Goal: Task Accomplishment & Management: Manage account settings

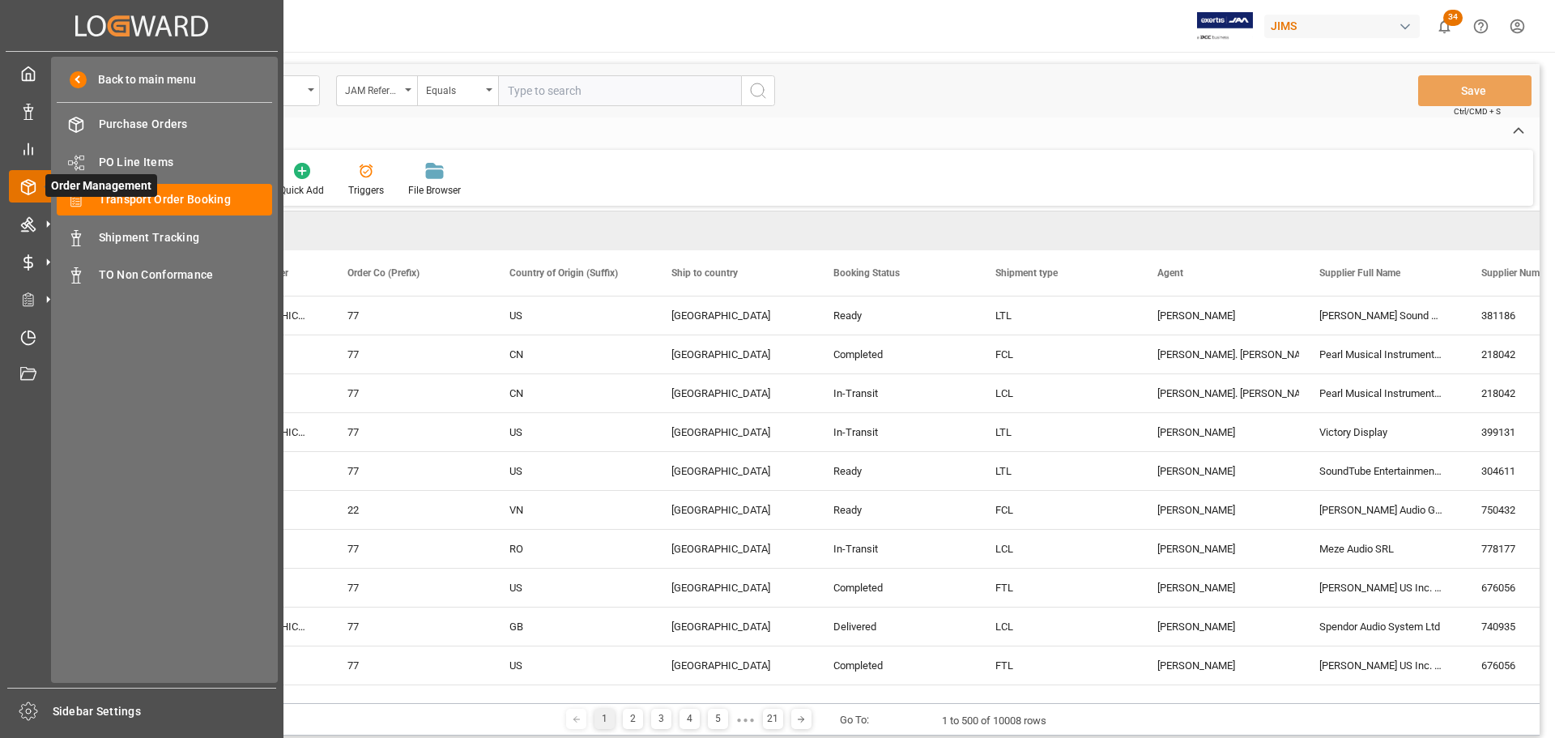
click at [30, 183] on line at bounding box center [28, 182] width 6 height 3
drag, startPoint x: 153, startPoint y: 161, endPoint x: 397, endPoint y: 117, distance: 247.7
click at [153, 161] on span "PO Line Items" at bounding box center [186, 162] width 174 height 17
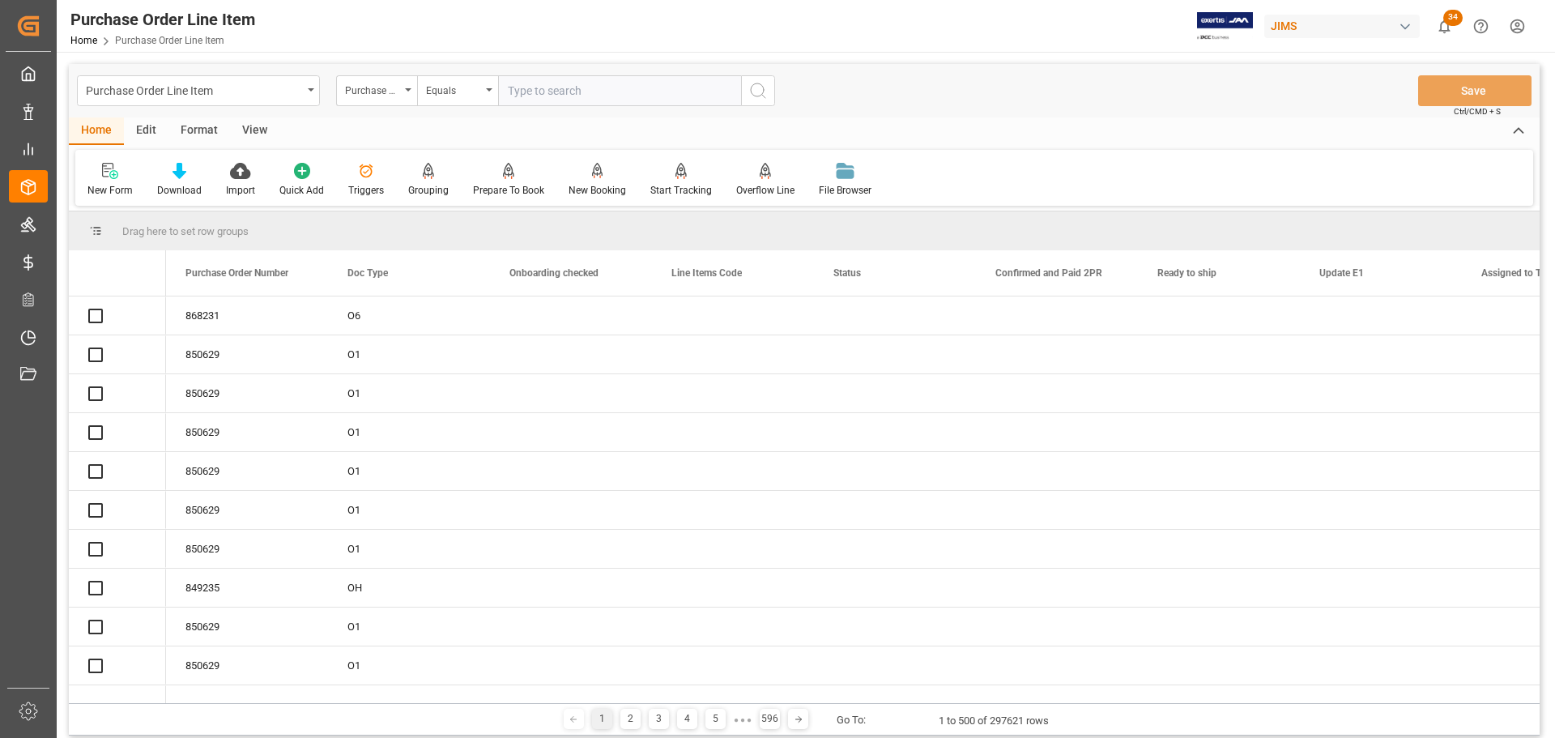
click at [589, 92] on input "text" at bounding box center [619, 90] width 243 height 31
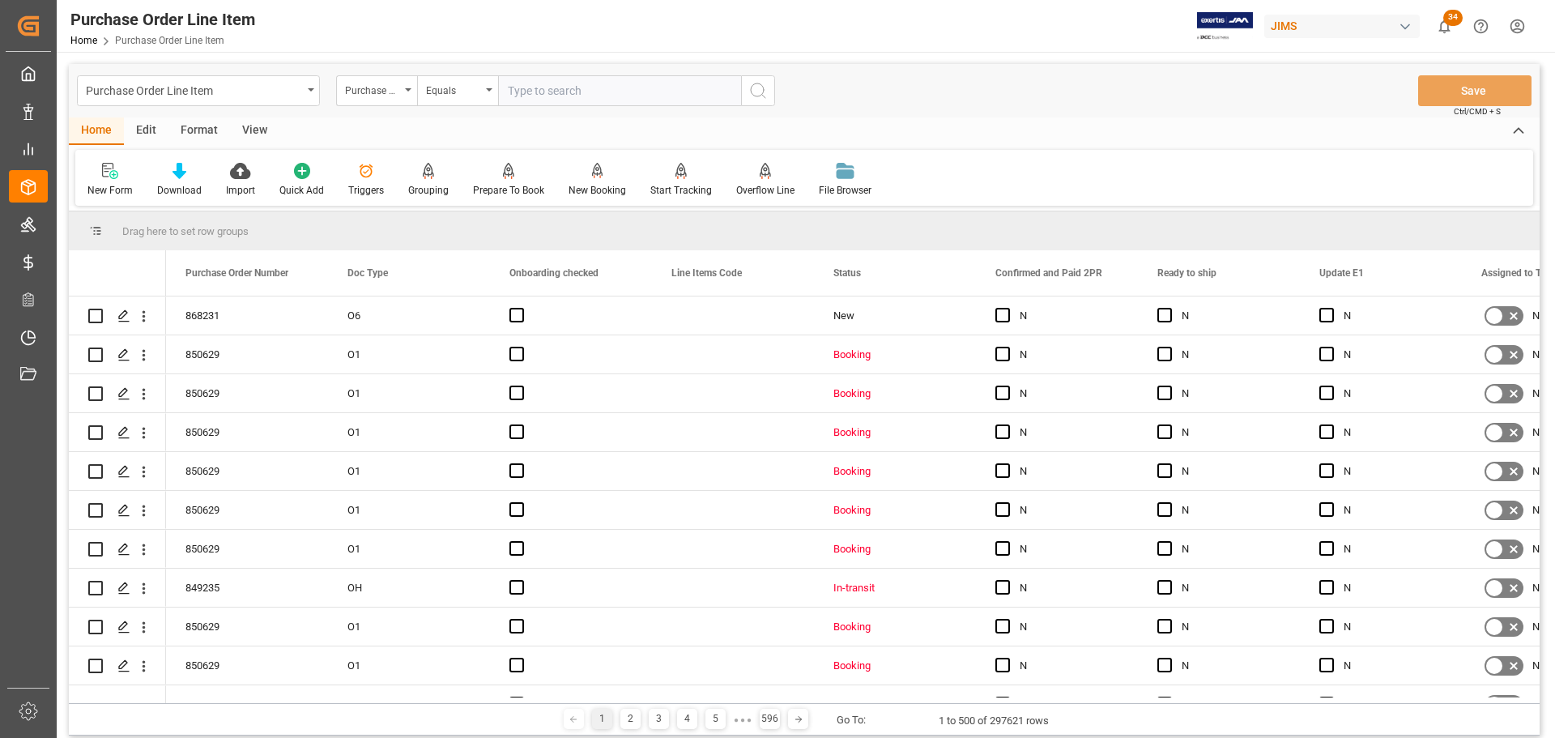
paste input "77-10993-CN"
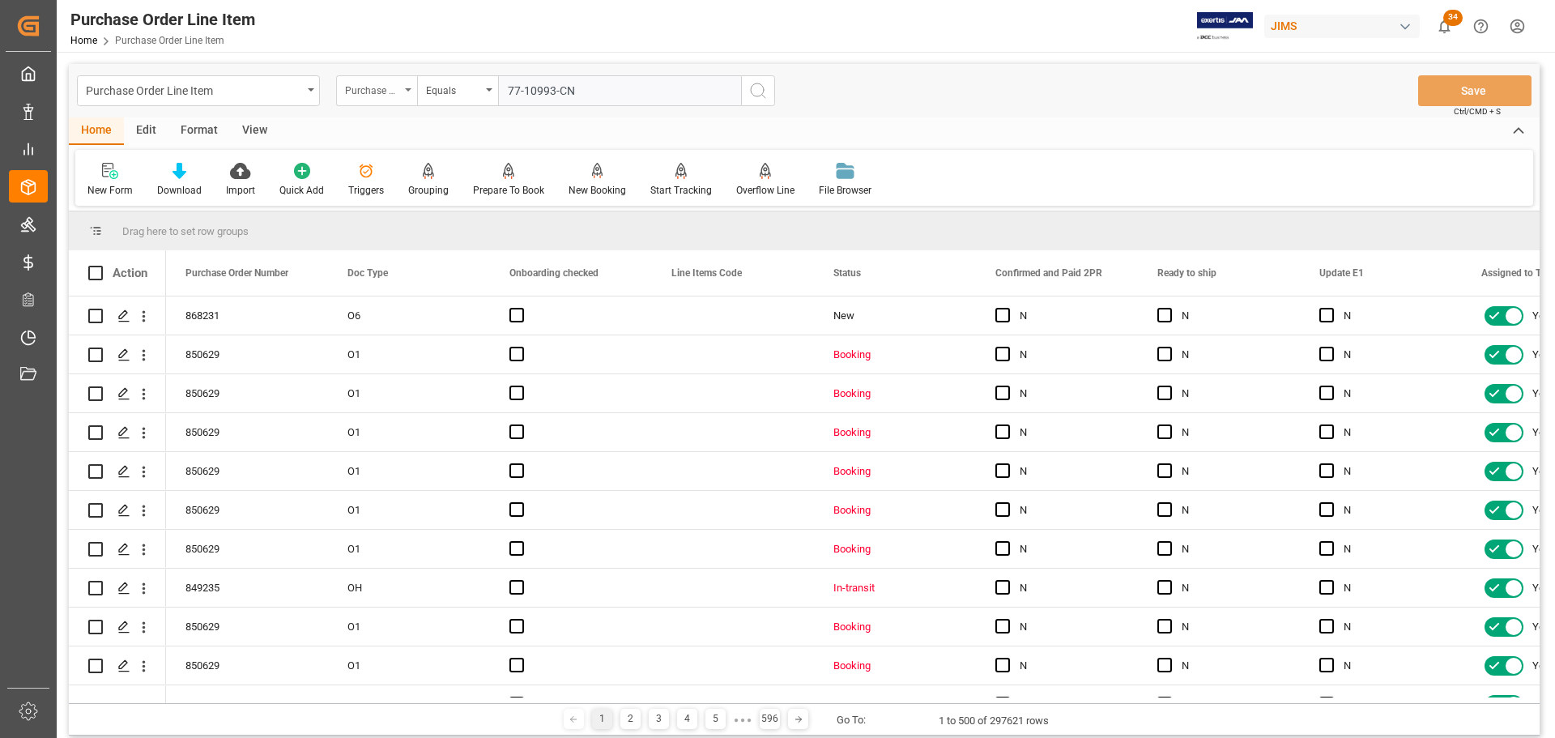
type input "77-10993-CN"
click at [374, 86] on div "Purchase Order Number" at bounding box center [372, 88] width 55 height 19
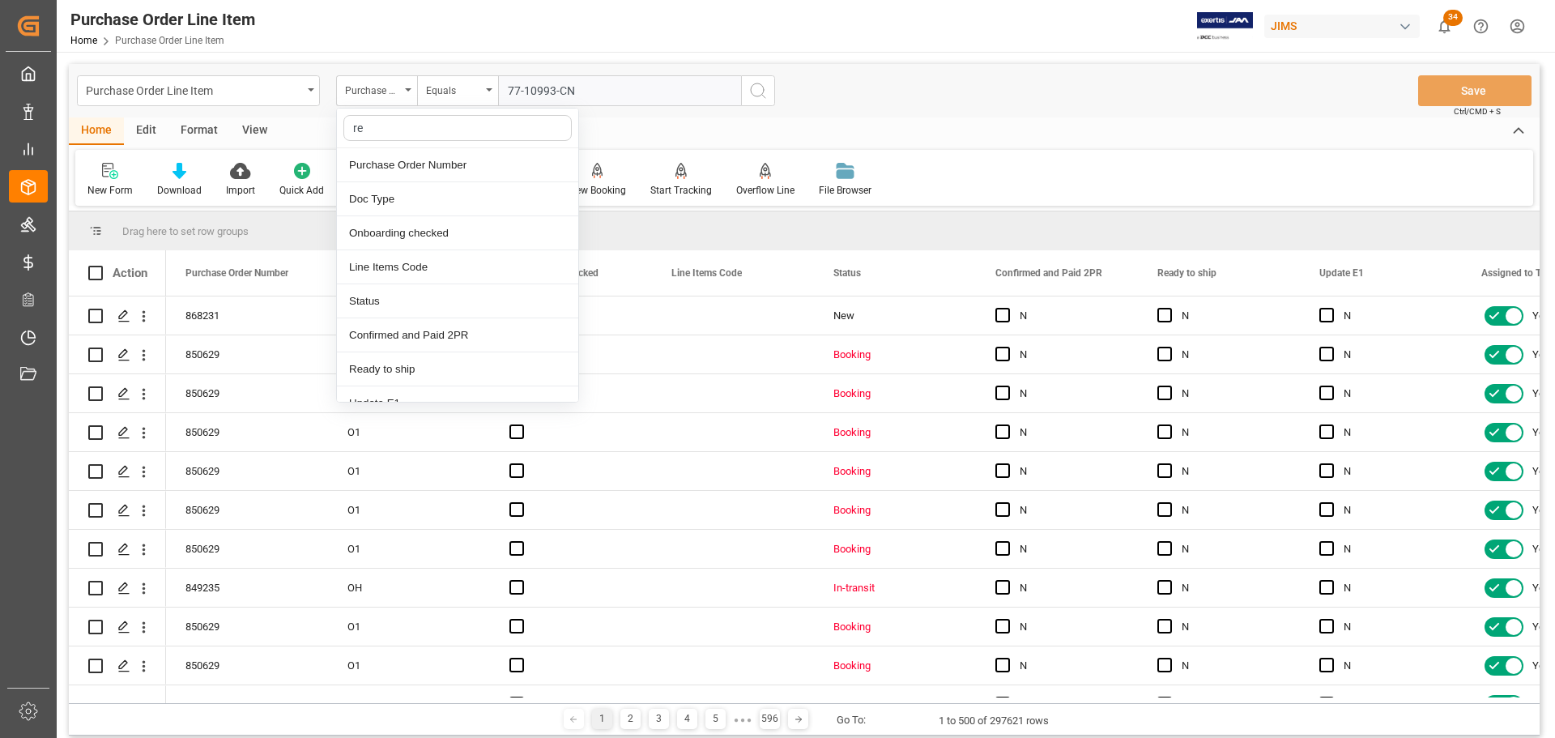
type input "ref"
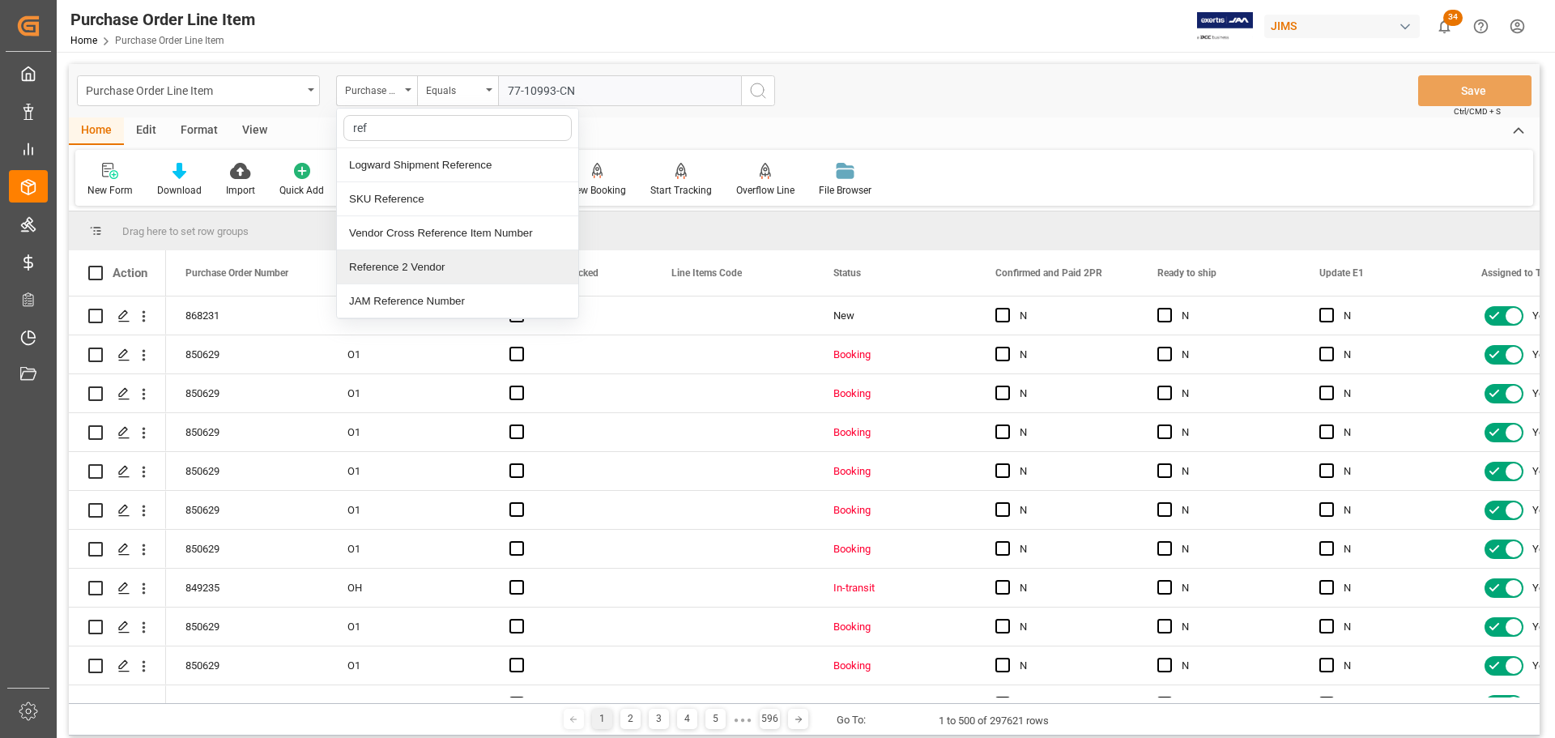
click at [411, 261] on div "Reference 2 Vendor" at bounding box center [457, 267] width 241 height 34
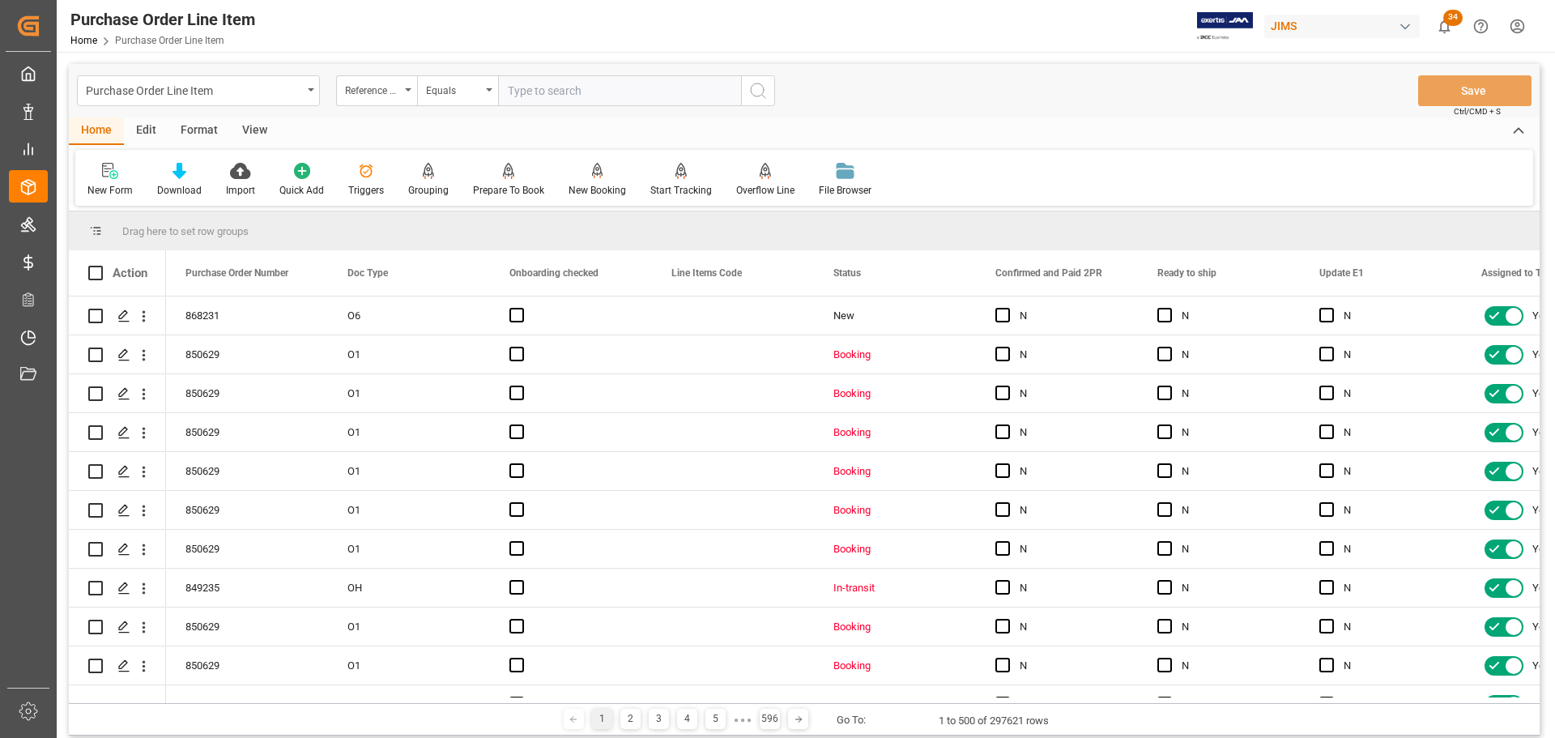
click at [563, 90] on input "text" at bounding box center [619, 90] width 243 height 31
paste input "77-10993-CN"
type input "77-10993-CN"
click at [750, 91] on icon "search button" at bounding box center [757, 90] width 19 height 19
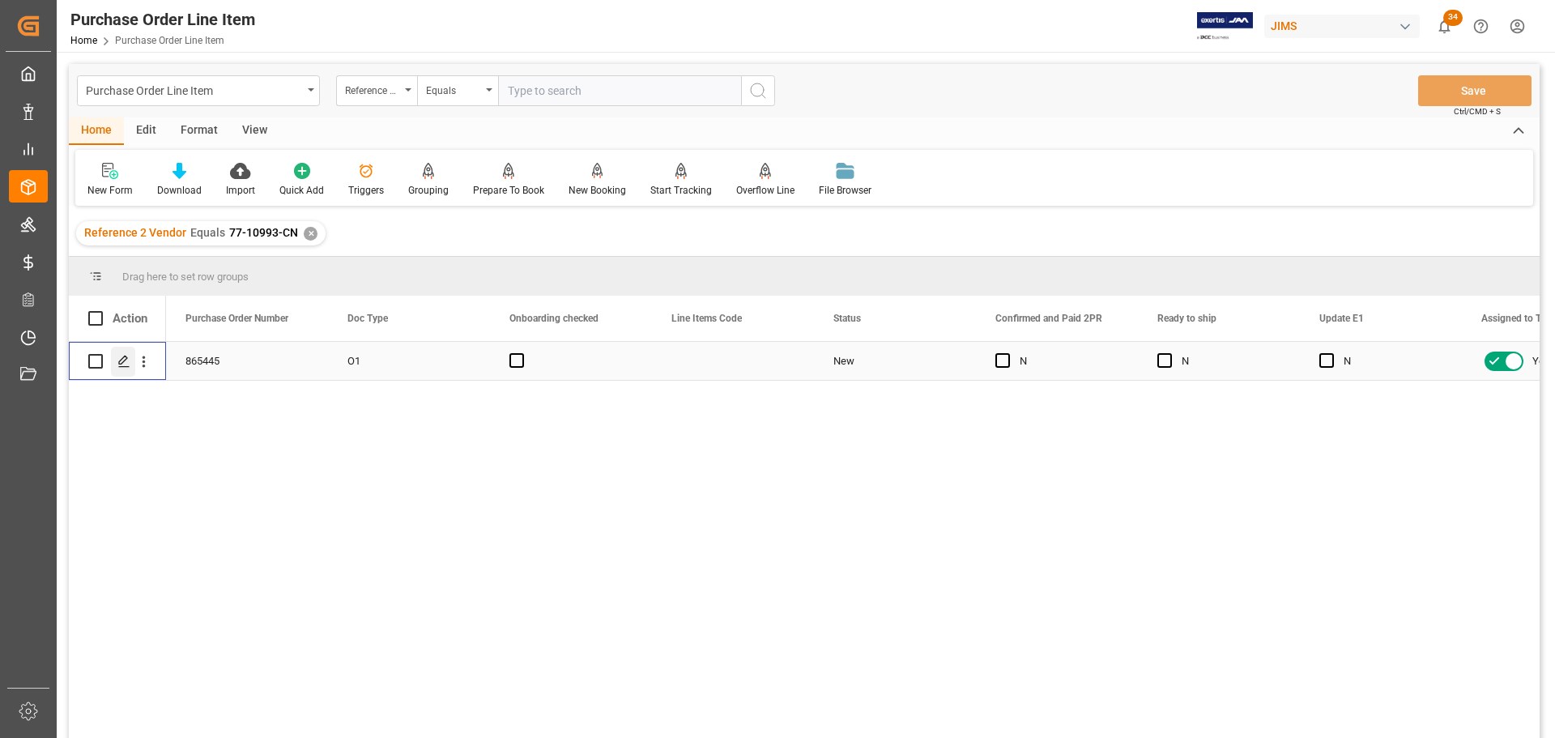
click at [126, 366] on icon "Press SPACE to select this row." at bounding box center [123, 361] width 13 height 13
drag, startPoint x: 434, startPoint y: 471, endPoint x: 420, endPoint y: 441, distance: 33.0
click at [434, 471] on div "865445 O1 New N N N Yes No" at bounding box center [853, 545] width 1374 height 407
click at [238, 123] on div "View" at bounding box center [254, 131] width 49 height 28
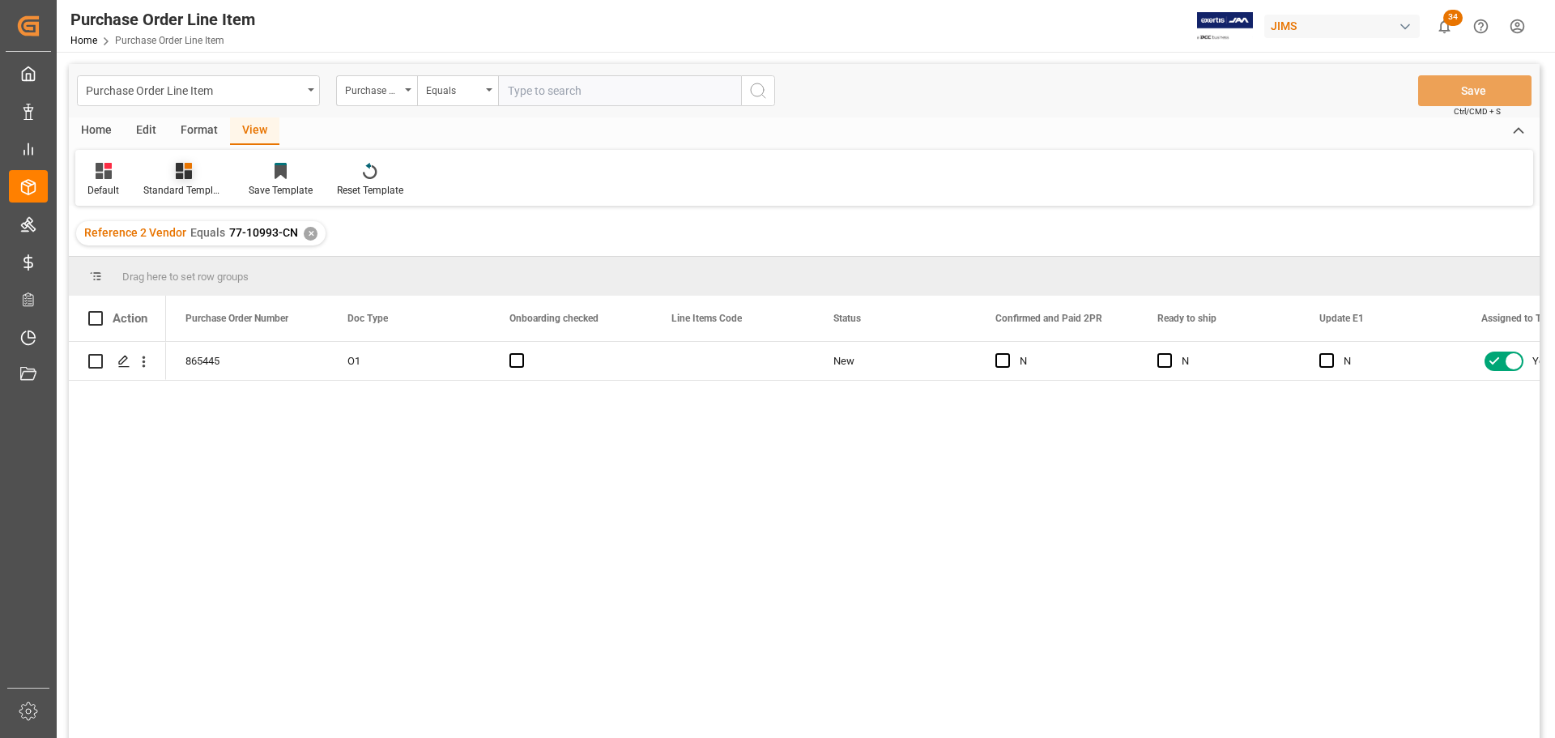
click at [178, 181] on div "Standard Templates" at bounding box center [183, 180] width 105 height 36
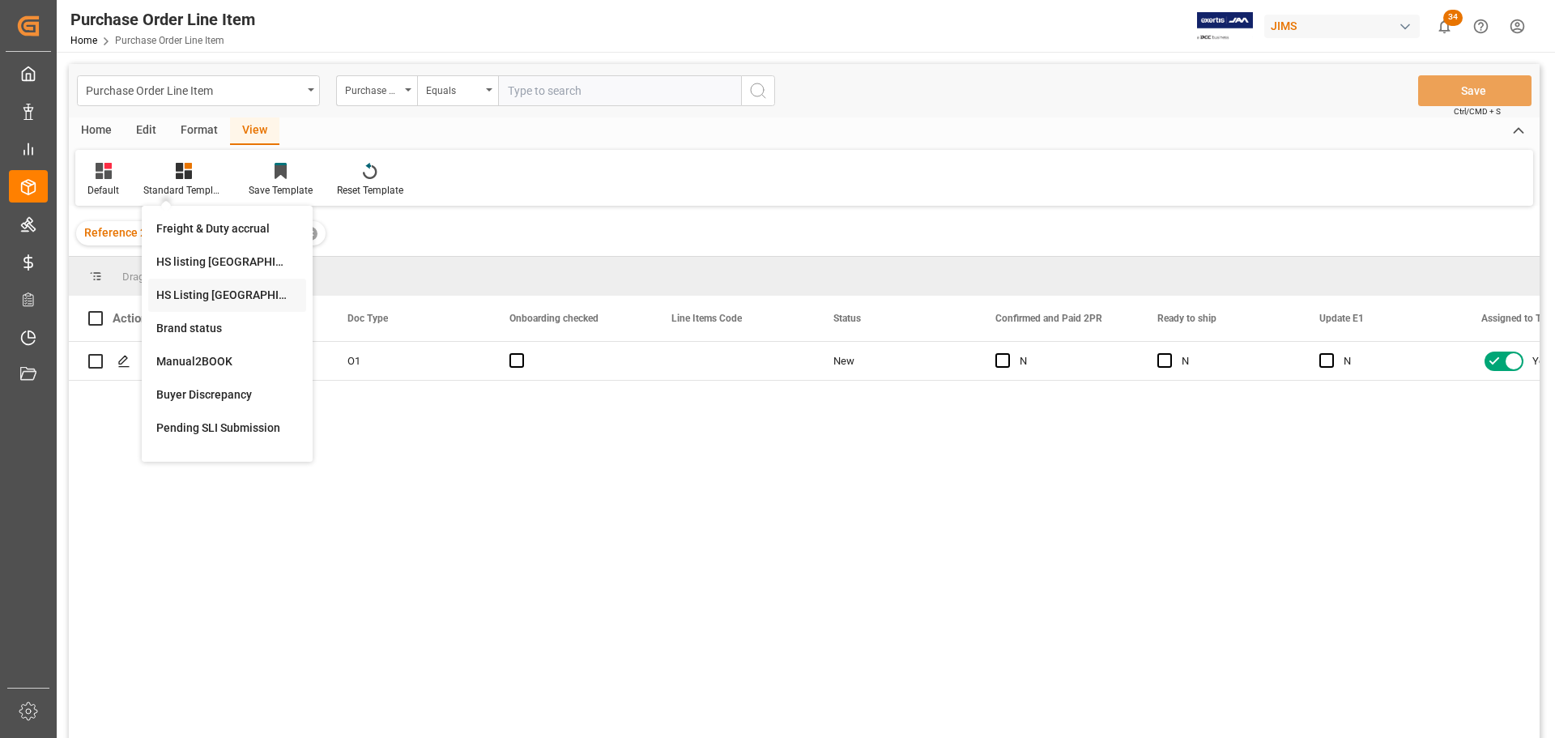
click at [237, 291] on div "HS Listing CANADA" at bounding box center [227, 295] width 142 height 17
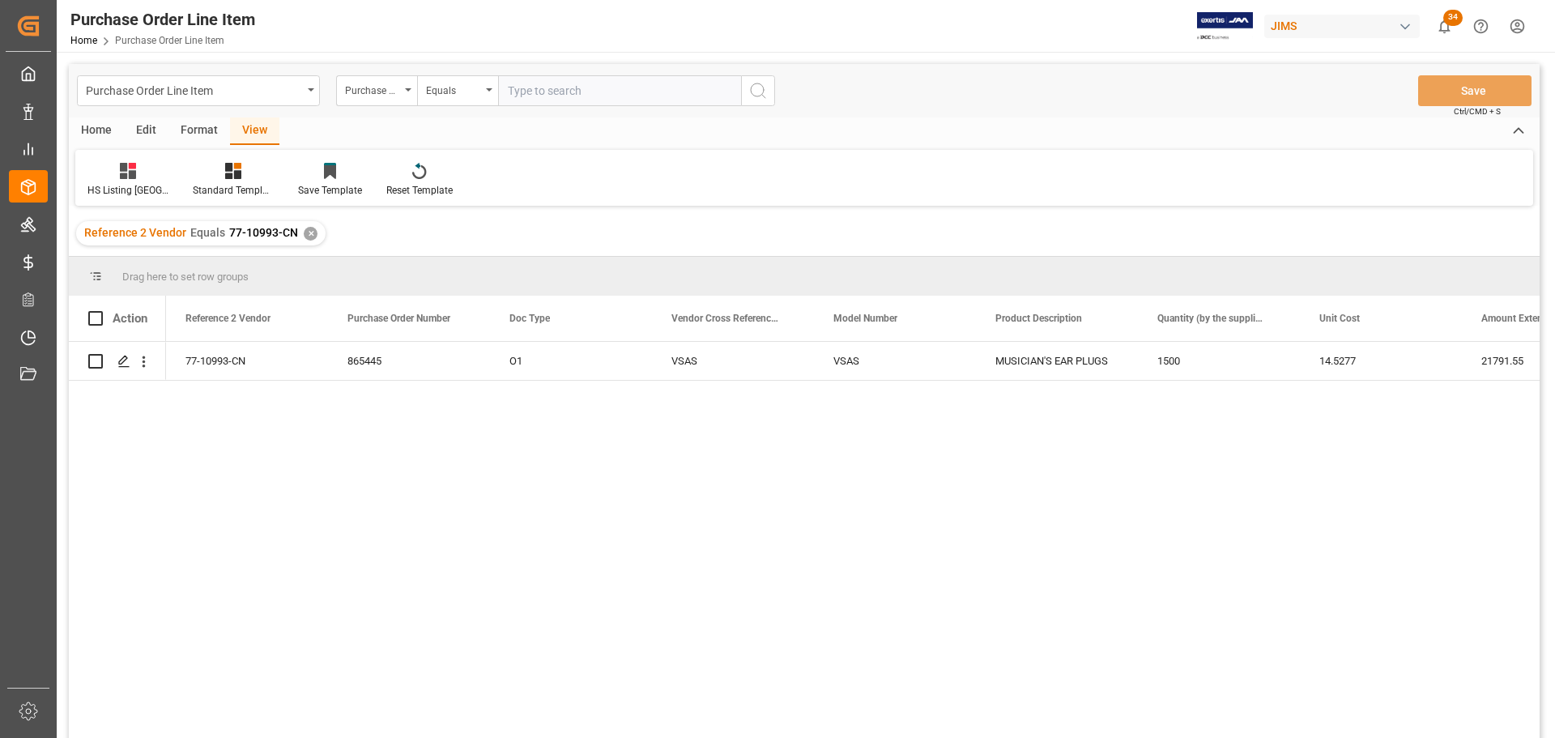
click at [94, 127] on div "Home" at bounding box center [96, 131] width 55 height 28
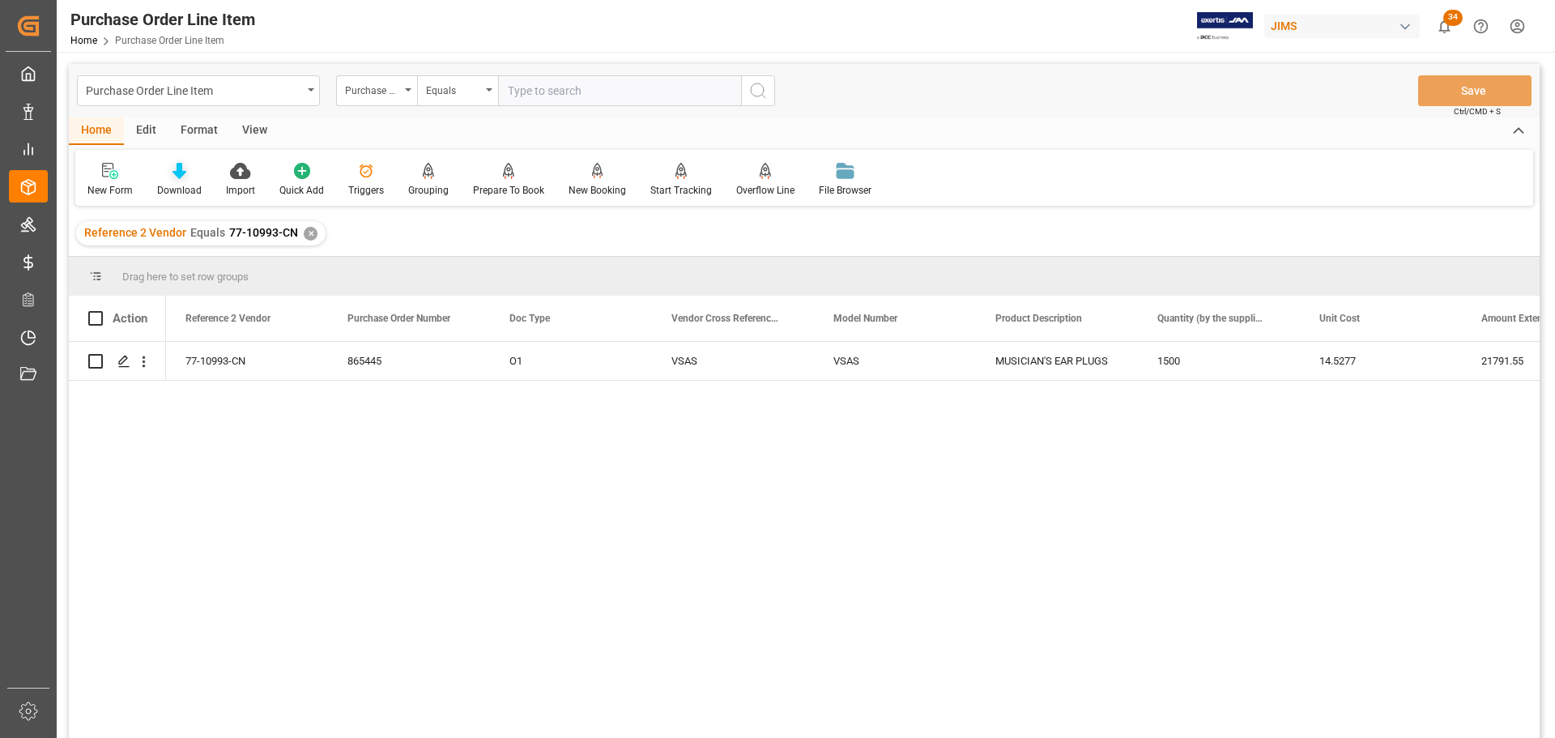
click at [177, 178] on icon at bounding box center [180, 171] width 14 height 16
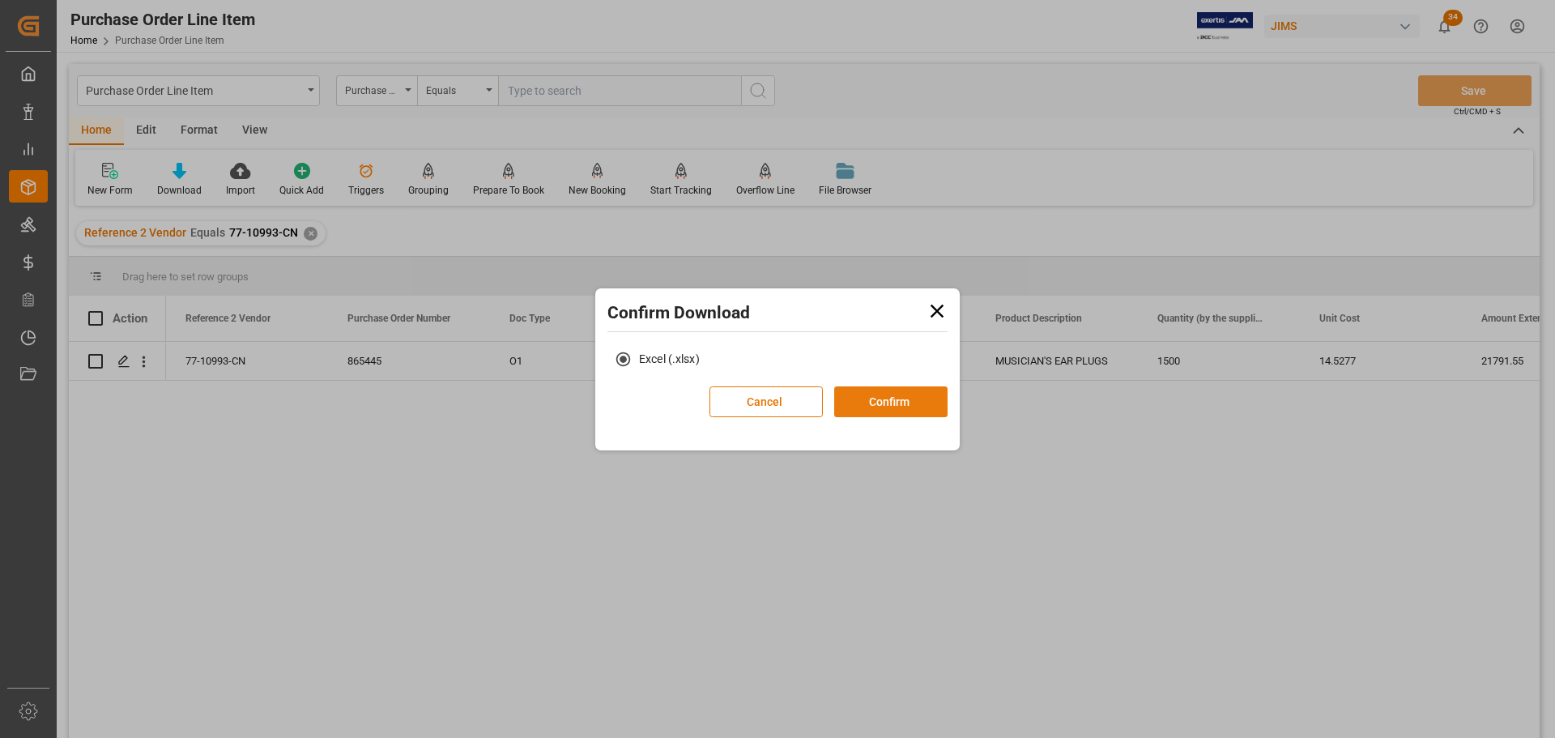
click at [879, 396] on button "Confirm" at bounding box center [890, 401] width 113 height 31
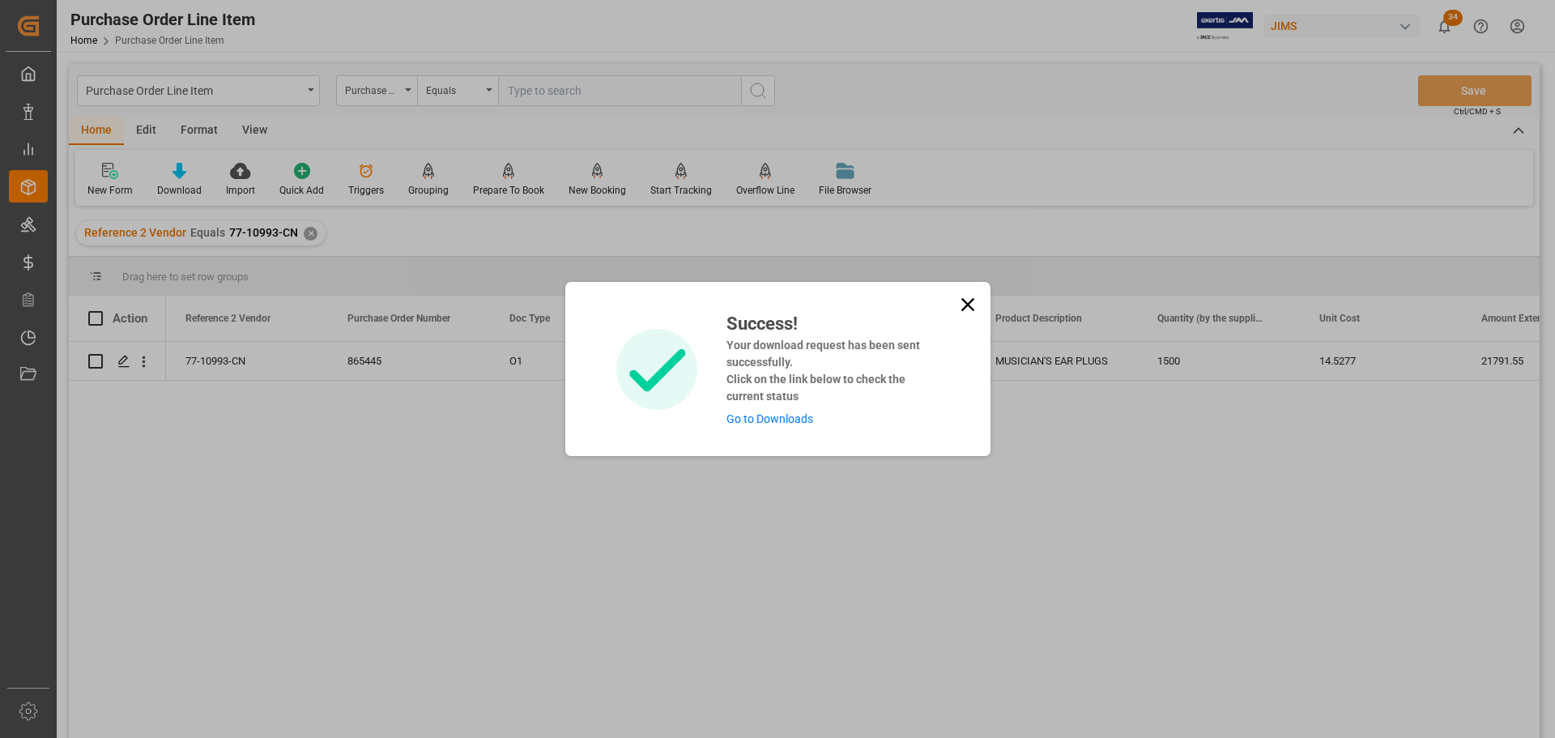
click at [773, 422] on link "Go to Downloads" at bounding box center [770, 418] width 87 height 13
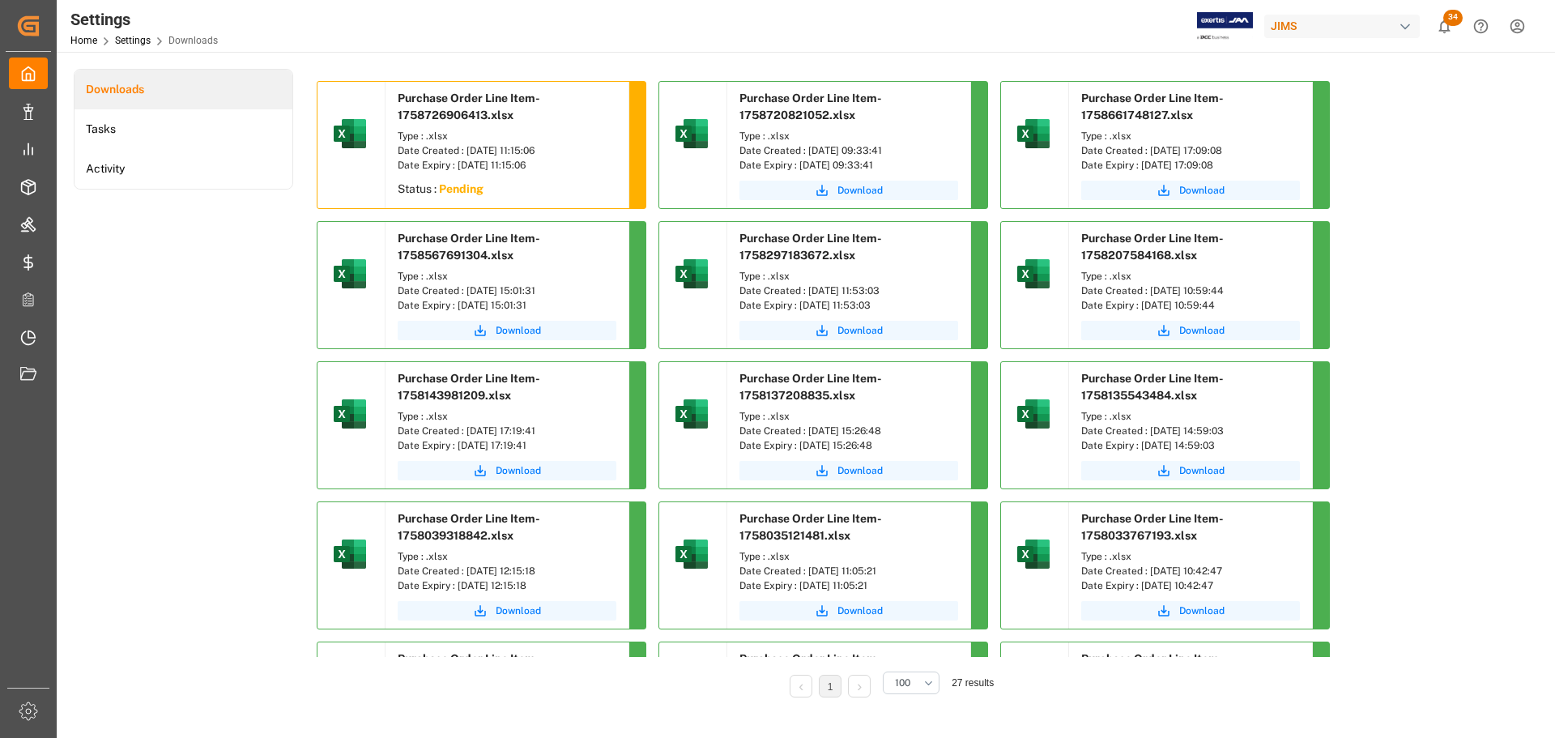
click at [215, 242] on div "Downloads Tasks Activity" at bounding box center [184, 394] width 220 height 651
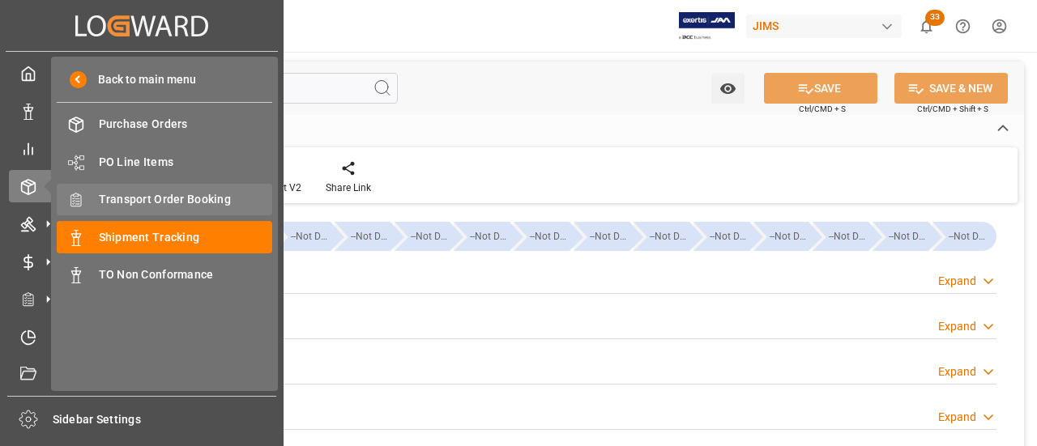
click at [196, 196] on span "Transport Order Booking" at bounding box center [186, 199] width 174 height 17
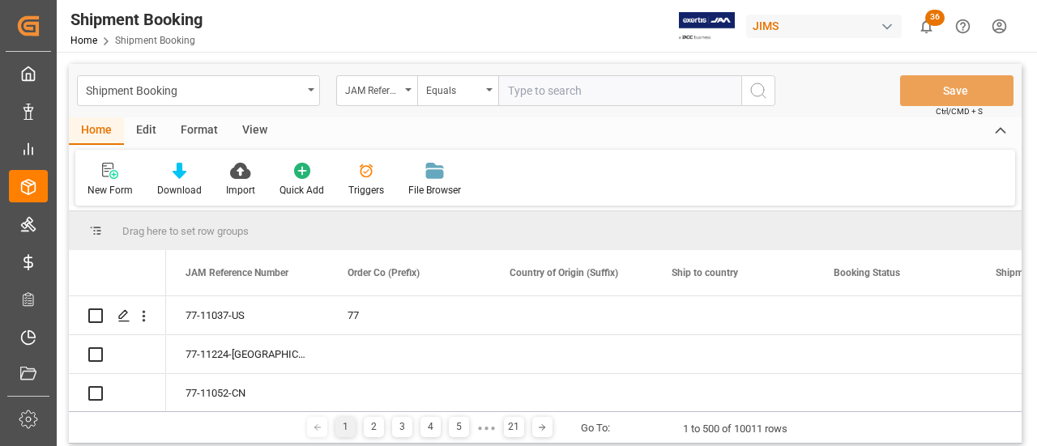
click at [559, 95] on input "text" at bounding box center [619, 90] width 243 height 31
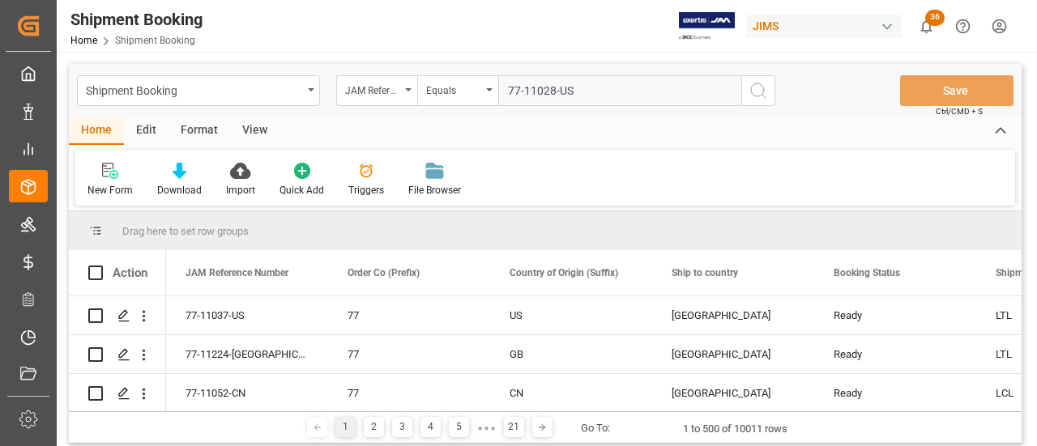
type input "77-11028-US"
click at [769, 87] on button "search button" at bounding box center [758, 90] width 34 height 31
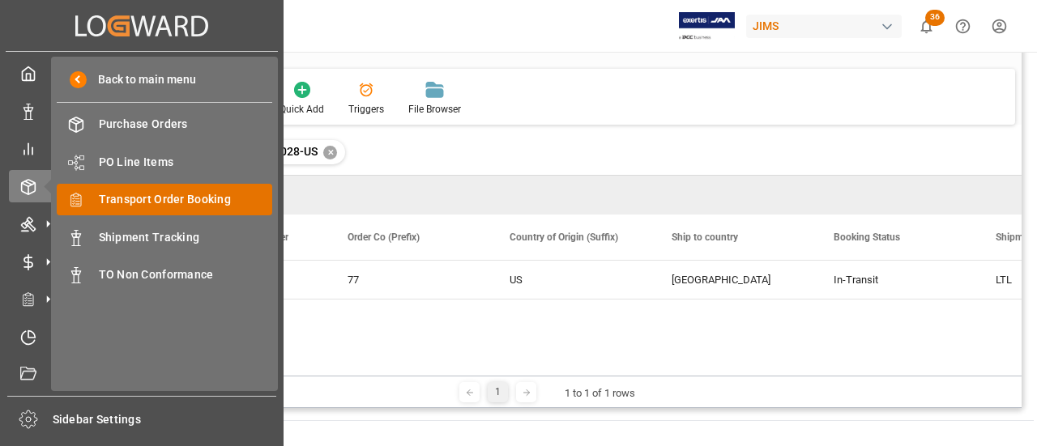
click at [170, 204] on span "Transport Order Booking" at bounding box center [186, 199] width 174 height 17
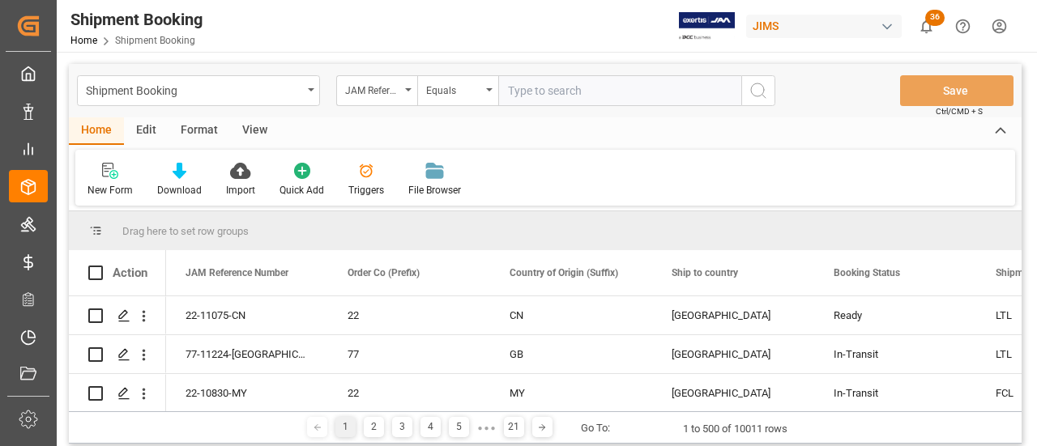
click at [548, 82] on input "text" at bounding box center [619, 90] width 243 height 31
paste input "77-11051-US"
type input "77-11051-US"
click at [750, 91] on icon "search button" at bounding box center [757, 90] width 19 height 19
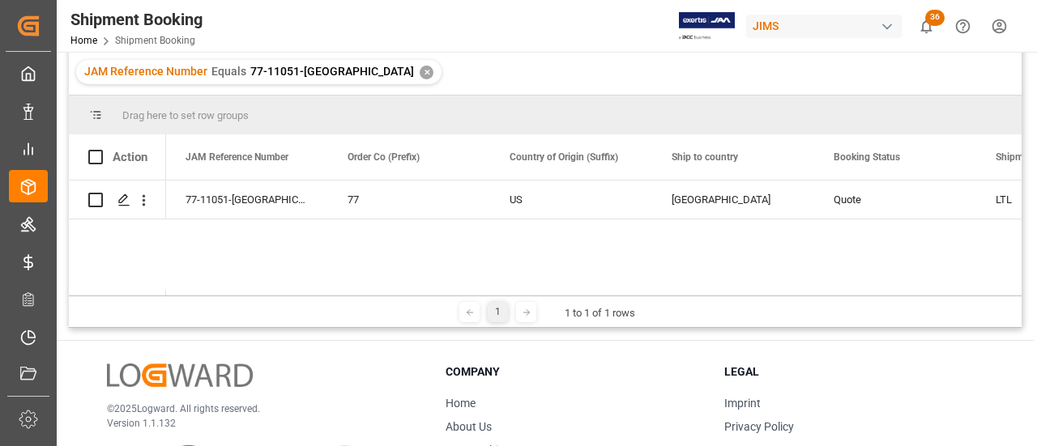
scroll to position [162, 0]
drag, startPoint x: 178, startPoint y: 289, endPoint x: 225, endPoint y: 289, distance: 47.0
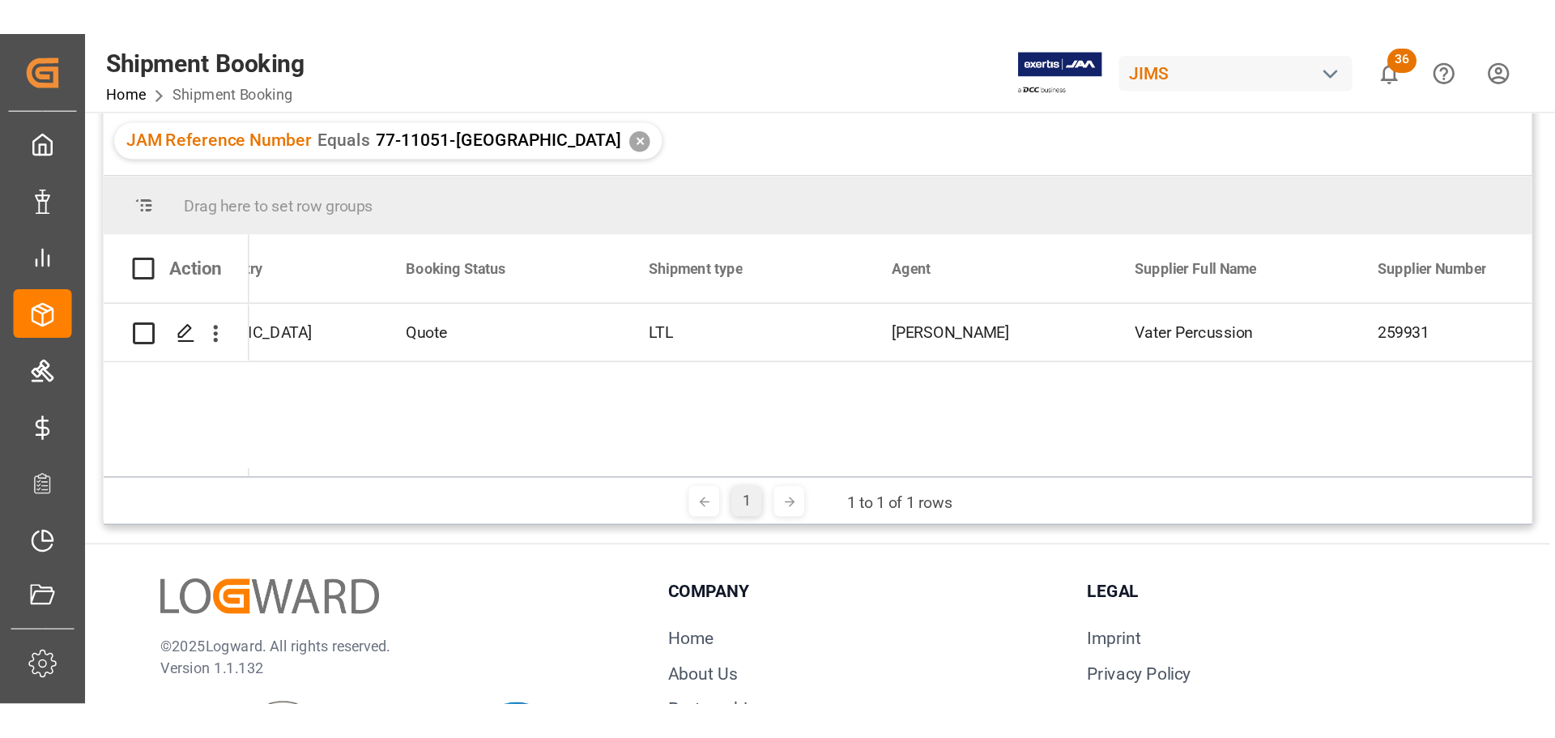
scroll to position [0, 0]
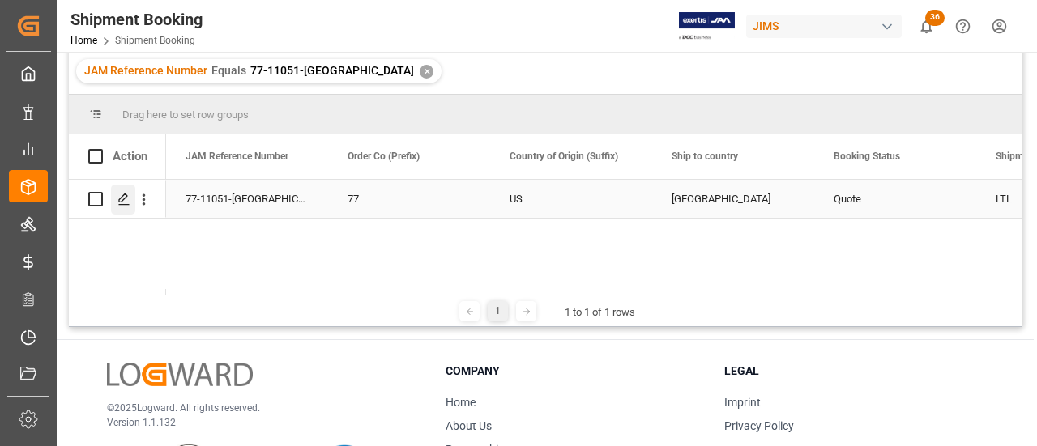
click at [132, 195] on div "Press SPACE to select this row." at bounding box center [123, 200] width 24 height 30
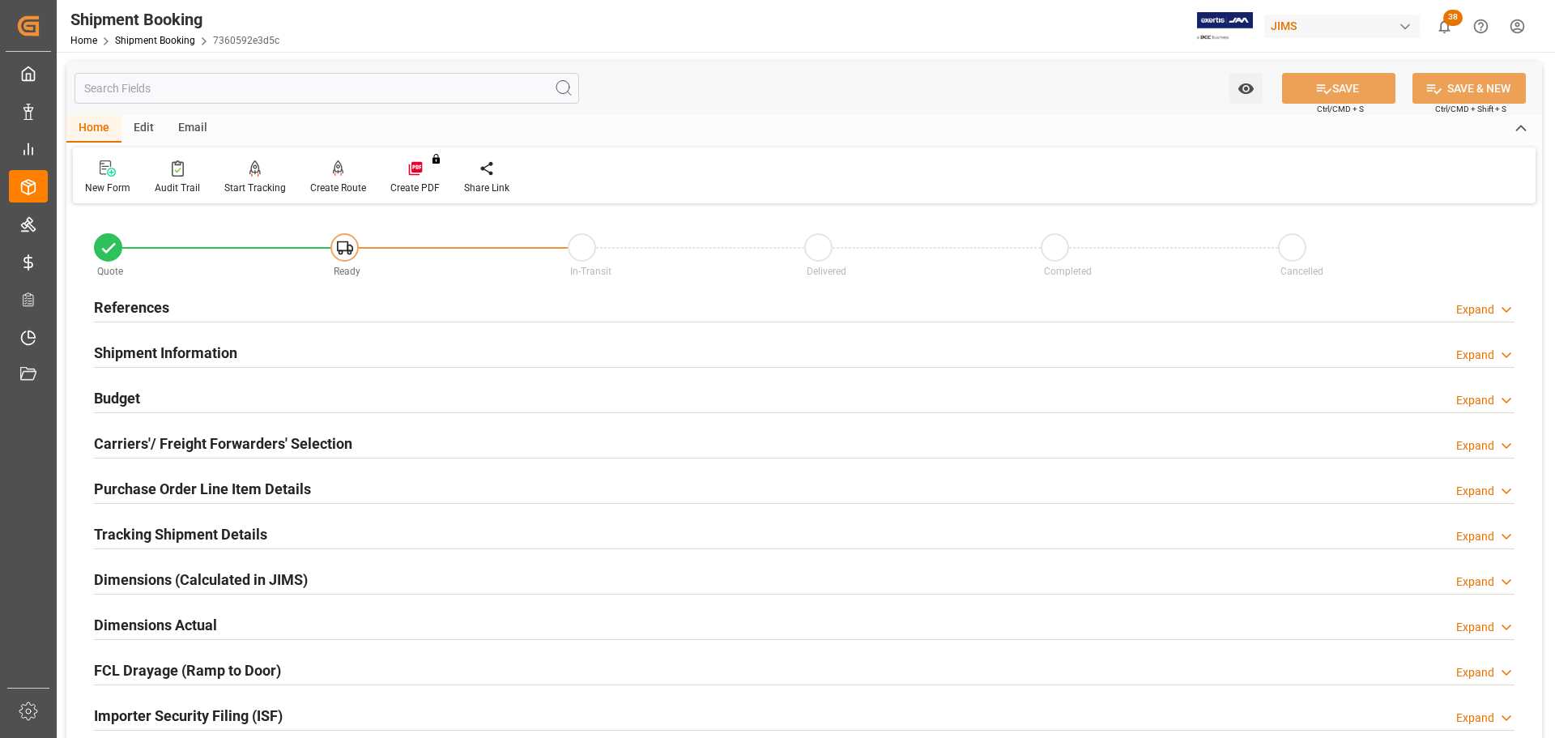
click at [104, 307] on h2 "References" at bounding box center [131, 307] width 75 height 22
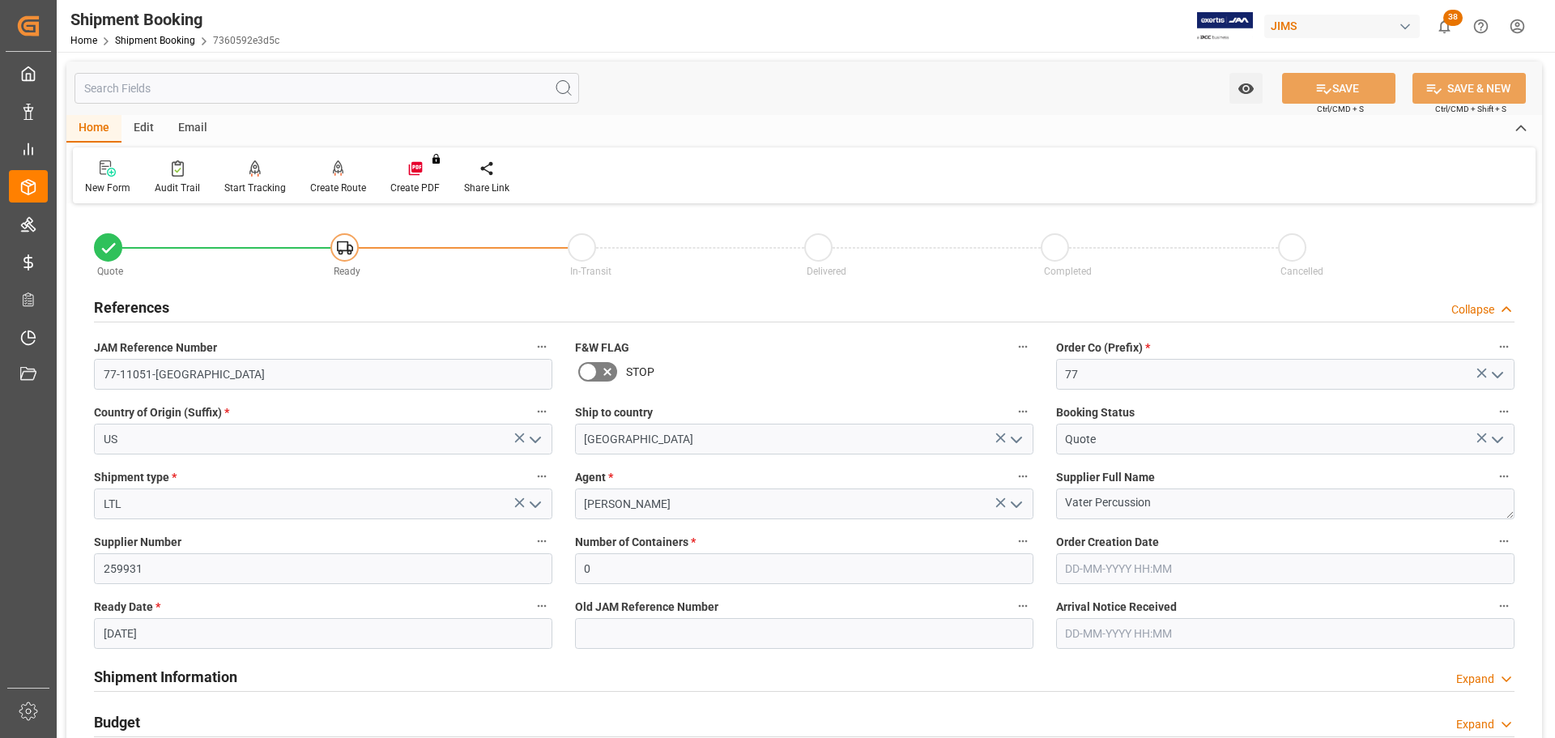
click at [145, 298] on h2 "References" at bounding box center [131, 307] width 75 height 22
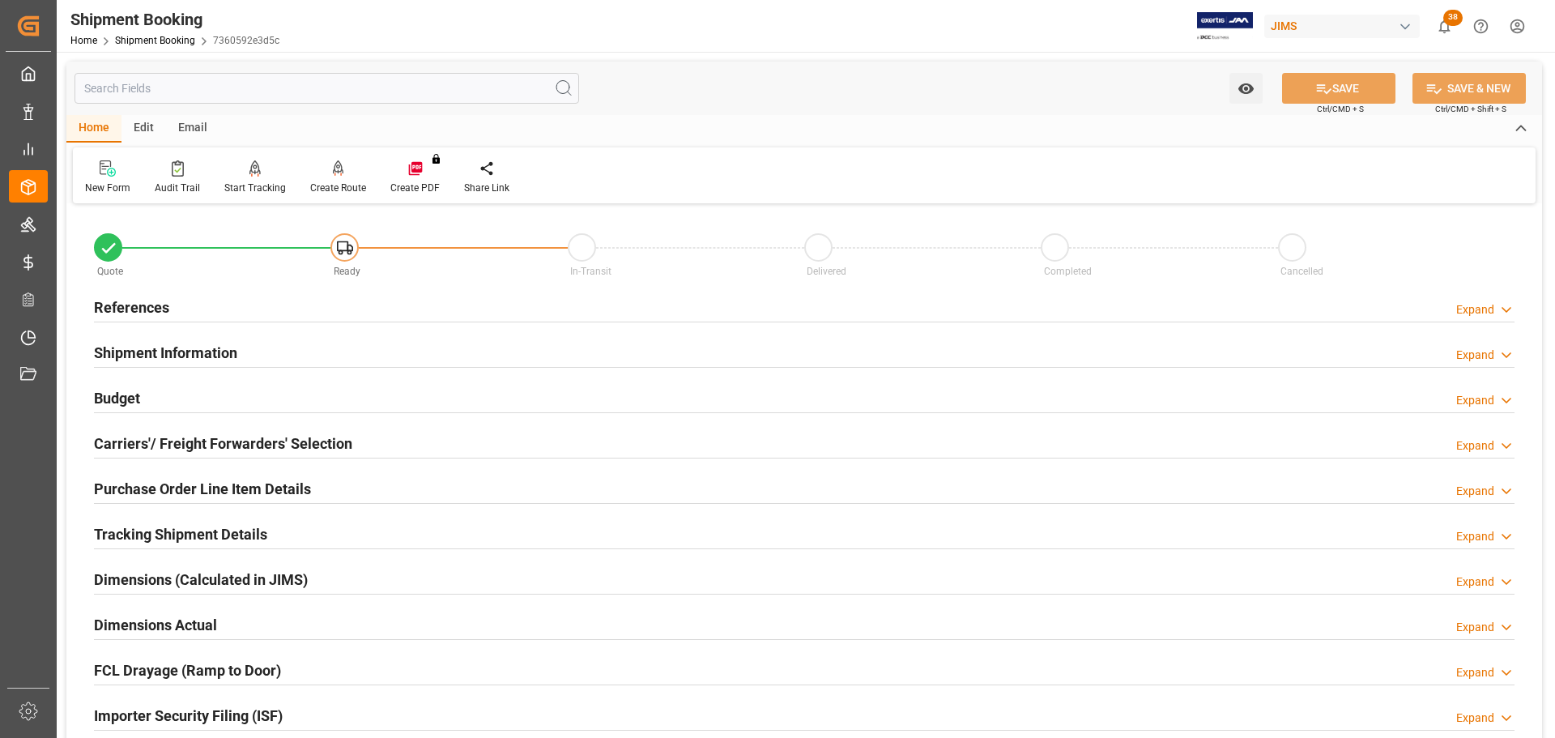
click at [149, 339] on div "Shipment Information" at bounding box center [165, 351] width 143 height 31
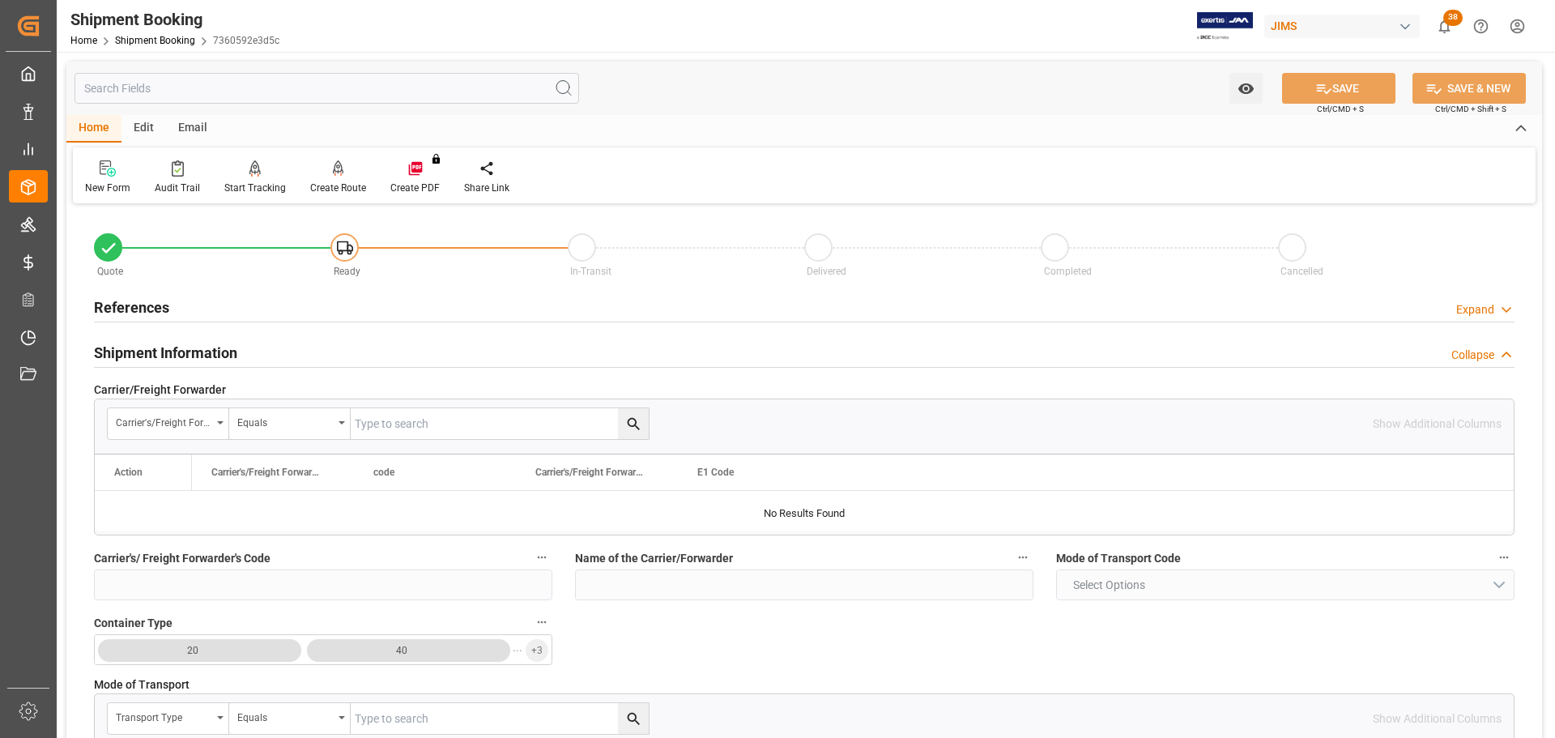
click at [149, 339] on div "Shipment Information" at bounding box center [165, 351] width 143 height 31
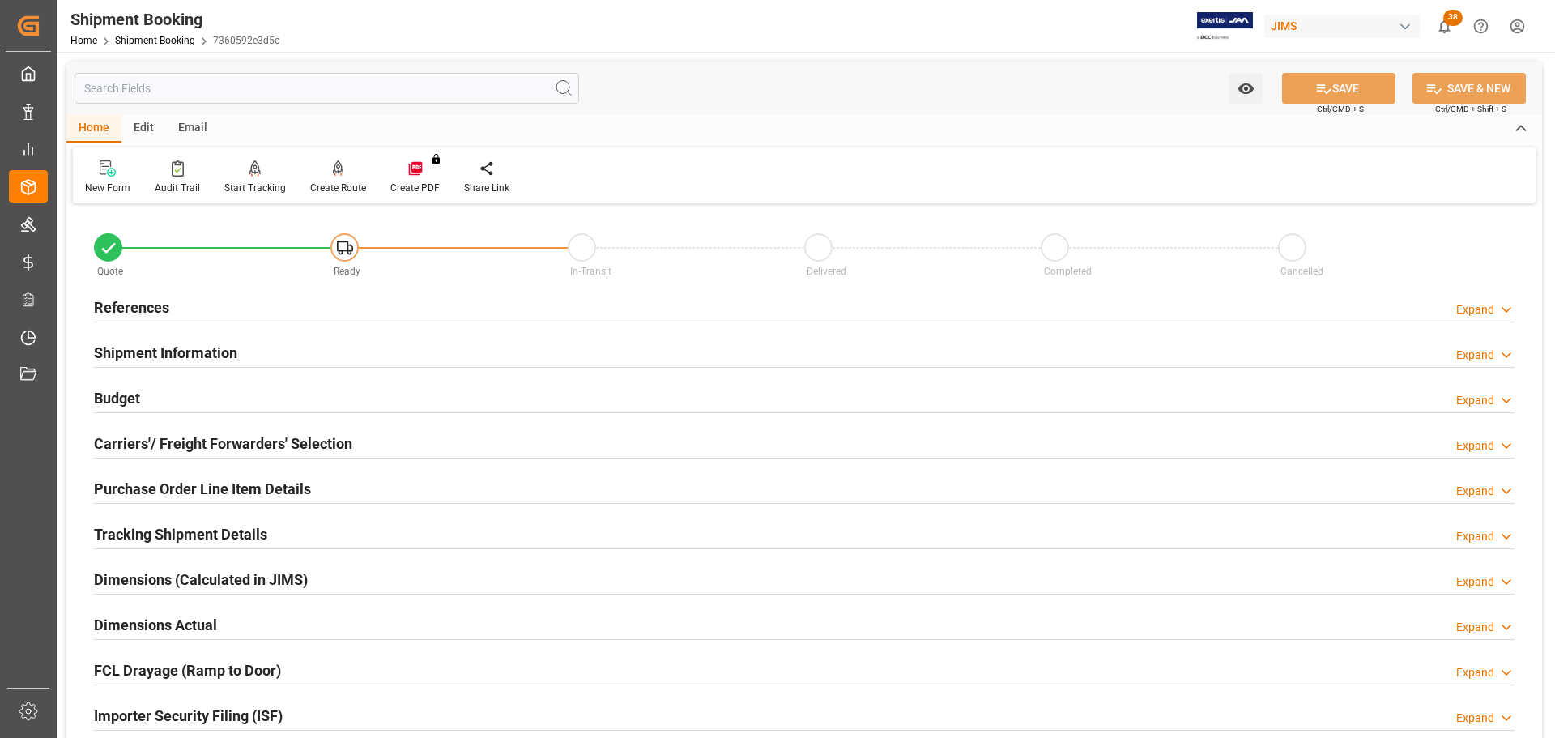
click at [149, 390] on div "Budget Expand" at bounding box center [804, 397] width 1421 height 31
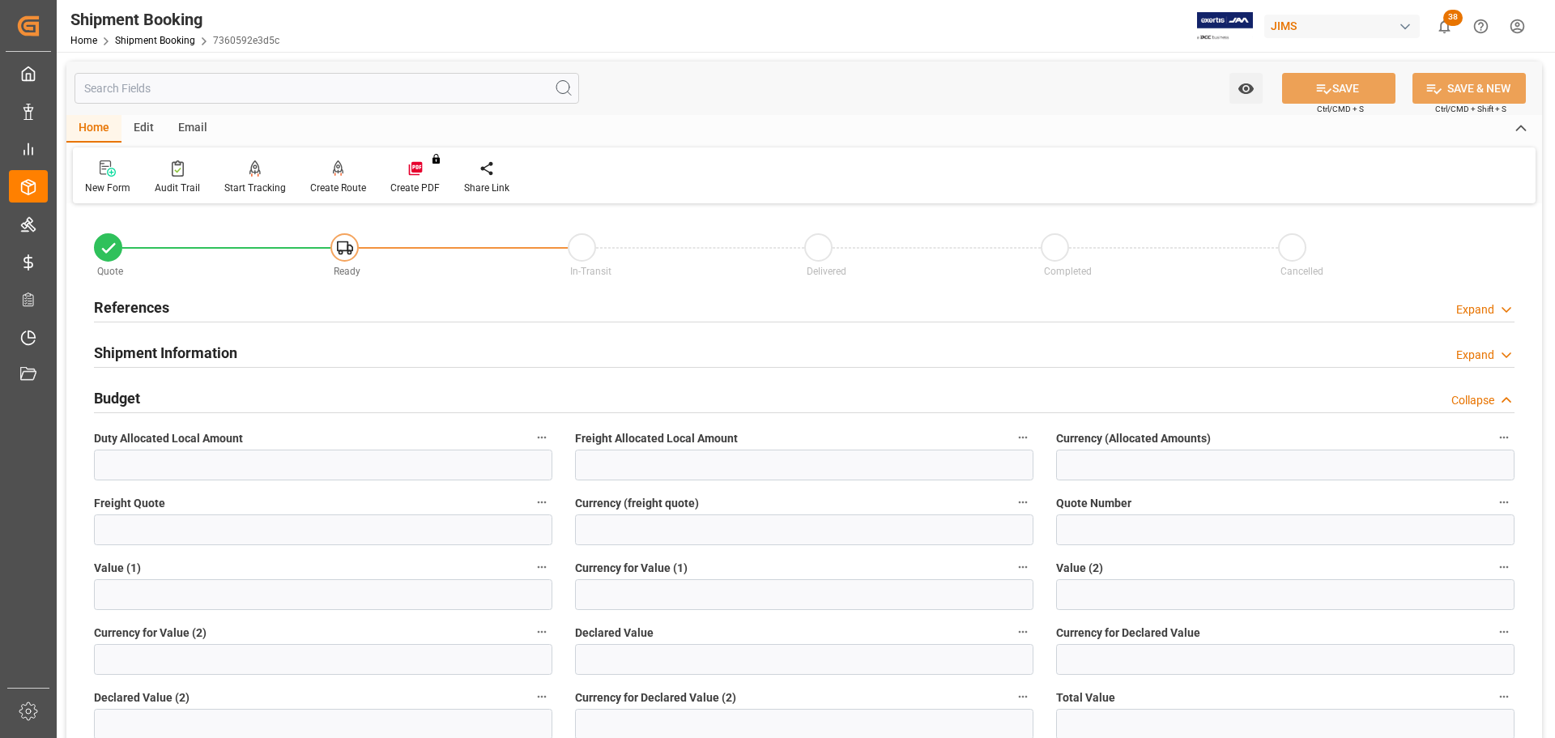
click at [150, 391] on div "Budget Collapse" at bounding box center [804, 397] width 1421 height 31
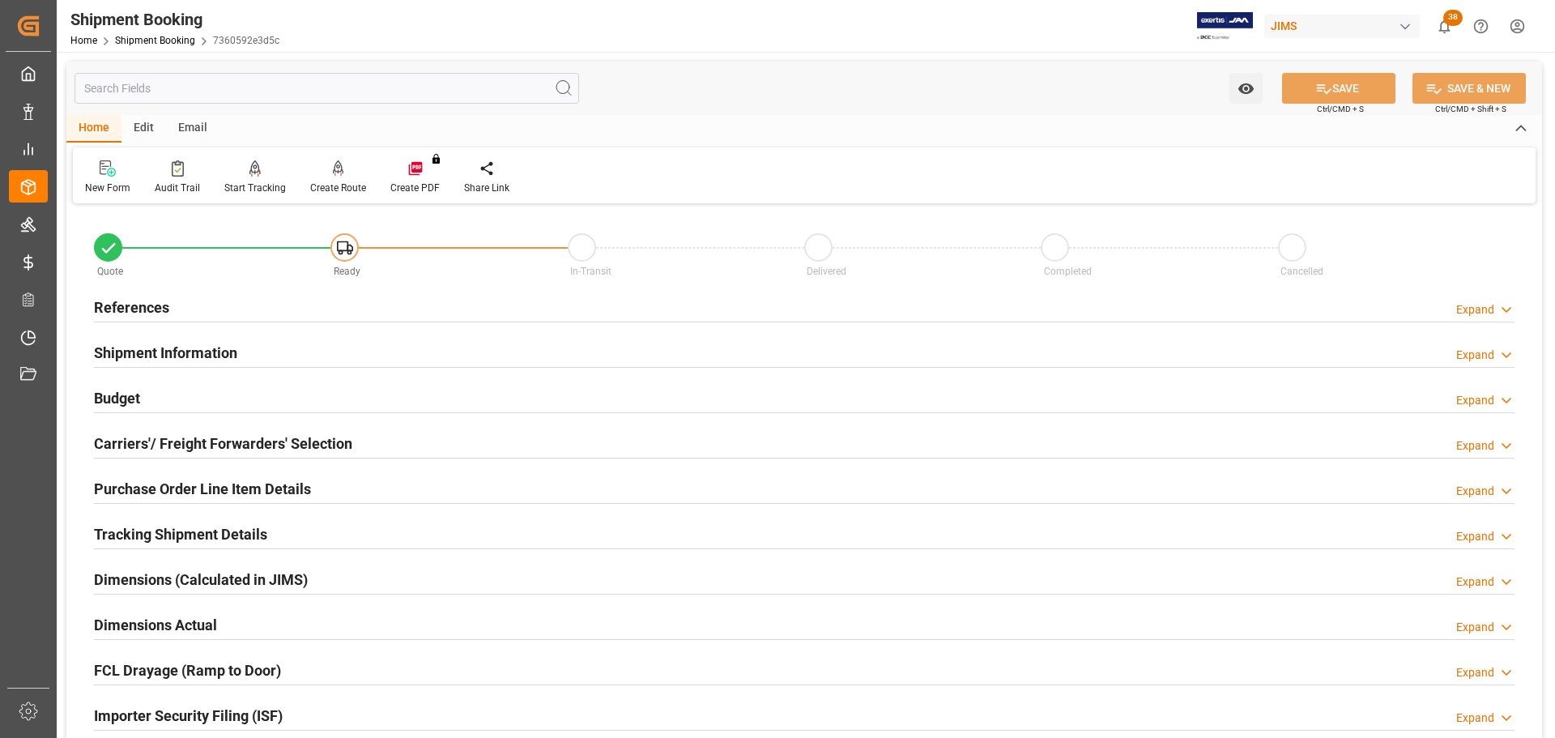
scroll to position [81, 0]
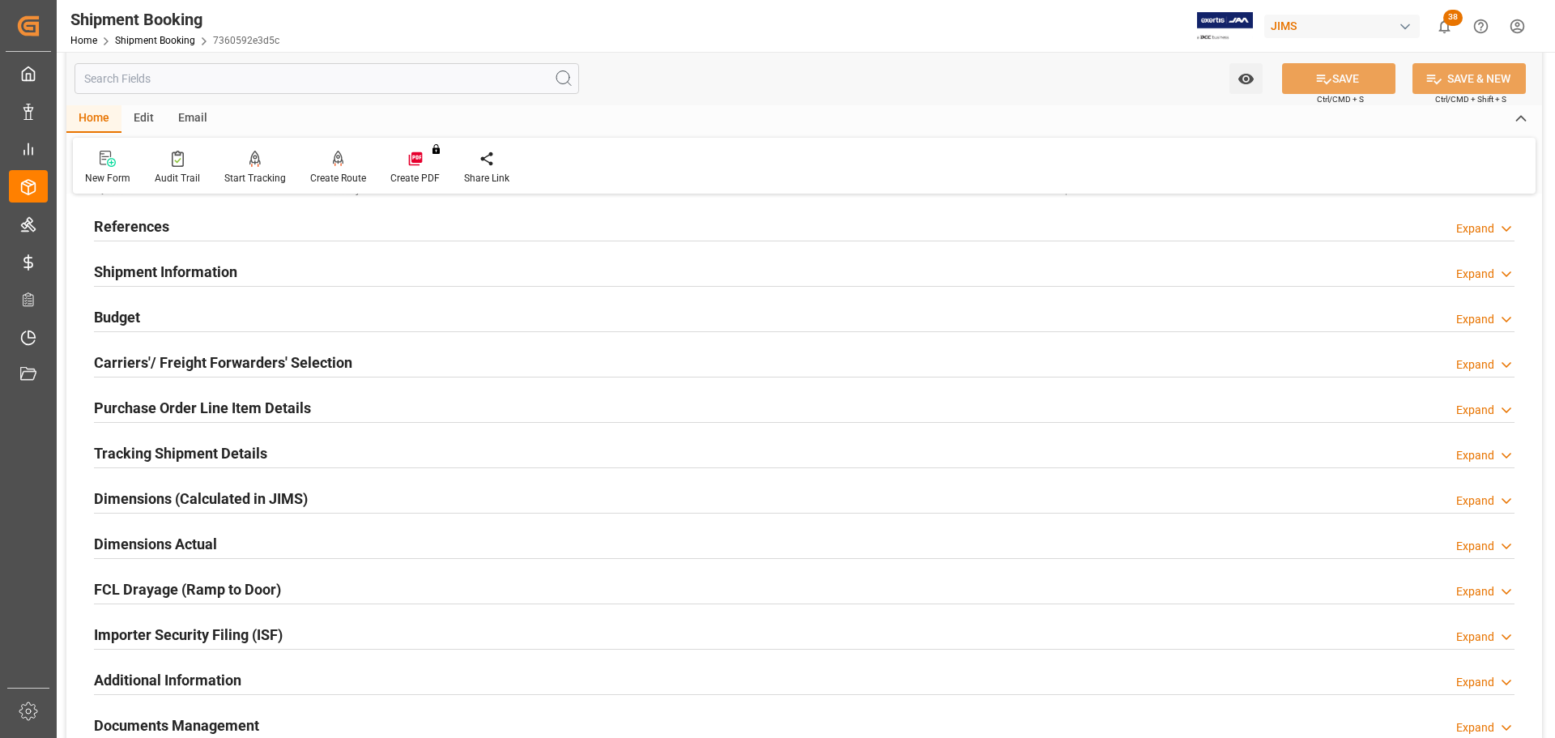
click at [160, 353] on h2 "Carriers'/ Freight Forwarders' Selection" at bounding box center [223, 363] width 258 height 22
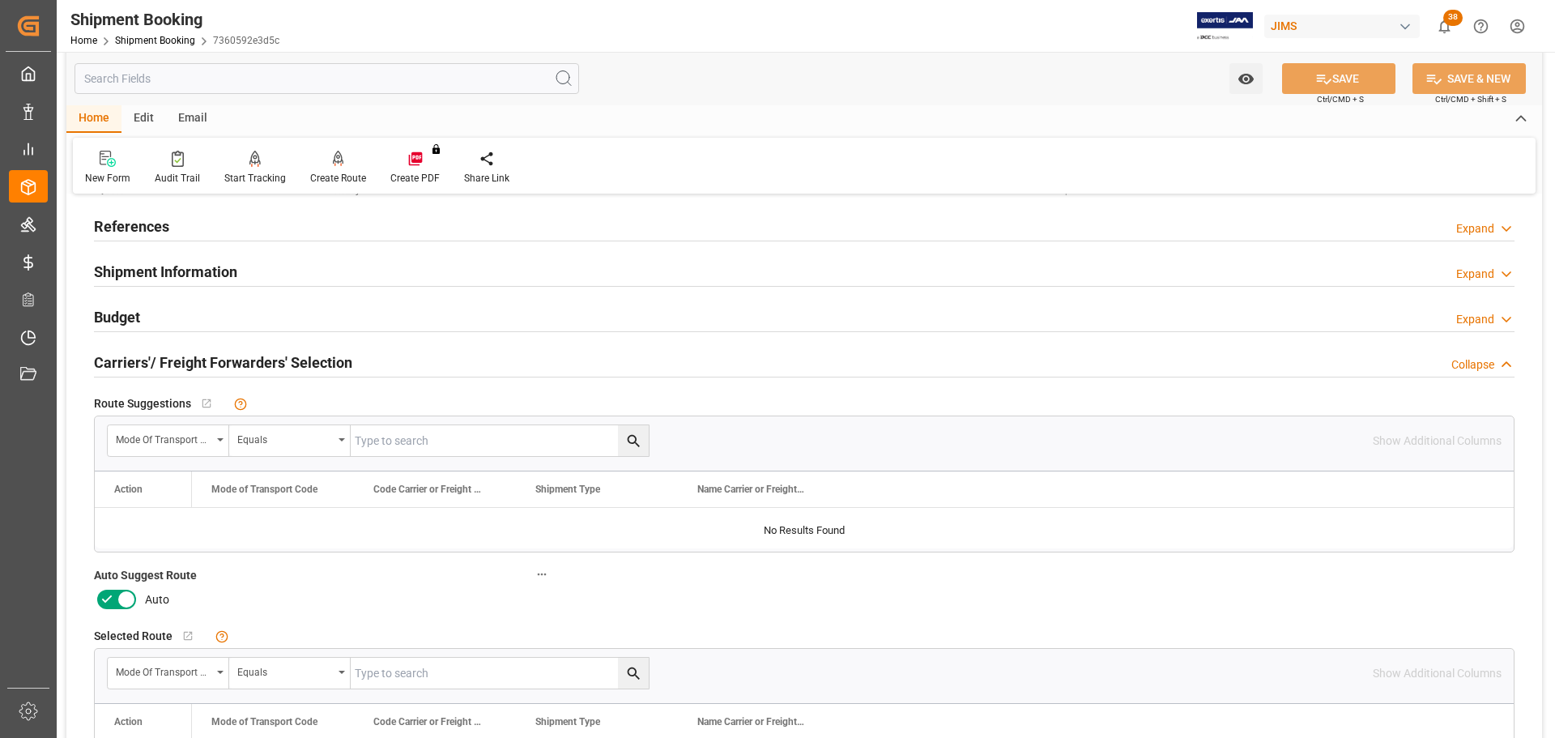
click at [109, 595] on icon at bounding box center [106, 599] width 19 height 19
click at [0, 0] on input "checkbox" at bounding box center [0, 0] width 0 height 0
click at [1349, 82] on button "SAVE" at bounding box center [1338, 78] width 113 height 31
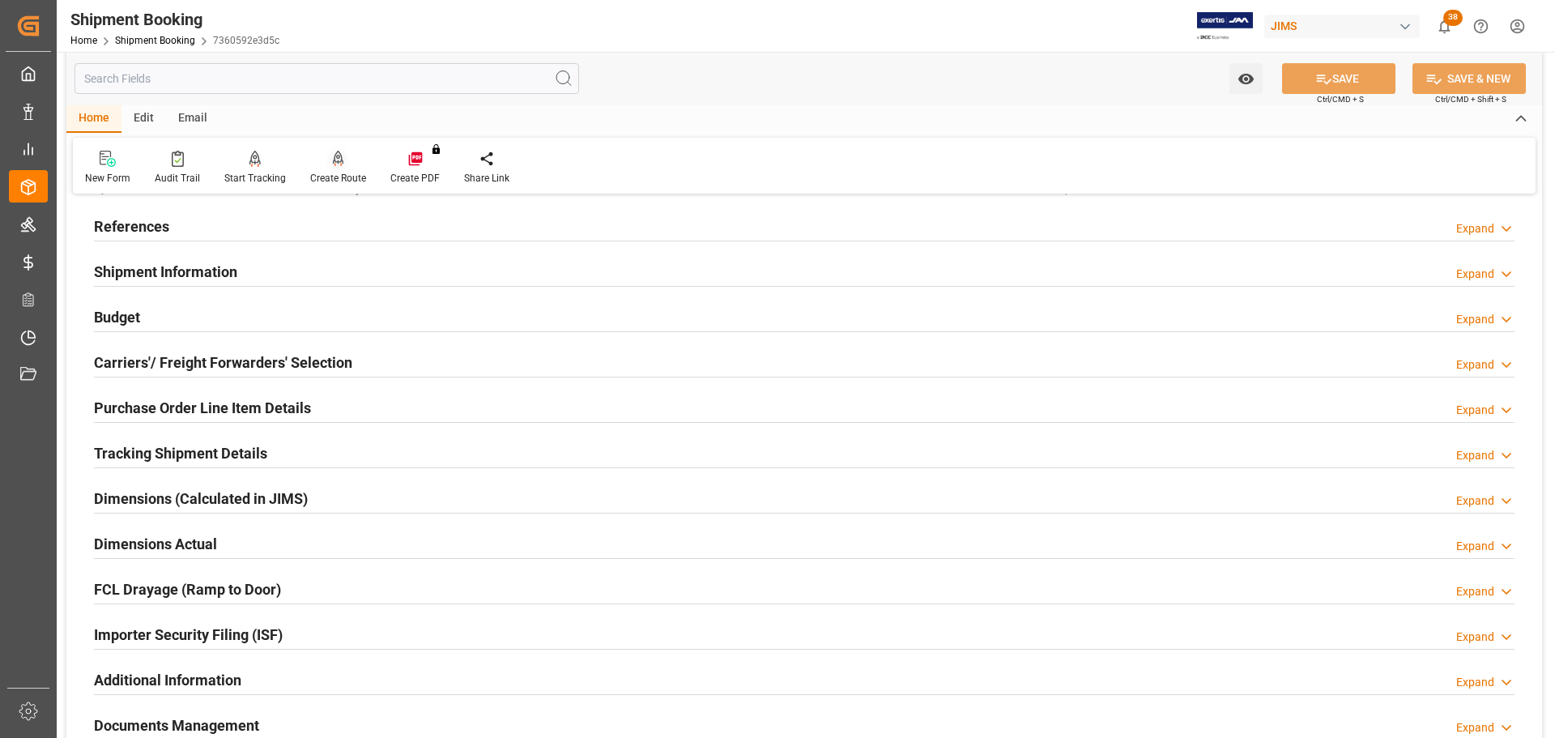
click at [346, 173] on div "Create Route" at bounding box center [338, 178] width 56 height 15
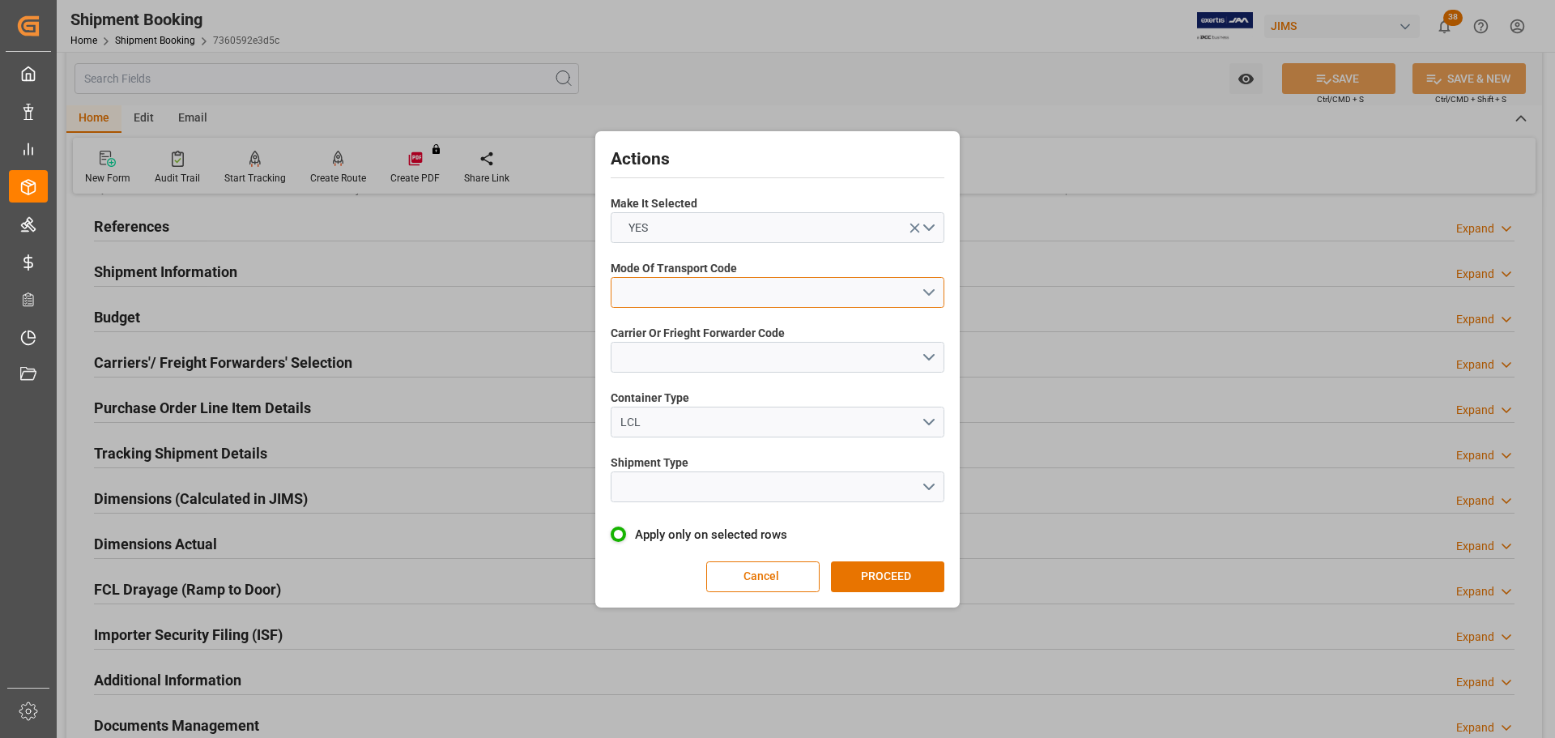
click at [732, 300] on button "open menu" at bounding box center [778, 292] width 334 height 31
click at [718, 427] on div "5- COURIER GROUND" at bounding box center [778, 433] width 332 height 34
click at [699, 356] on button "open menu" at bounding box center [778, 357] width 334 height 31
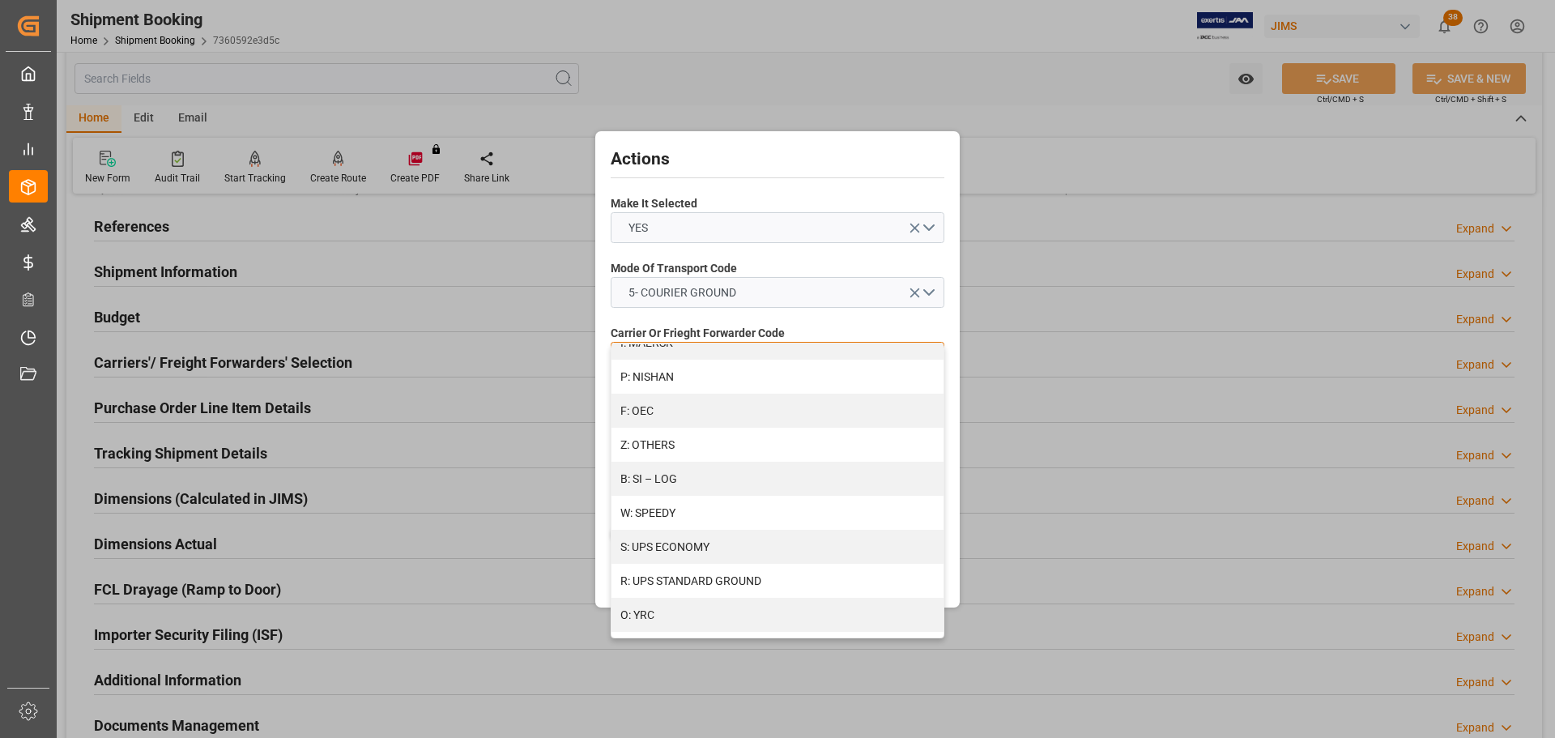
scroll to position [880, 0]
click at [725, 566] on div "R: UPS STANDARD GROUND" at bounding box center [778, 569] width 332 height 34
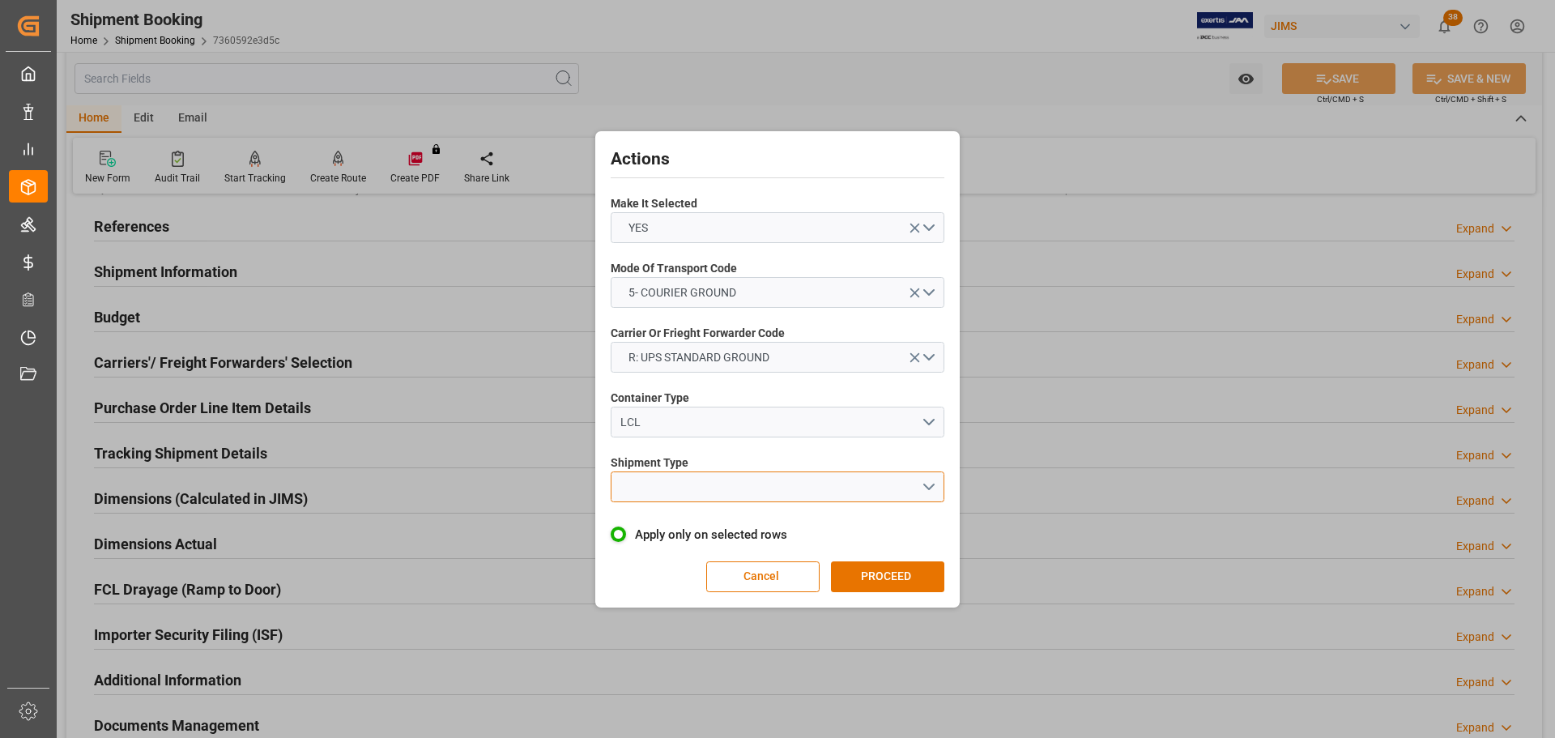
click at [703, 480] on button "open menu" at bounding box center [778, 486] width 334 height 31
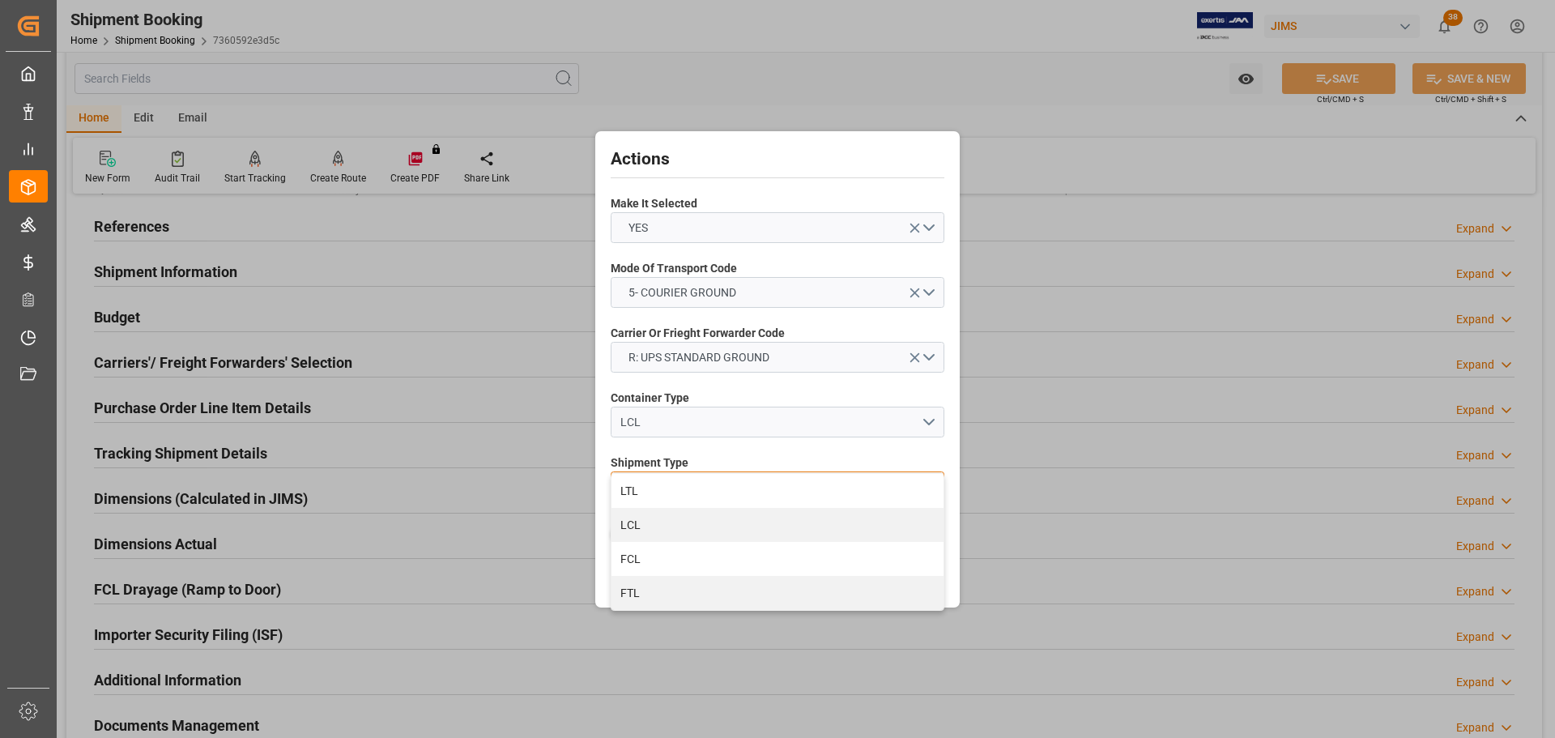
click at [703, 480] on div "LTL" at bounding box center [778, 491] width 332 height 34
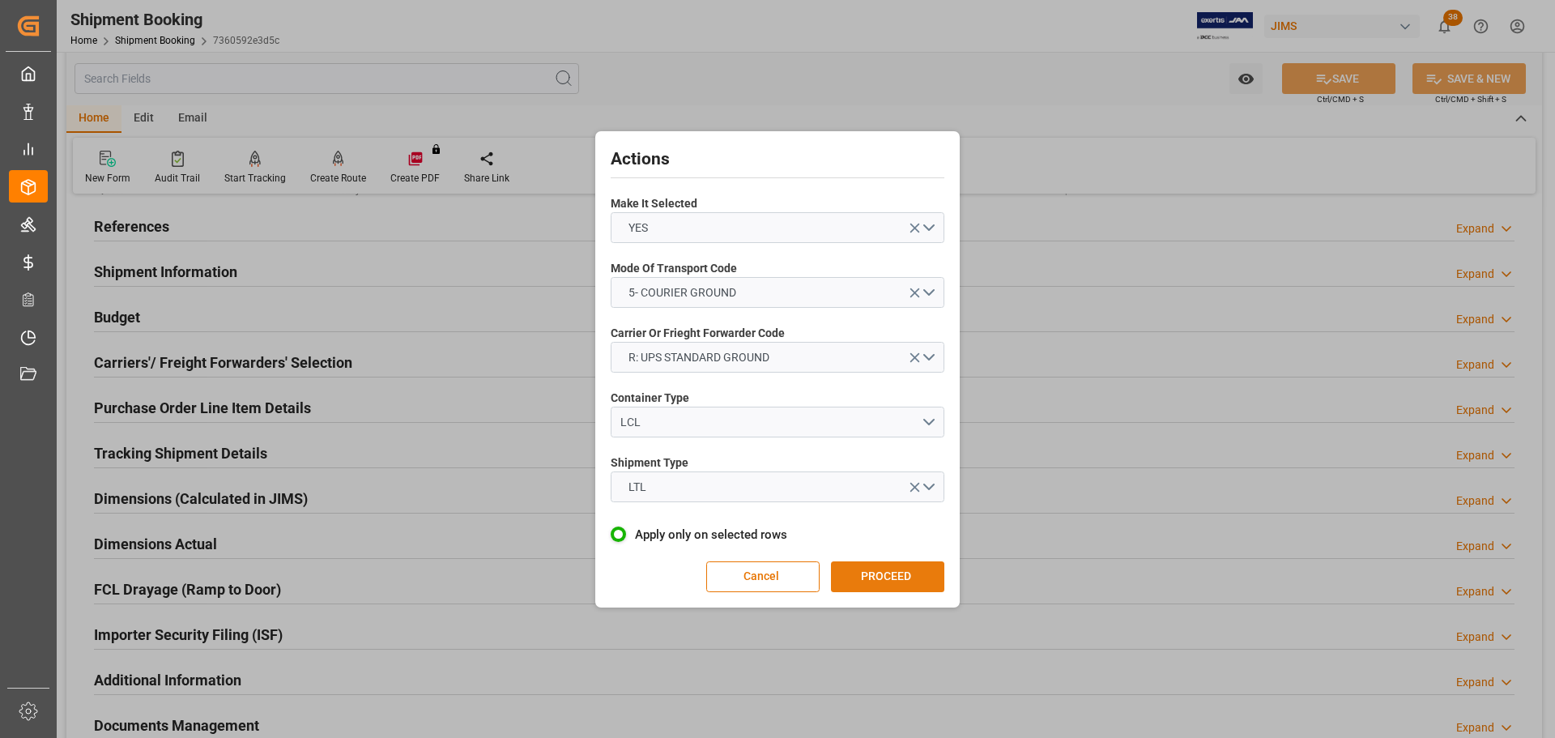
click at [872, 573] on button "PROCEED" at bounding box center [887, 576] width 113 height 31
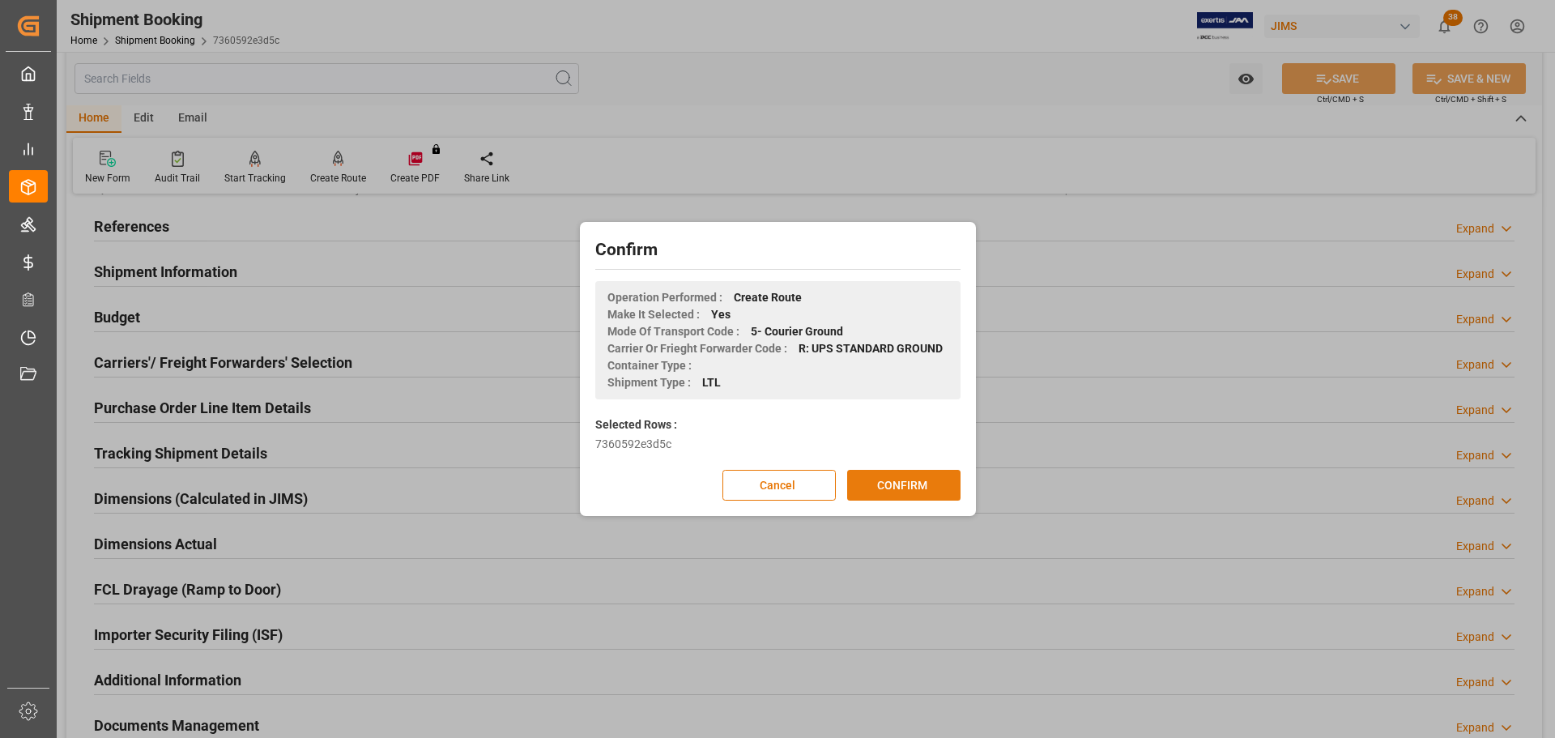
click at [878, 472] on button "CONFIRM" at bounding box center [903, 485] width 113 height 31
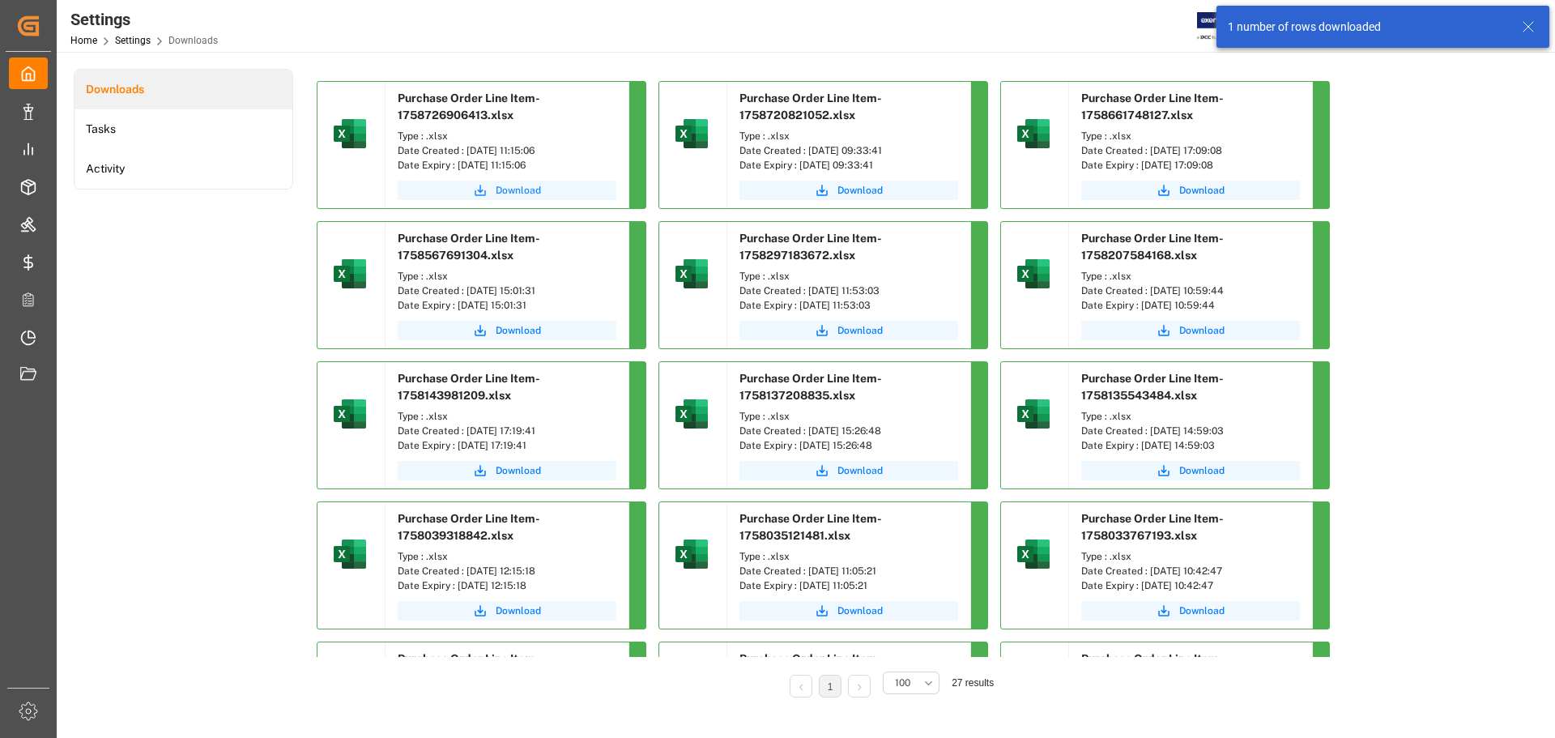
click at [471, 189] on button "Download" at bounding box center [507, 190] width 219 height 19
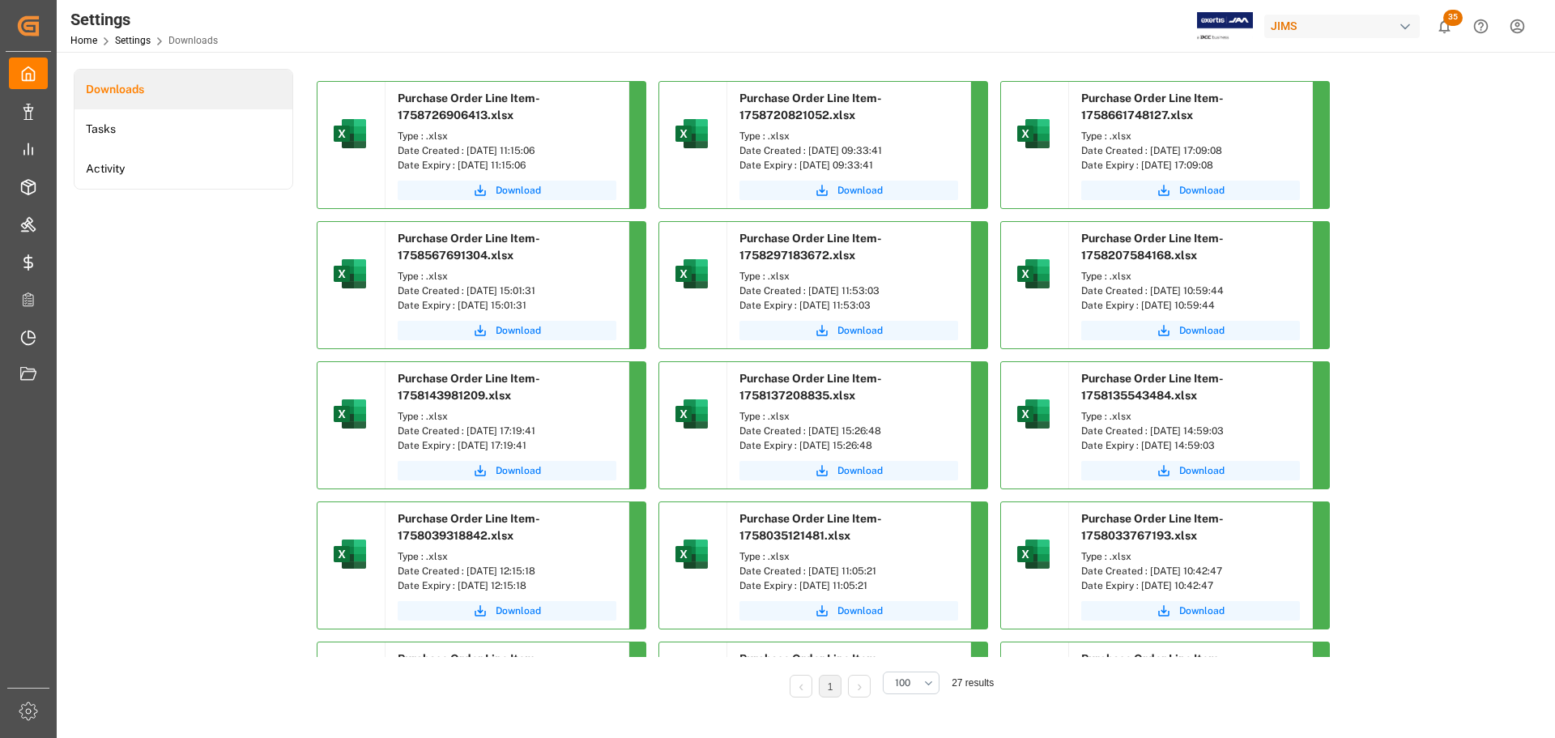
click at [241, 224] on div "Downloads Tasks Activity" at bounding box center [184, 394] width 220 height 651
click at [36, 184] on div "Order Management Order Management" at bounding box center [28, 186] width 39 height 32
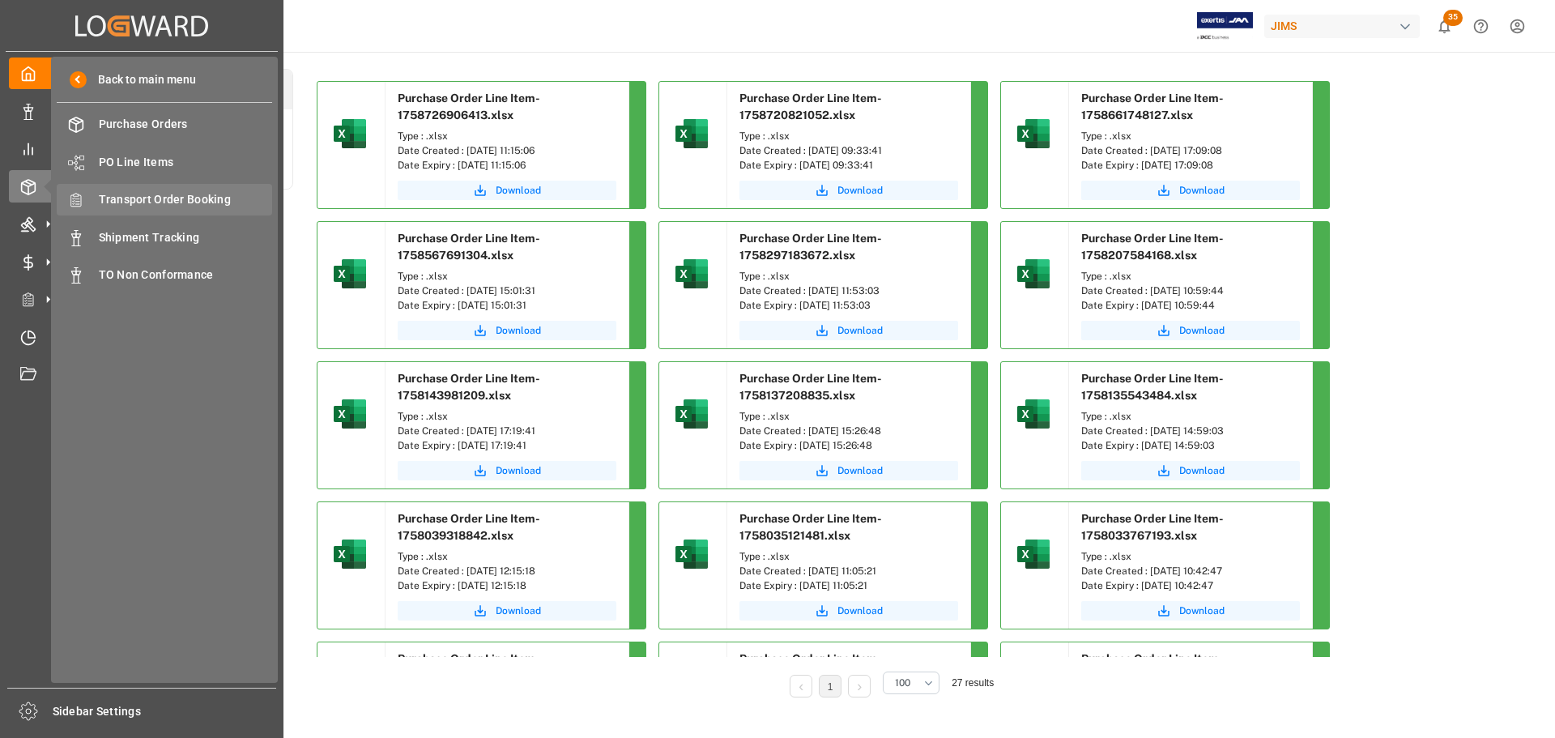
click at [166, 196] on span "Transport Order Booking" at bounding box center [186, 199] width 174 height 17
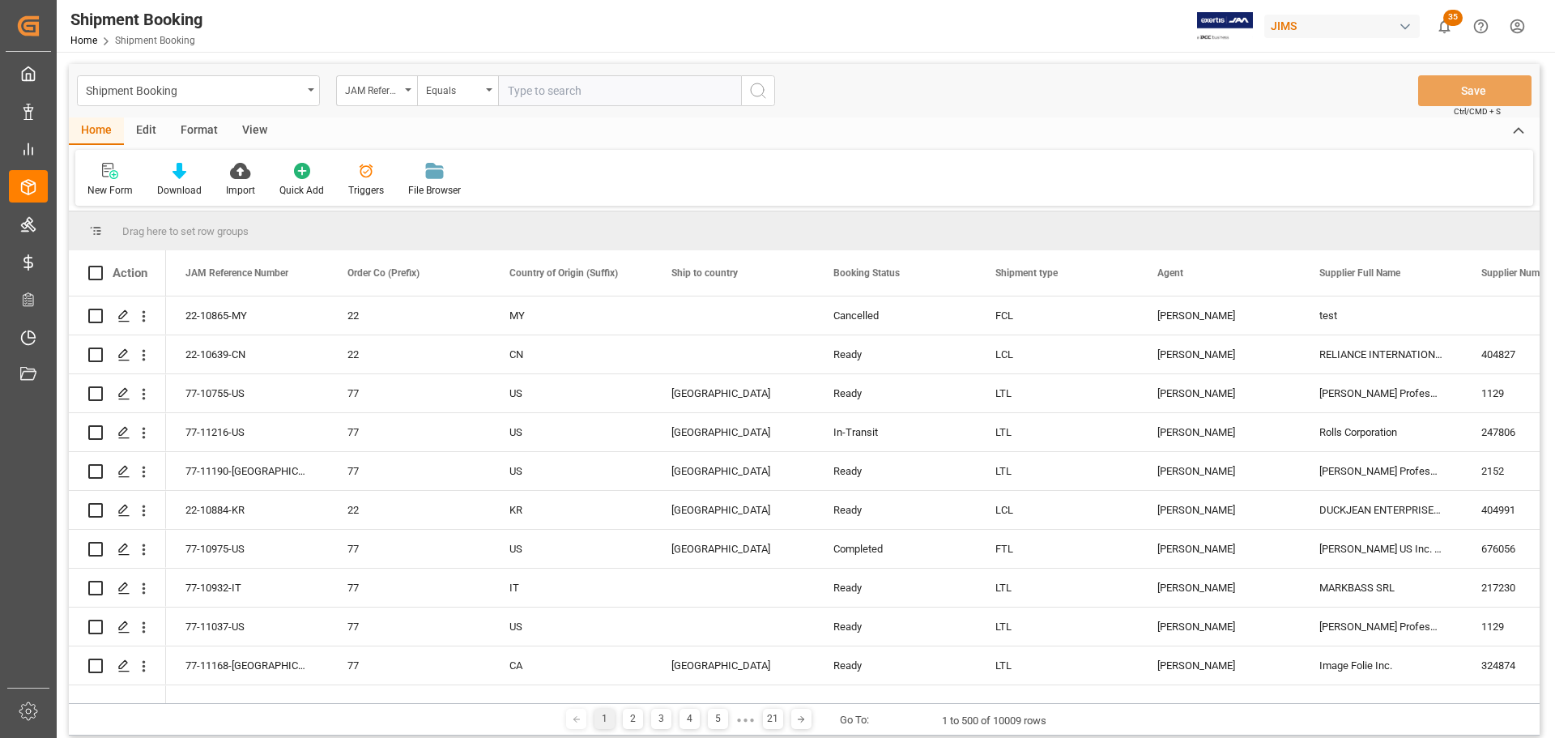
click at [560, 90] on input "text" at bounding box center [619, 90] width 243 height 31
type input "77-10993-CN"
click at [756, 95] on icon "search button" at bounding box center [757, 90] width 19 height 19
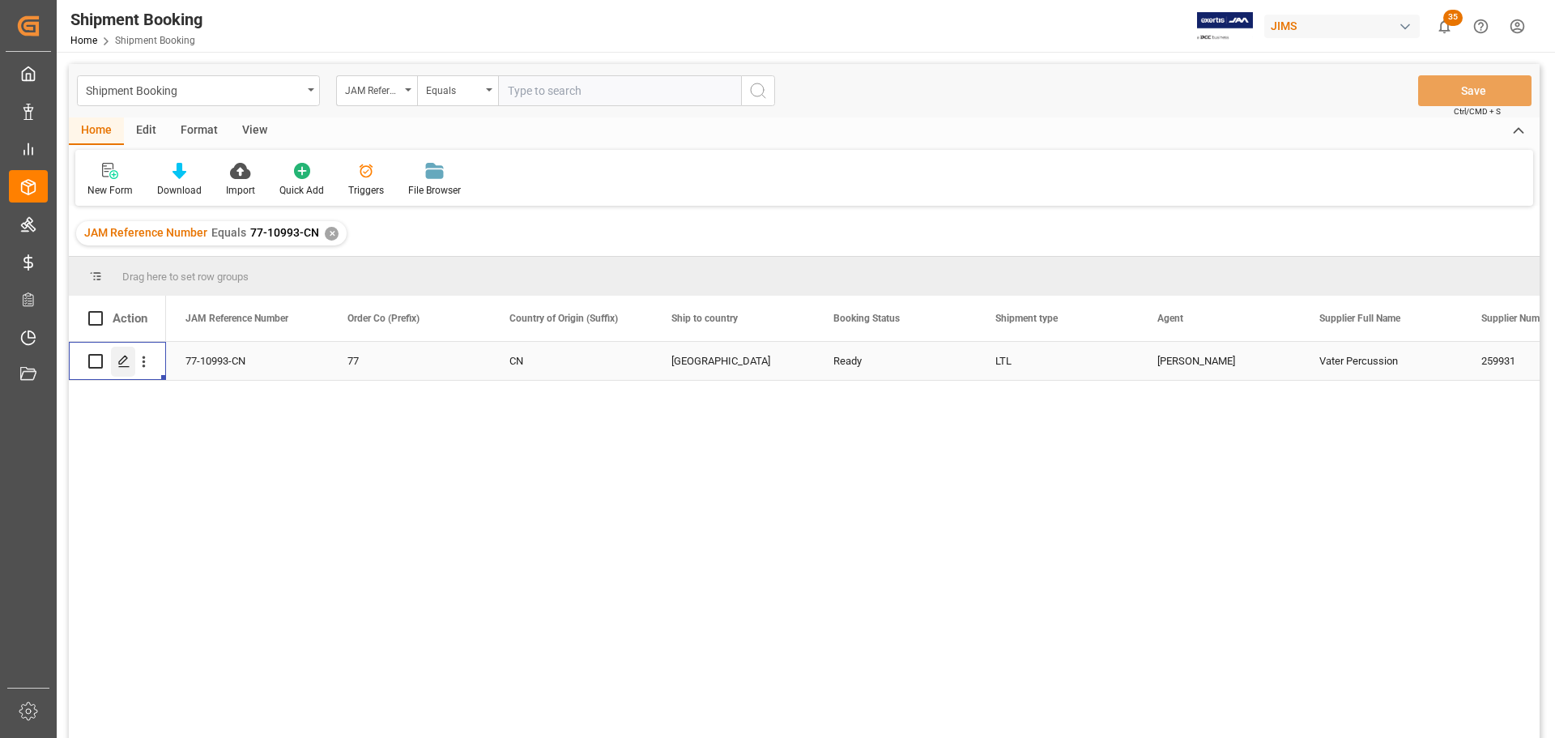
click at [127, 356] on icon "Press SPACE to select this row." at bounding box center [123, 361] width 13 height 13
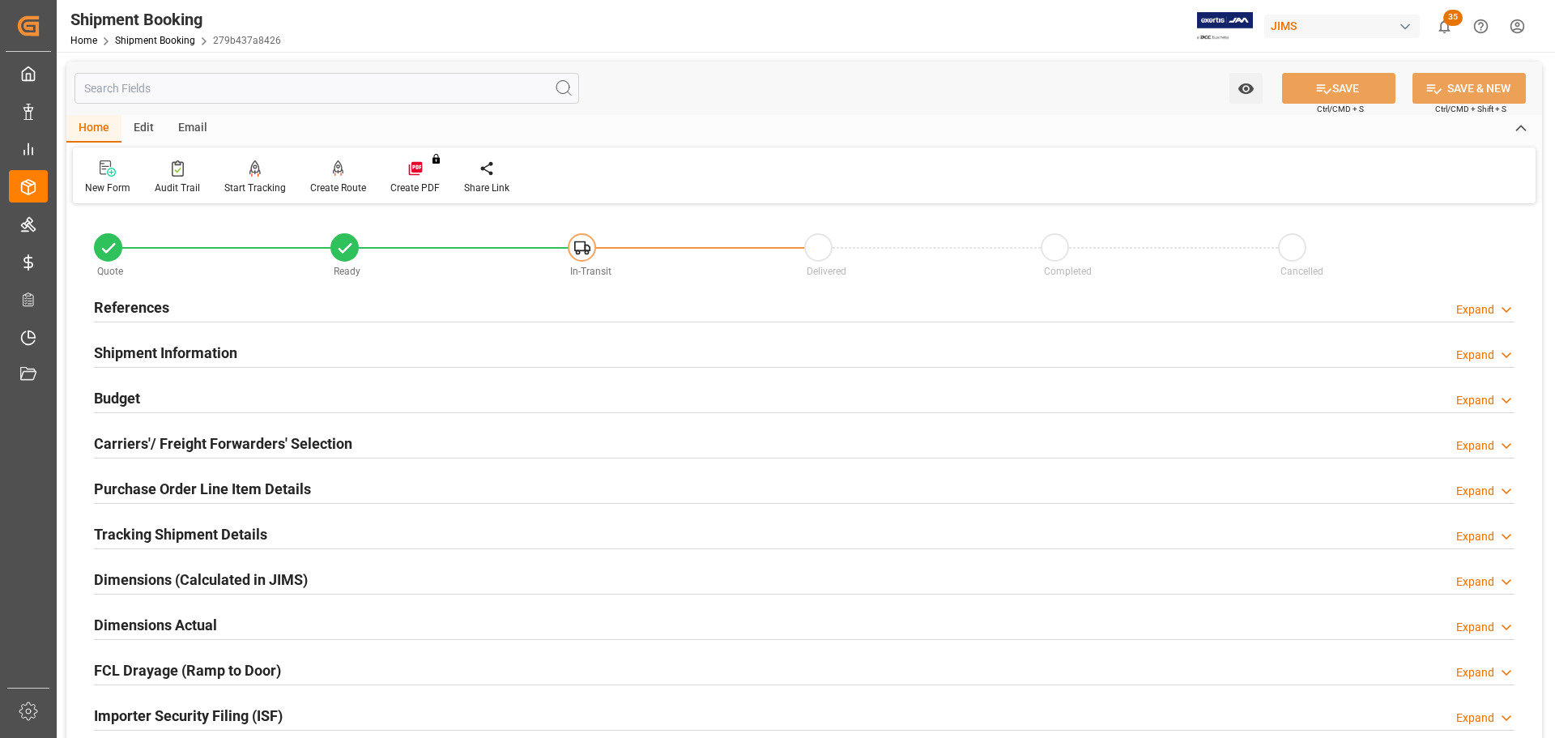
click at [220, 310] on div "References Expand" at bounding box center [804, 306] width 1421 height 31
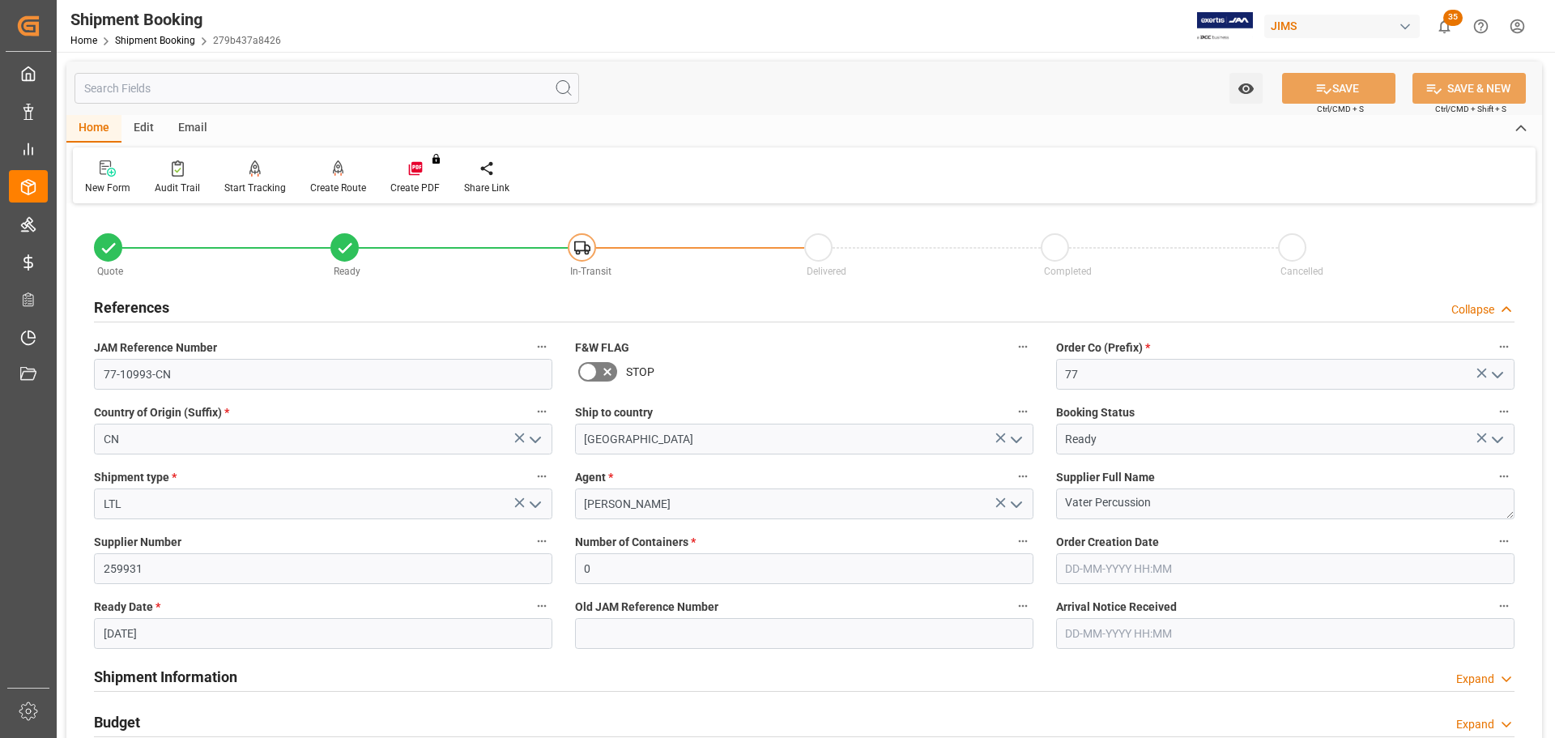
click at [220, 310] on div "References Collapse" at bounding box center [804, 306] width 1421 height 31
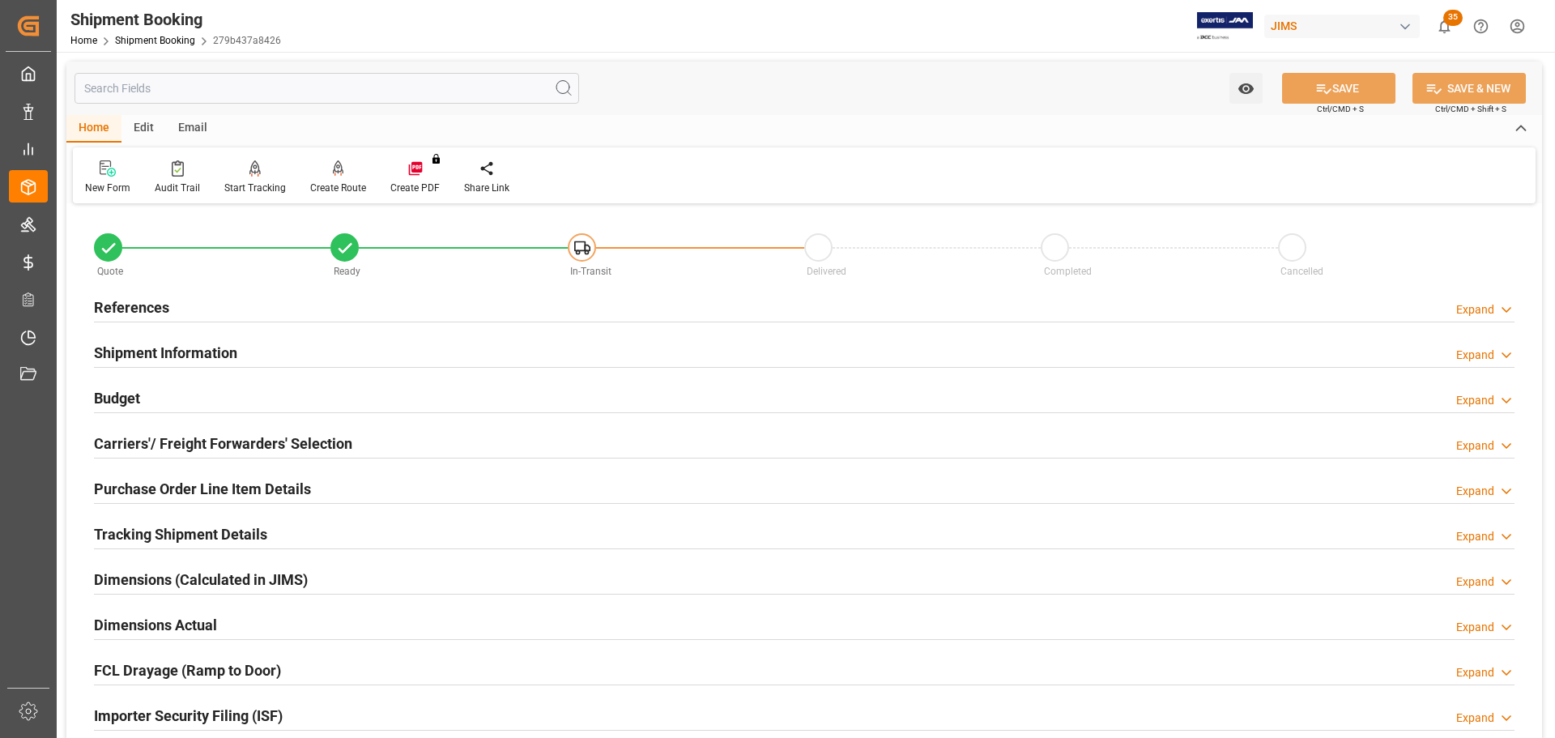
scroll to position [81, 0]
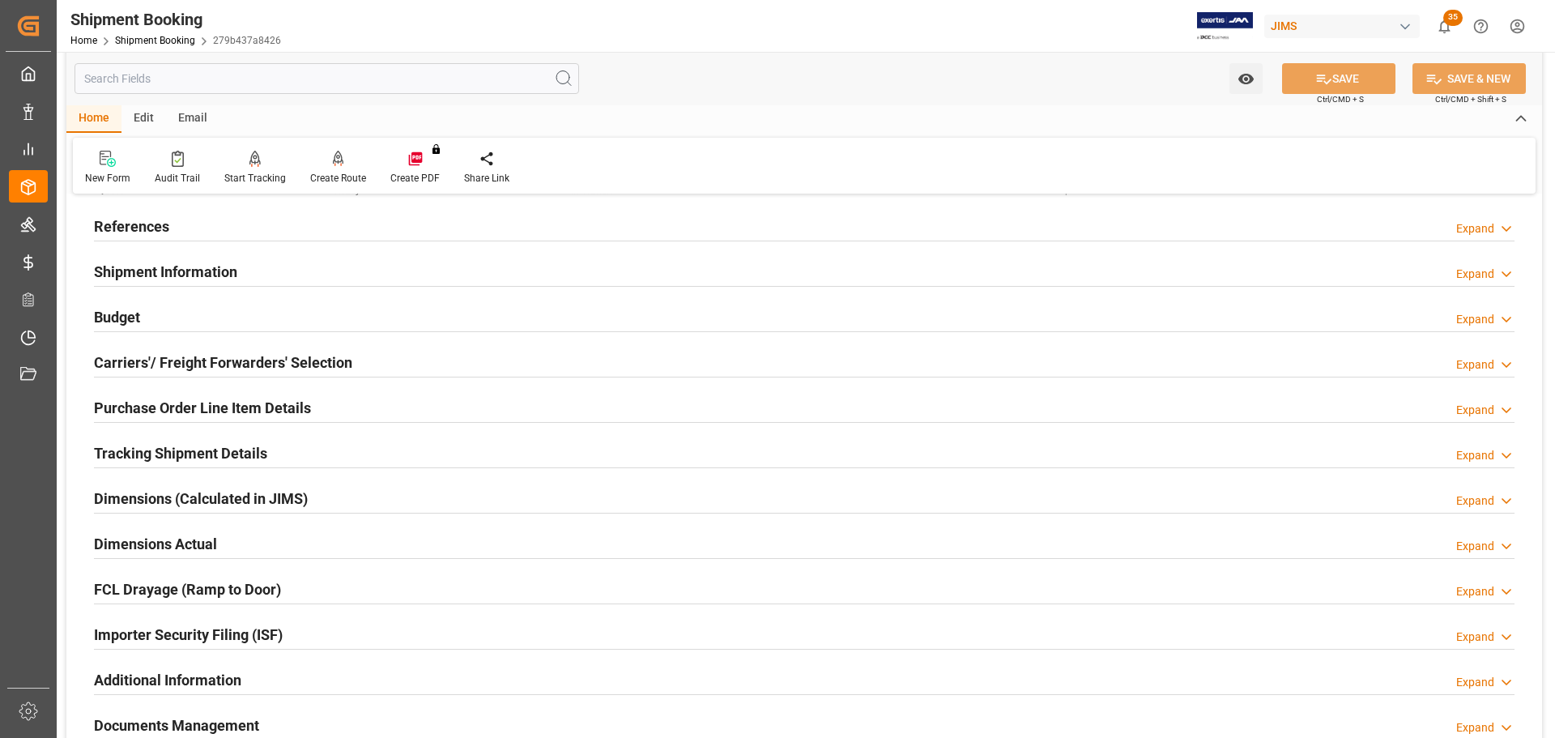
click at [225, 271] on h2 "Shipment Information" at bounding box center [165, 272] width 143 height 22
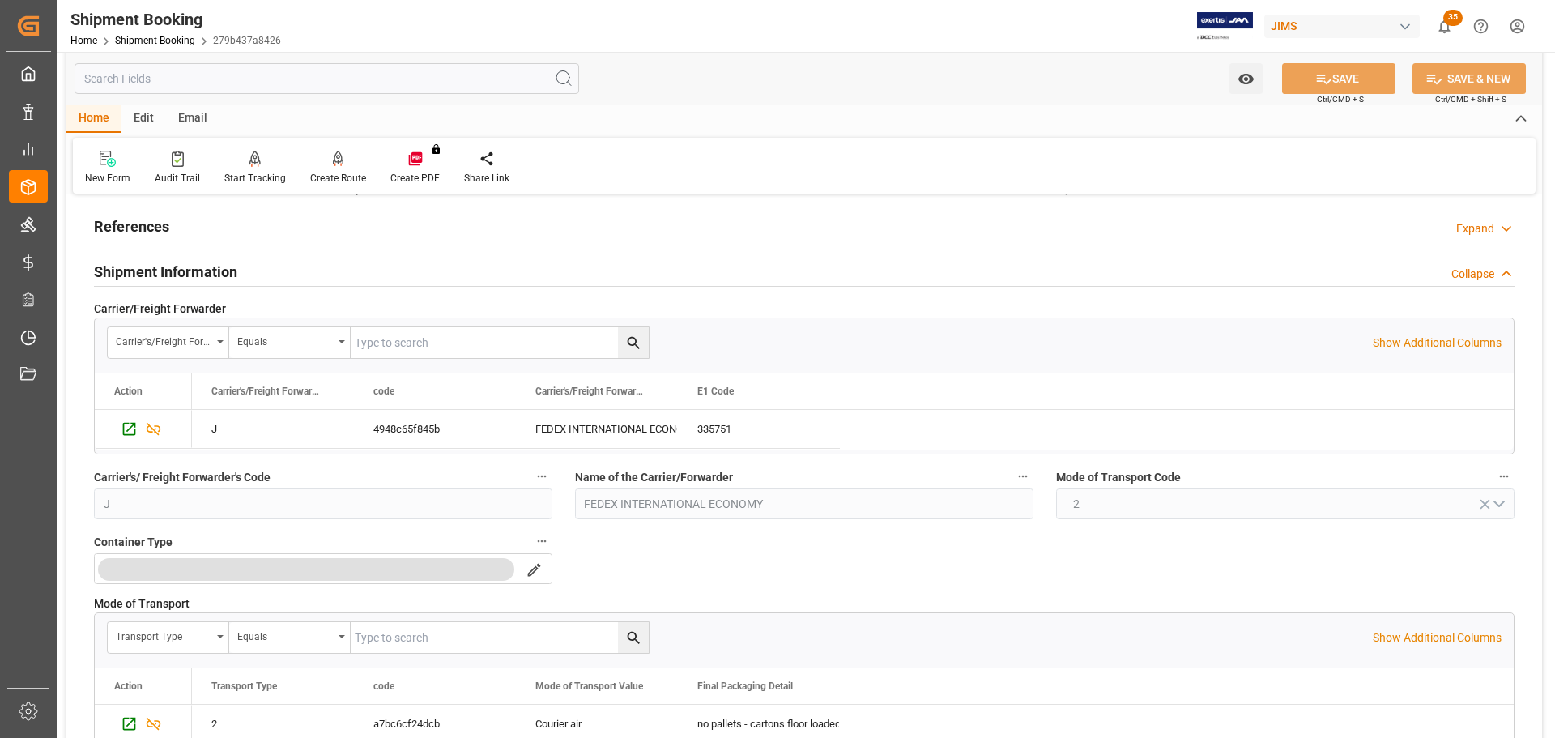
click at [225, 271] on h2 "Shipment Information" at bounding box center [165, 272] width 143 height 22
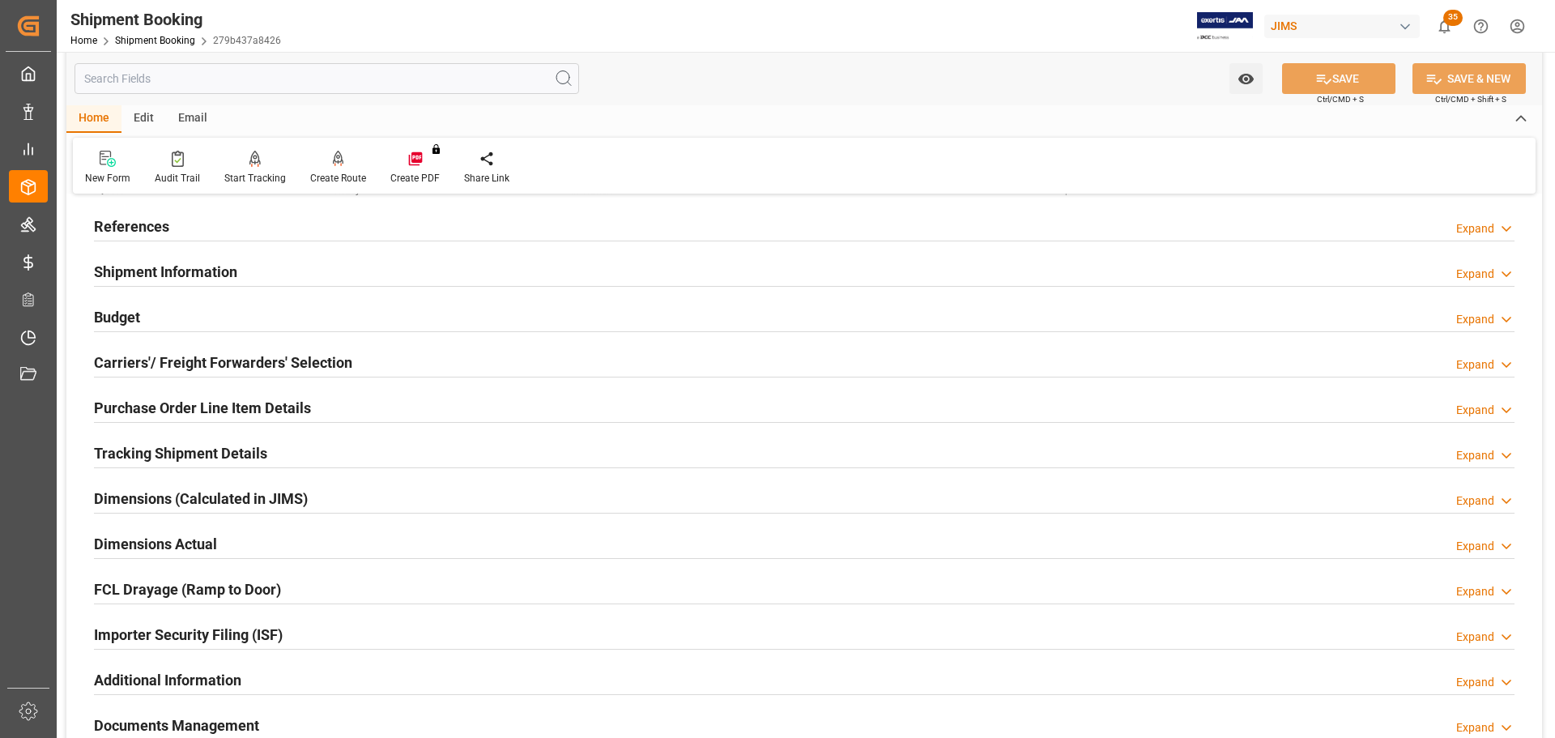
click at [215, 320] on div "Budget Expand" at bounding box center [804, 316] width 1421 height 31
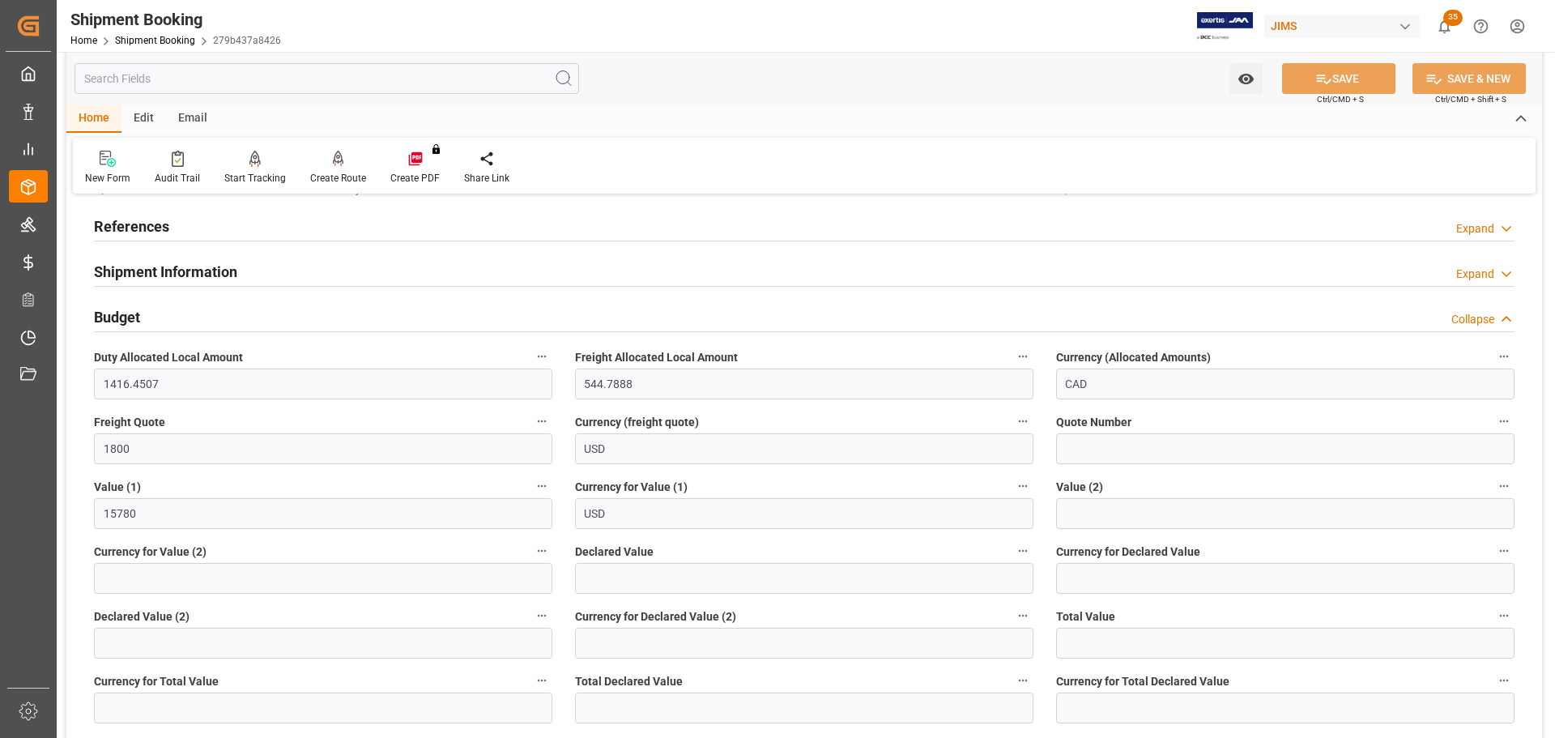
click at [215, 320] on div "Budget Collapse" at bounding box center [804, 316] width 1421 height 31
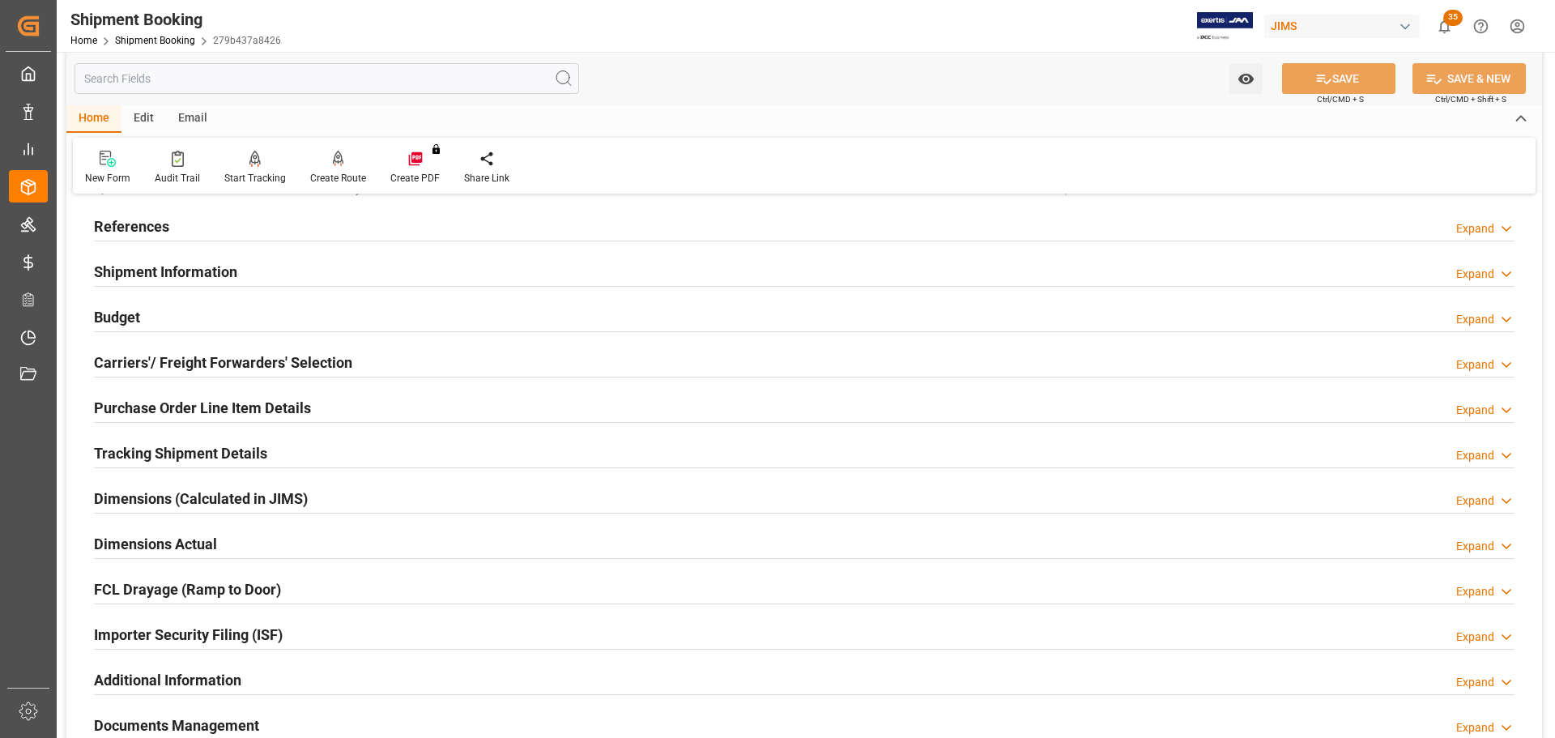
scroll to position [162, 0]
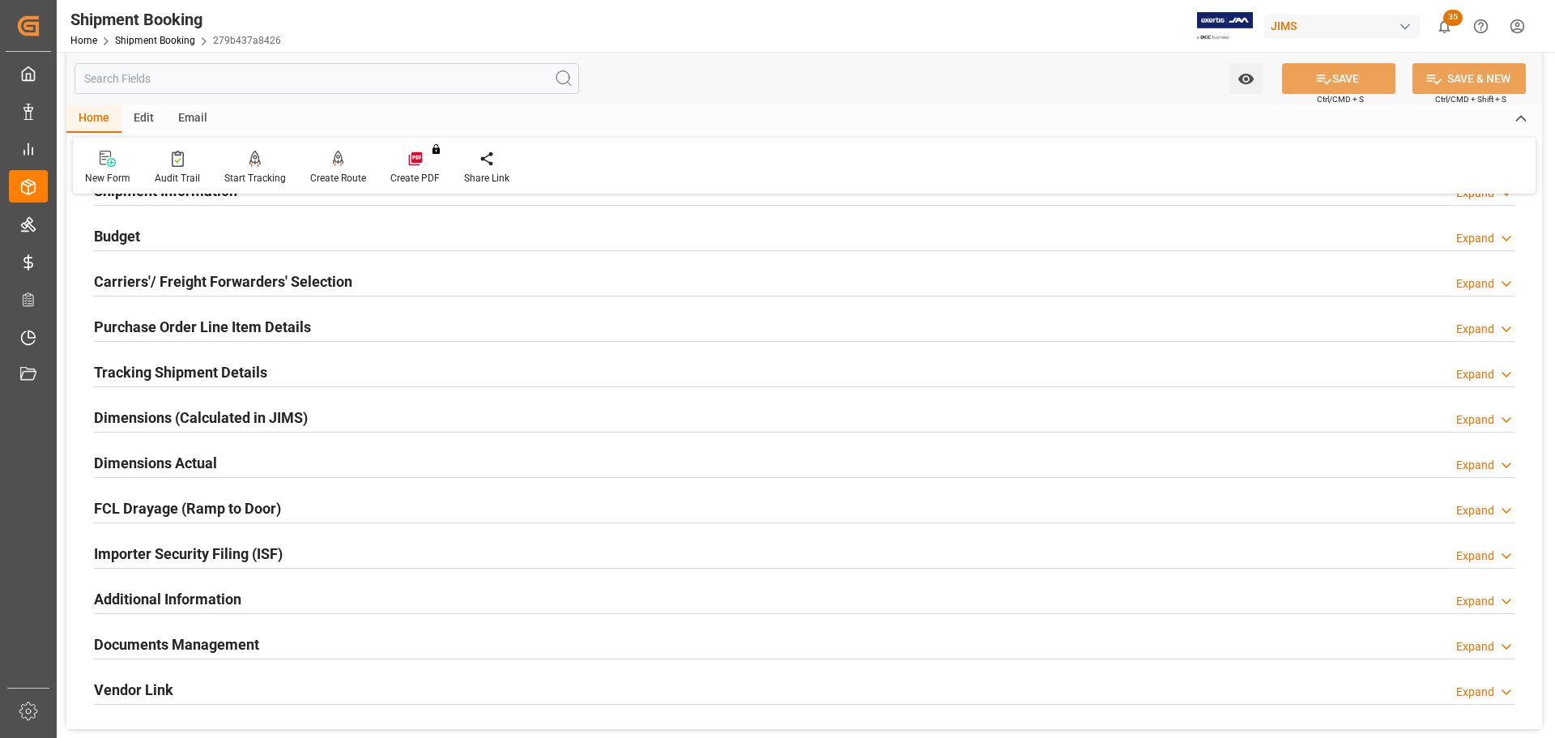
click at [220, 276] on h2 "Carriers'/ Freight Forwarders' Selection" at bounding box center [223, 282] width 258 height 22
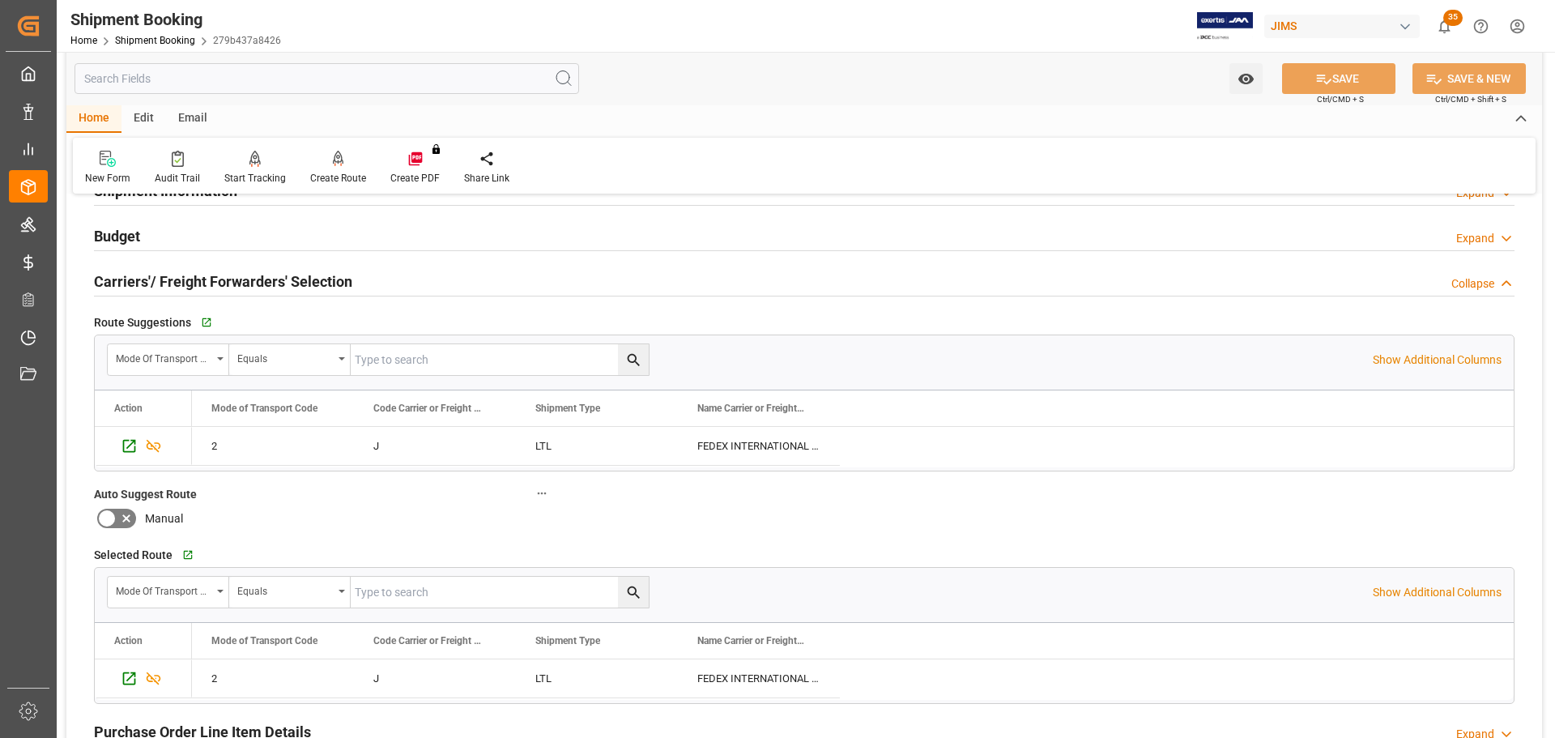
click at [220, 276] on h2 "Carriers'/ Freight Forwarders' Selection" at bounding box center [223, 282] width 258 height 22
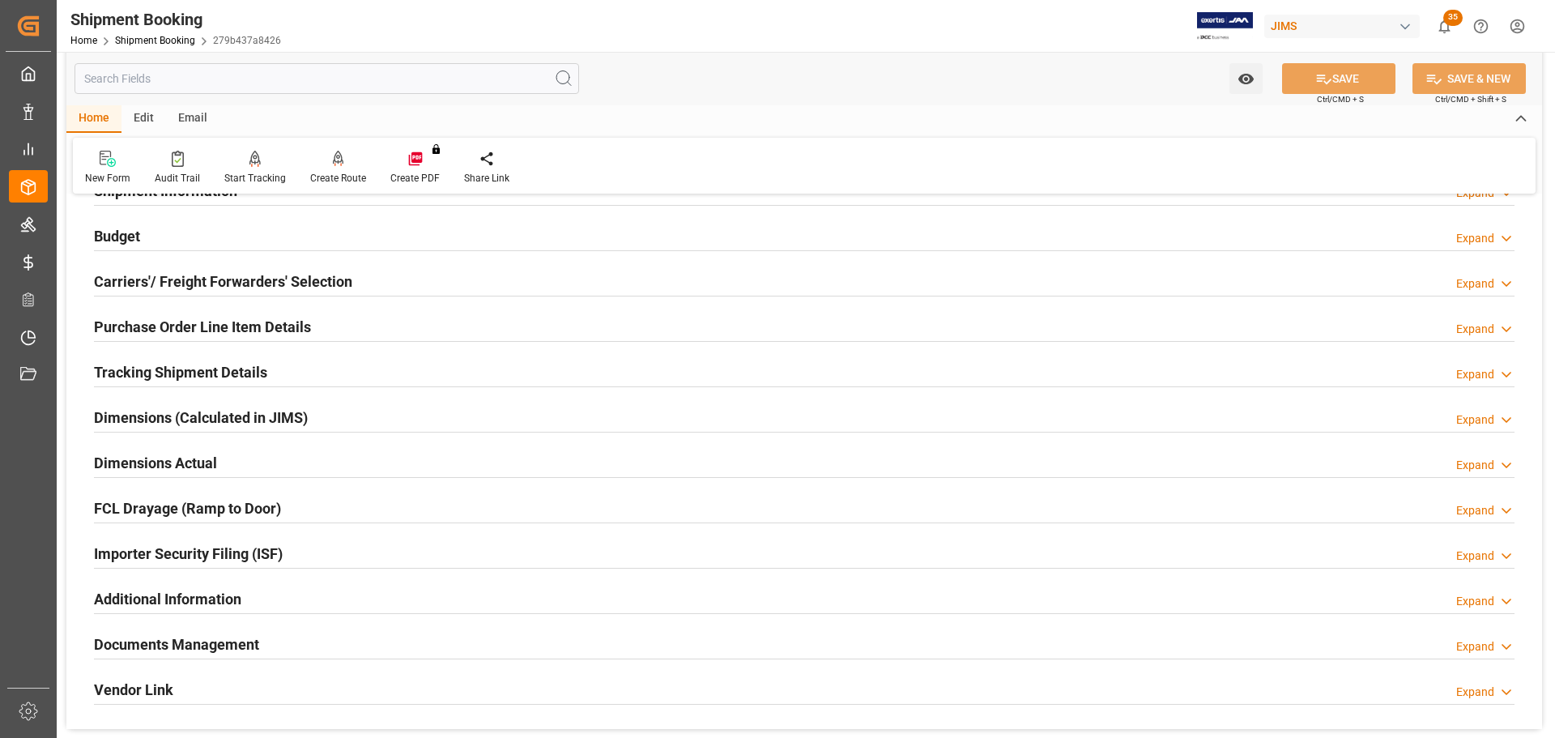
click at [211, 318] on h2 "Purchase Order Line Item Details" at bounding box center [202, 327] width 217 height 22
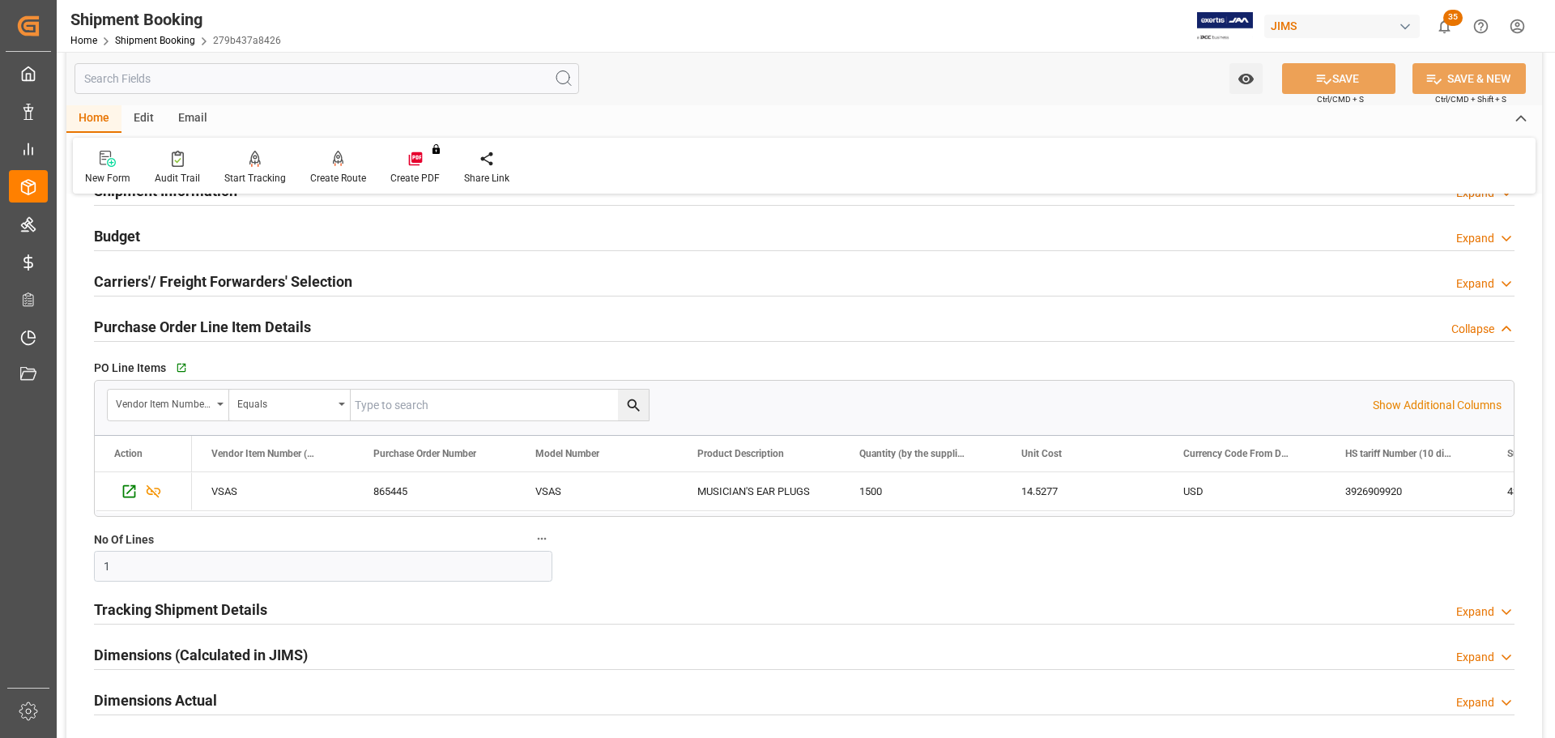
click at [211, 318] on h2 "Purchase Order Line Item Details" at bounding box center [202, 327] width 217 height 22
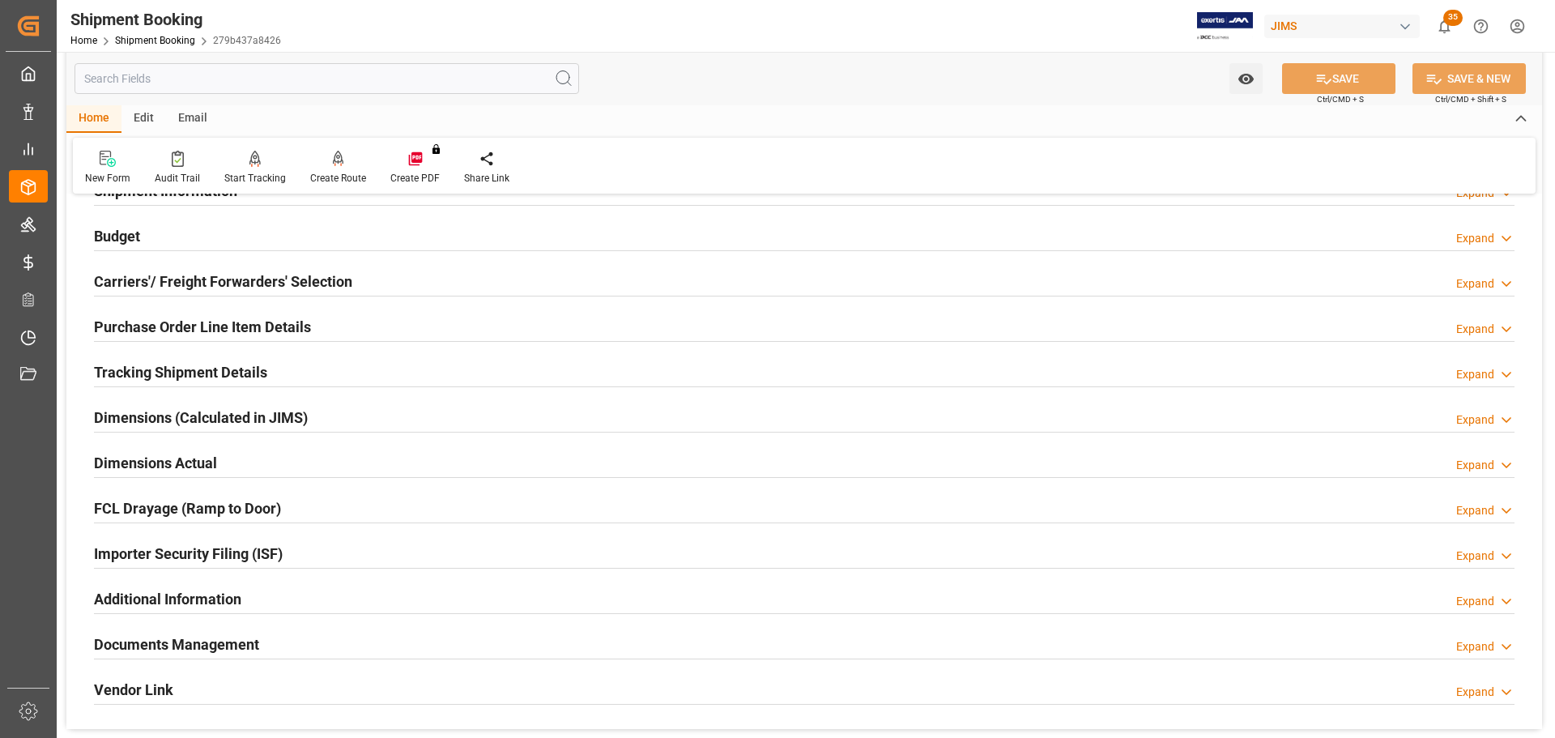
click at [193, 358] on div "Tracking Shipment Details" at bounding box center [180, 371] width 173 height 31
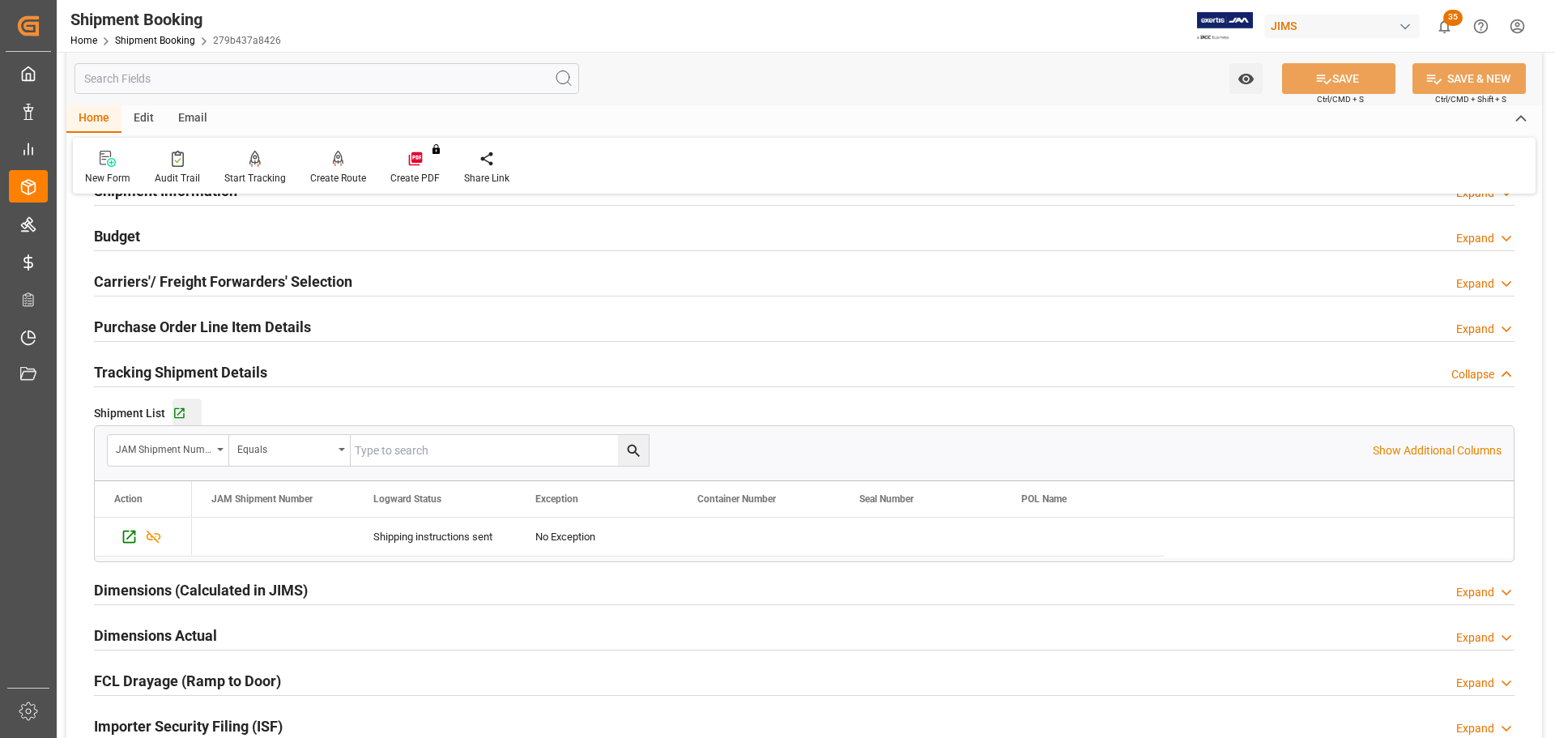
click at [180, 420] on button "Go to Shipment Tracking Grid" at bounding box center [187, 413] width 29 height 29
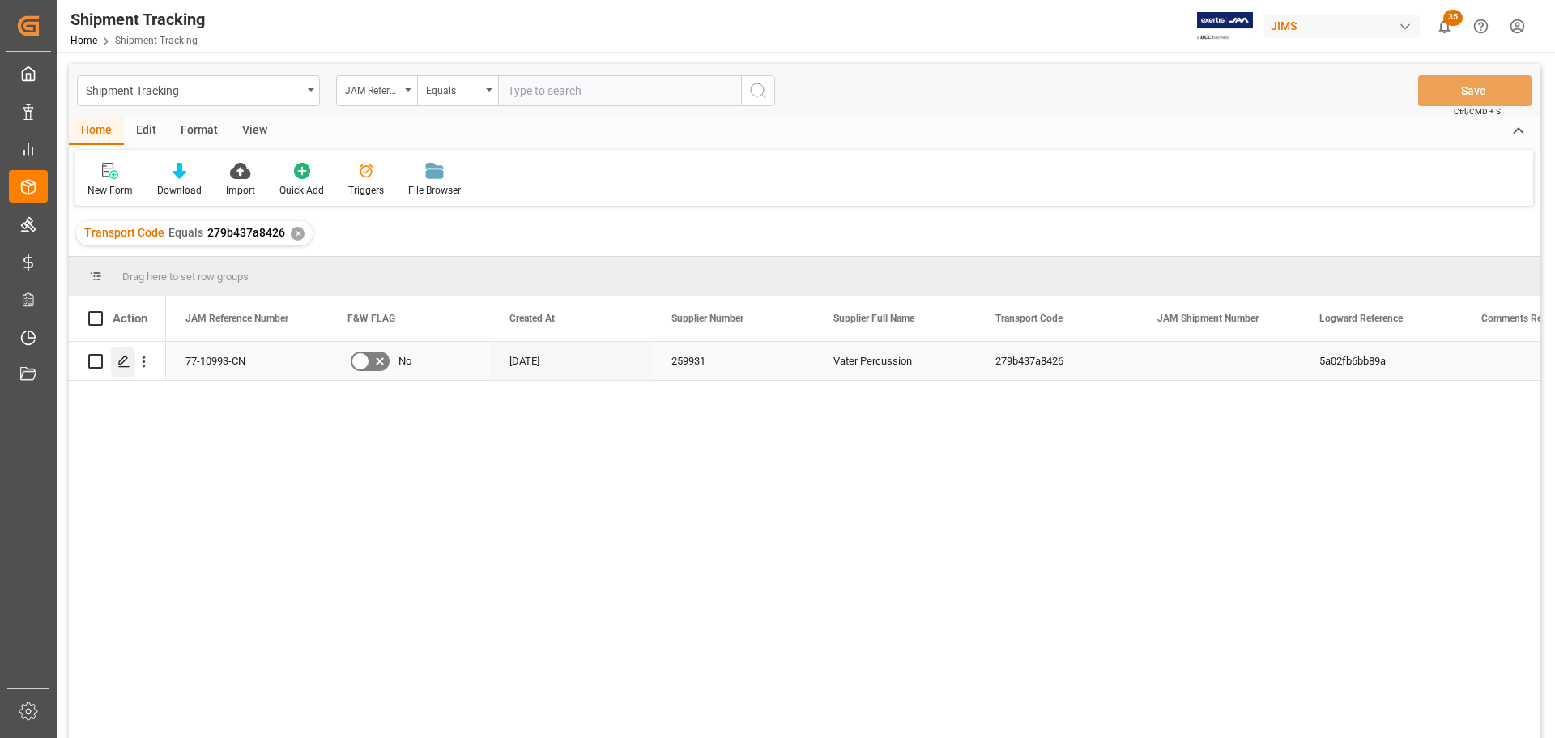
click at [119, 366] on icon "Press SPACE to select this row." at bounding box center [123, 361] width 13 height 13
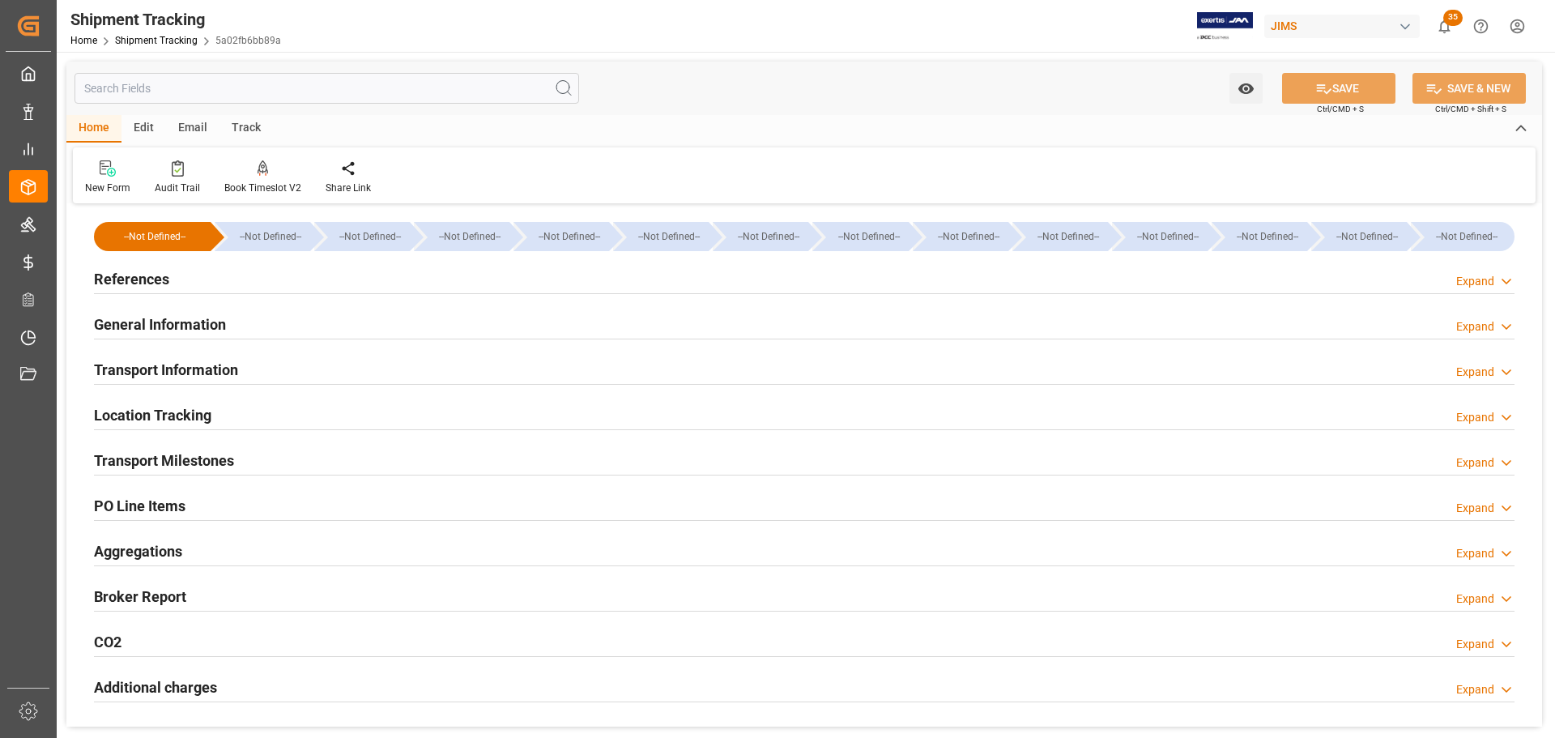
type input "[DATE]"
click at [200, 286] on div "References Expand" at bounding box center [804, 277] width 1421 height 31
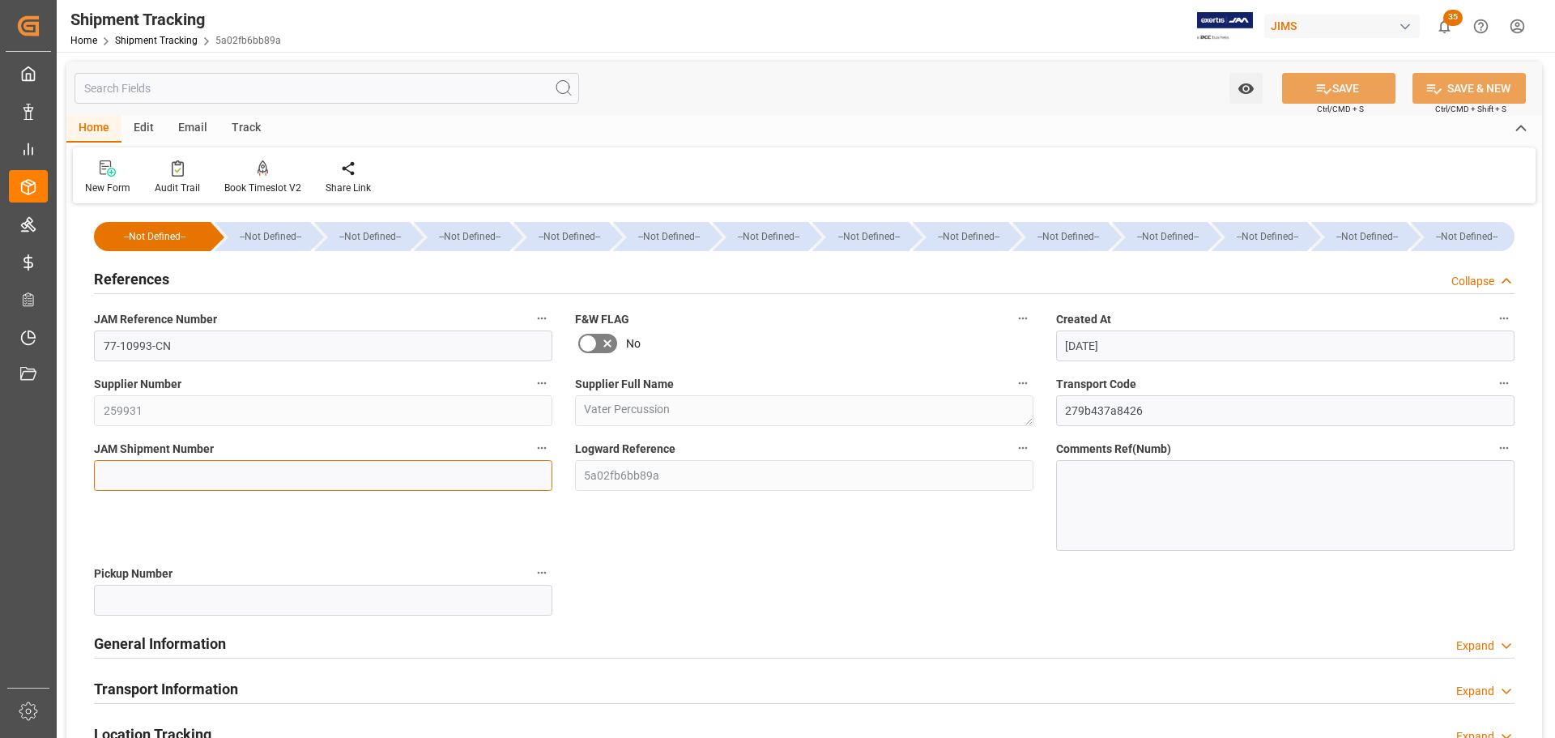
click at [216, 460] on input at bounding box center [323, 475] width 458 height 31
paste input "72956"
type input "72956"
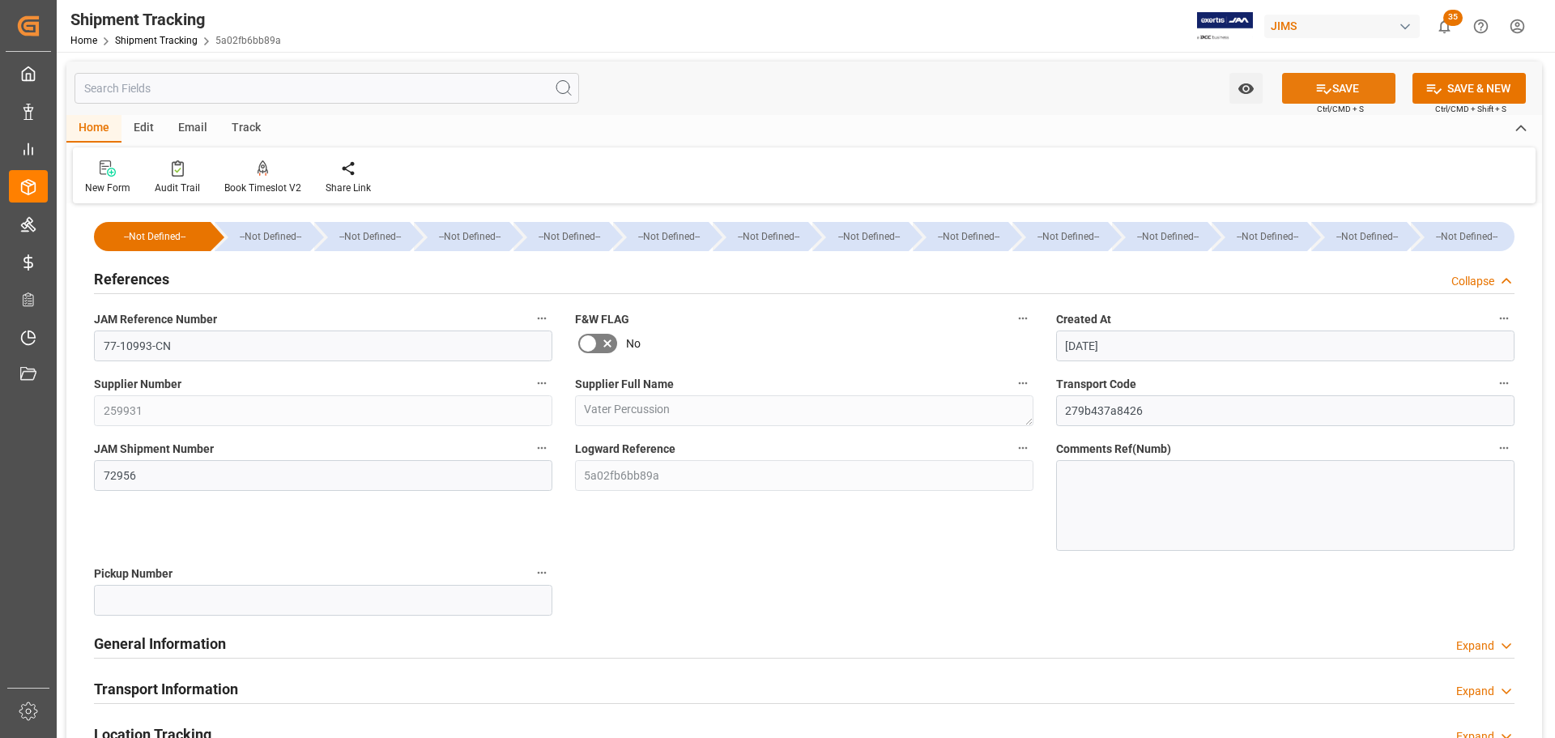
click at [1346, 87] on button "SAVE" at bounding box center [1338, 88] width 113 height 31
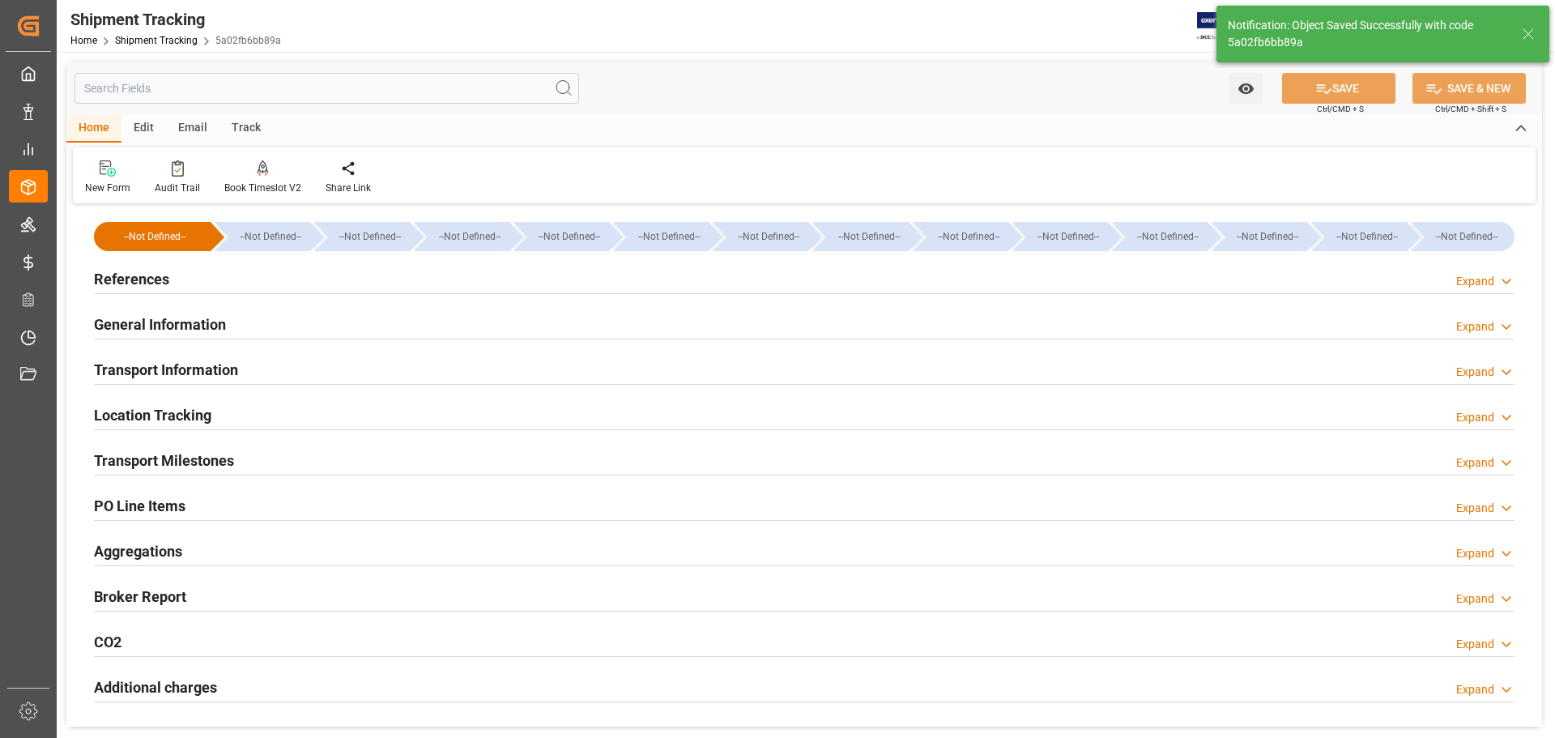
type input "USD"
type input "15780"
click at [301, 284] on div "References Expand" at bounding box center [804, 277] width 1421 height 31
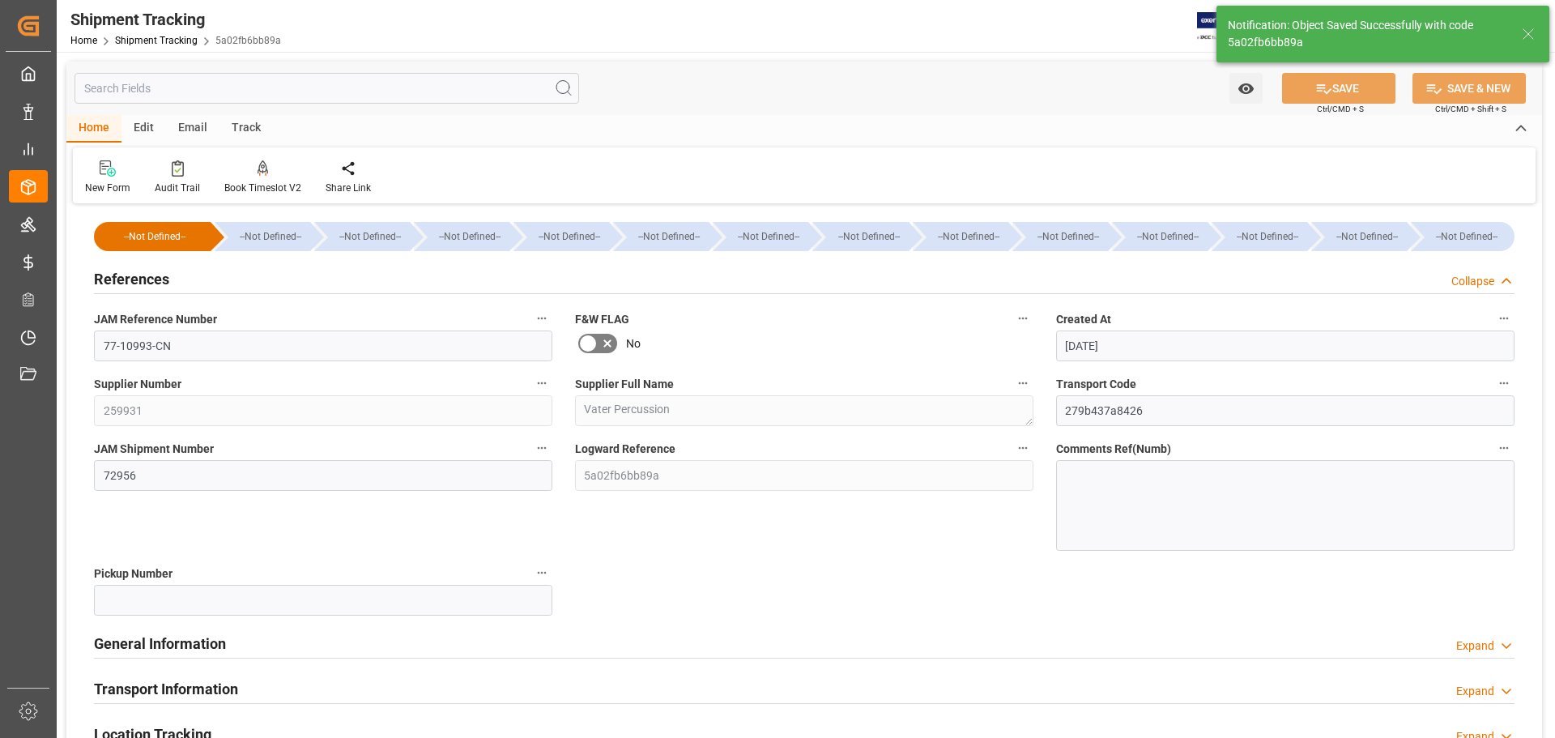
click at [275, 282] on div "References Collapse" at bounding box center [804, 277] width 1421 height 31
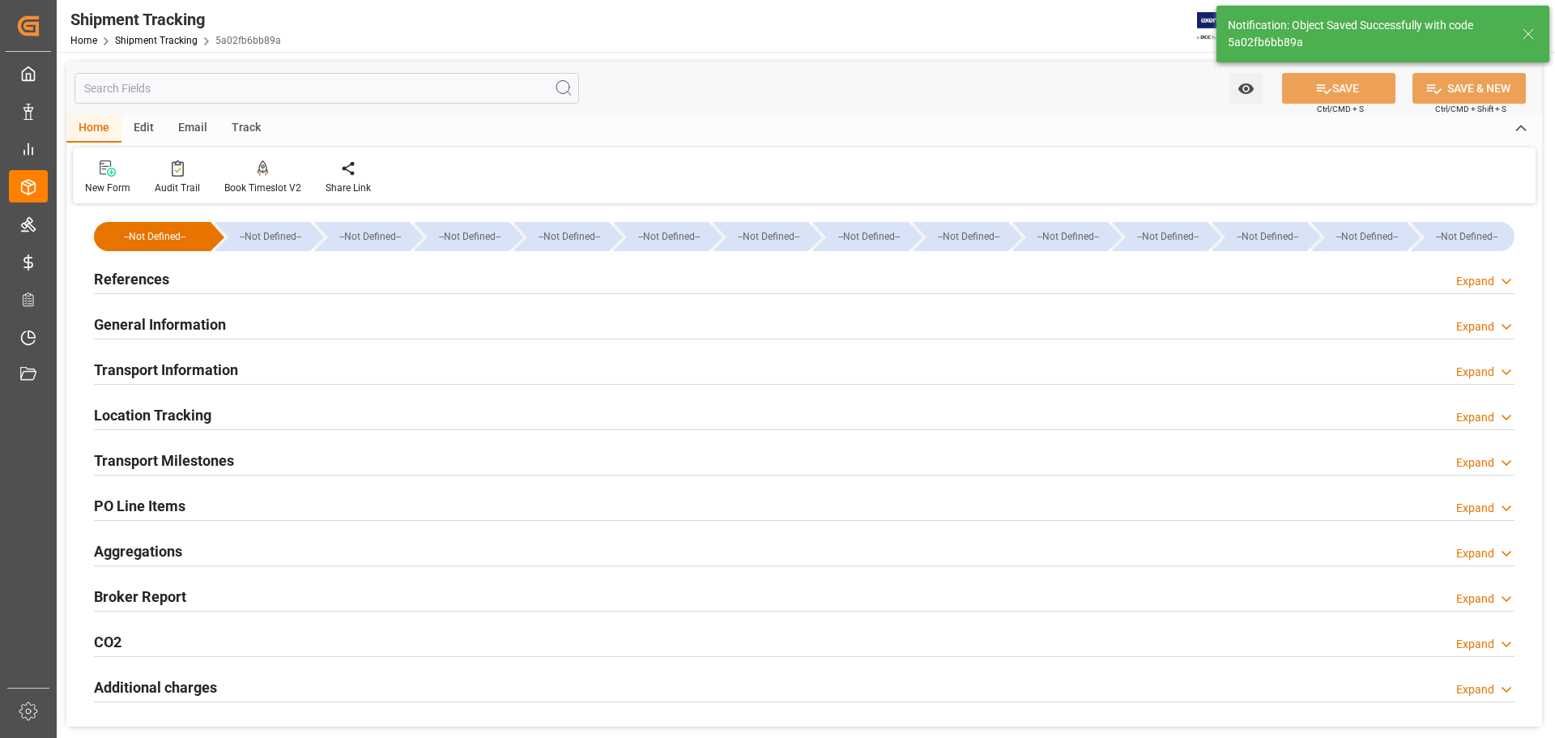
click at [274, 317] on div "General Information Expand" at bounding box center [804, 323] width 1421 height 31
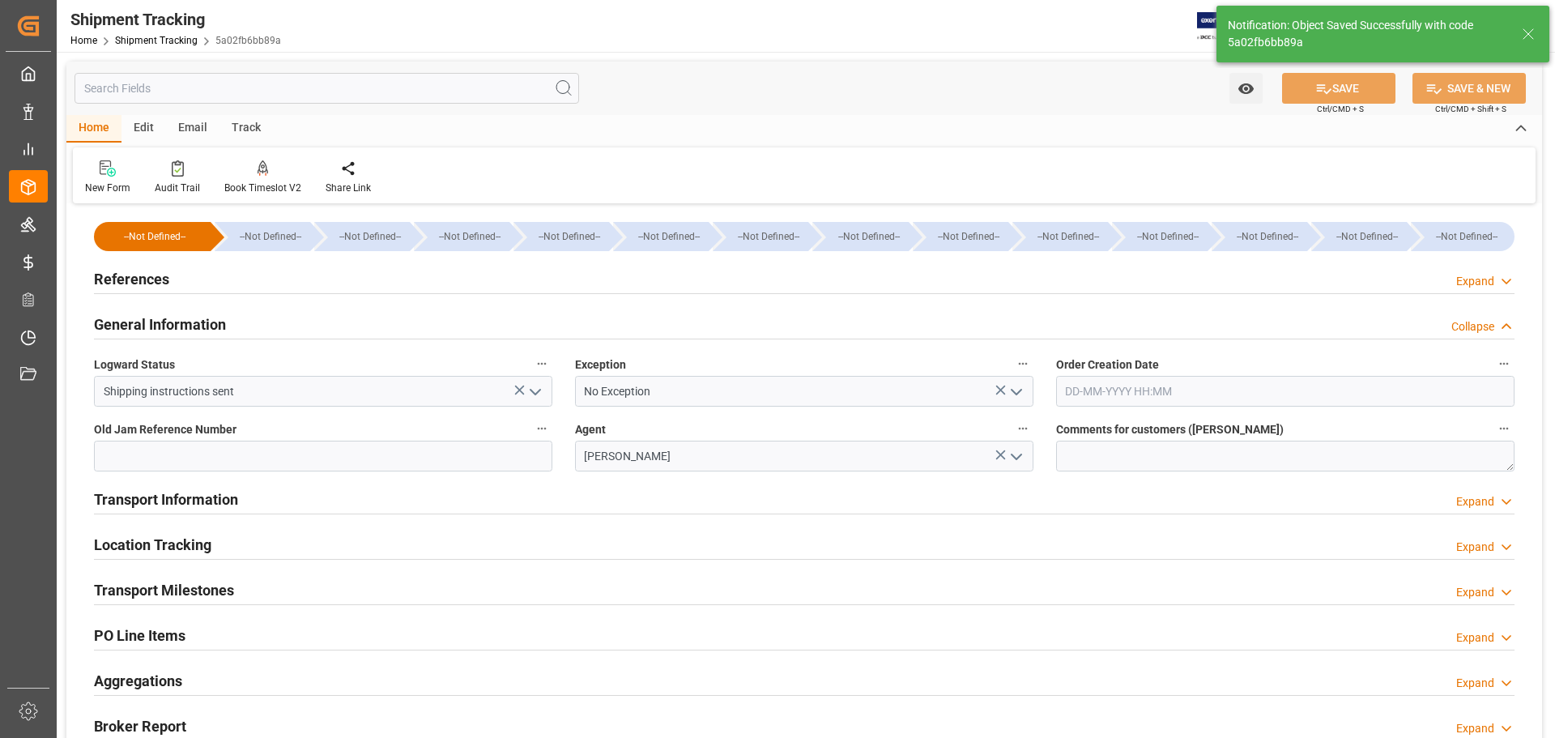
click at [274, 317] on div "General Information Collapse" at bounding box center [804, 323] width 1421 height 31
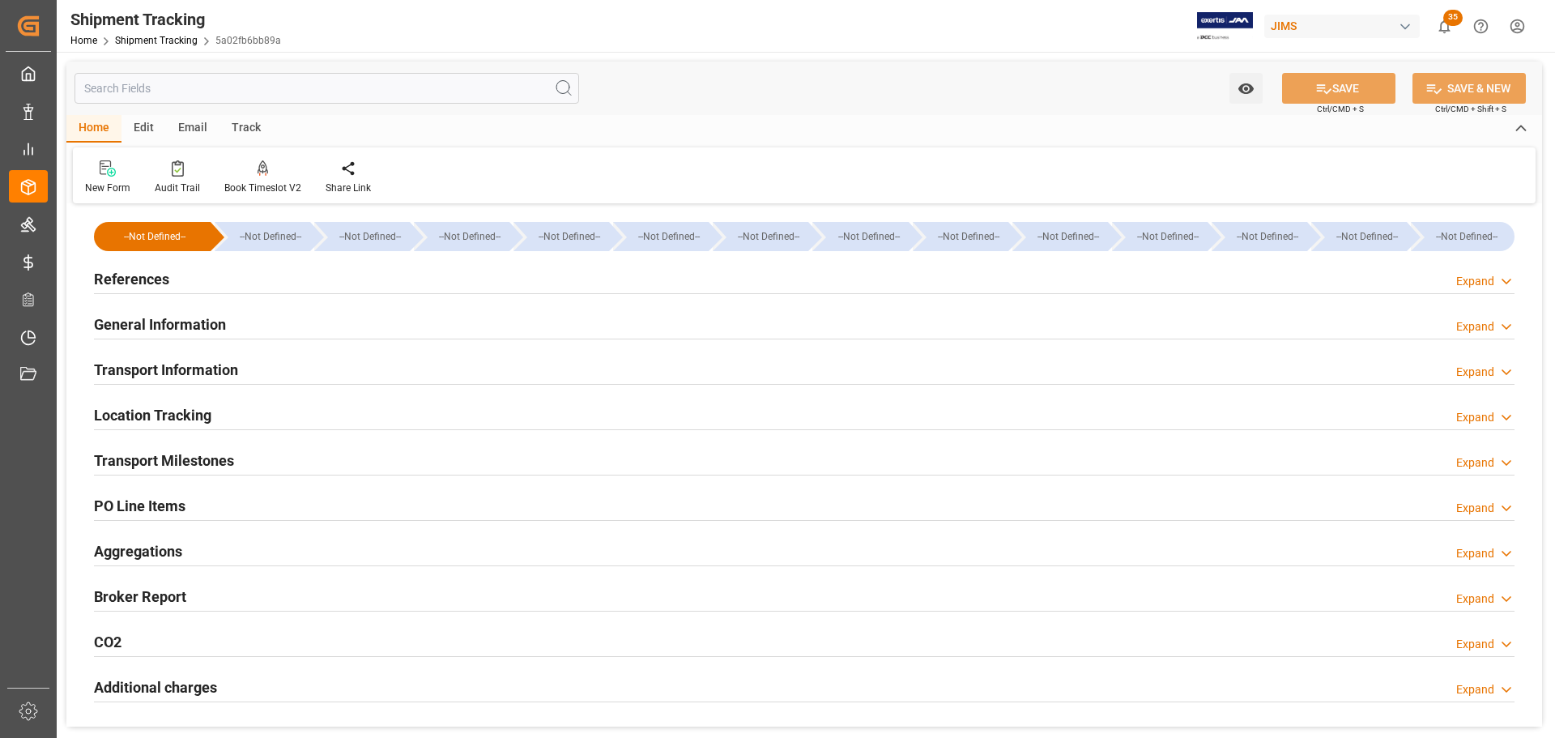
click at [269, 369] on div "Transport Information Expand" at bounding box center [804, 368] width 1421 height 31
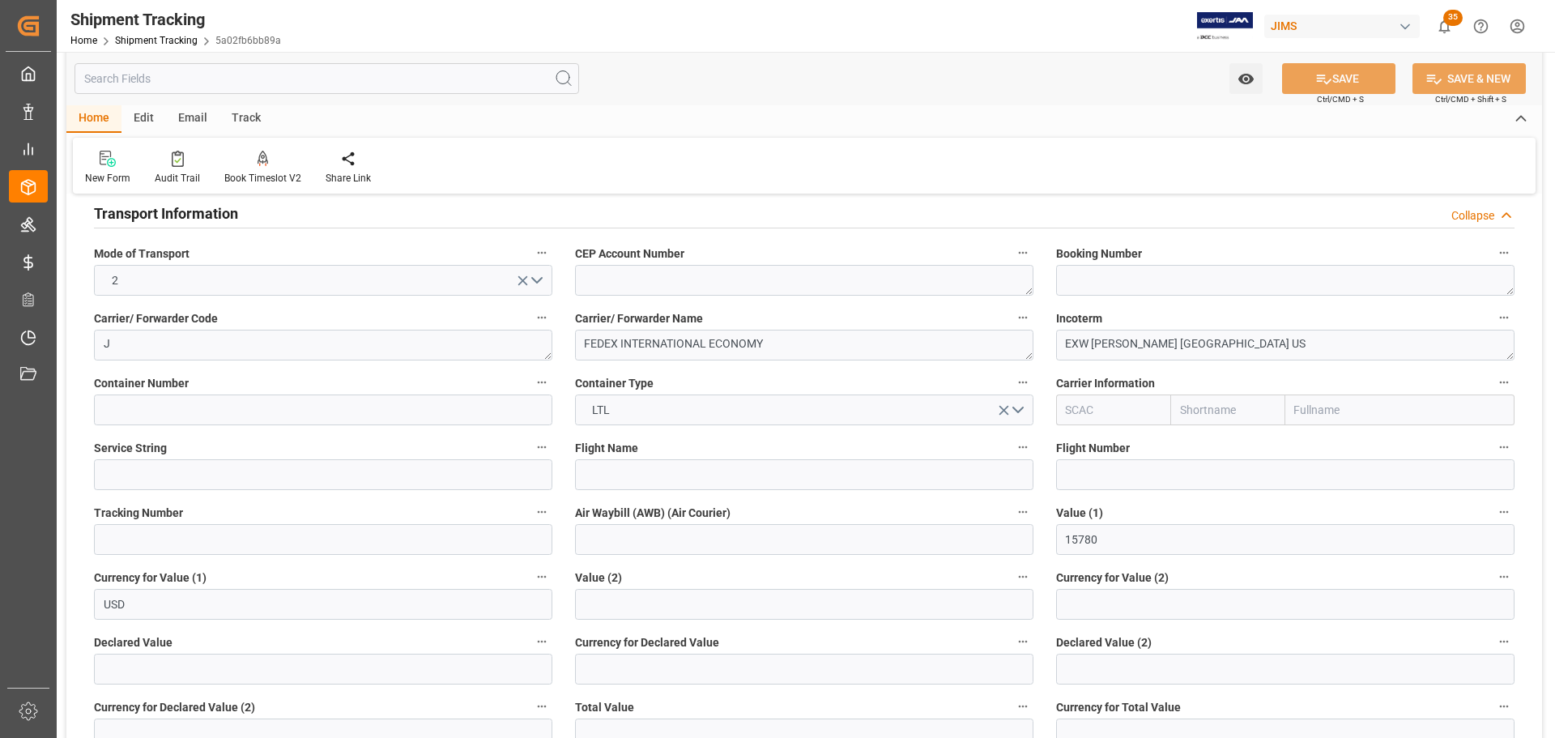
scroll to position [162, 0]
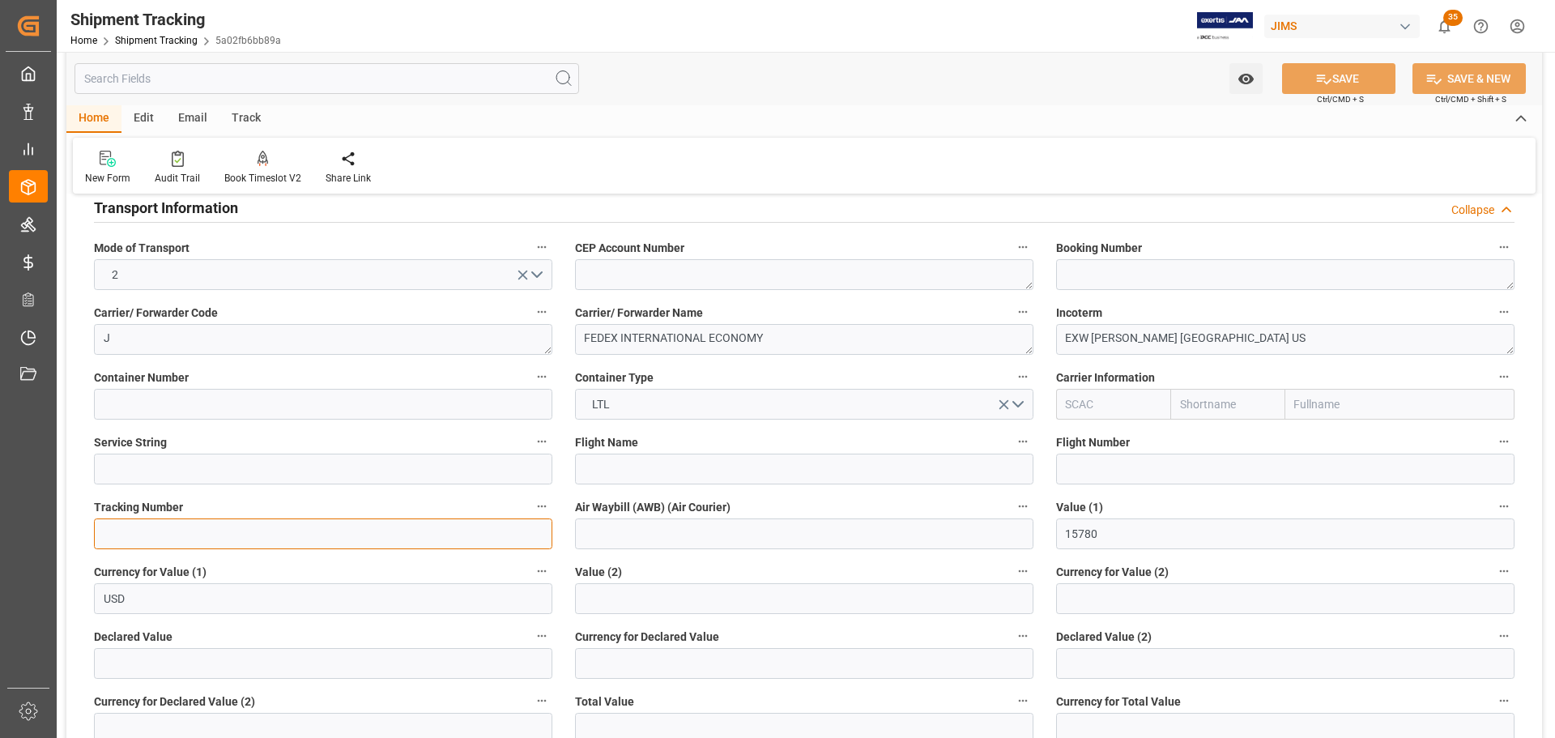
click at [185, 532] on input at bounding box center [323, 533] width 458 height 31
paste input "884621493865"
type input "884621493865"
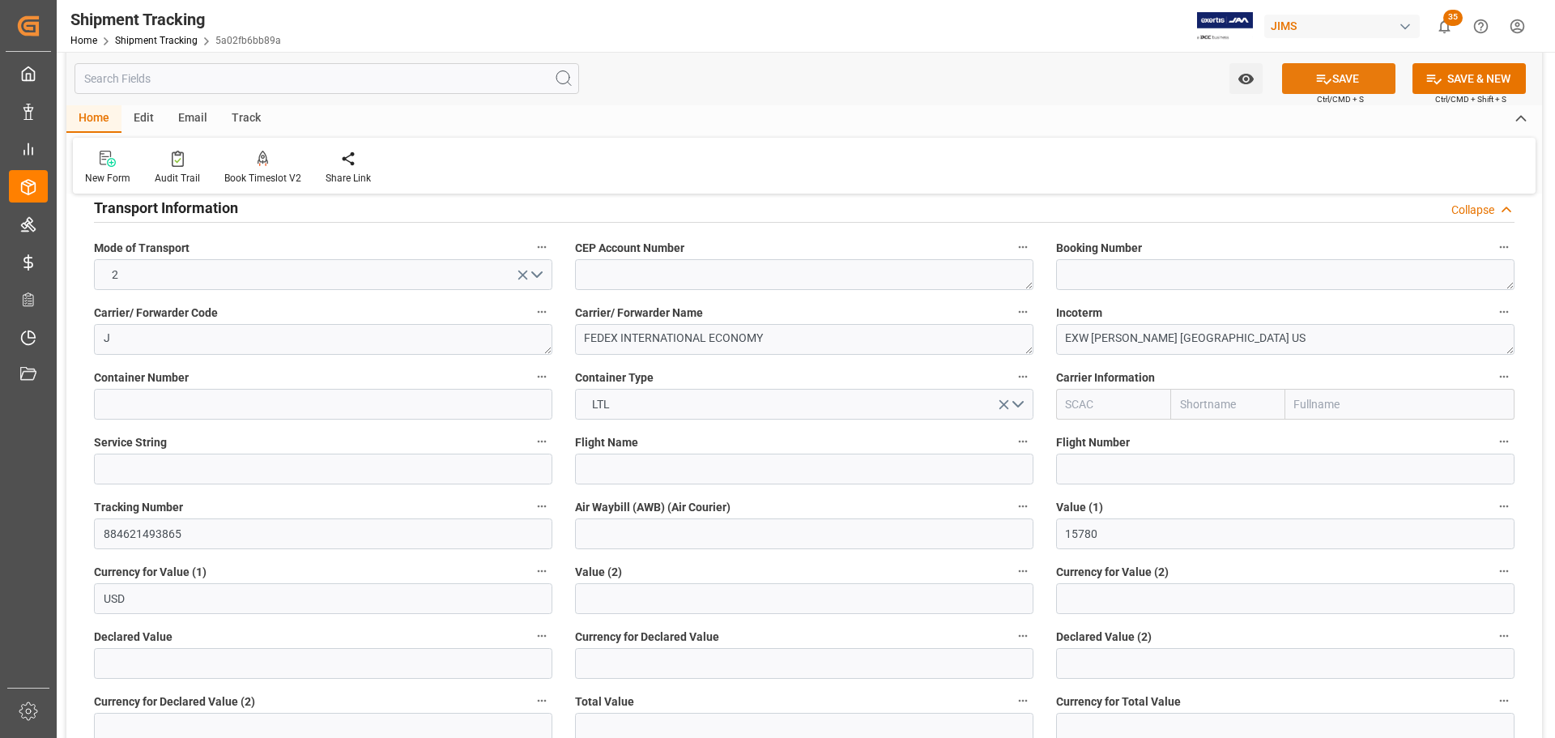
click at [1359, 80] on button "SAVE" at bounding box center [1338, 78] width 113 height 31
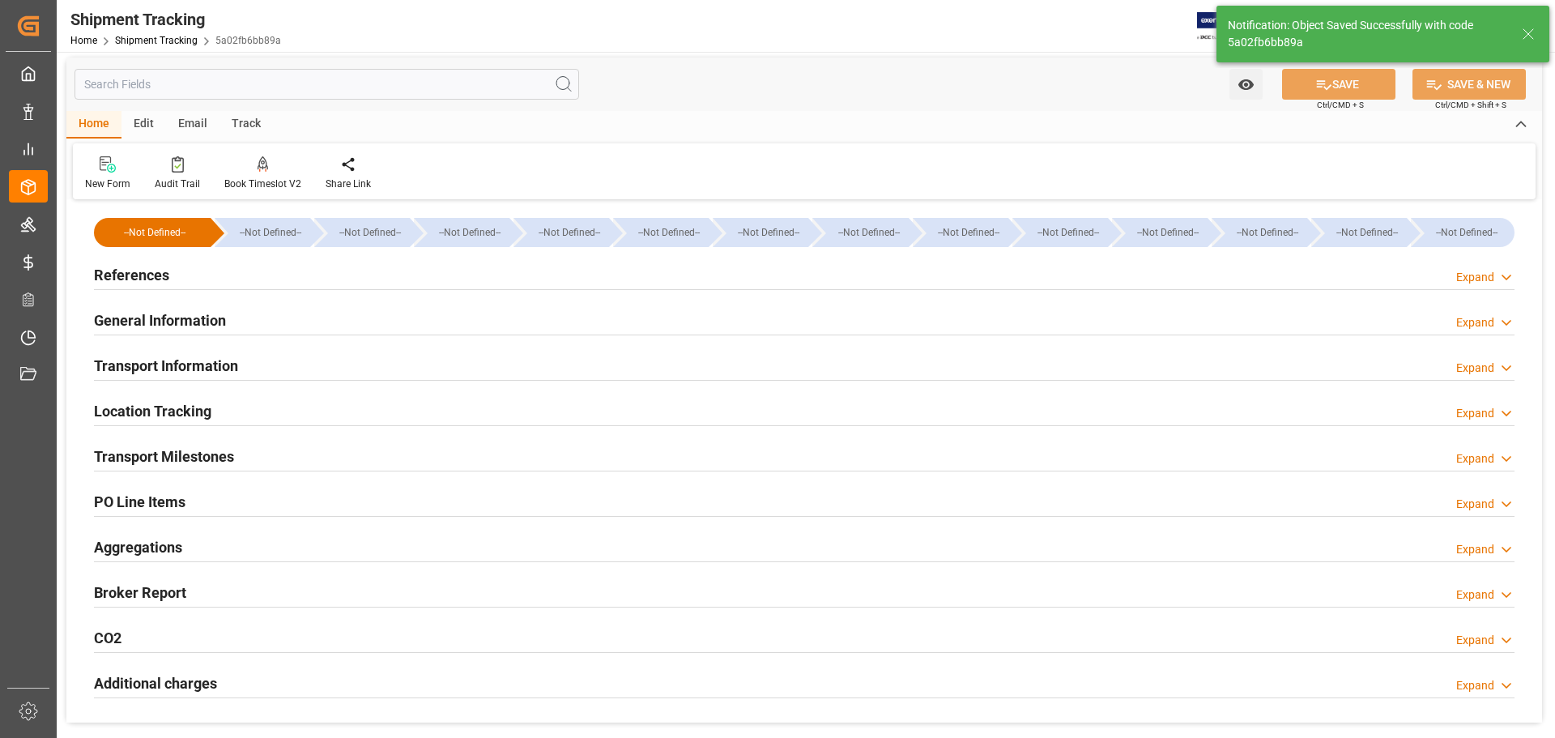
scroll to position [0, 0]
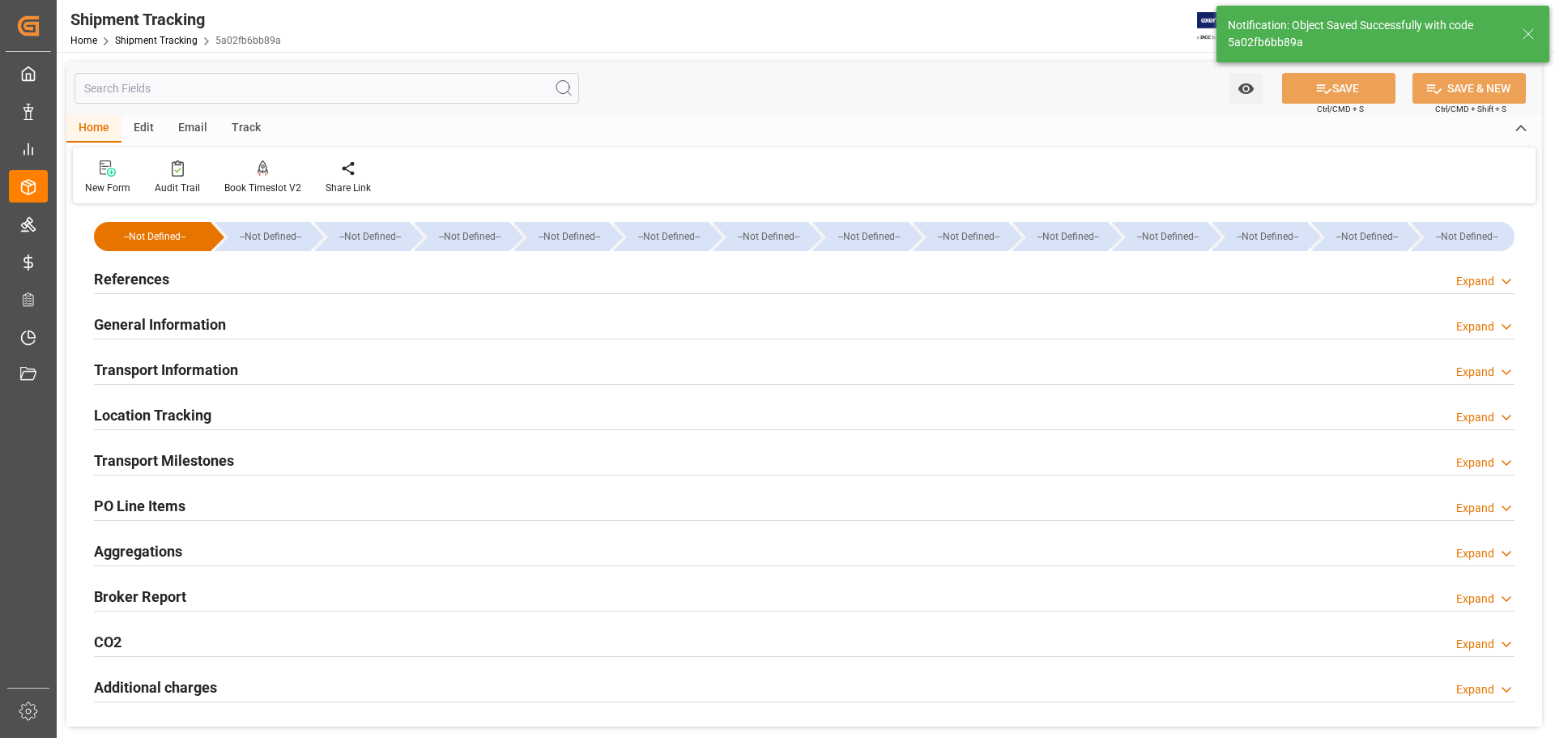
click at [227, 322] on div "General Information Expand" at bounding box center [804, 323] width 1421 height 31
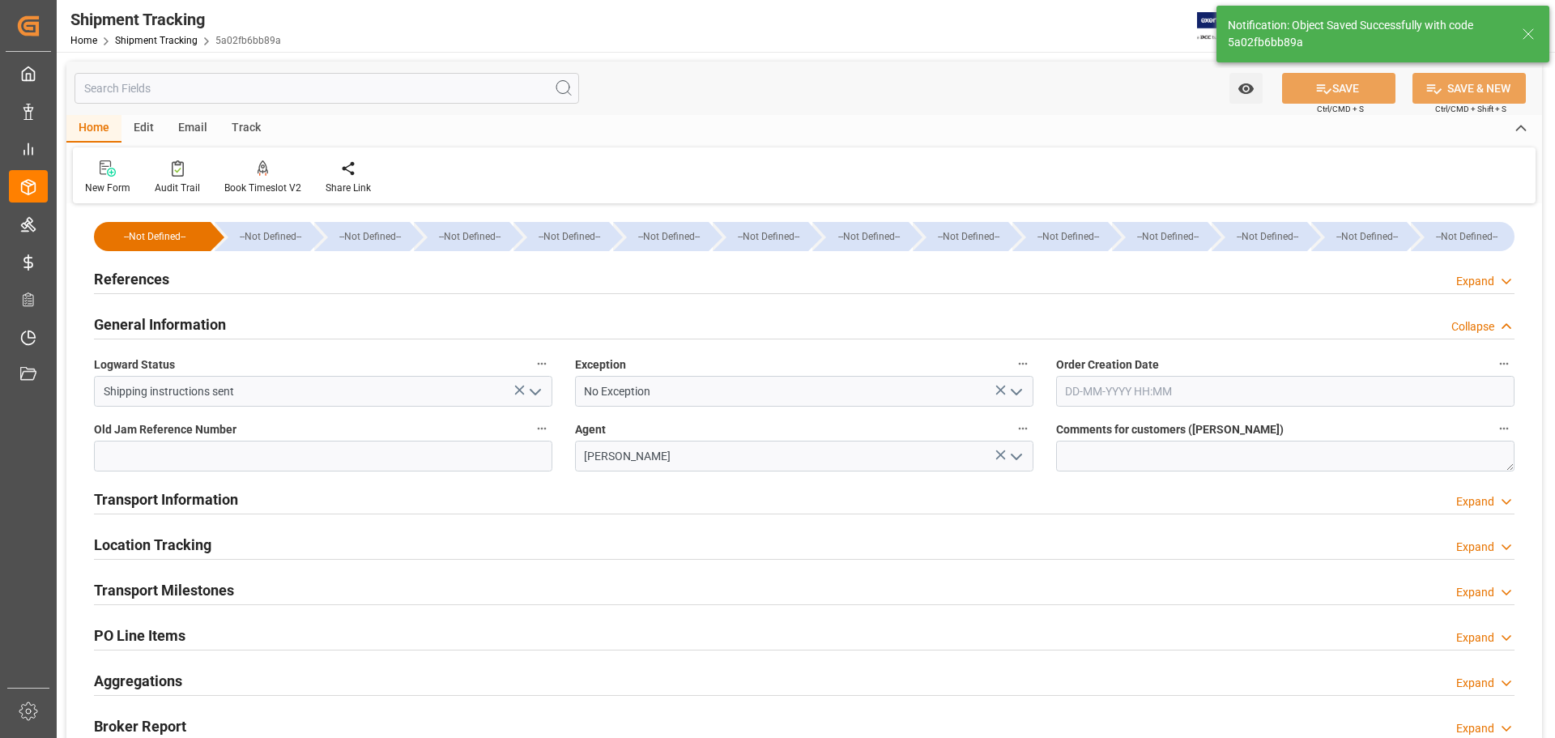
click at [209, 322] on h2 "General Information" at bounding box center [160, 324] width 132 height 22
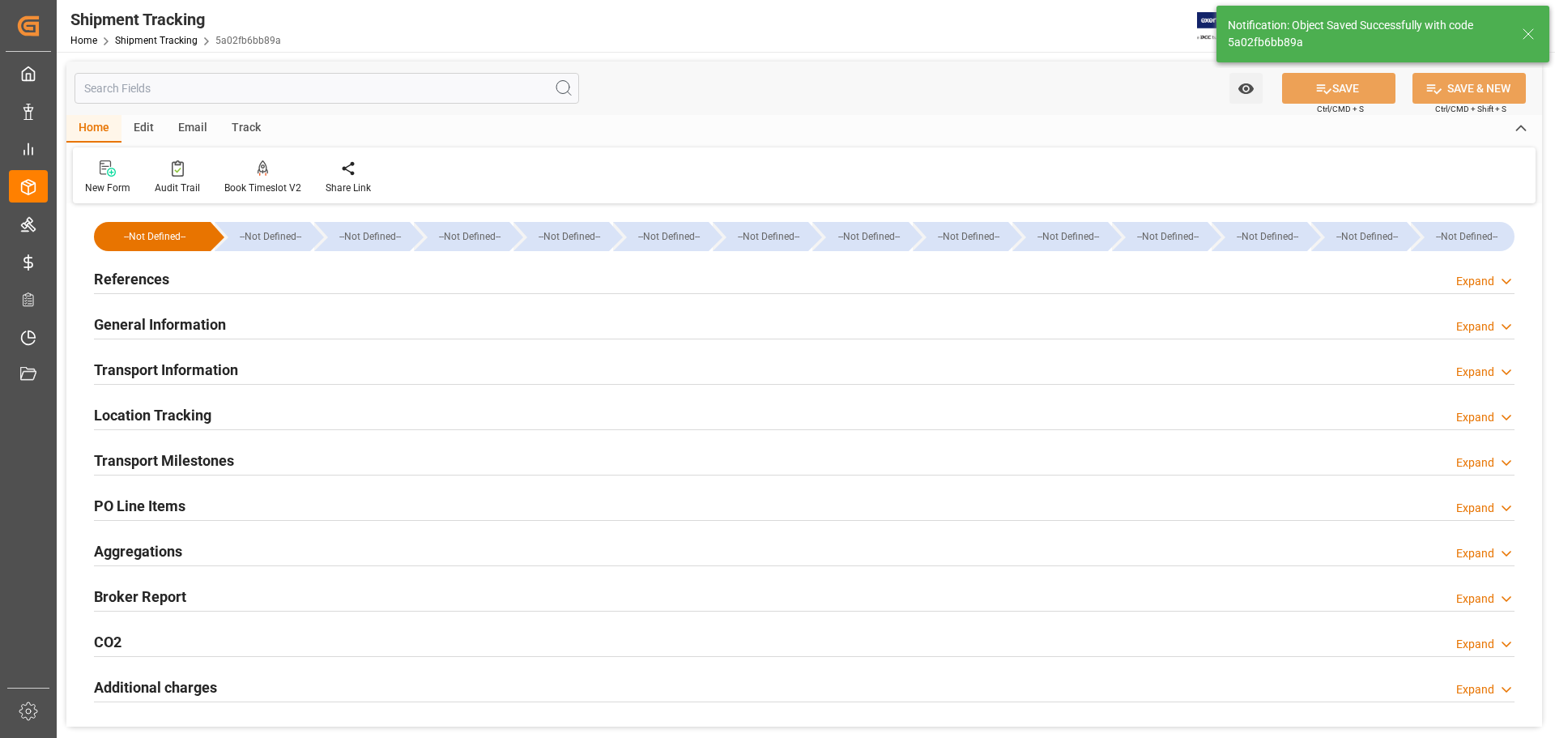
click at [203, 373] on h2 "Transport Information" at bounding box center [166, 370] width 144 height 22
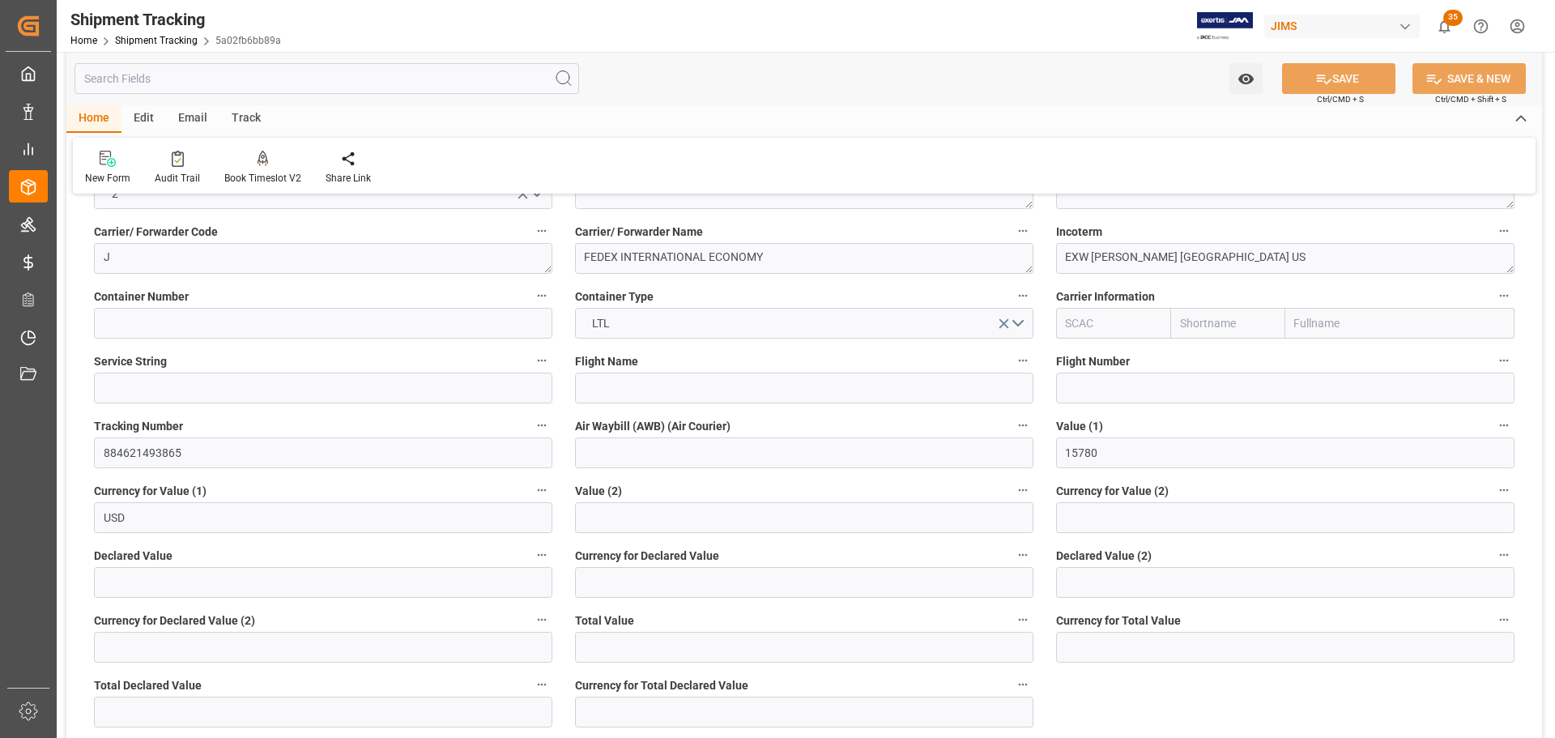
scroll to position [162, 0]
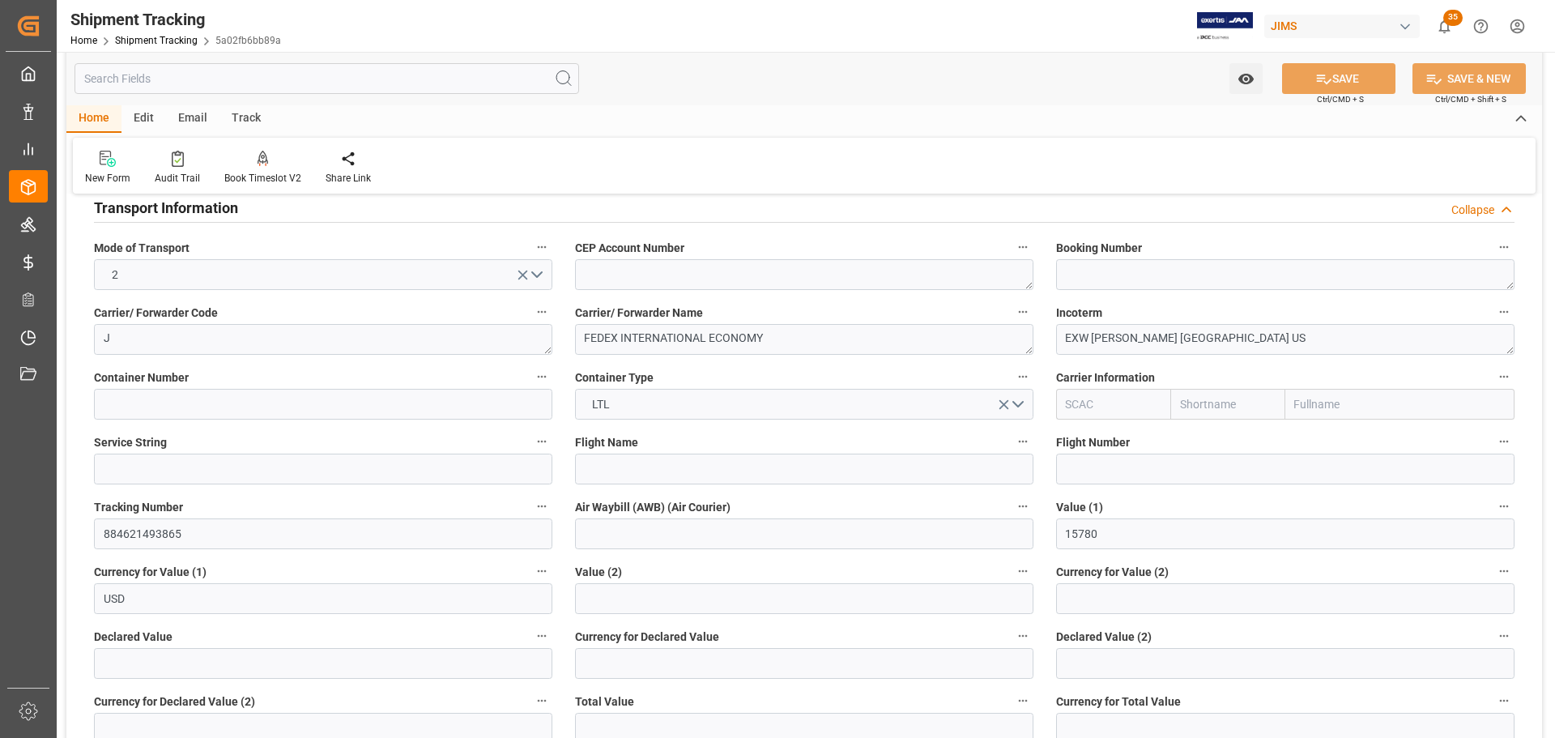
click at [365, 211] on div "Transport Information Collapse" at bounding box center [804, 206] width 1421 height 31
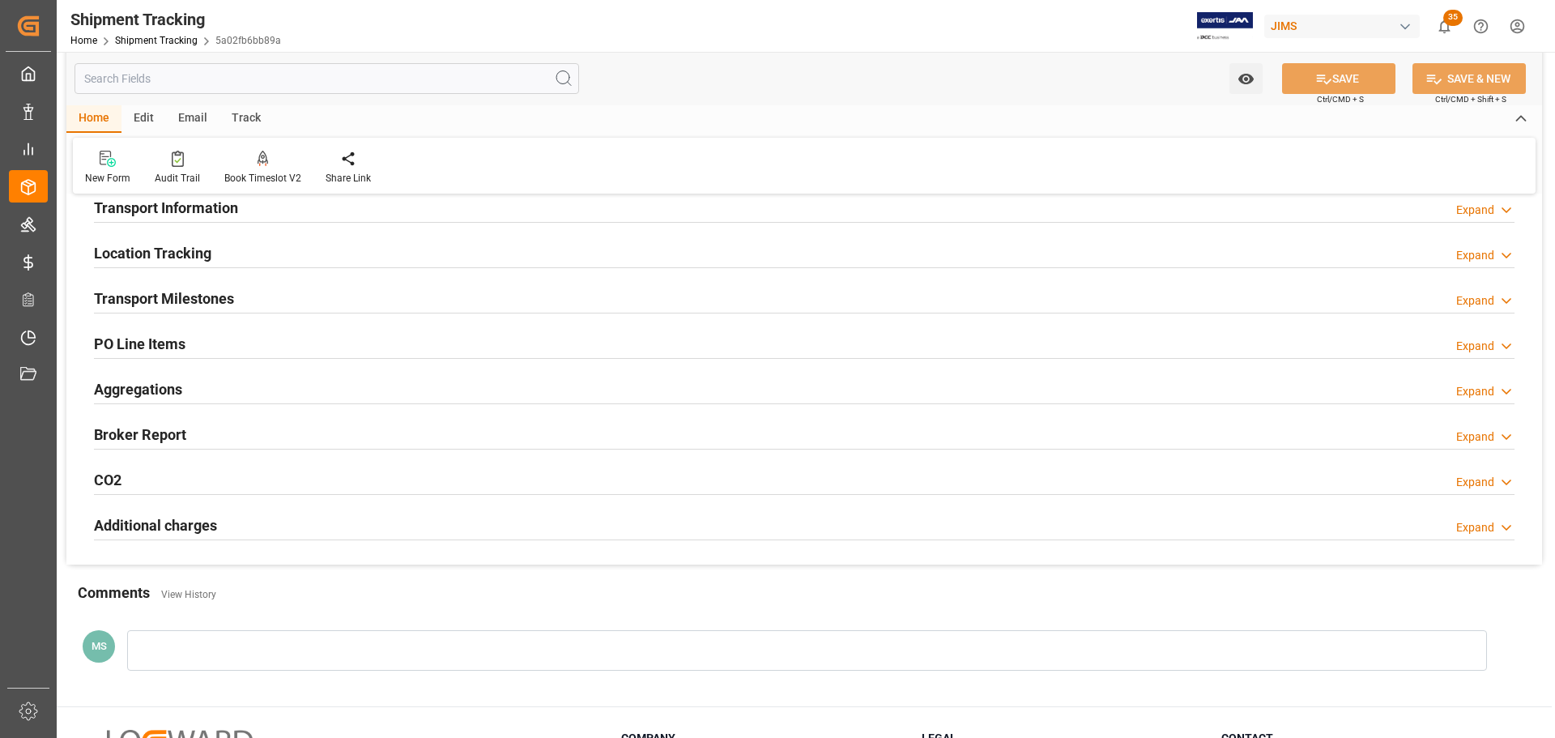
click at [335, 290] on div "Transport Milestones Expand" at bounding box center [804, 297] width 1421 height 31
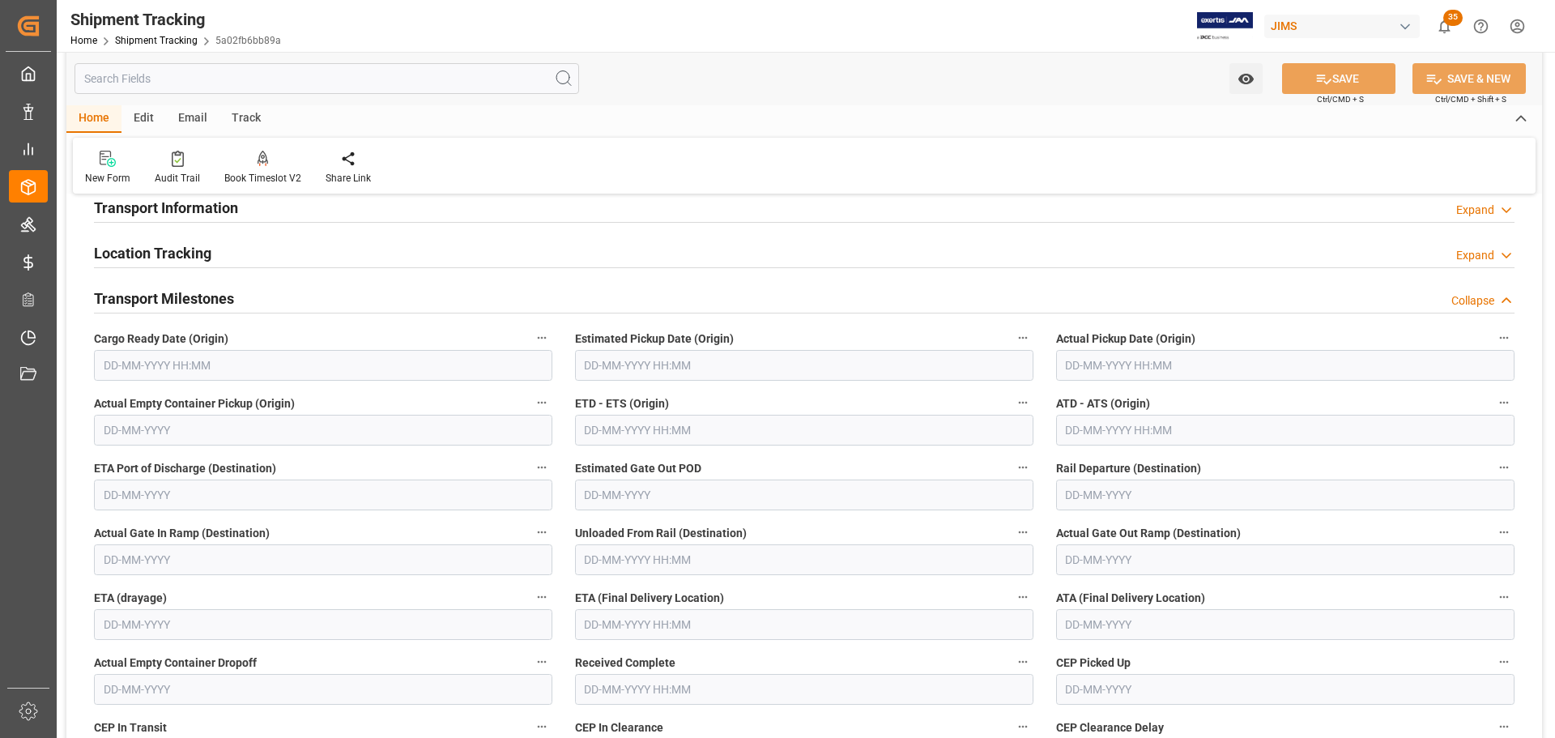
scroll to position [243, 0]
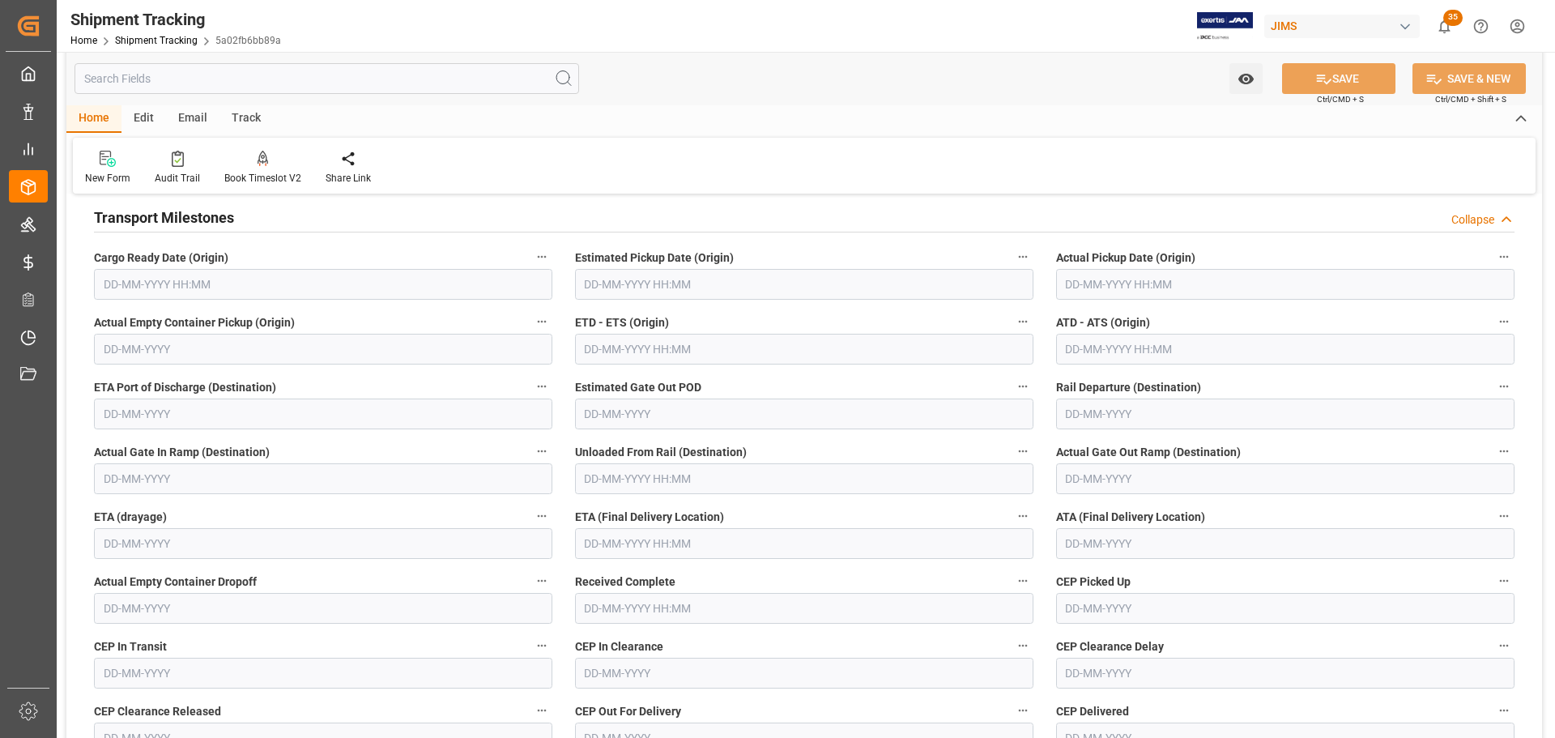
click at [203, 275] on input "text" at bounding box center [323, 284] width 458 height 31
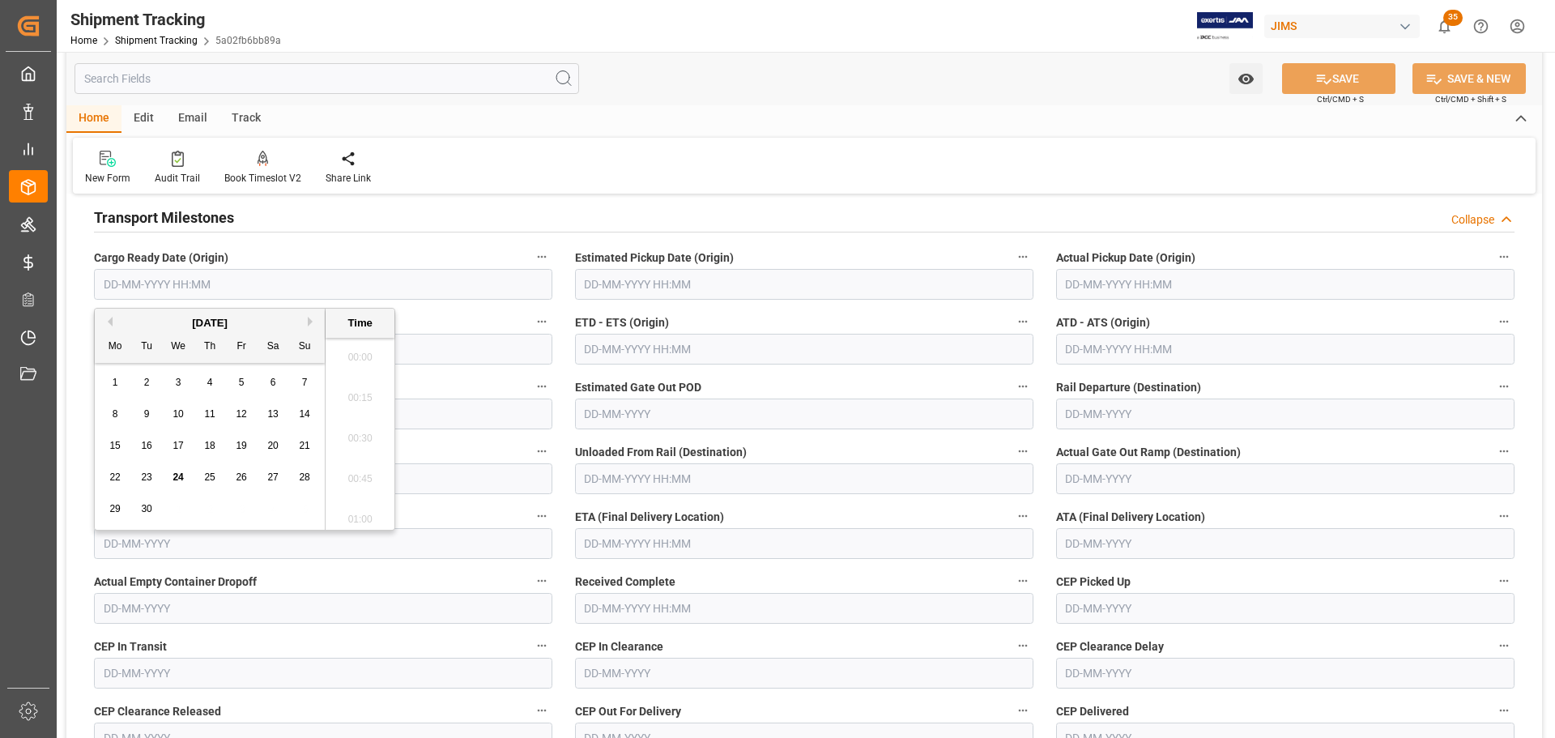
scroll to position [1788, 0]
click at [177, 480] on span "24" at bounding box center [178, 476] width 11 height 11
type input "24-09-2025 00:00"
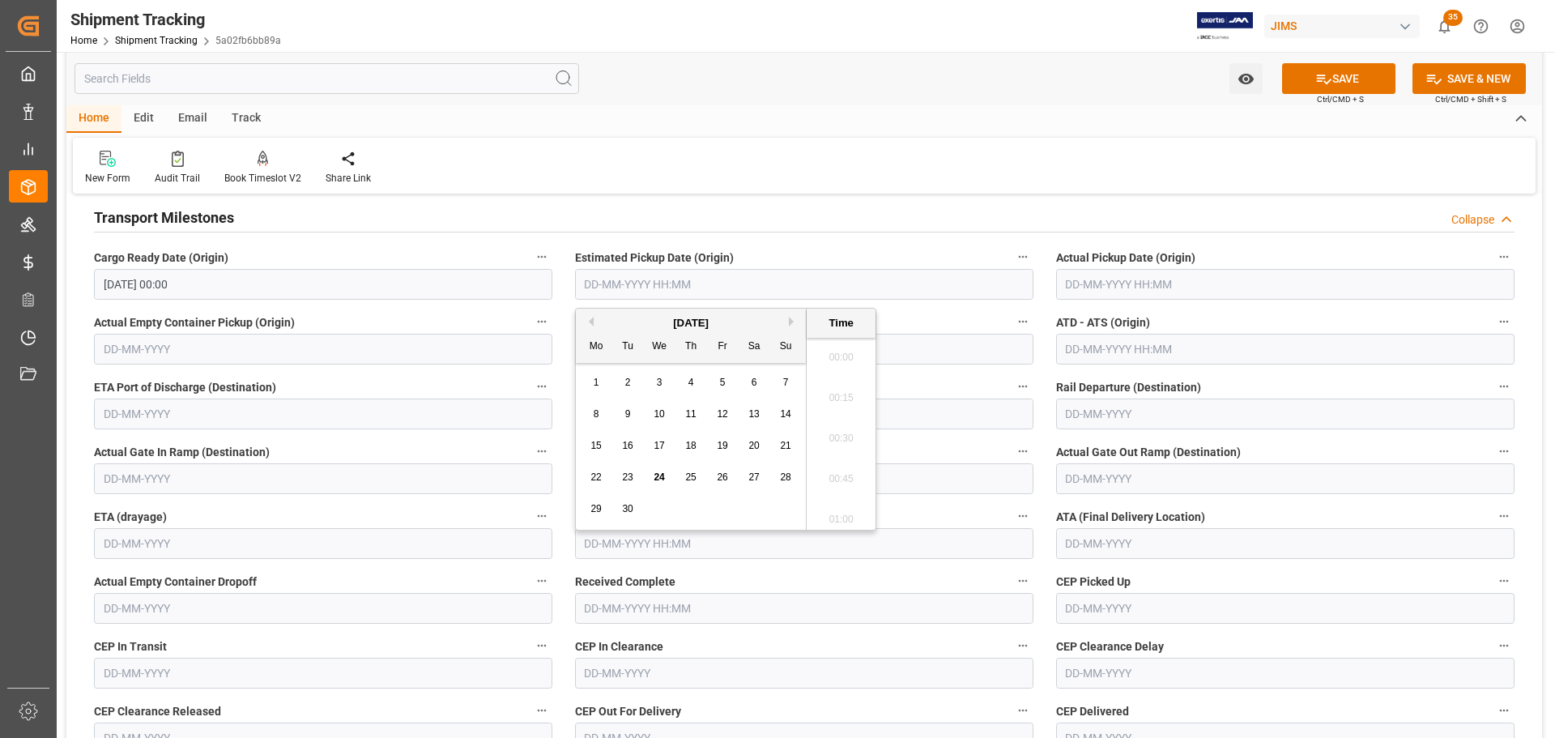
click at [614, 278] on input "text" at bounding box center [804, 284] width 458 height 31
click at [660, 478] on span "24" at bounding box center [659, 476] width 11 height 11
type input "24-09-2025 00:00"
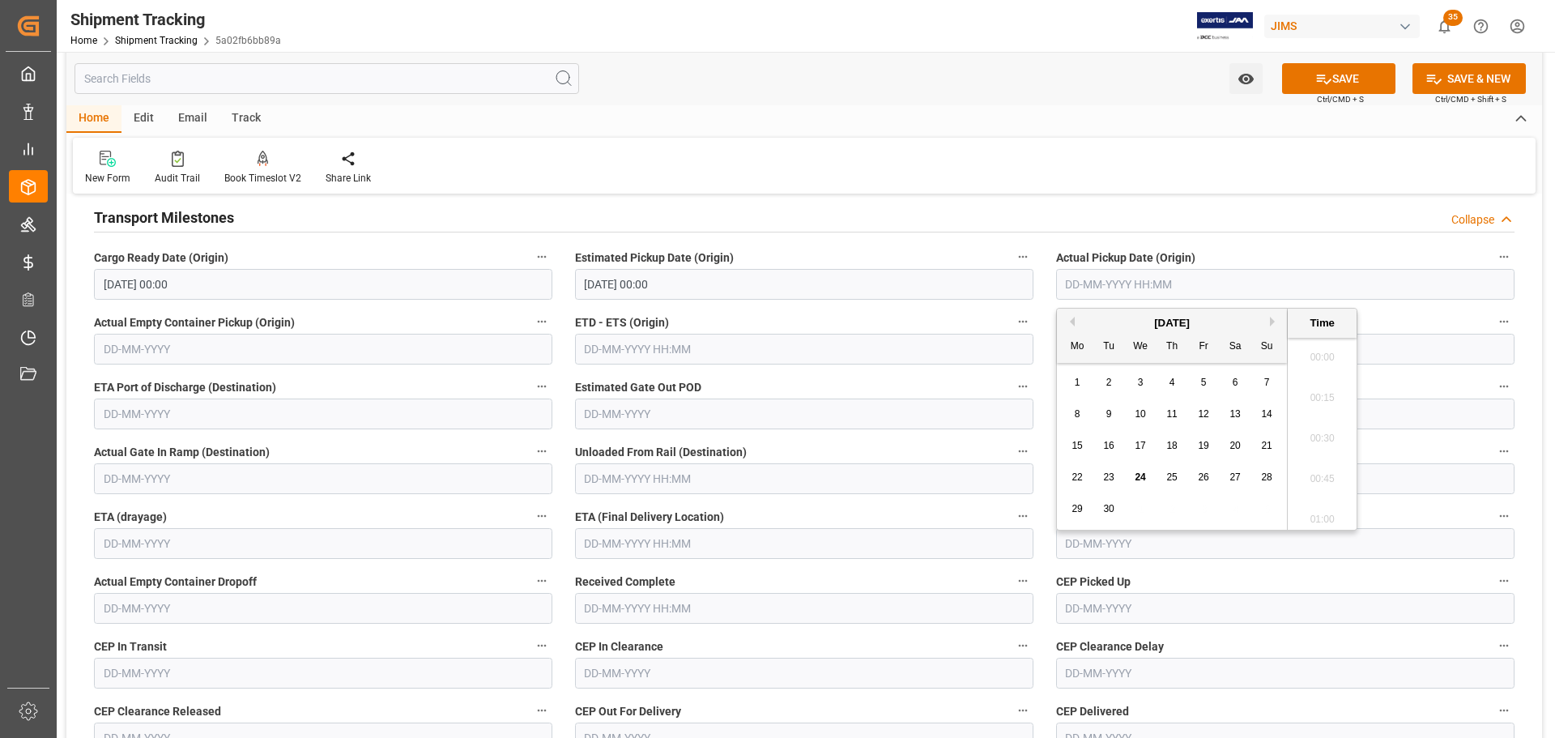
click at [1218, 286] on input "text" at bounding box center [1285, 284] width 458 height 31
click at [1141, 475] on span "24" at bounding box center [1140, 476] width 11 height 11
type input "24-09-2025 00:00"
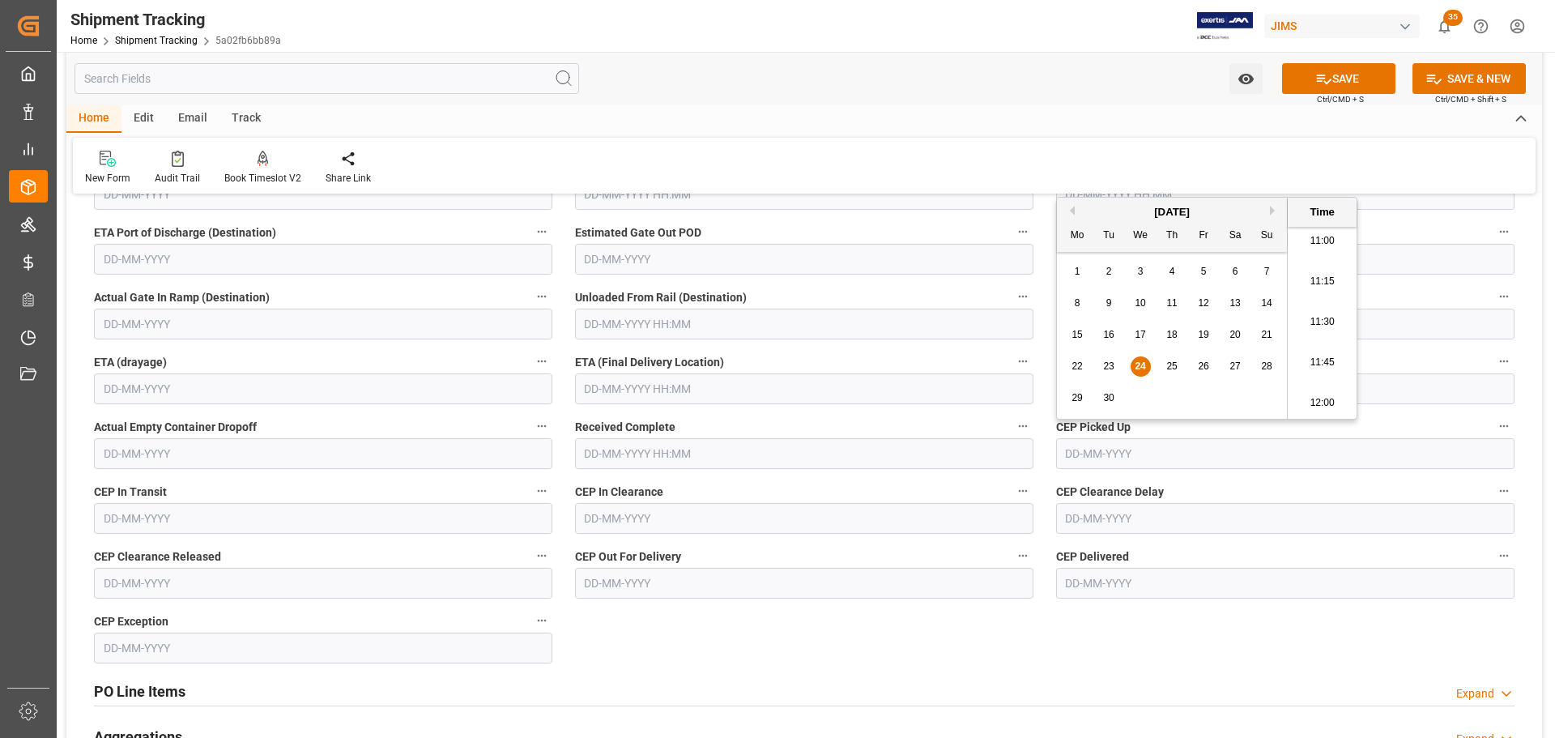
scroll to position [405, 0]
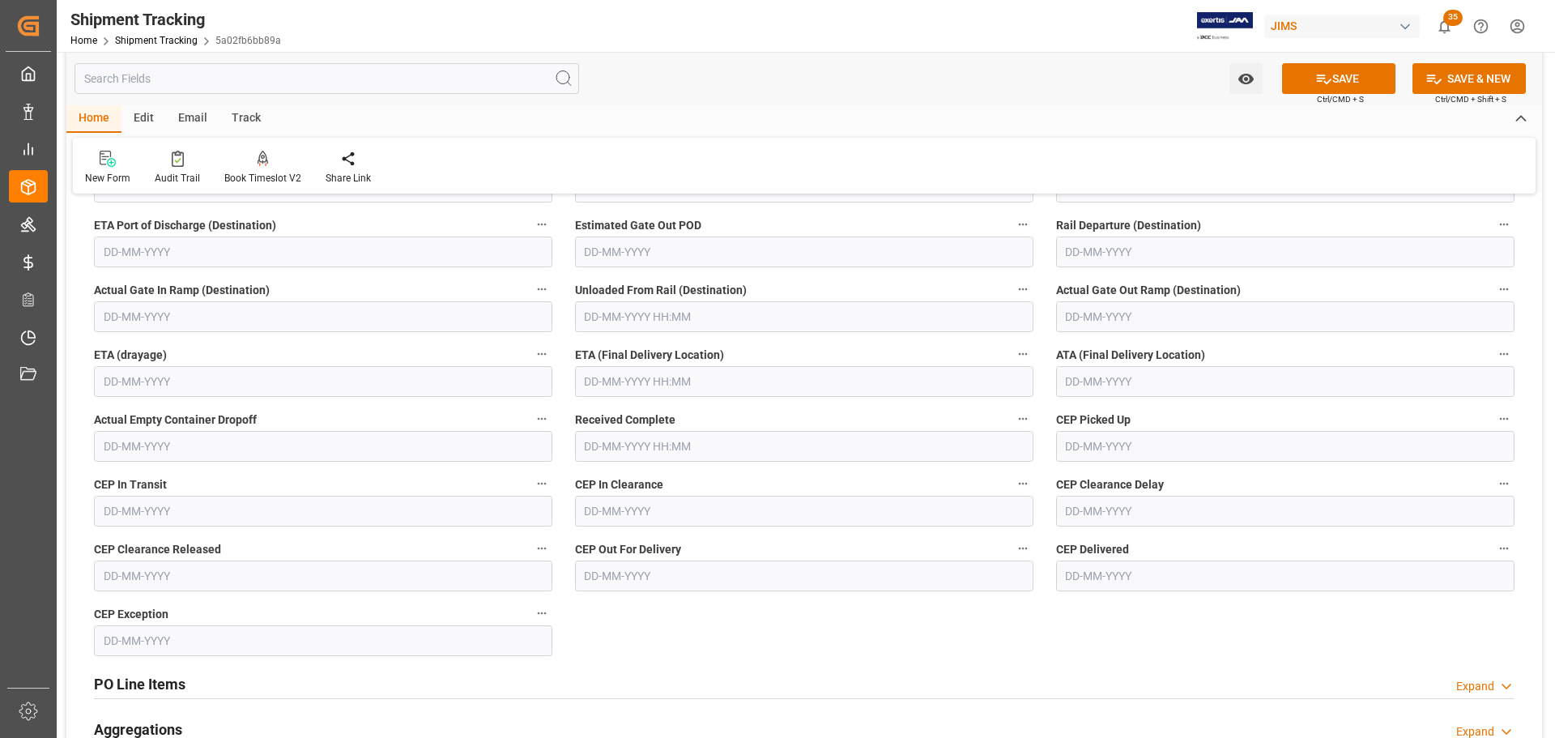
click at [1075, 607] on div "--Not Defined-- --Not Defined-- --Not Defined-- --Not Defined-- --Not Defined--…" at bounding box center [804, 354] width 1476 height 1102
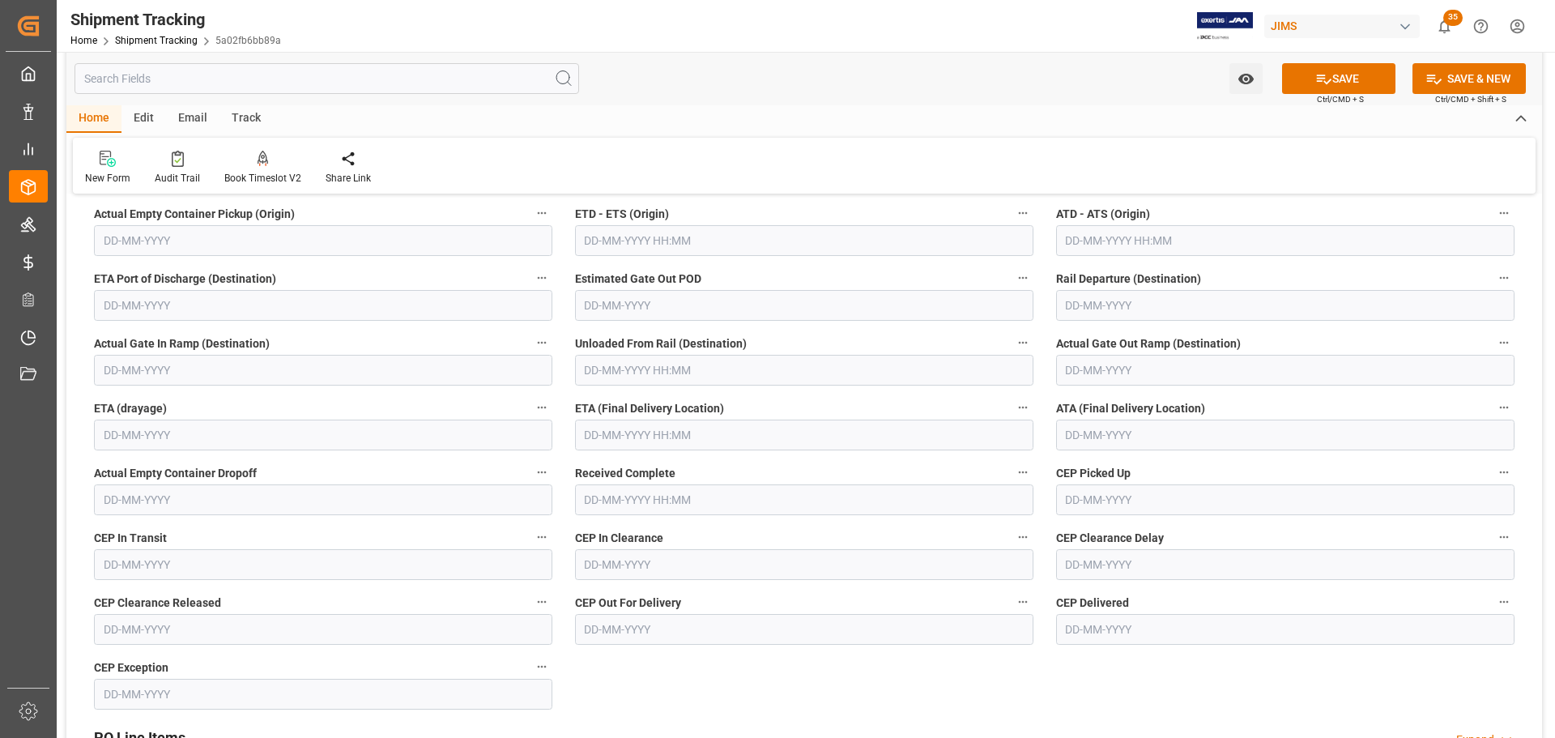
scroll to position [324, 0]
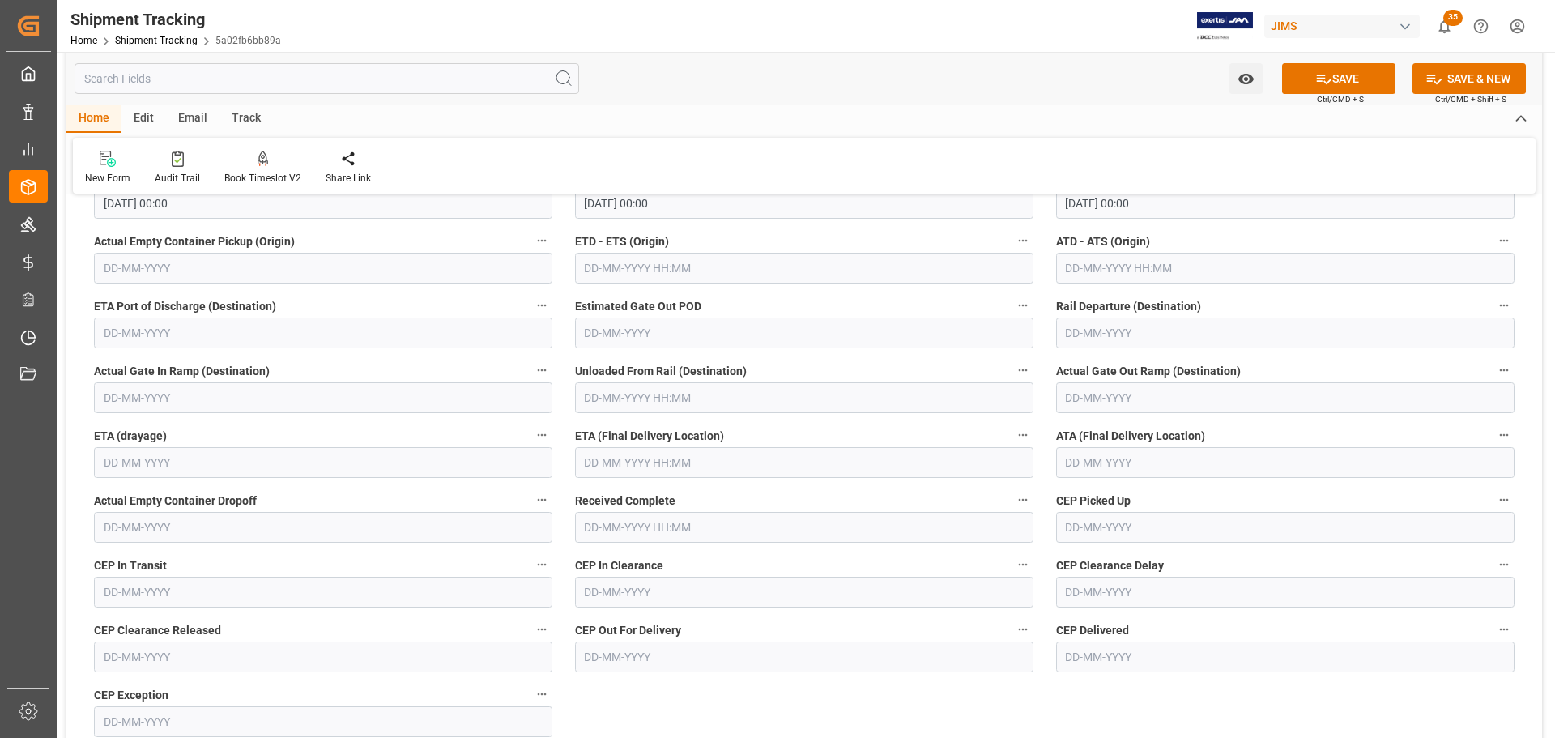
click at [654, 454] on input "text" at bounding box center [804, 462] width 458 height 31
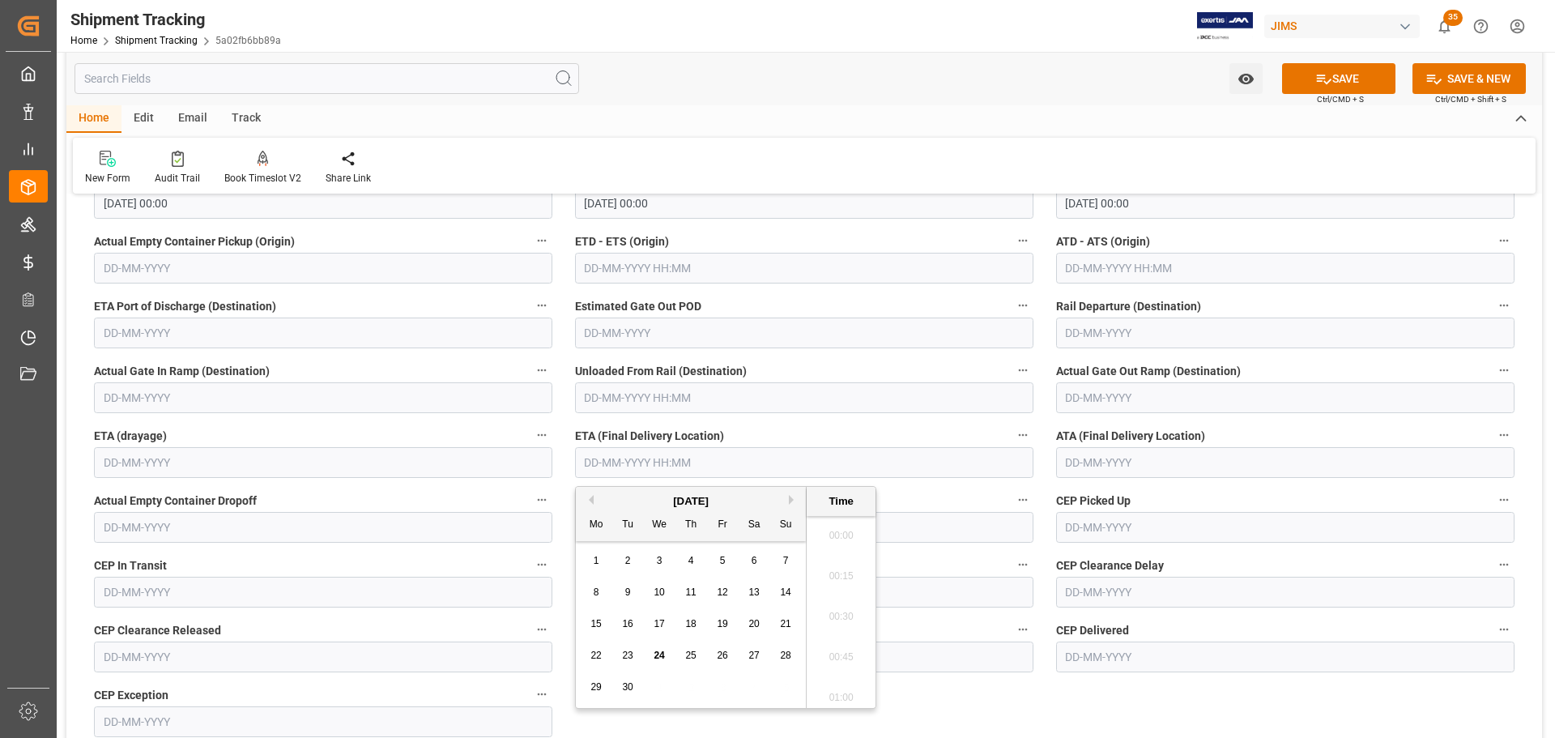
scroll to position [1788, 0]
click at [791, 499] on button "Next Month" at bounding box center [794, 500] width 10 height 10
click at [685, 558] on div "2" at bounding box center [691, 561] width 20 height 19
click at [733, 563] on div "29 30 1 2 3 4 5" at bounding box center [691, 561] width 221 height 32
click at [724, 558] on span "3" at bounding box center [723, 560] width 6 height 11
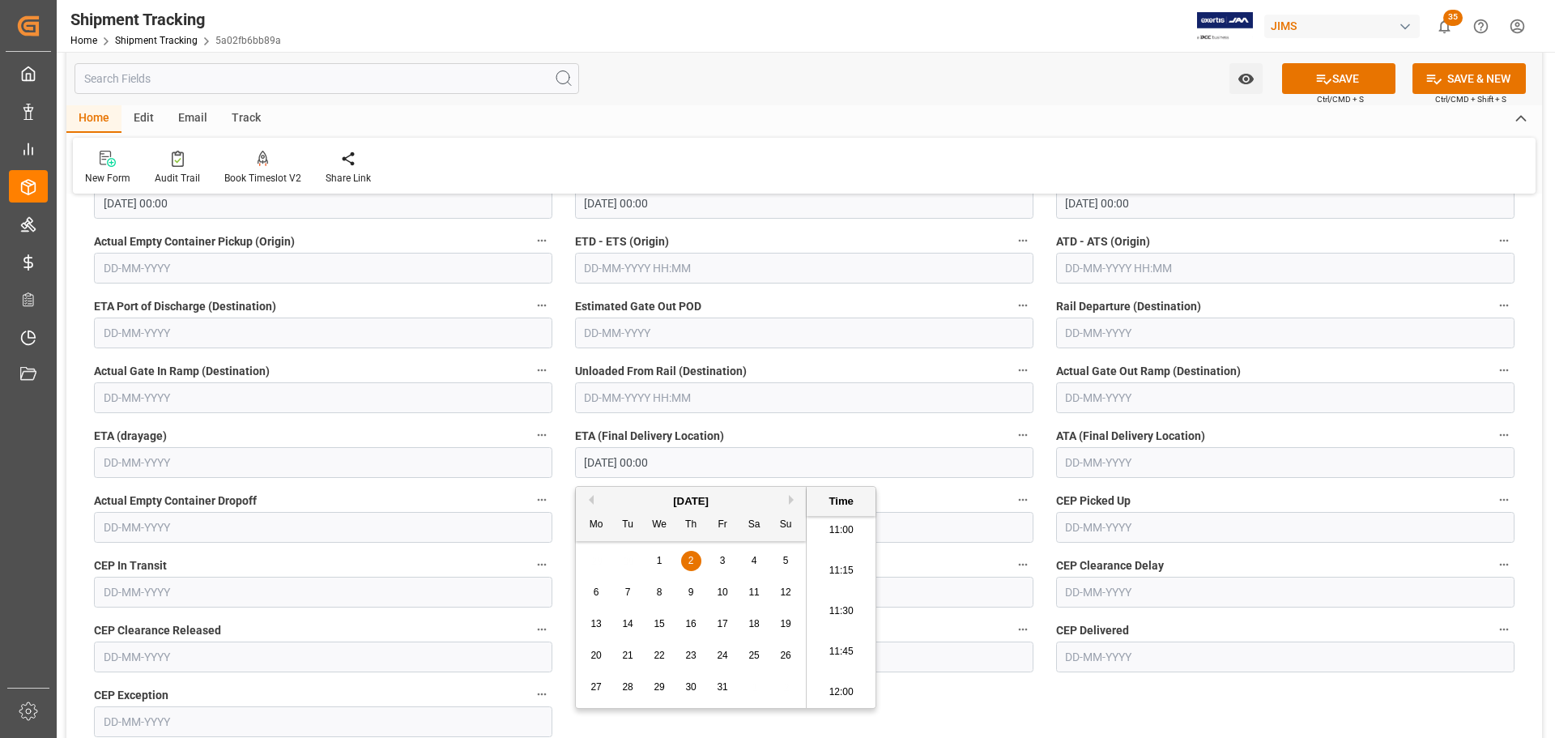
type input "03-10-2025 00:00"
click at [1343, 73] on button "SAVE" at bounding box center [1338, 78] width 113 height 31
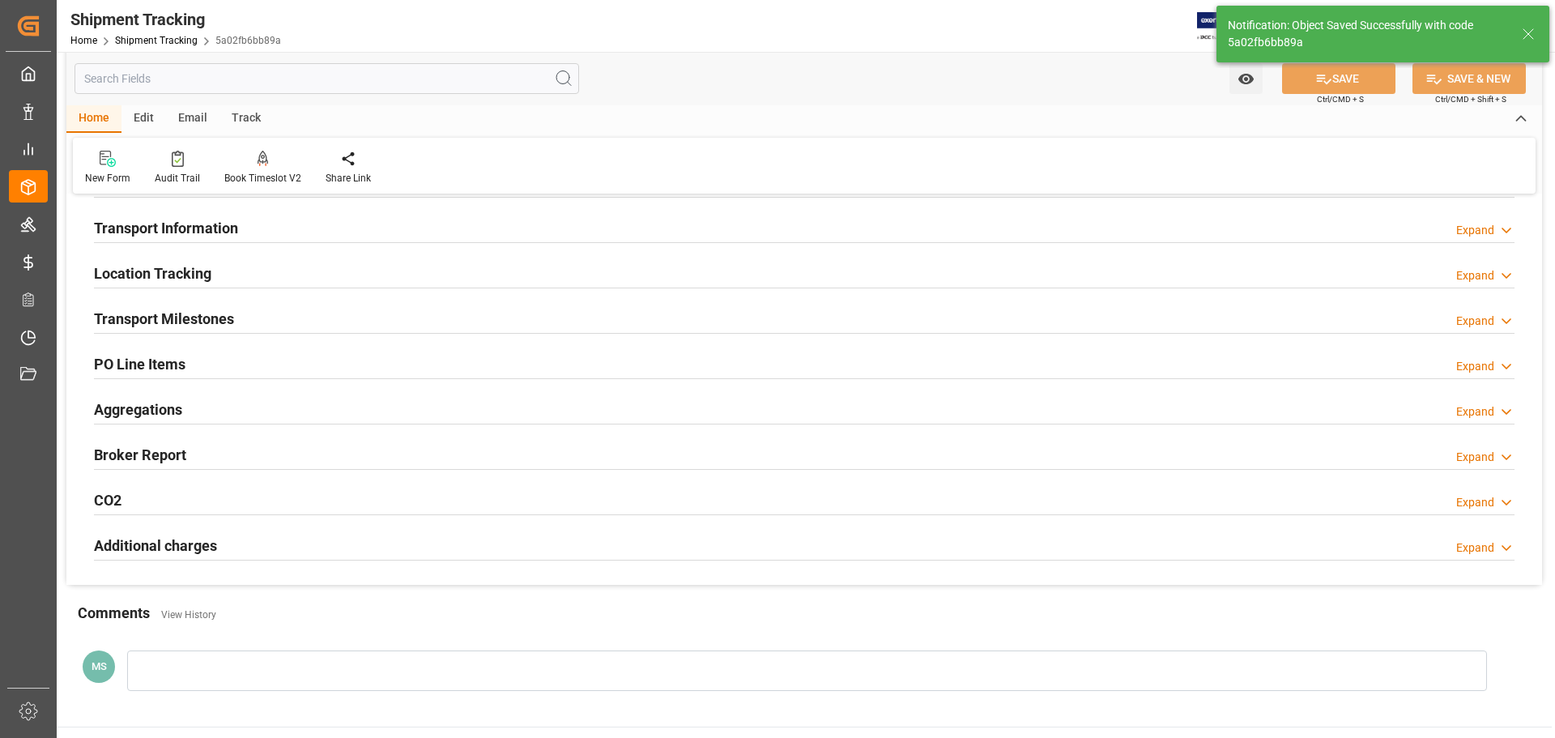
scroll to position [71, 0]
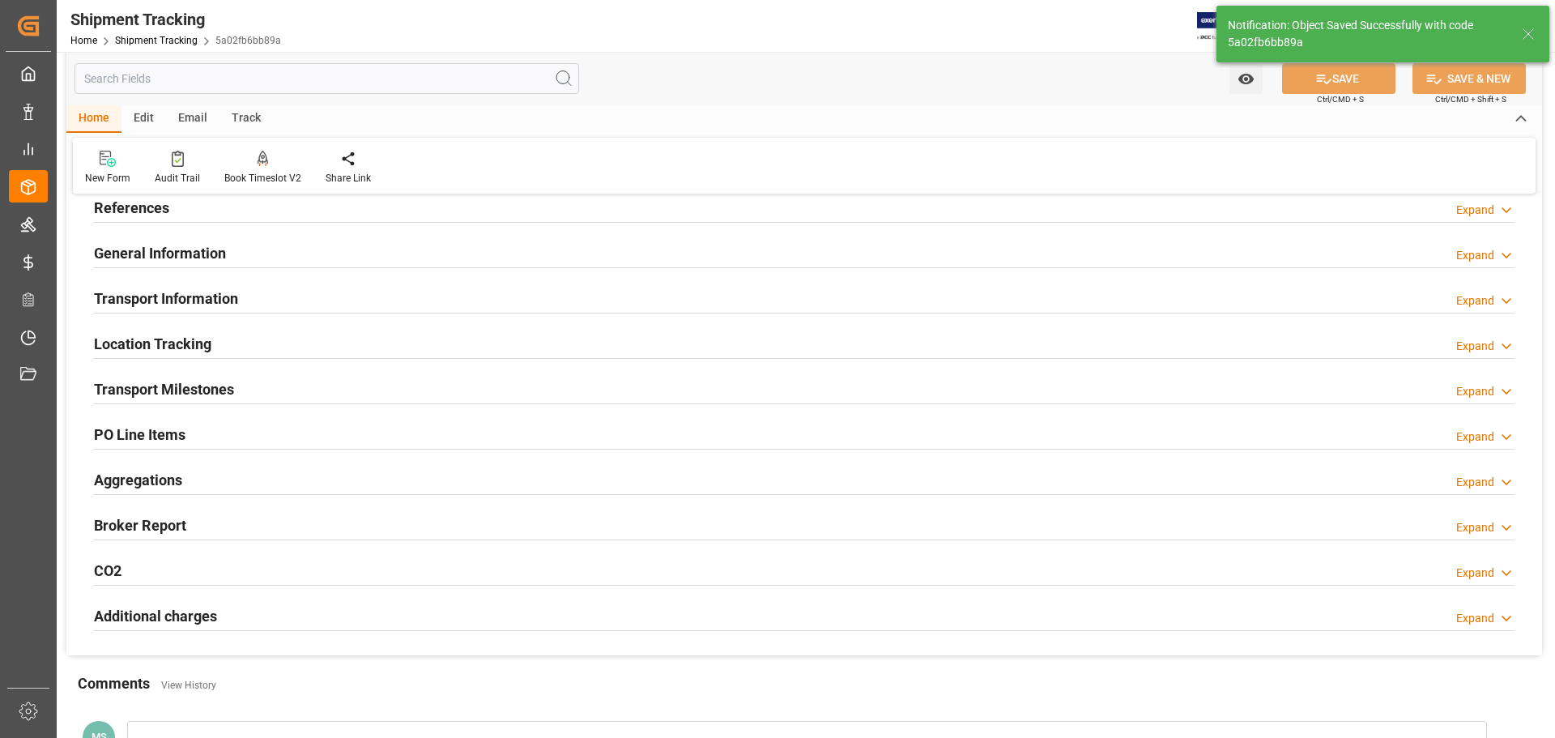
click at [340, 399] on div "Transport Milestones Expand" at bounding box center [804, 388] width 1421 height 31
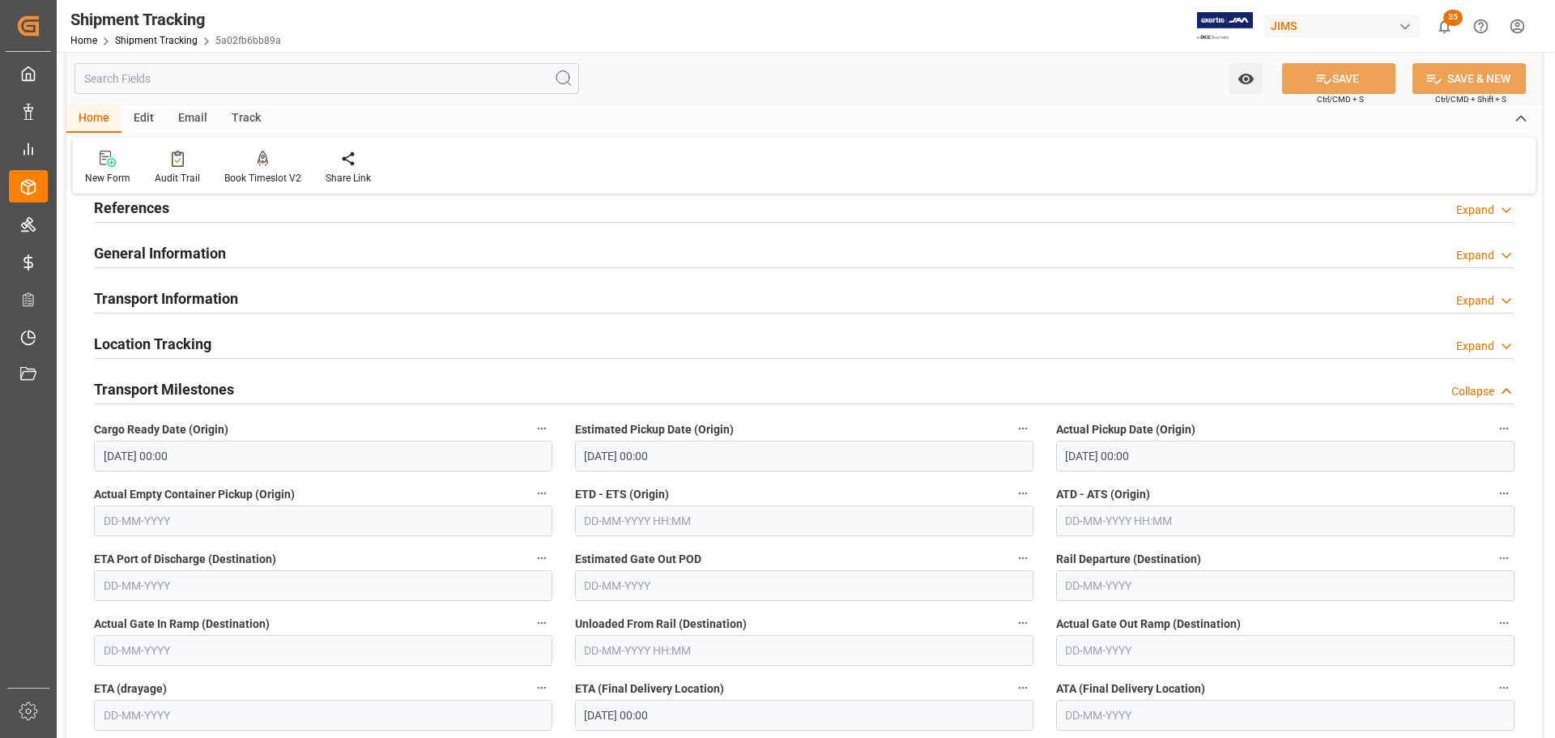
click at [315, 386] on div "Transport Milestones Collapse" at bounding box center [804, 388] width 1421 height 31
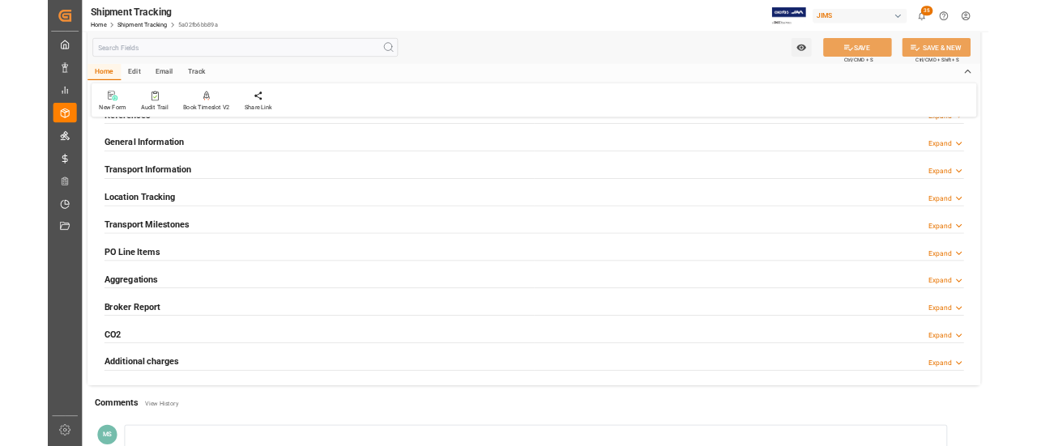
scroll to position [0, 0]
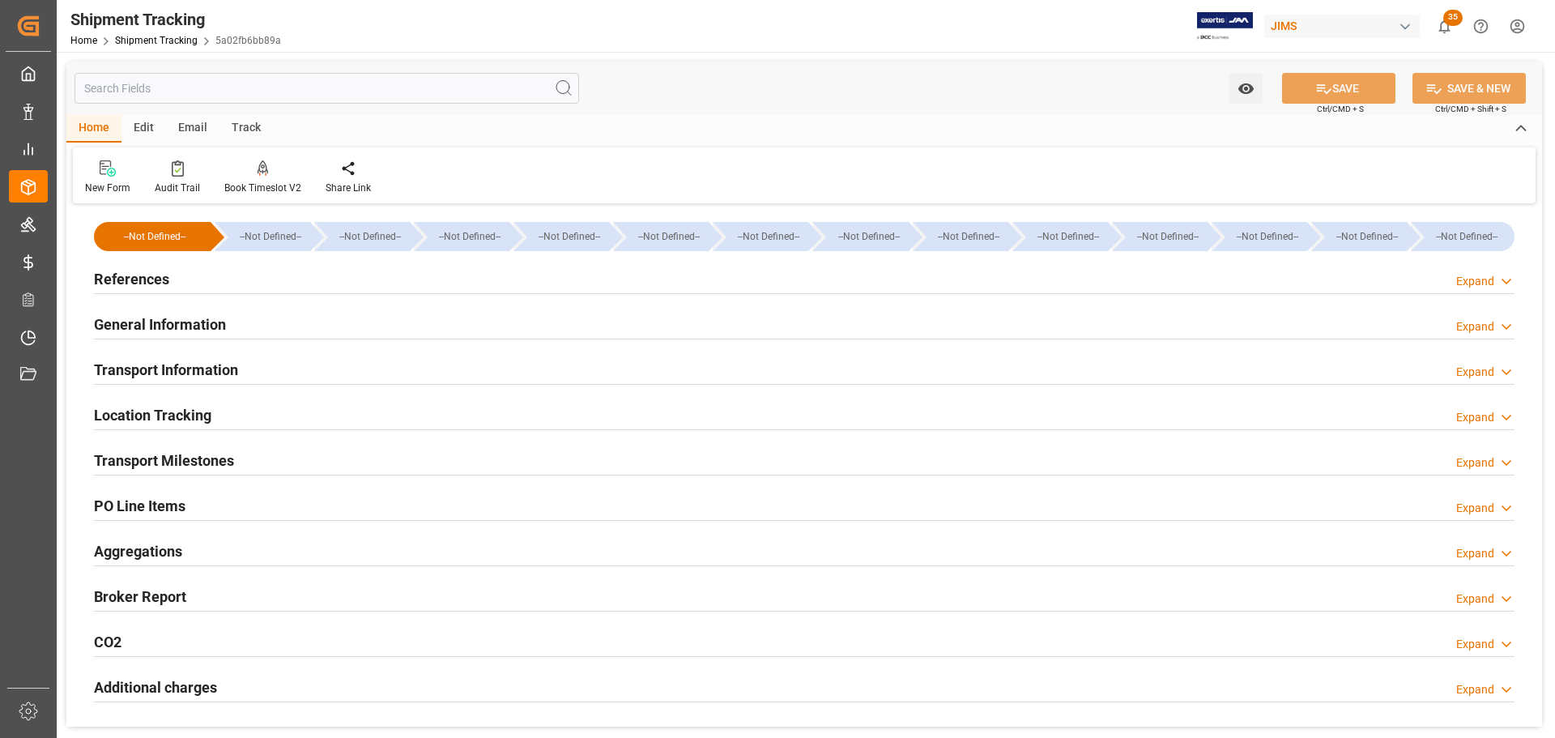
click at [195, 502] on div "PO Line Items Expand" at bounding box center [804, 504] width 1421 height 31
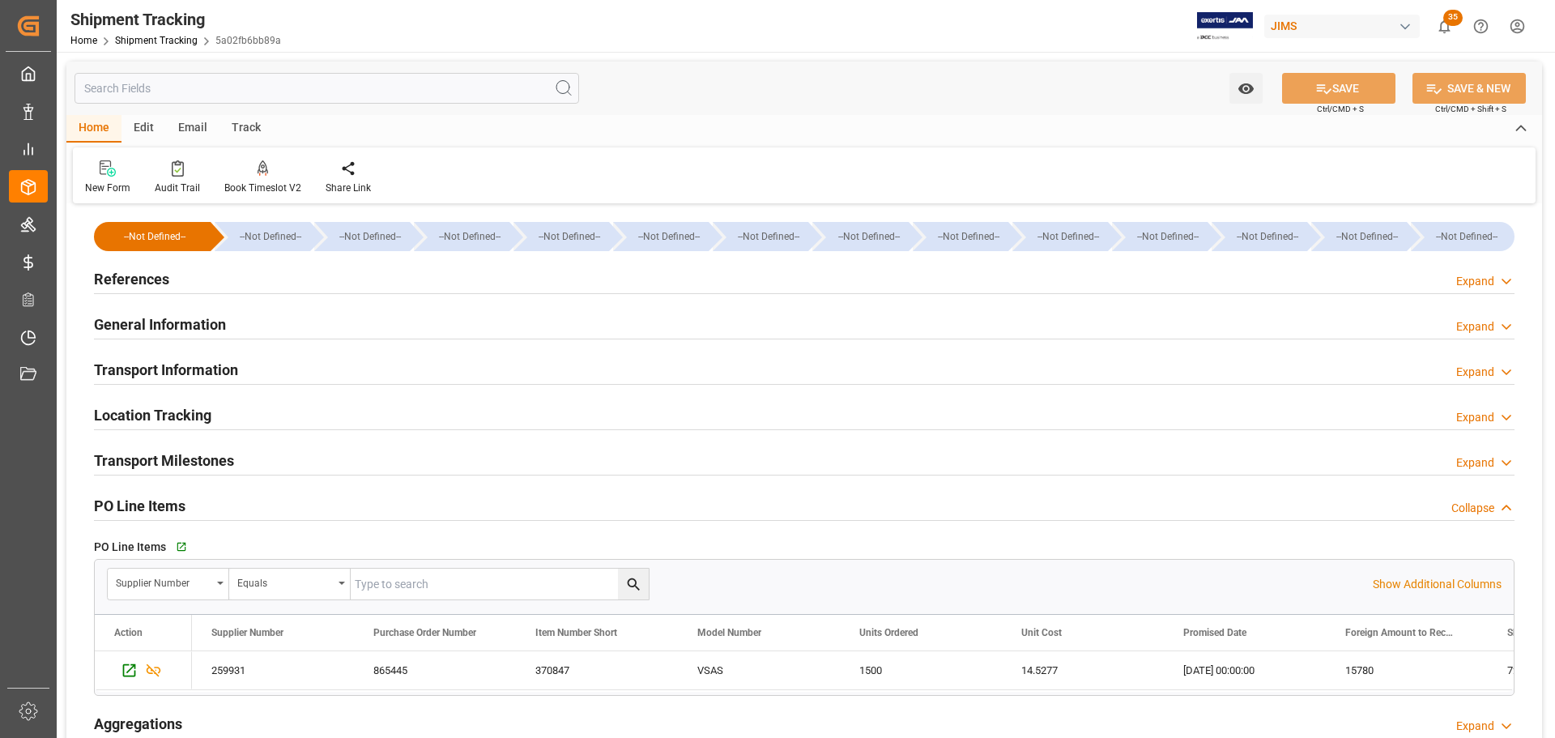
click at [195, 502] on div "PO Line Items Collapse" at bounding box center [804, 504] width 1421 height 31
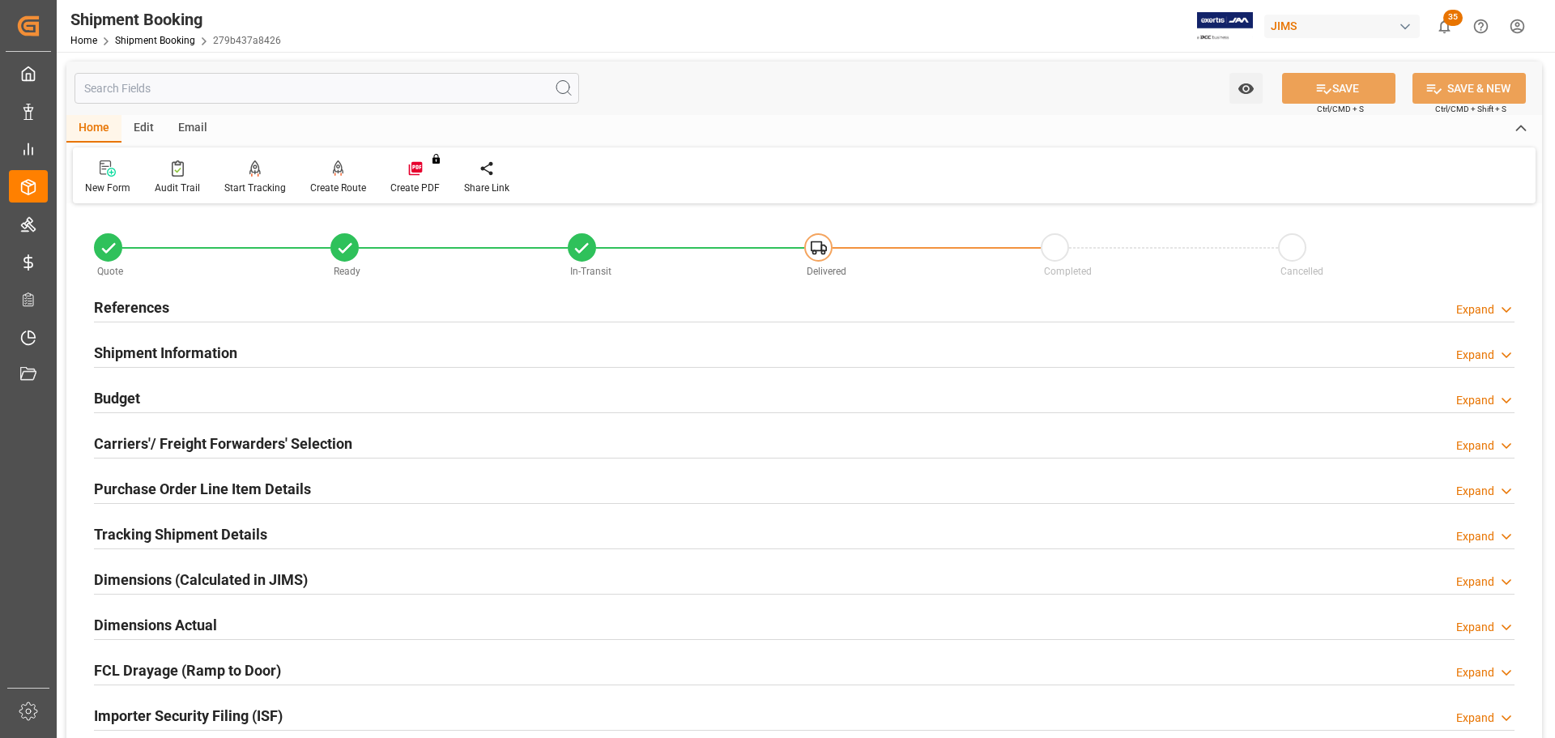
click at [236, 292] on div "References Expand" at bounding box center [804, 306] width 1421 height 31
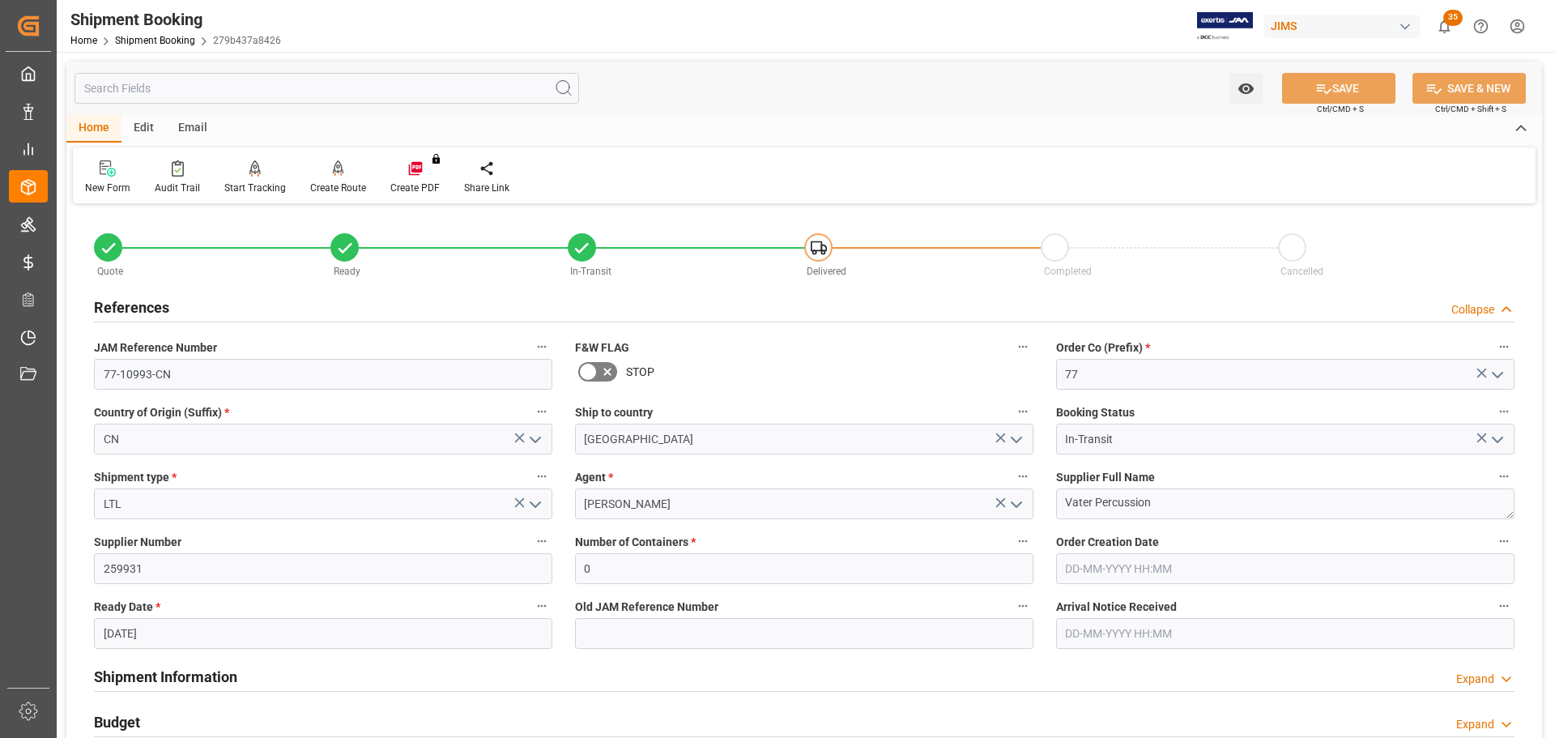
click at [236, 292] on div "References Collapse" at bounding box center [804, 306] width 1421 height 31
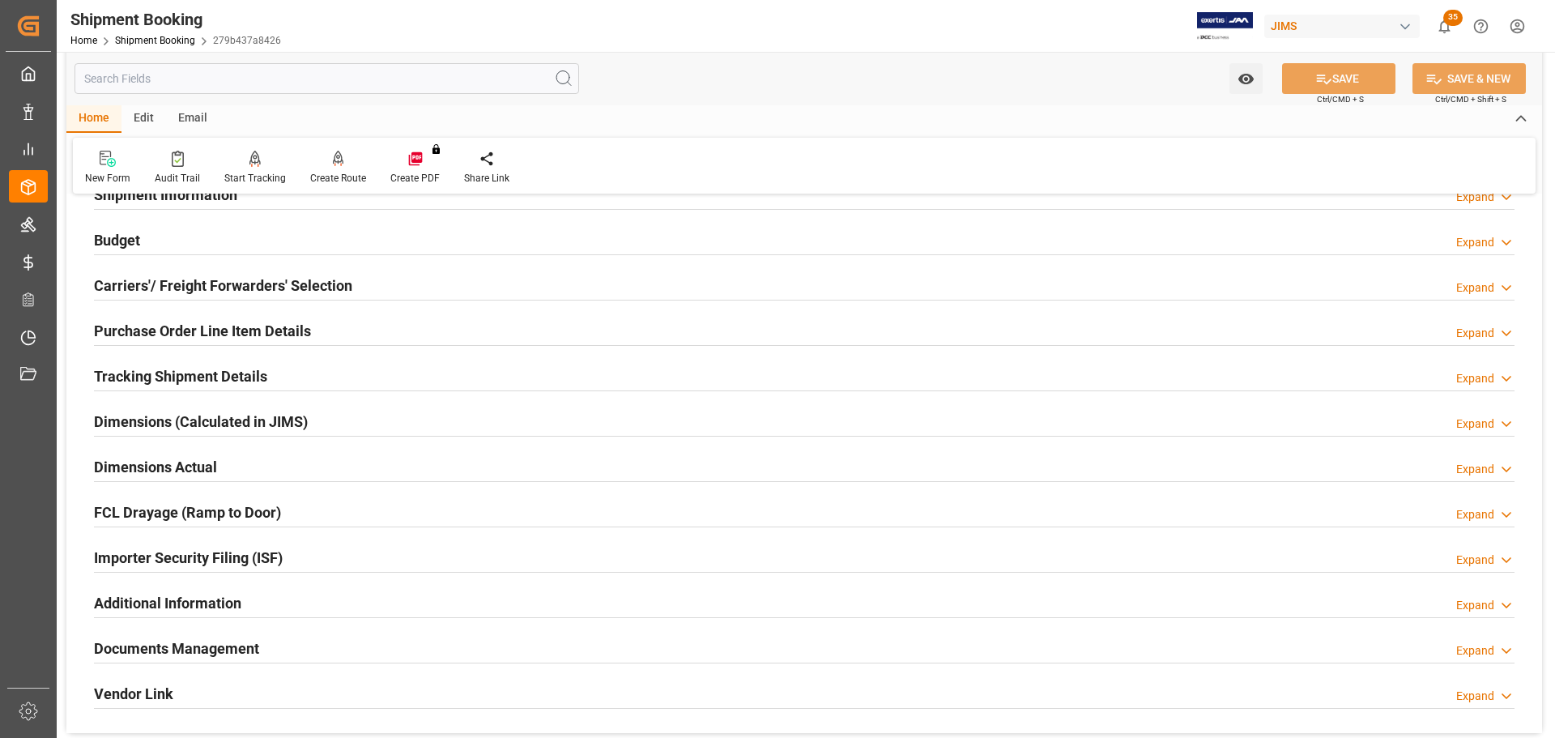
scroll to position [162, 0]
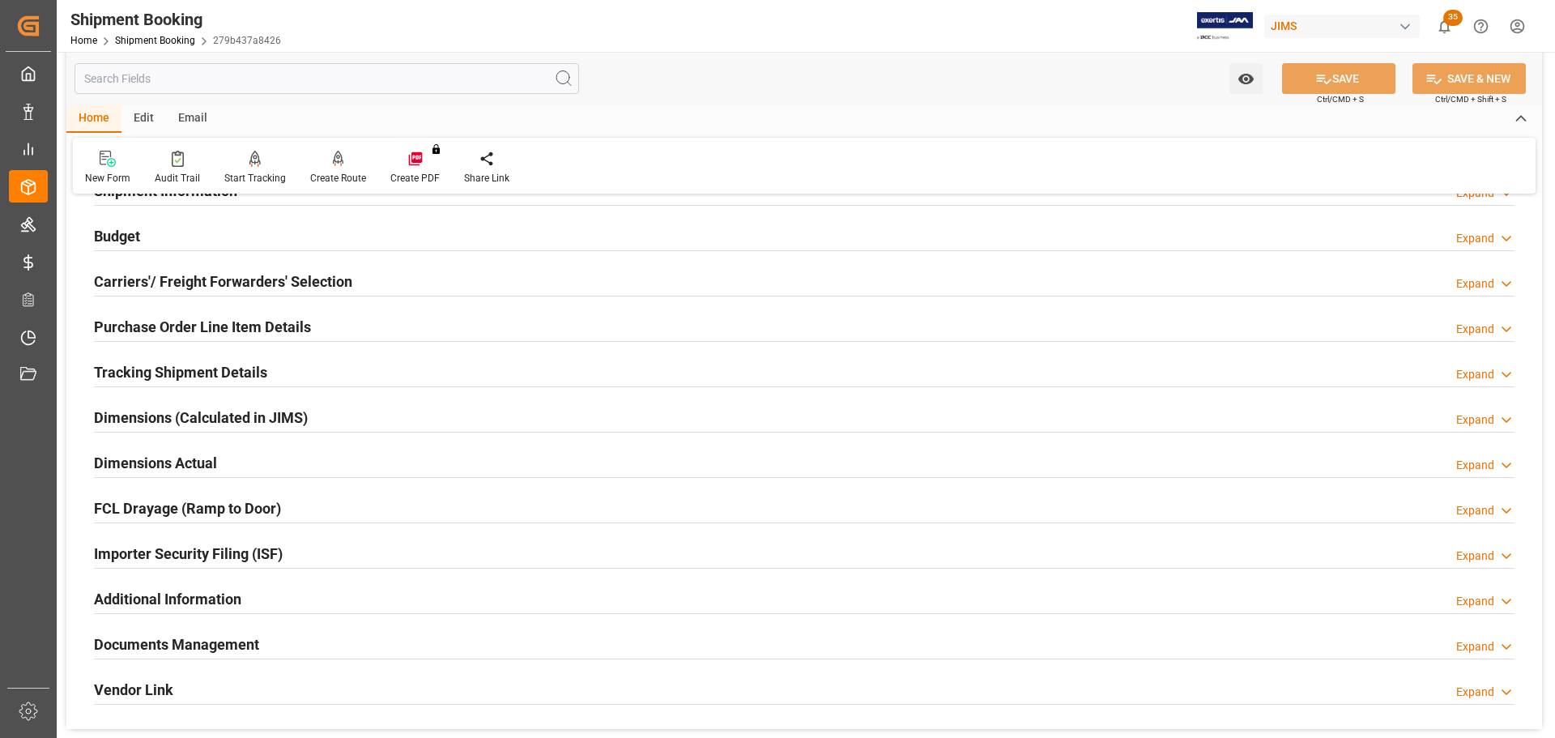
click at [260, 240] on div "Budget Expand" at bounding box center [804, 235] width 1421 height 31
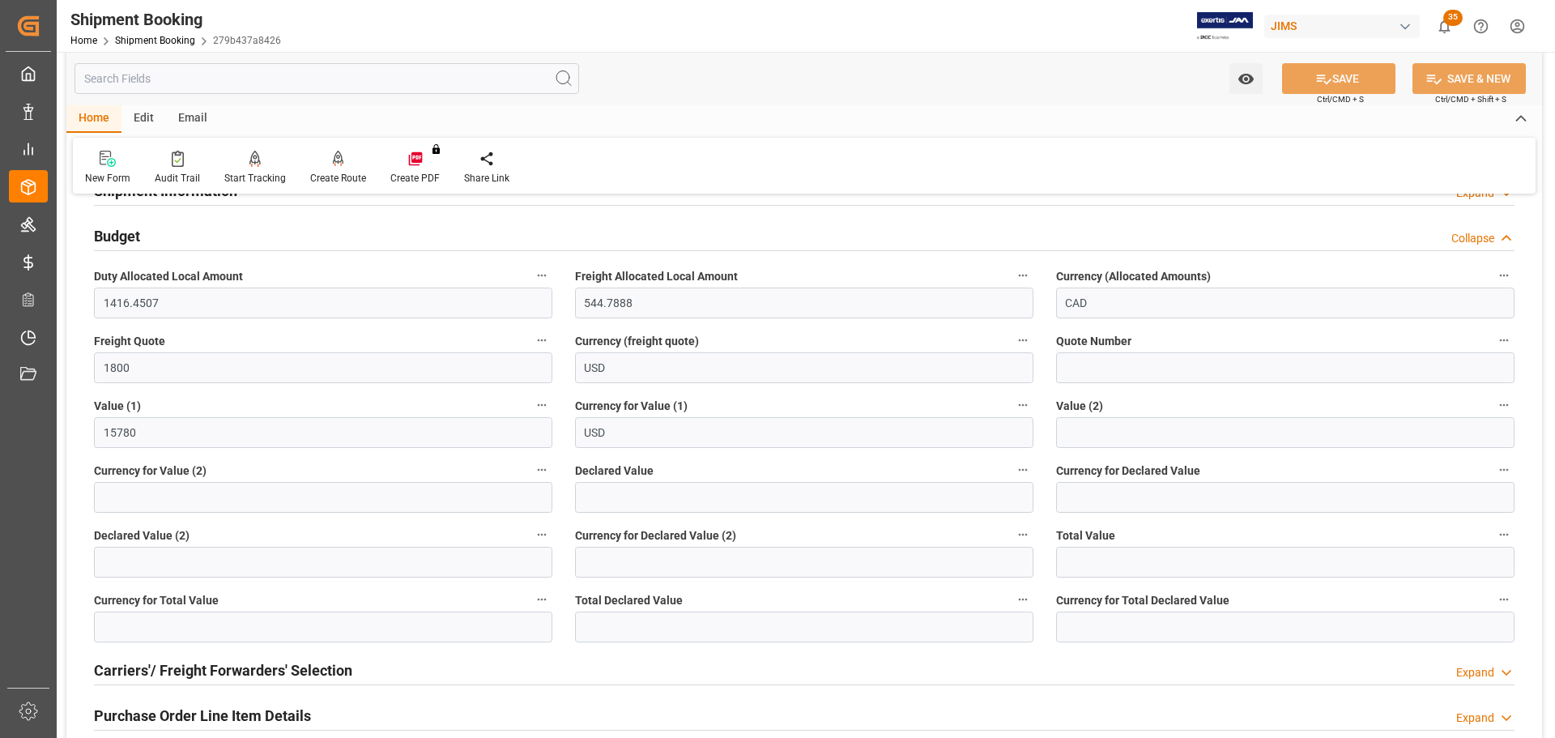
click at [260, 240] on div "Budget Collapse" at bounding box center [804, 235] width 1421 height 31
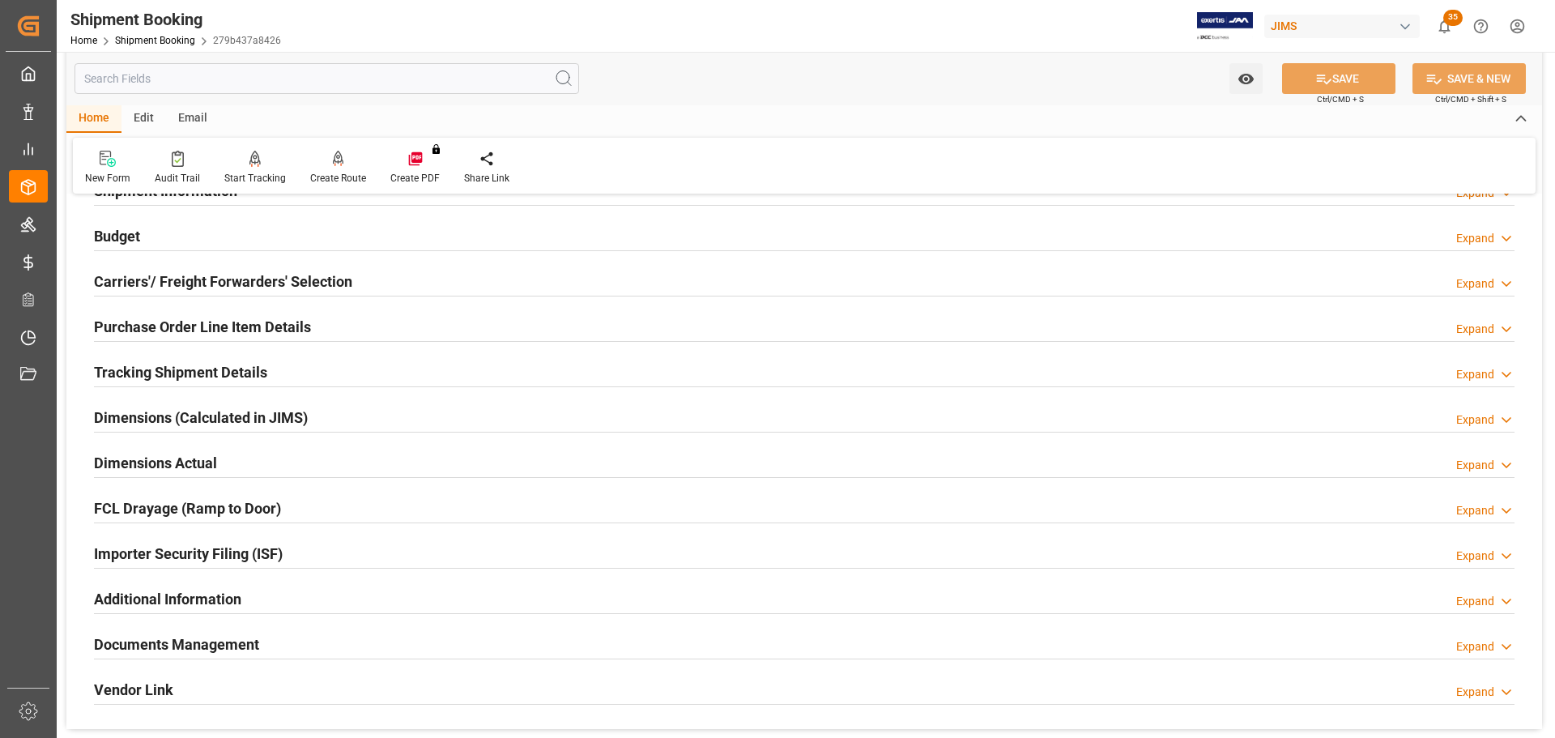
click at [258, 283] on h2 "Carriers'/ Freight Forwarders' Selection" at bounding box center [223, 282] width 258 height 22
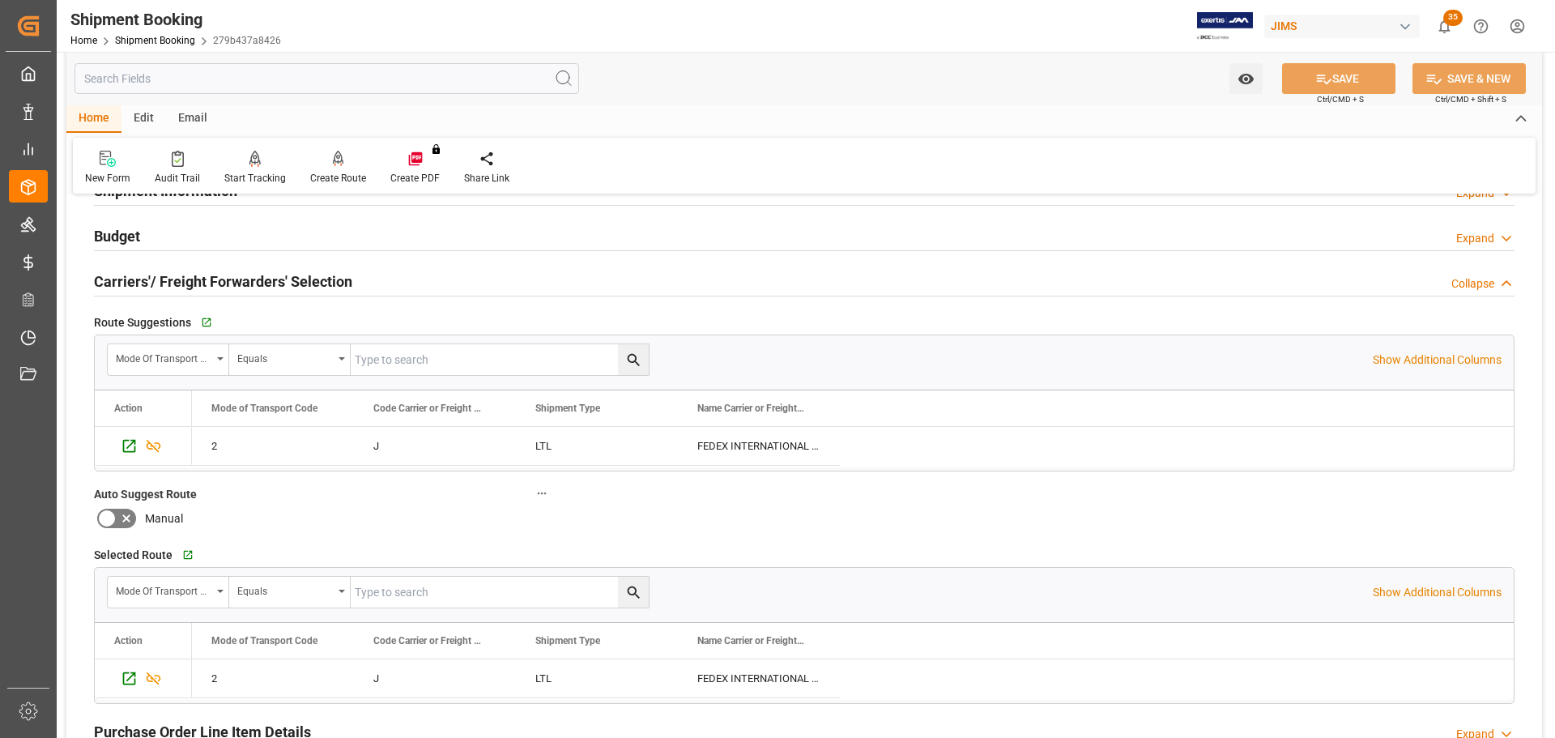
click at [263, 278] on h2 "Carriers'/ Freight Forwarders' Selection" at bounding box center [223, 282] width 258 height 22
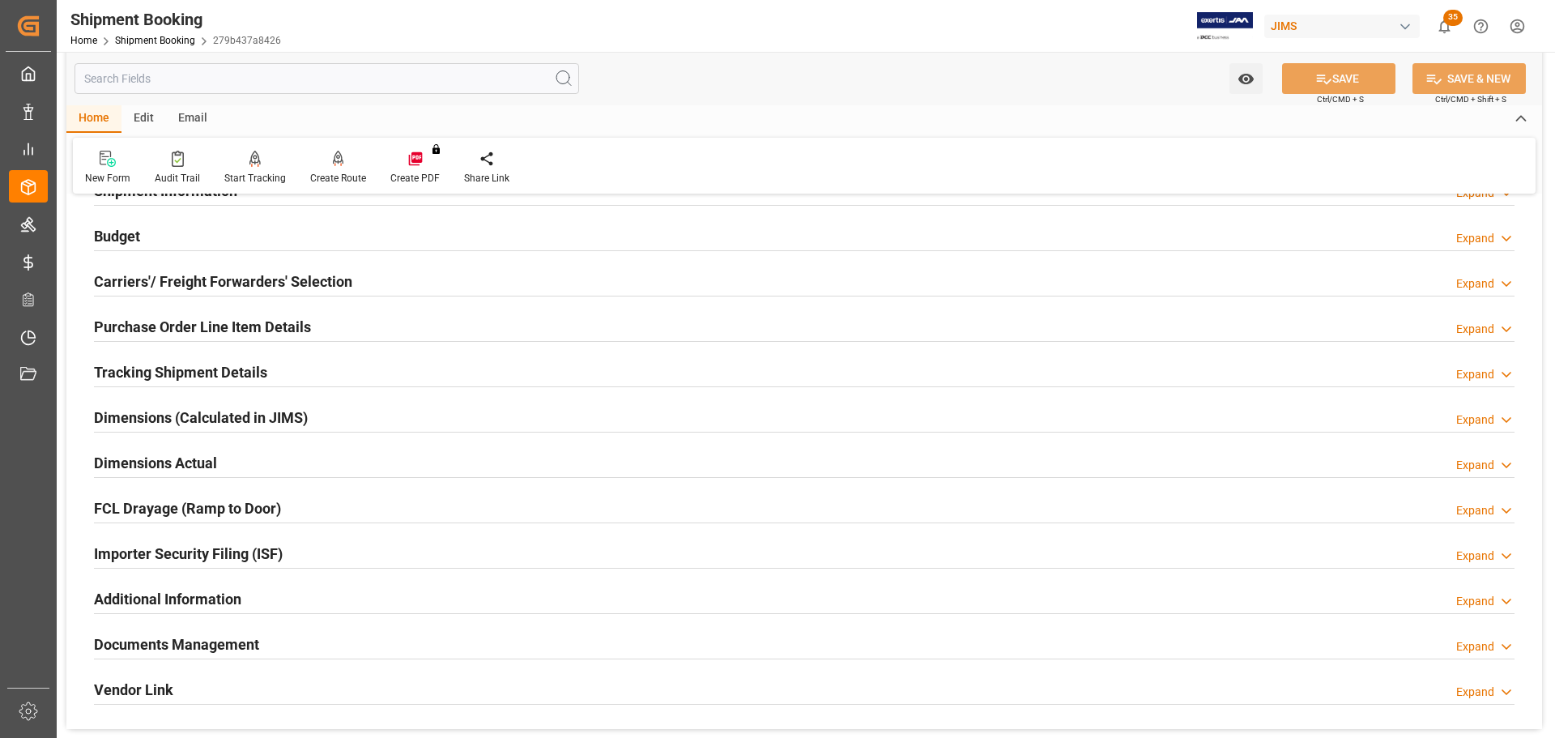
click at [263, 320] on h2 "Purchase Order Line Item Details" at bounding box center [202, 327] width 217 height 22
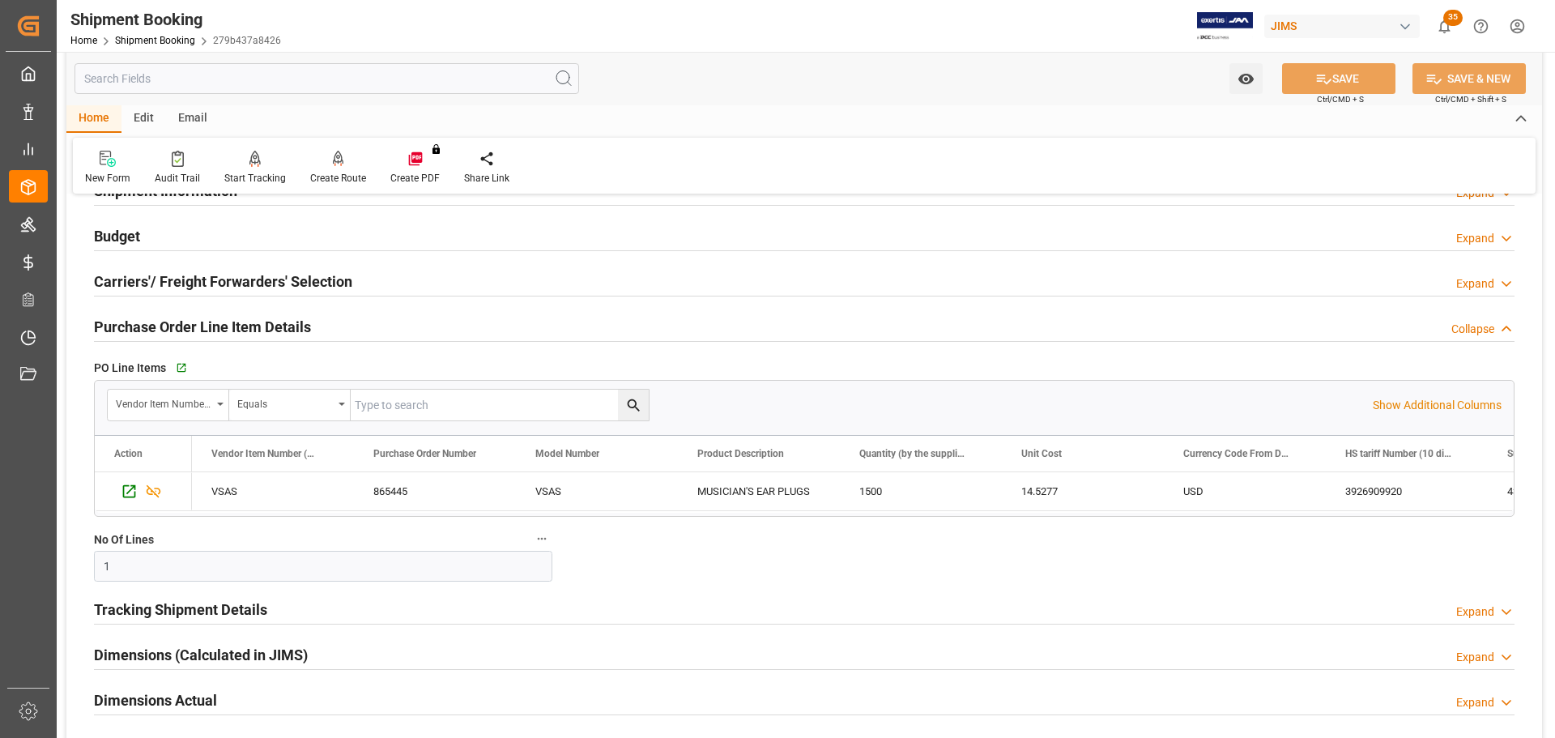
click at [263, 320] on h2 "Purchase Order Line Item Details" at bounding box center [202, 327] width 217 height 22
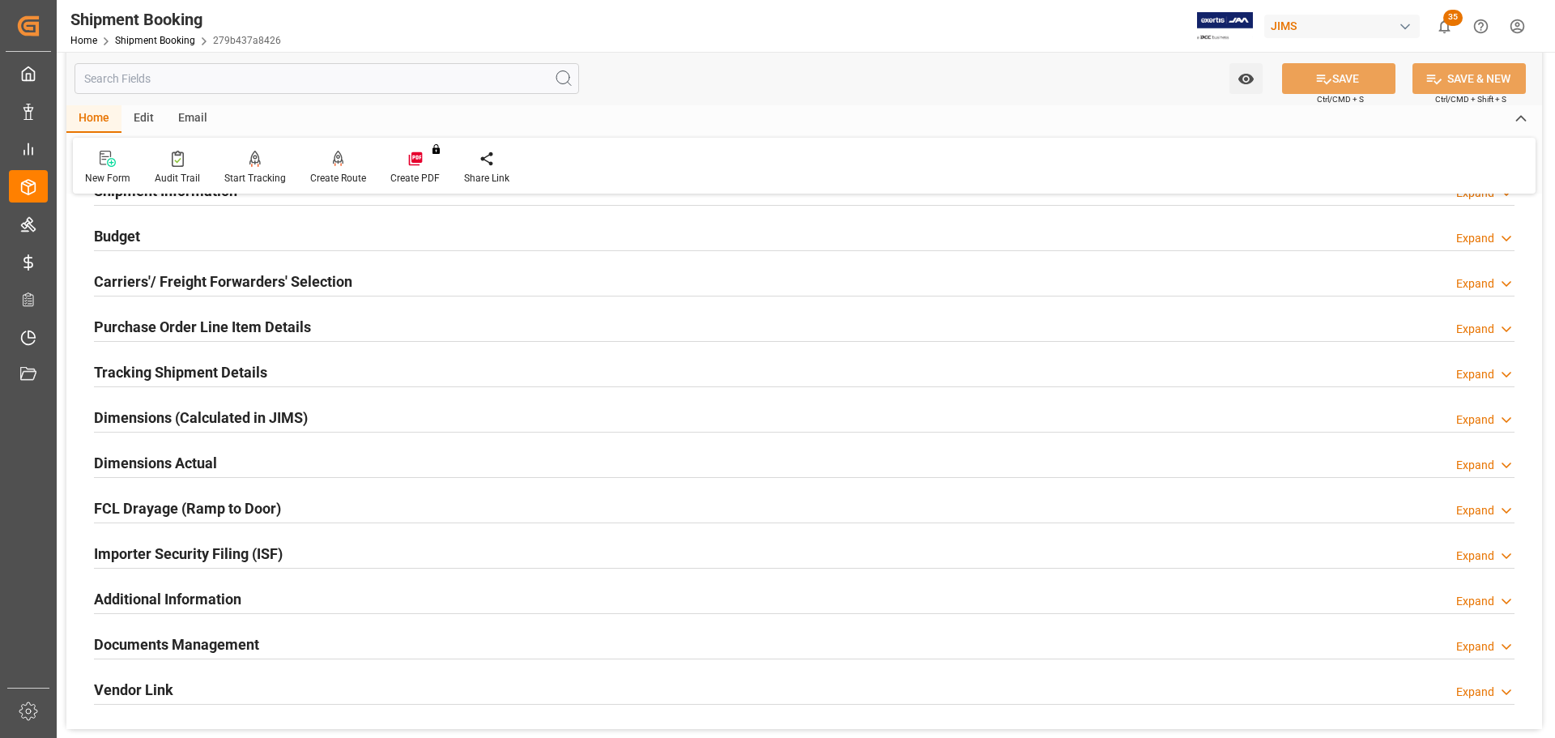
click at [249, 380] on h2 "Tracking Shipment Details" at bounding box center [180, 372] width 173 height 22
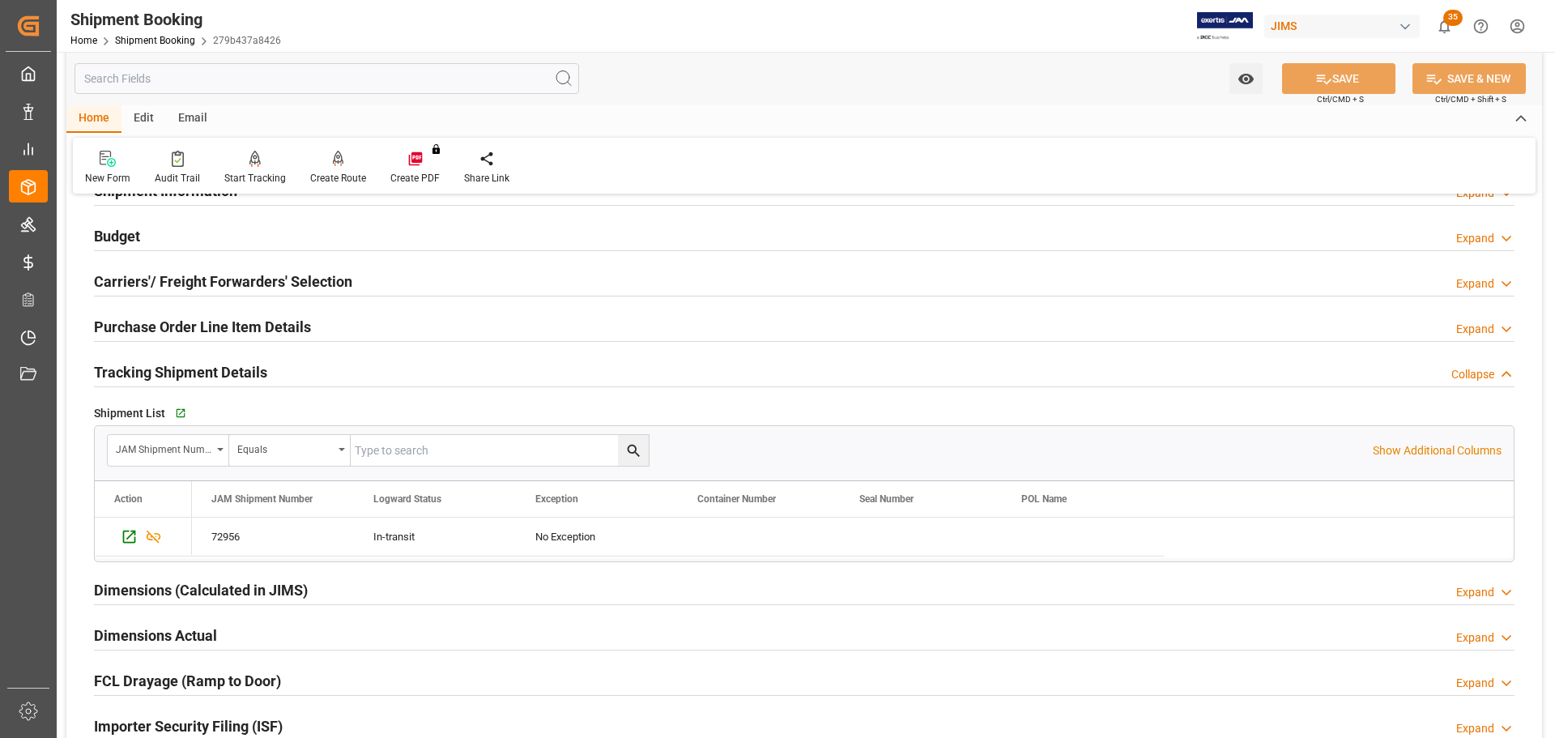
click at [250, 375] on h2 "Tracking Shipment Details" at bounding box center [180, 372] width 173 height 22
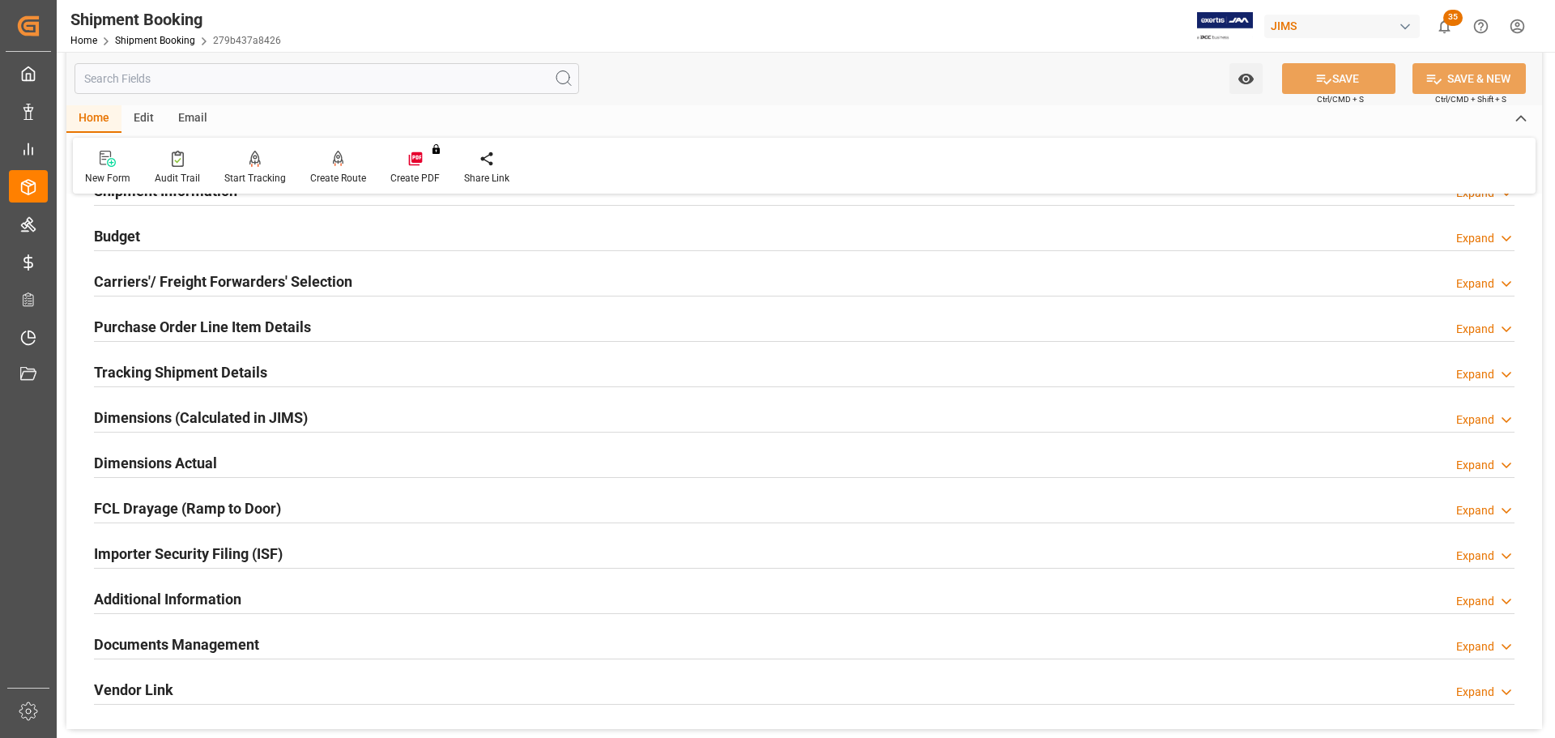
click at [220, 455] on div "Dimensions Actual Expand" at bounding box center [804, 461] width 1421 height 31
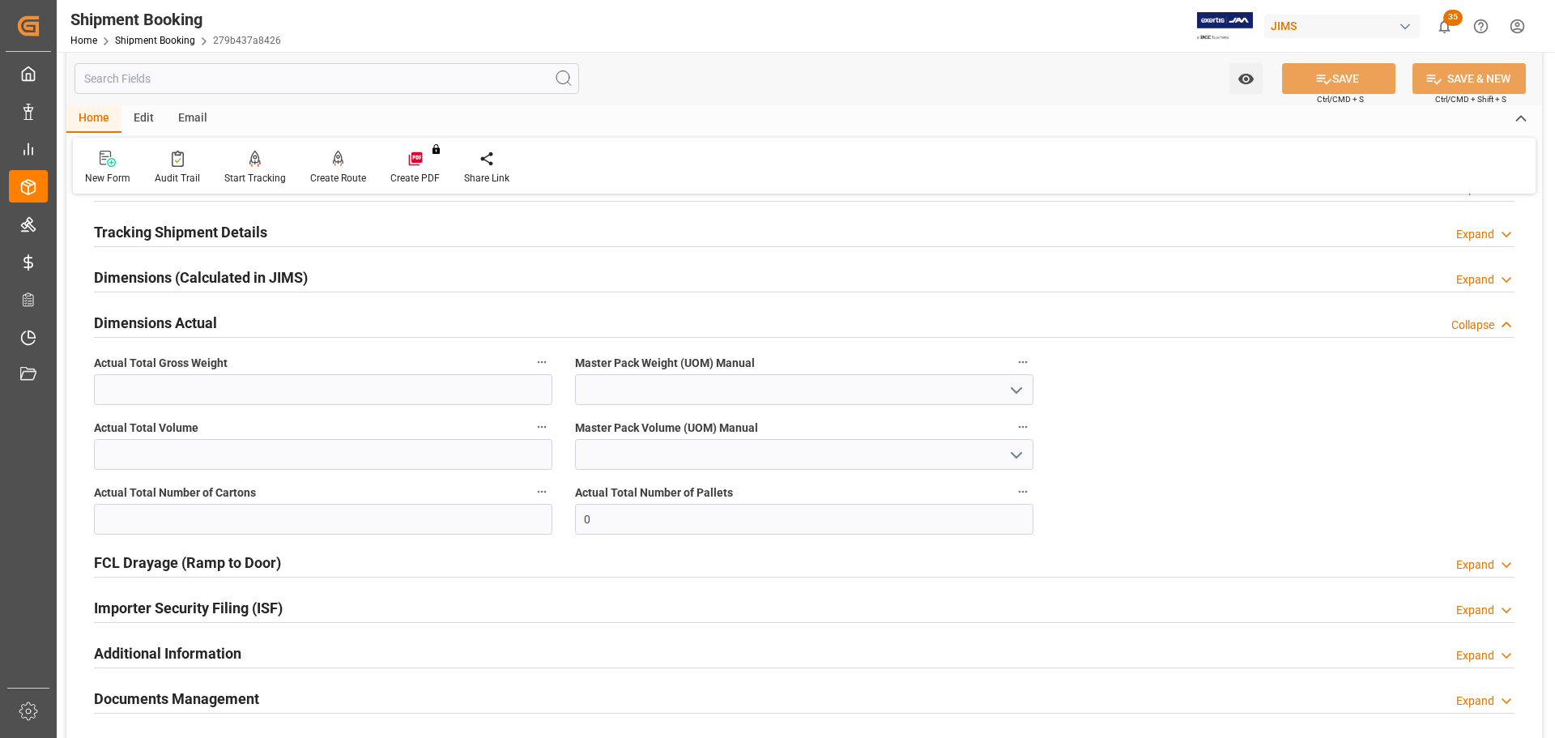
scroll to position [324, 0]
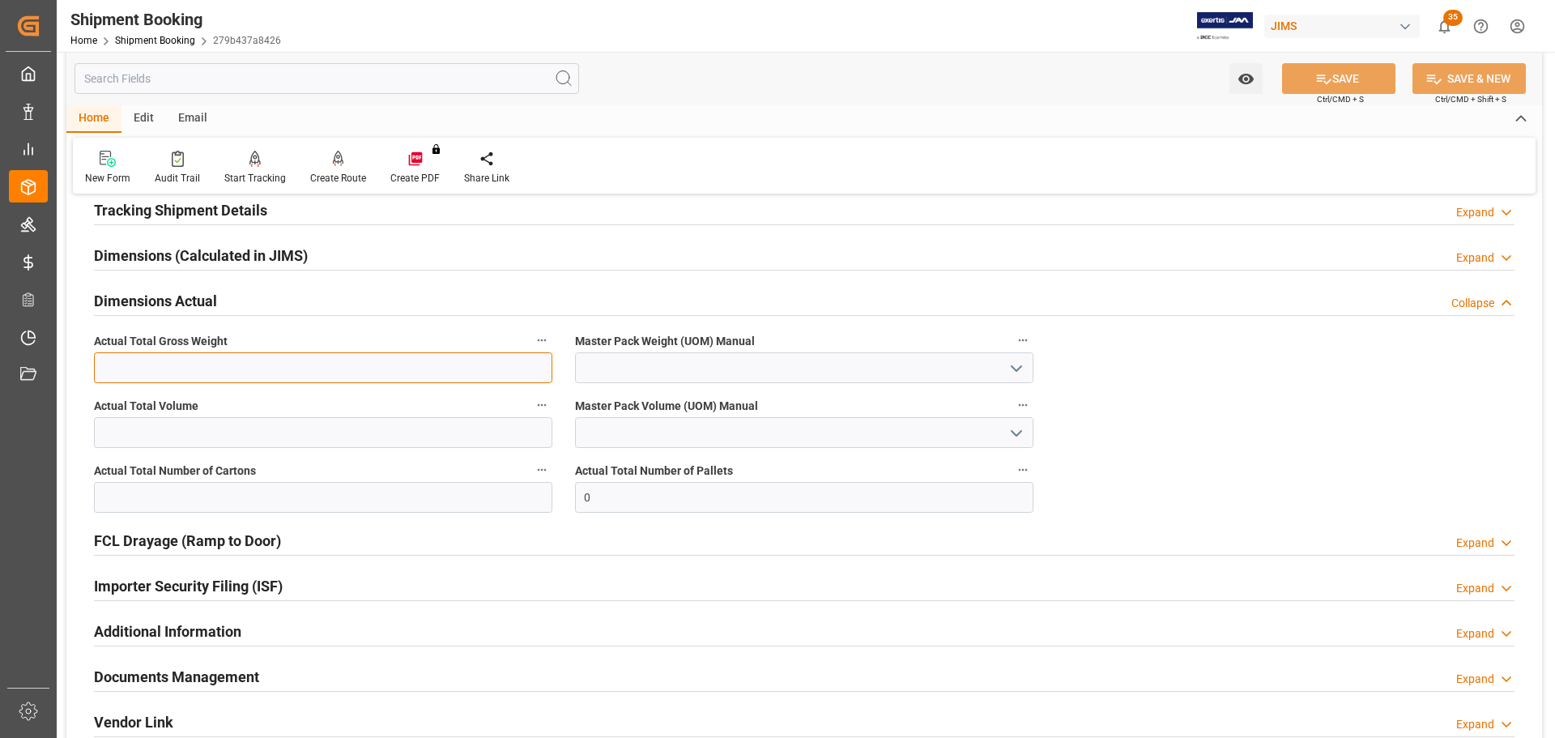
click at [243, 372] on input "text" at bounding box center [323, 367] width 458 height 31
click at [258, 364] on input "text" at bounding box center [323, 367] width 458 height 31
type input "77"
click at [1014, 359] on icon "open menu" at bounding box center [1016, 368] width 19 height 19
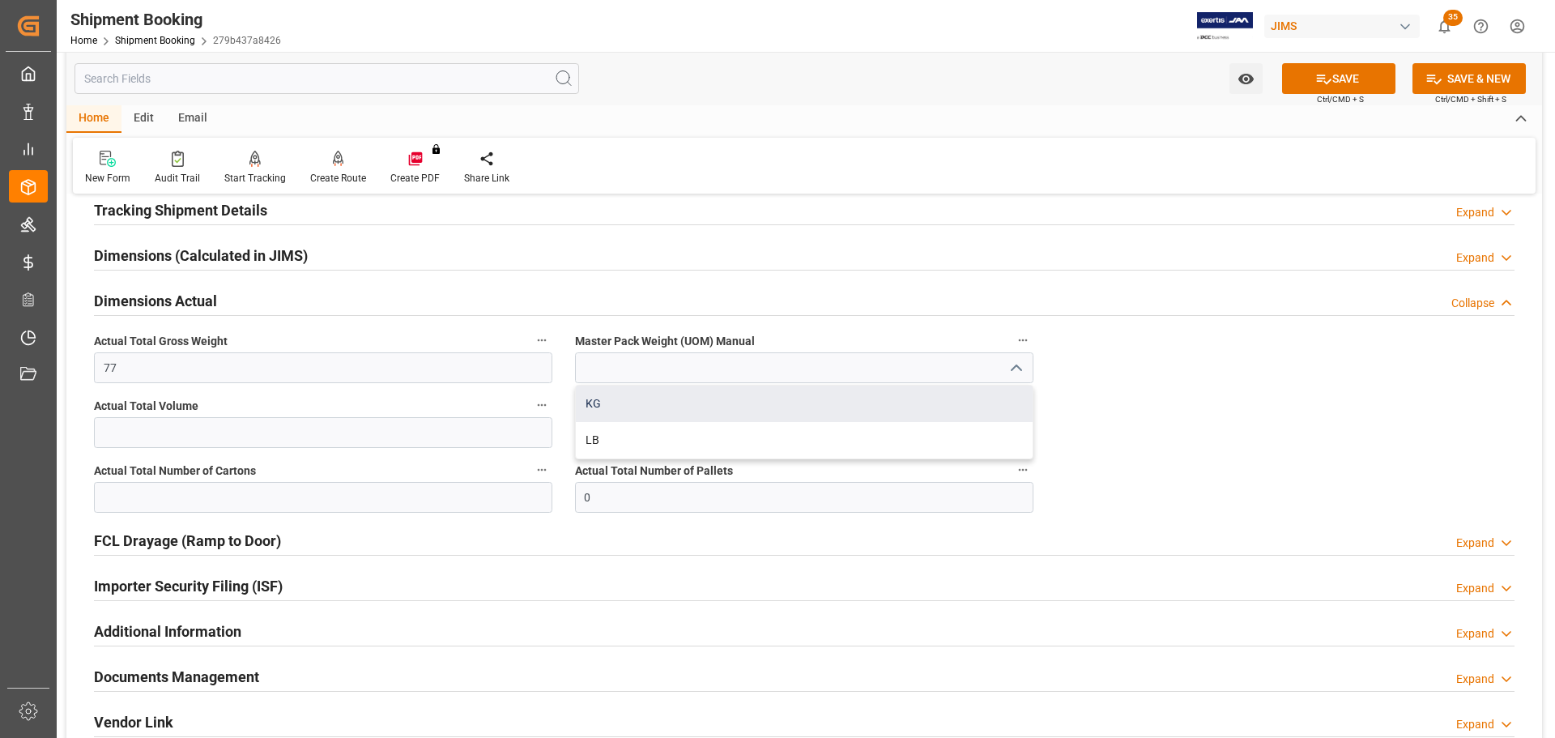
click at [725, 413] on div "KG" at bounding box center [804, 404] width 457 height 36
type input "KG"
click at [239, 432] on input "text" at bounding box center [323, 432] width 458 height 31
type input "6"
type input "0"
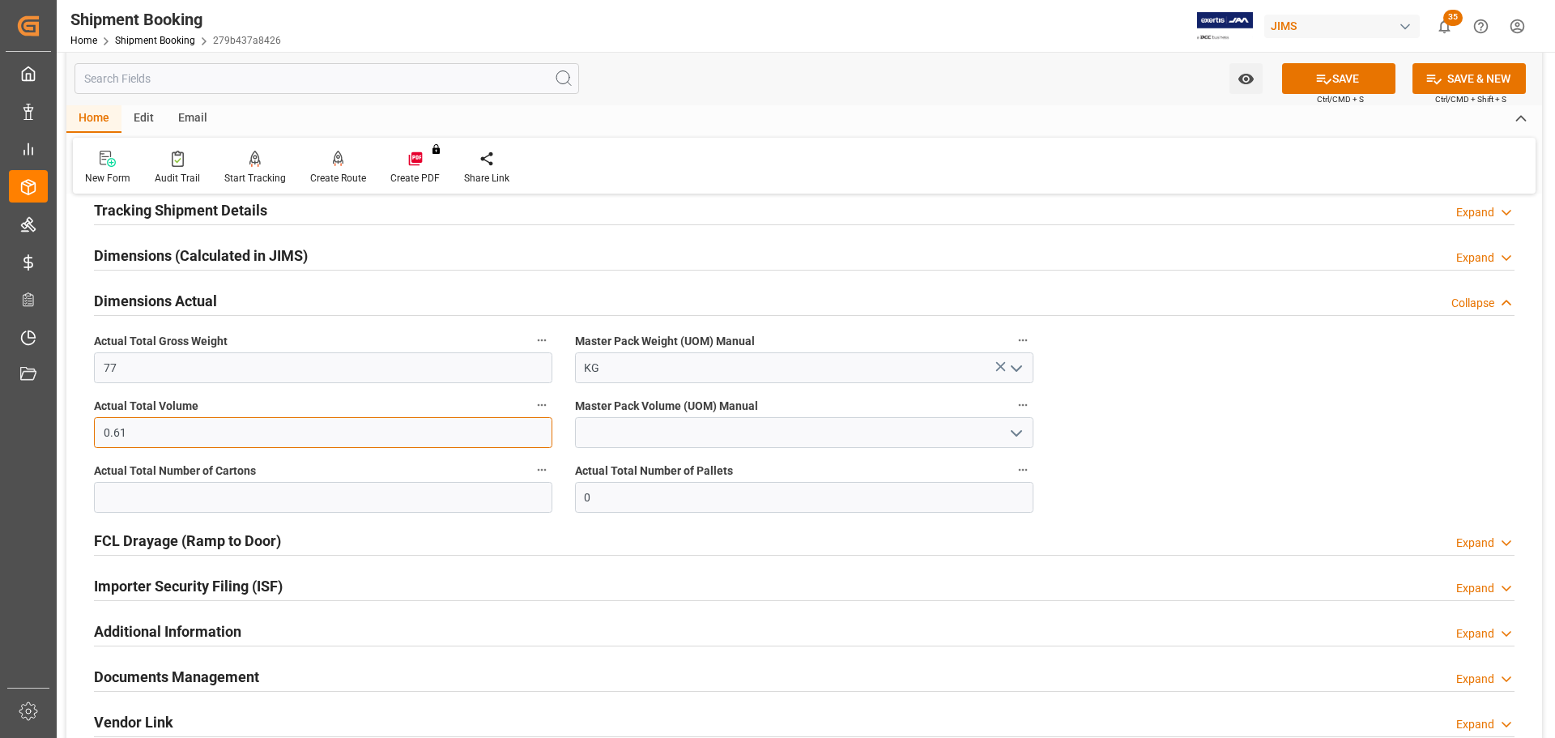
type input "0.61"
click at [1012, 424] on icon "open menu" at bounding box center [1016, 433] width 19 height 19
click at [688, 474] on div "CBM" at bounding box center [804, 468] width 457 height 36
type input "CBM"
click at [226, 495] on input "text" at bounding box center [323, 497] width 458 height 31
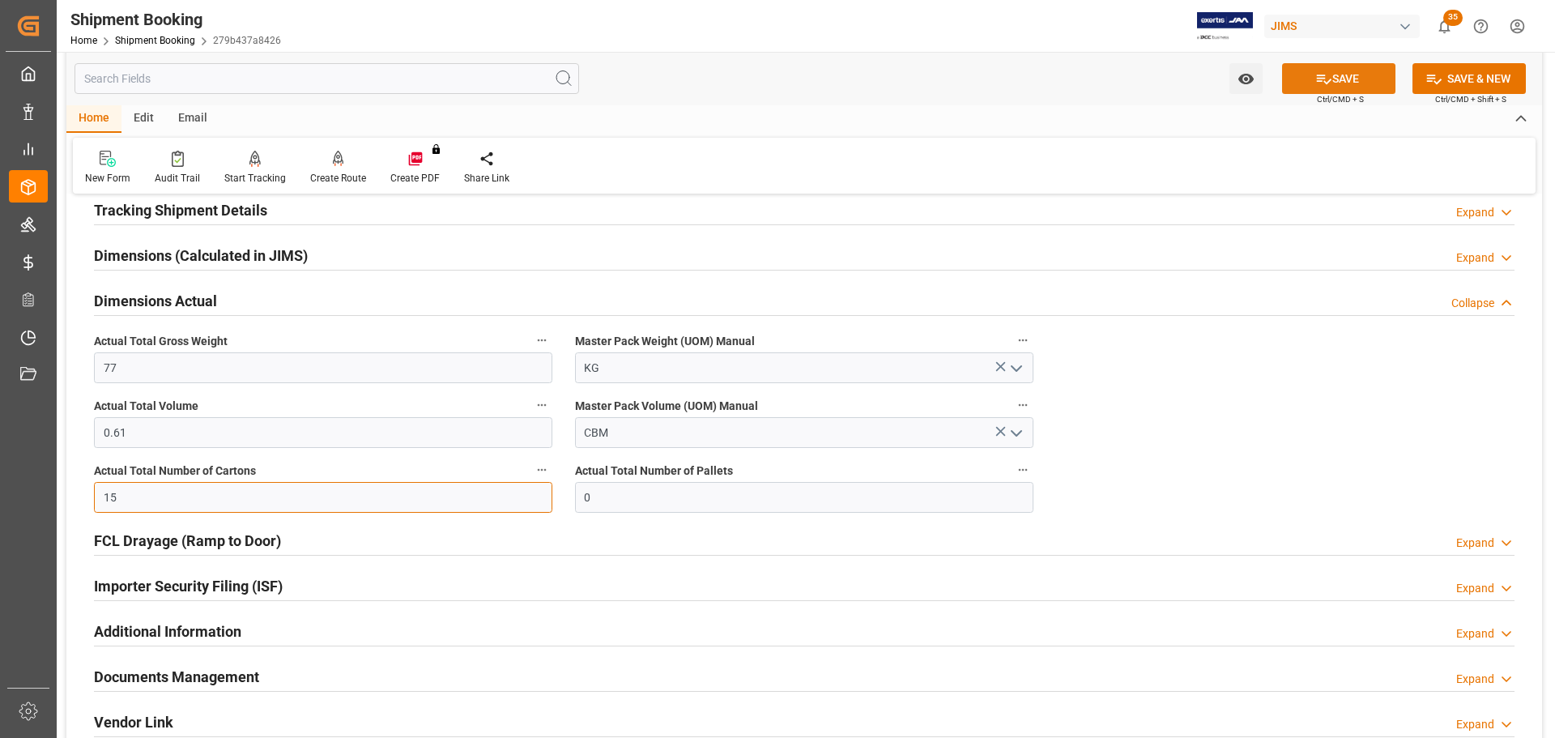
type input "15"
click at [1336, 81] on button "SAVE" at bounding box center [1338, 78] width 113 height 31
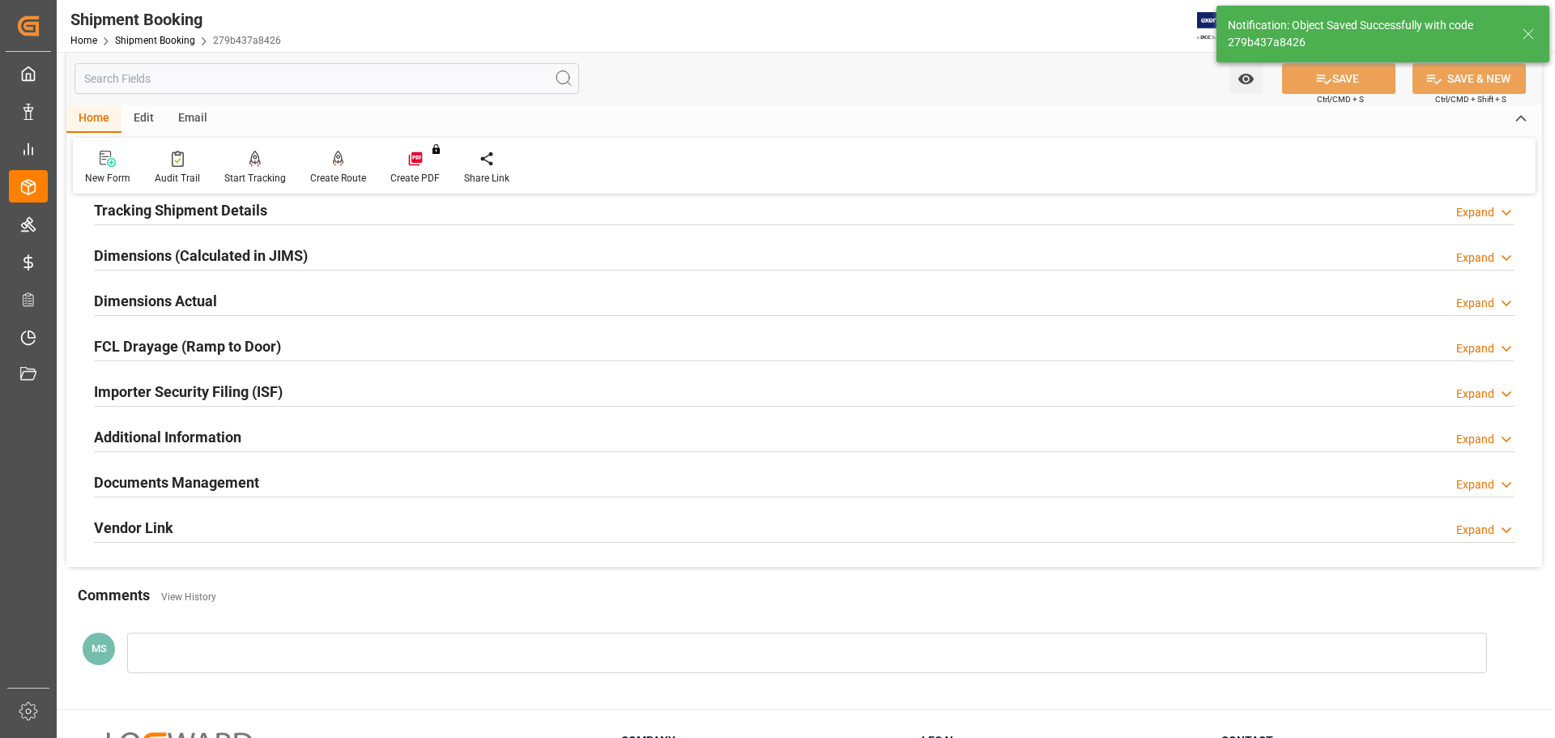
click at [224, 307] on div "Dimensions Actual Expand" at bounding box center [804, 299] width 1421 height 31
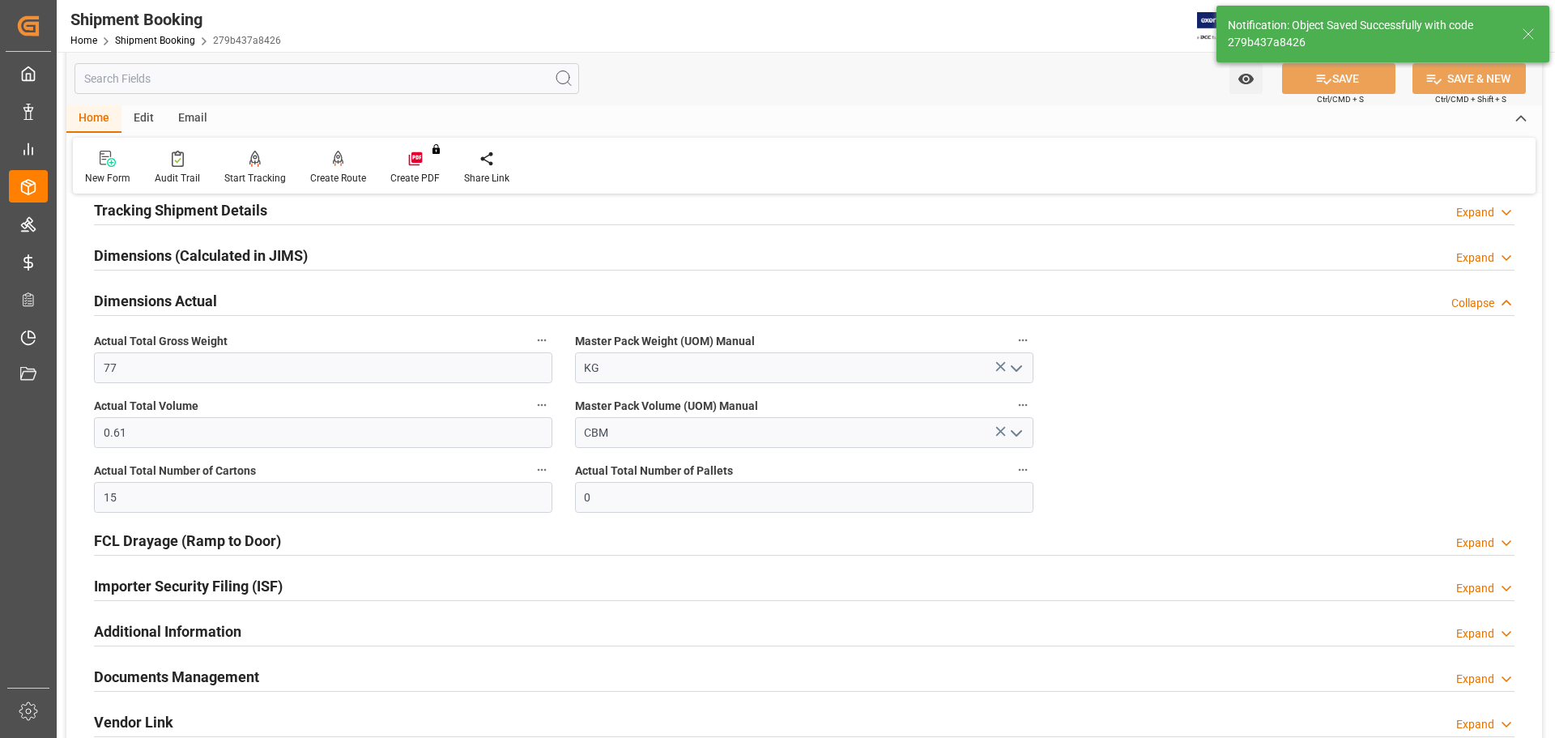
click at [238, 305] on div "Dimensions Actual Collapse" at bounding box center [804, 299] width 1421 height 31
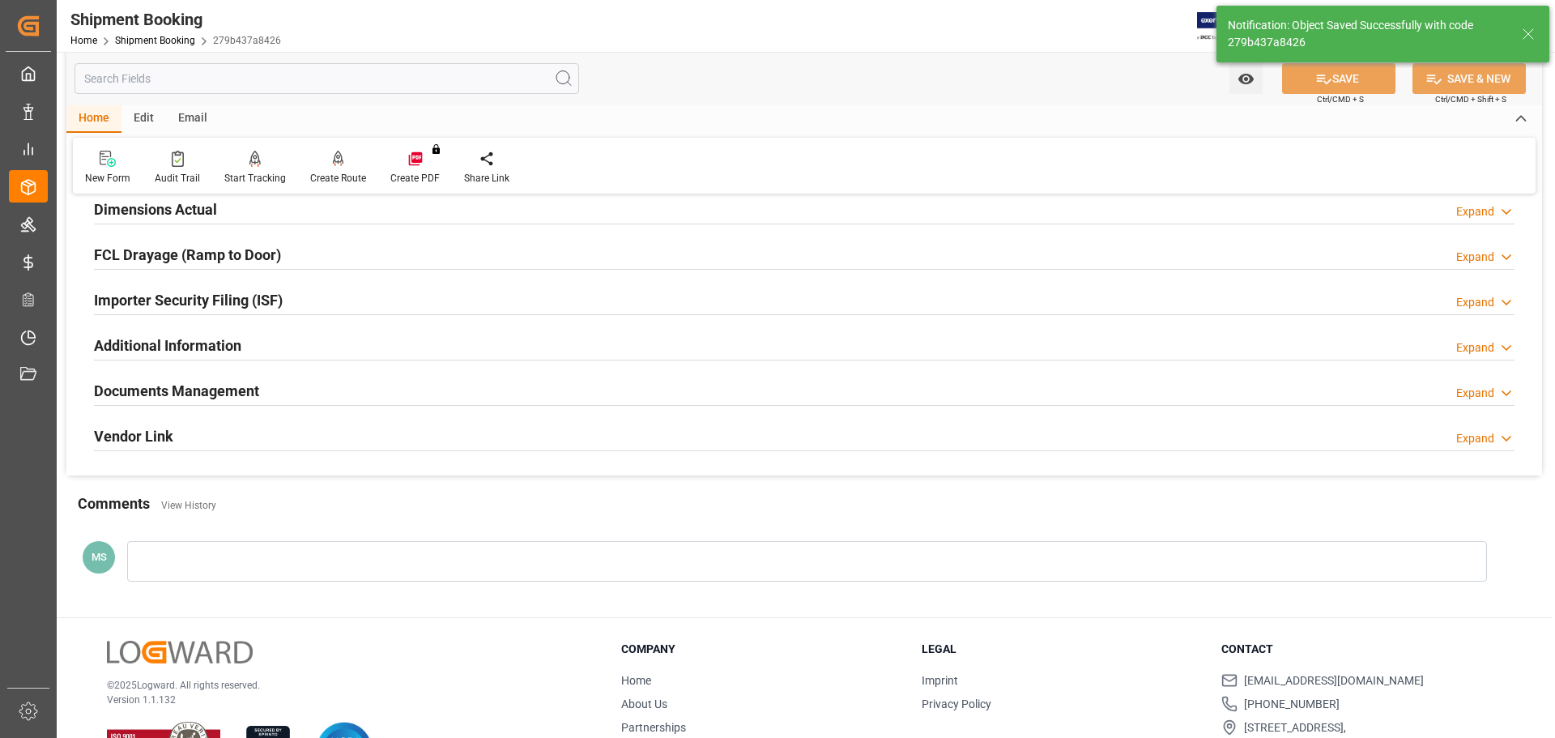
scroll to position [478, 0]
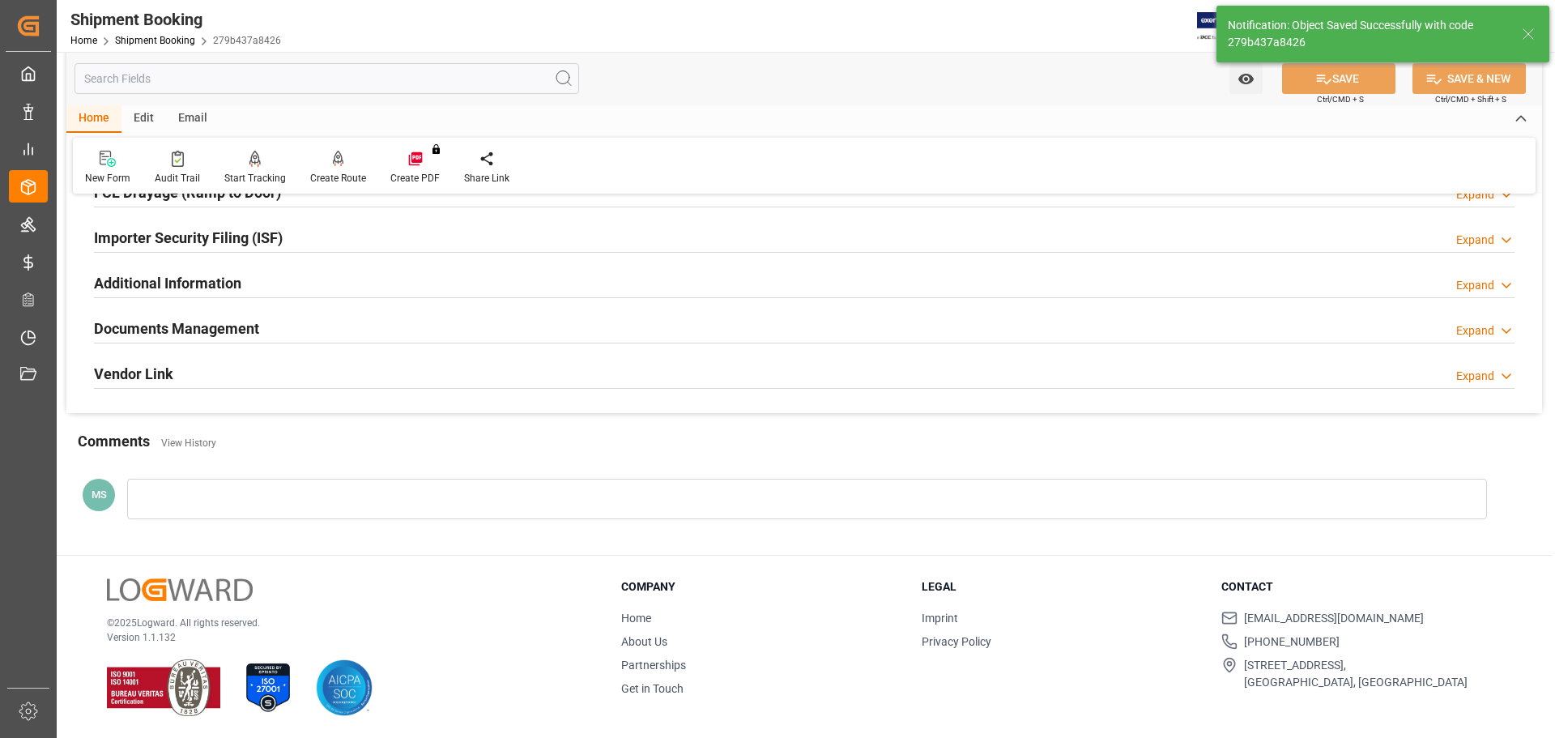
click at [243, 336] on h2 "Documents Management" at bounding box center [176, 329] width 165 height 22
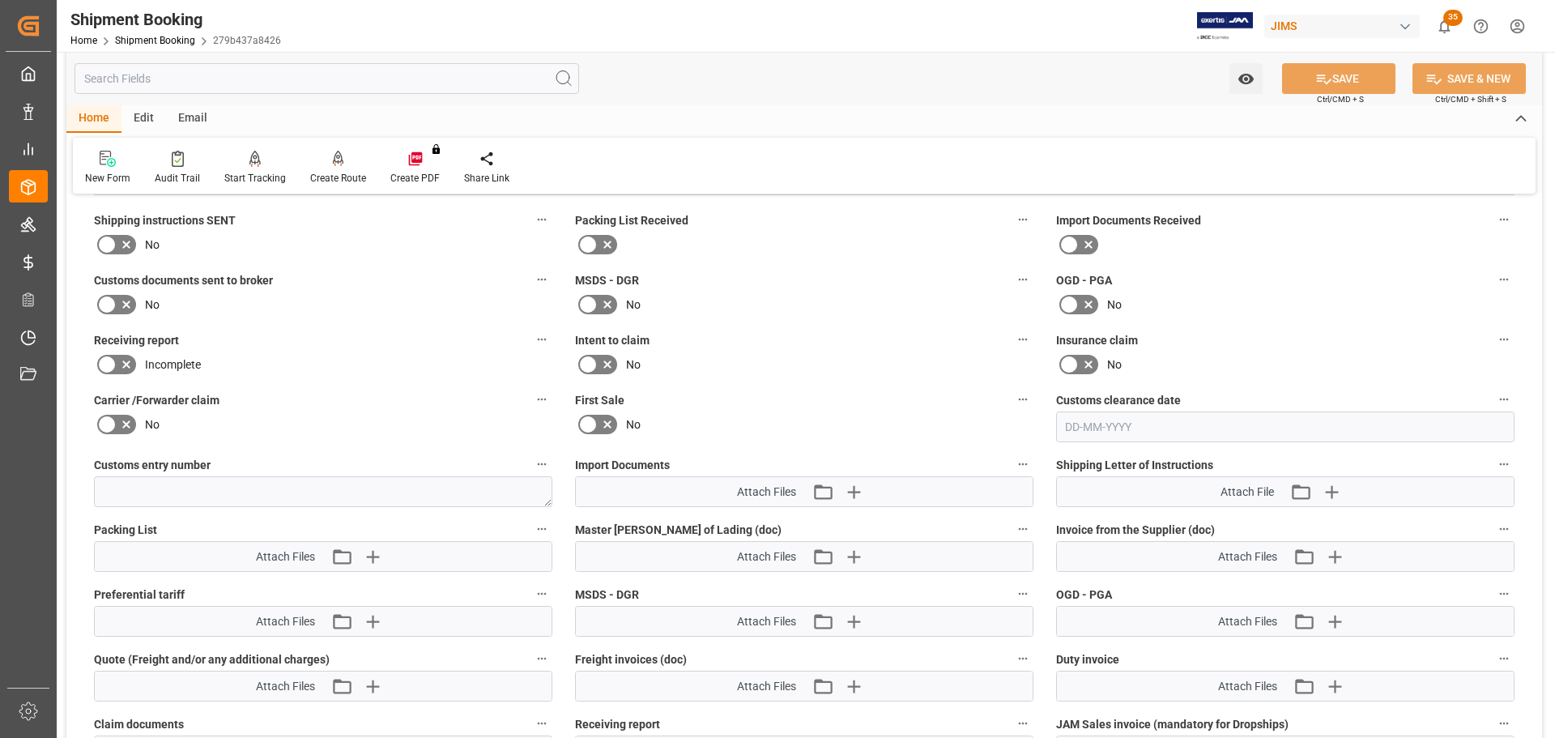
scroll to position [640, 0]
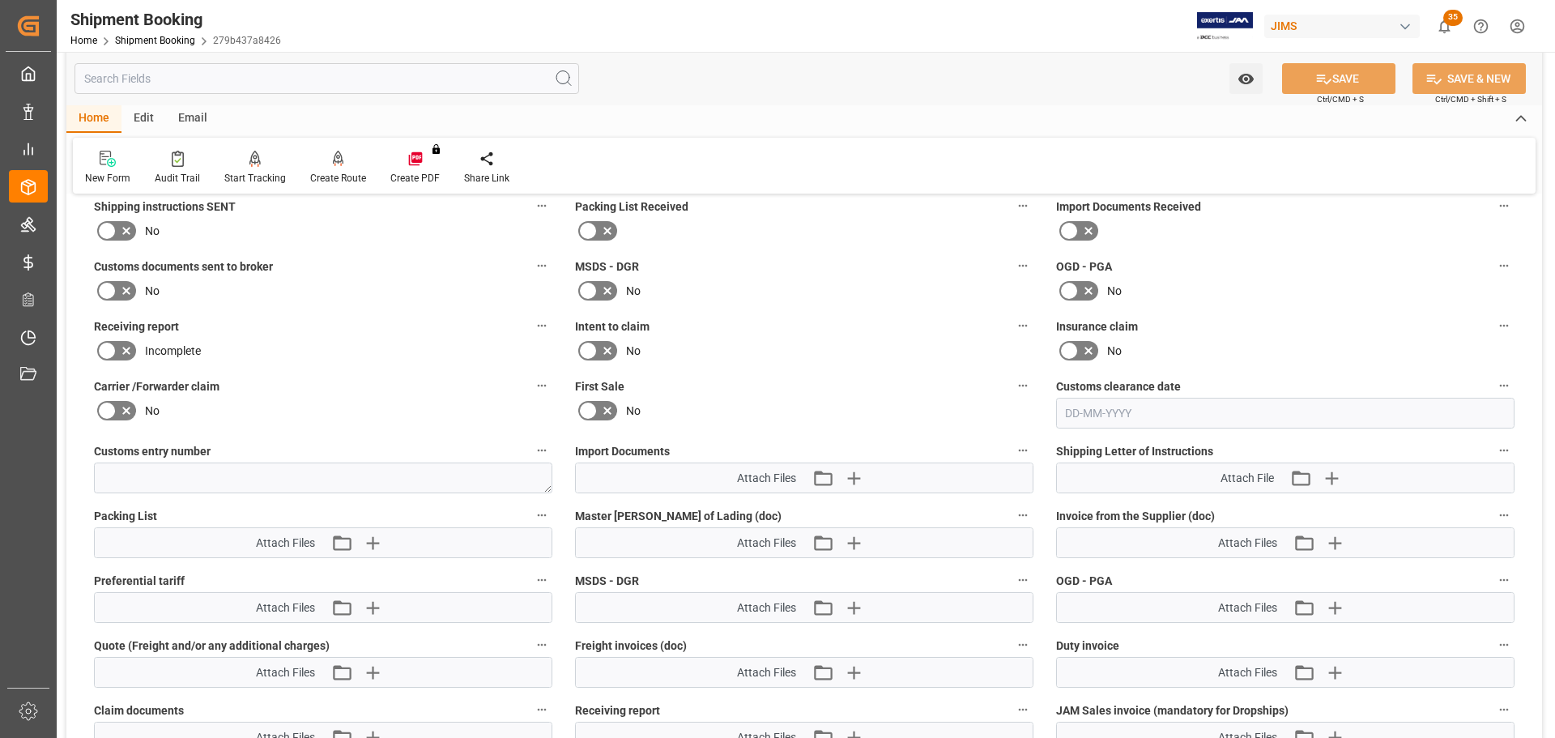
click at [116, 221] on icon at bounding box center [106, 230] width 19 height 19
click at [0, 0] on input "checkbox" at bounding box center [0, 0] width 0 height 0
click at [123, 286] on icon at bounding box center [126, 290] width 19 height 19
click at [0, 0] on input "checkbox" at bounding box center [0, 0] width 0 height 0
click at [1353, 78] on button "SAVE" at bounding box center [1338, 78] width 113 height 31
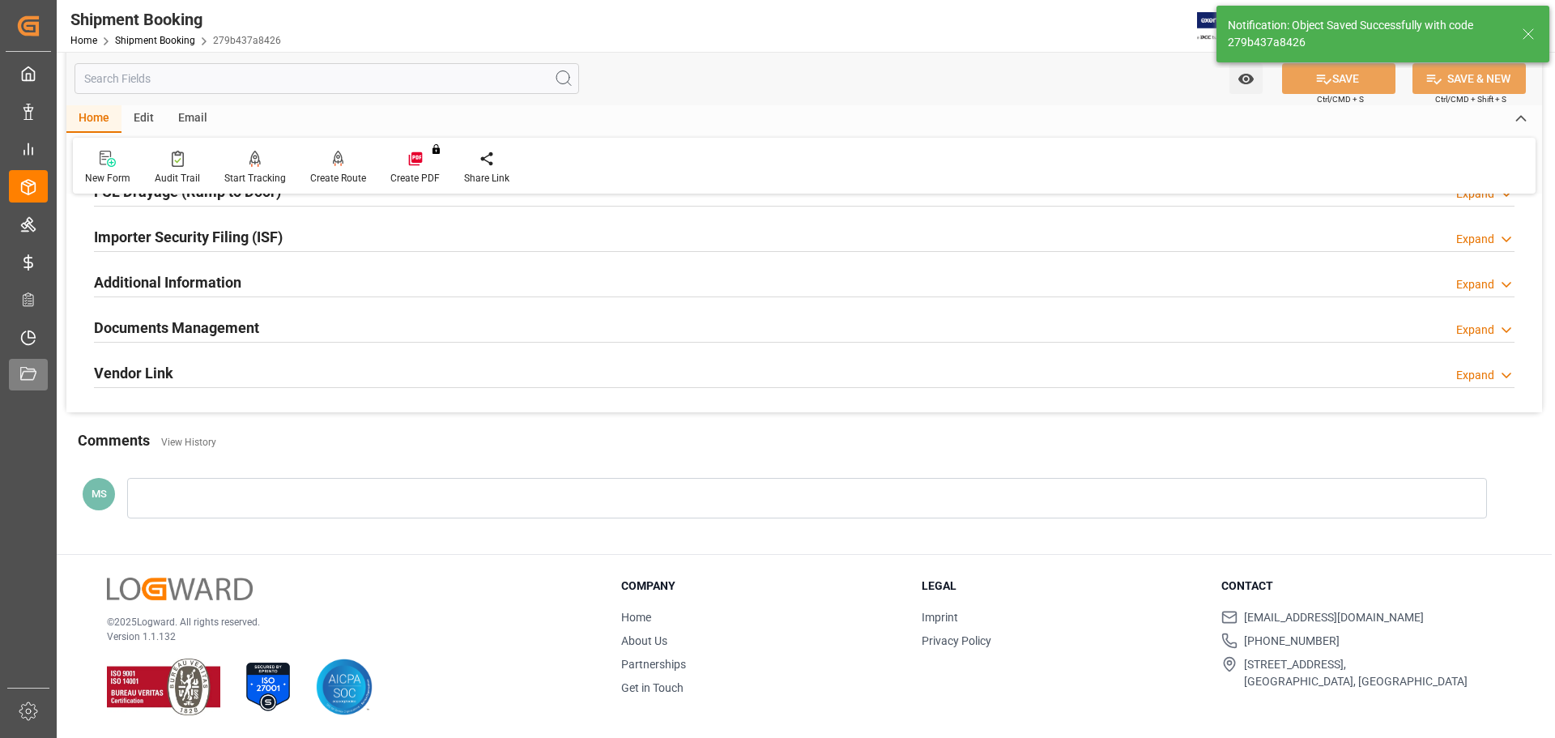
scroll to position [478, 0]
click at [370, 330] on div "Documents Management Expand" at bounding box center [804, 327] width 1421 height 31
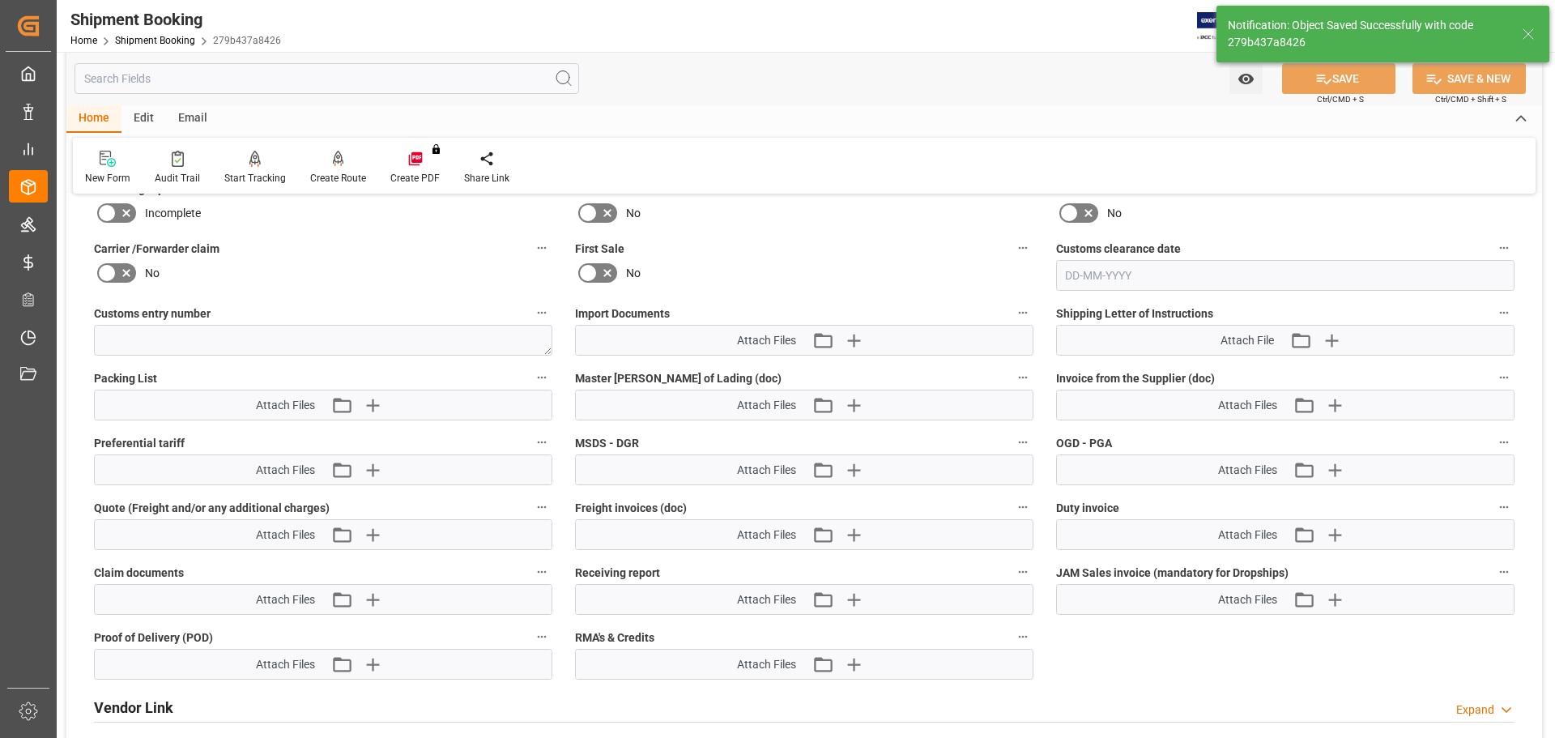
scroll to position [802, 0]
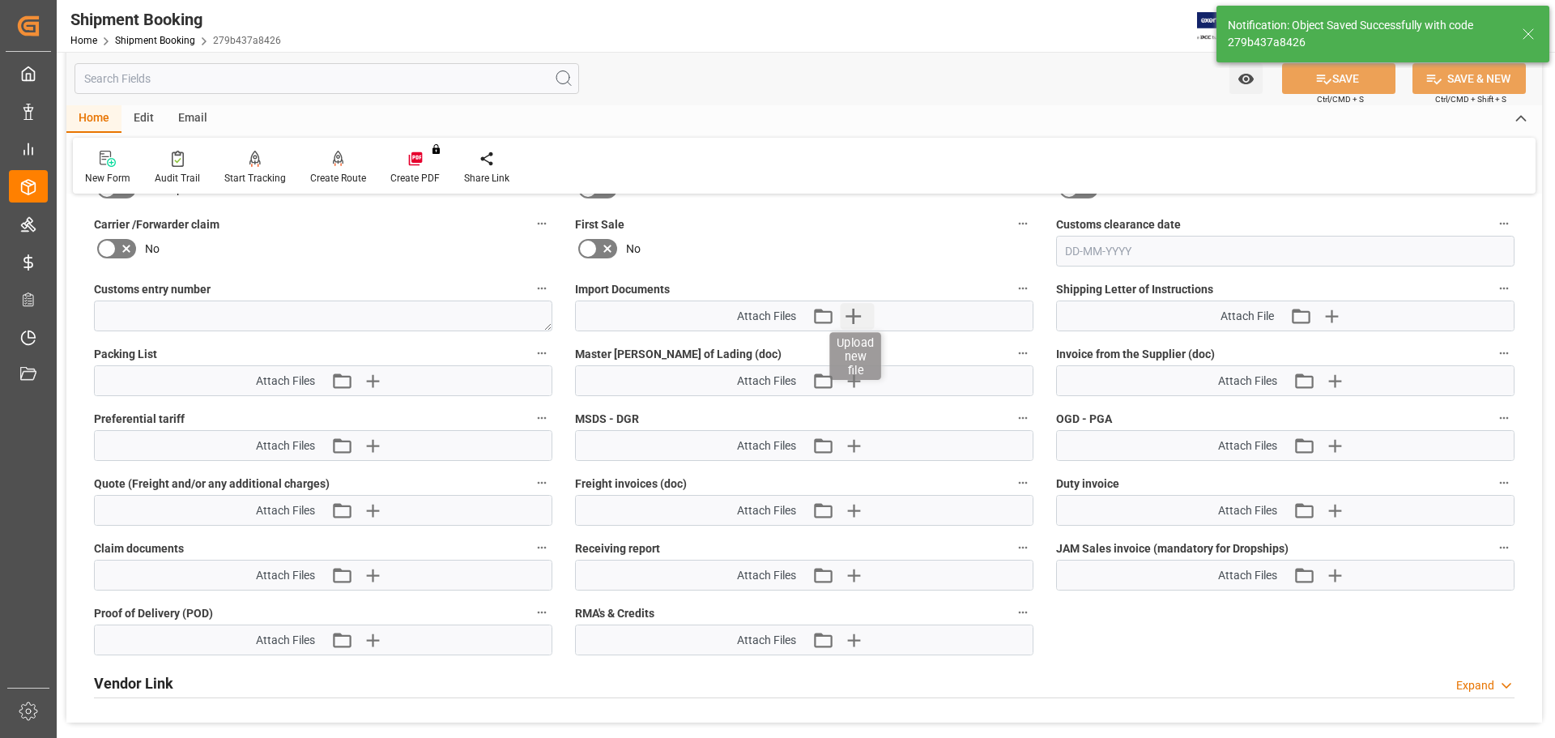
click at [855, 312] on icon "button" at bounding box center [853, 316] width 26 height 26
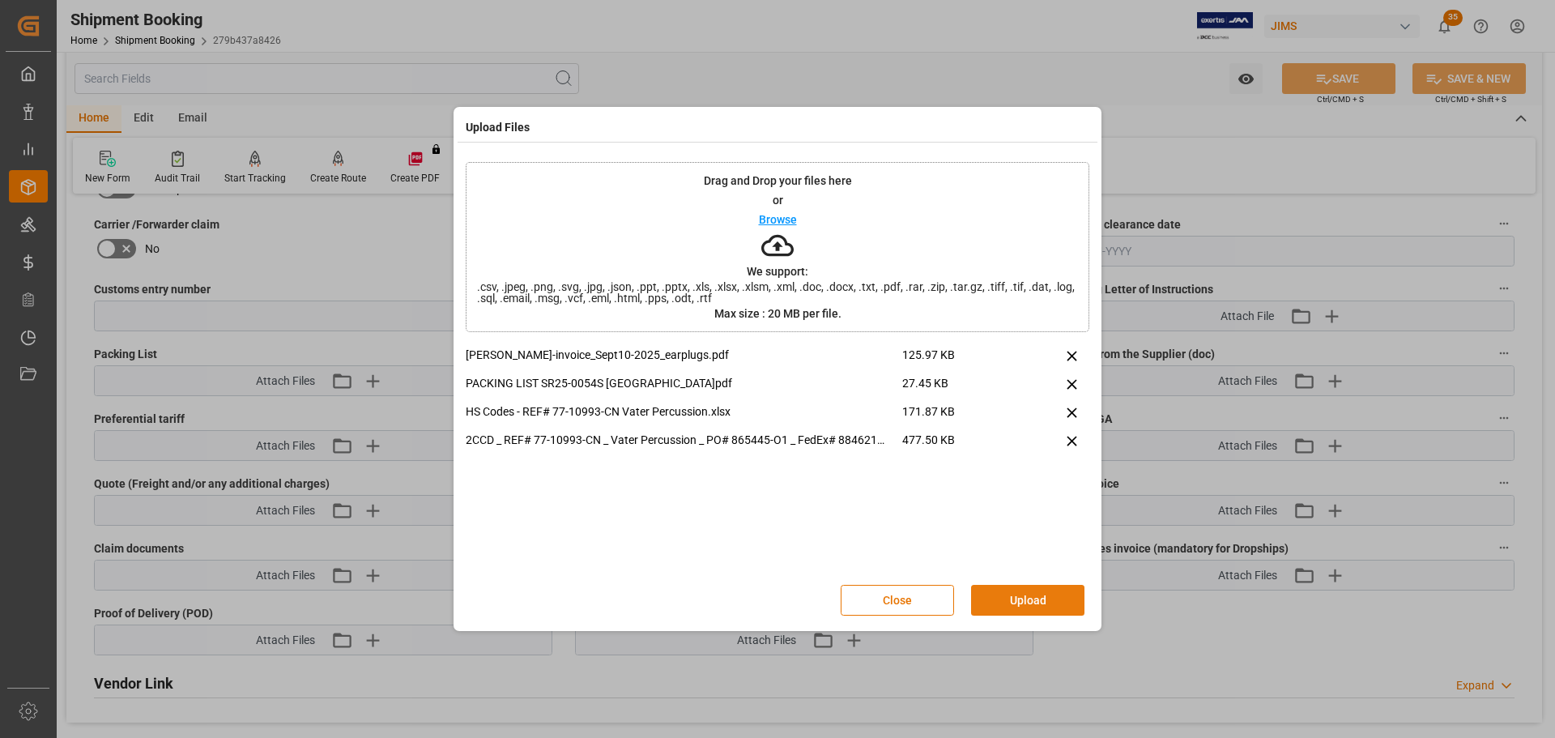
click at [1026, 597] on button "Upload" at bounding box center [1027, 600] width 113 height 31
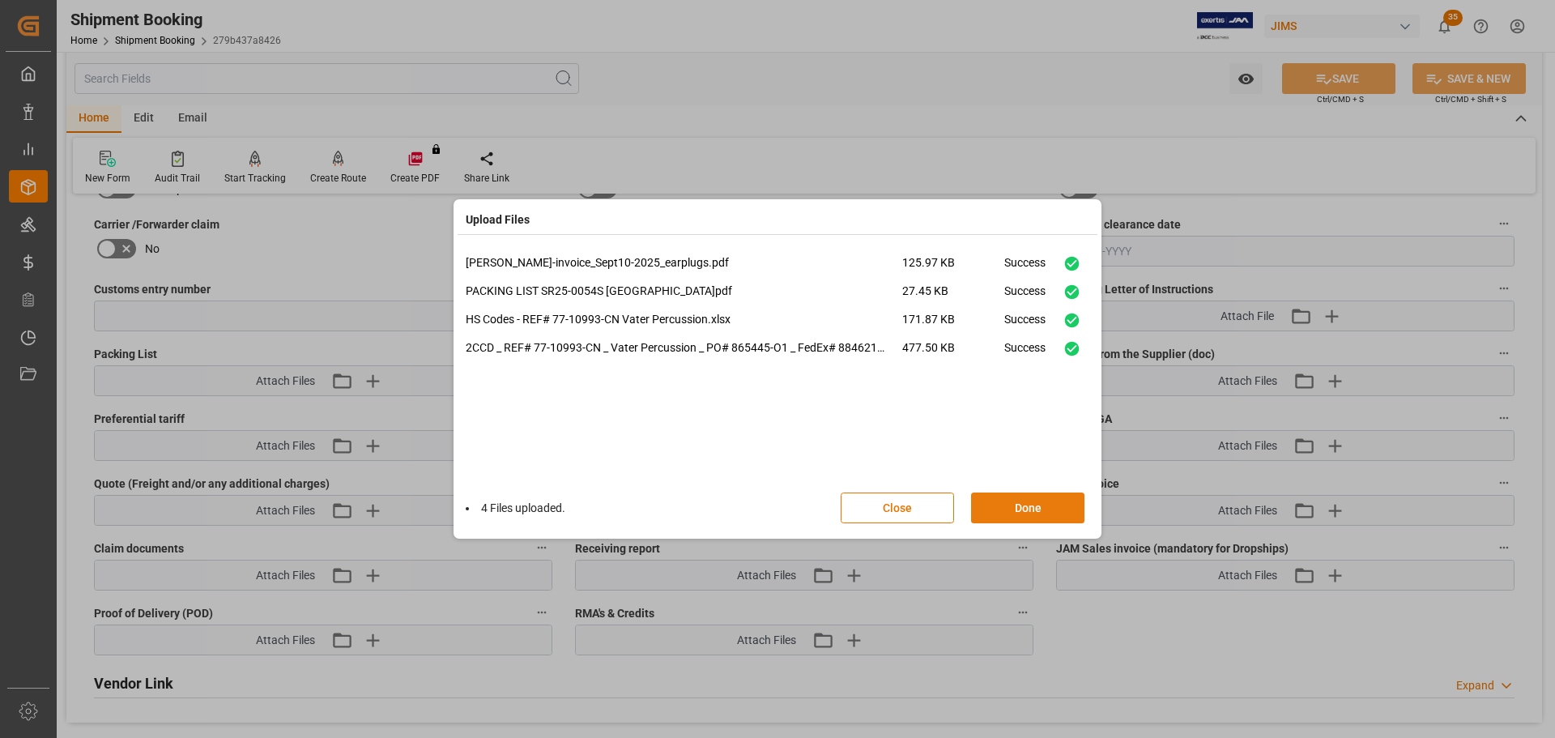
click at [1040, 509] on button "Done" at bounding box center [1027, 507] width 113 height 31
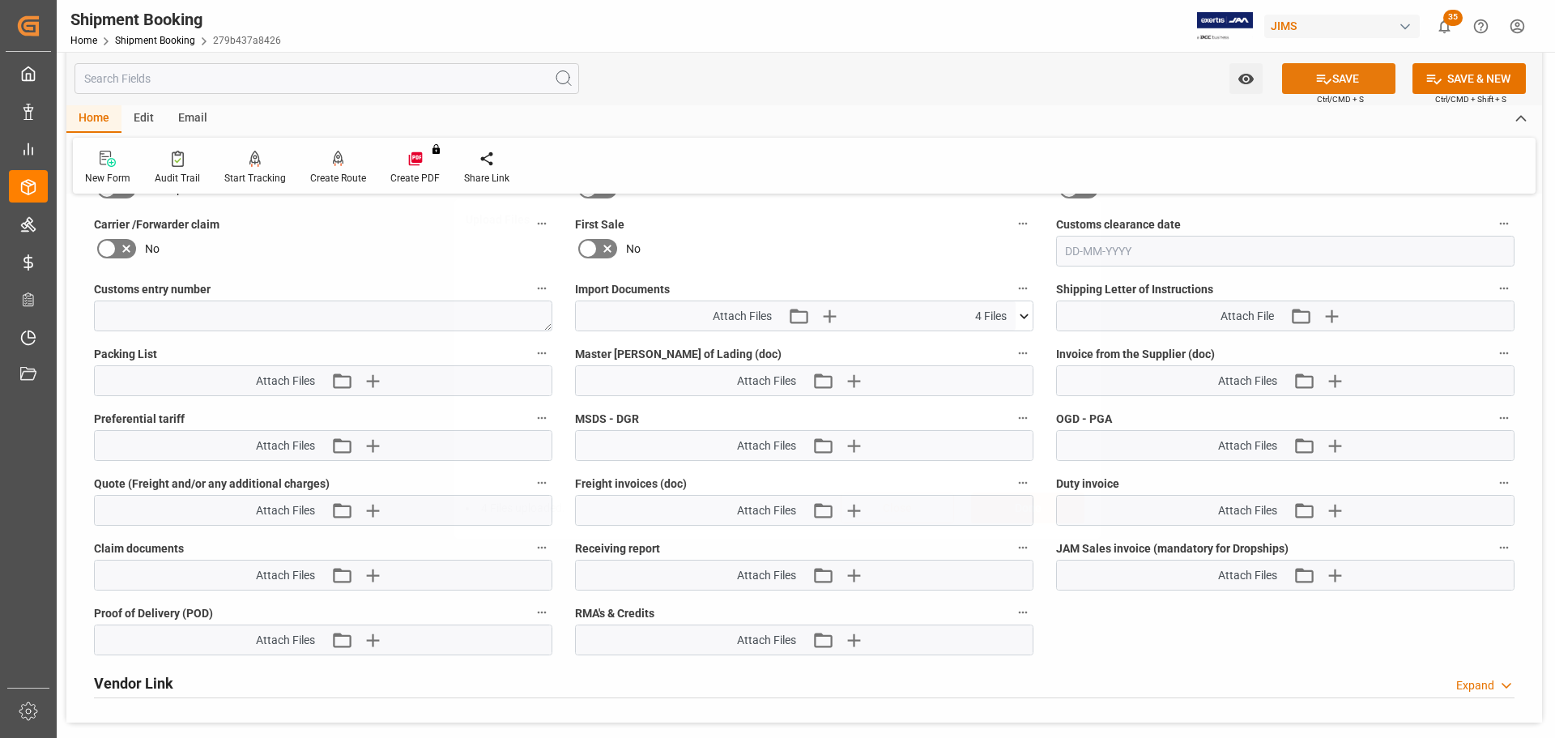
click at [1366, 79] on button "SAVE" at bounding box center [1338, 78] width 113 height 31
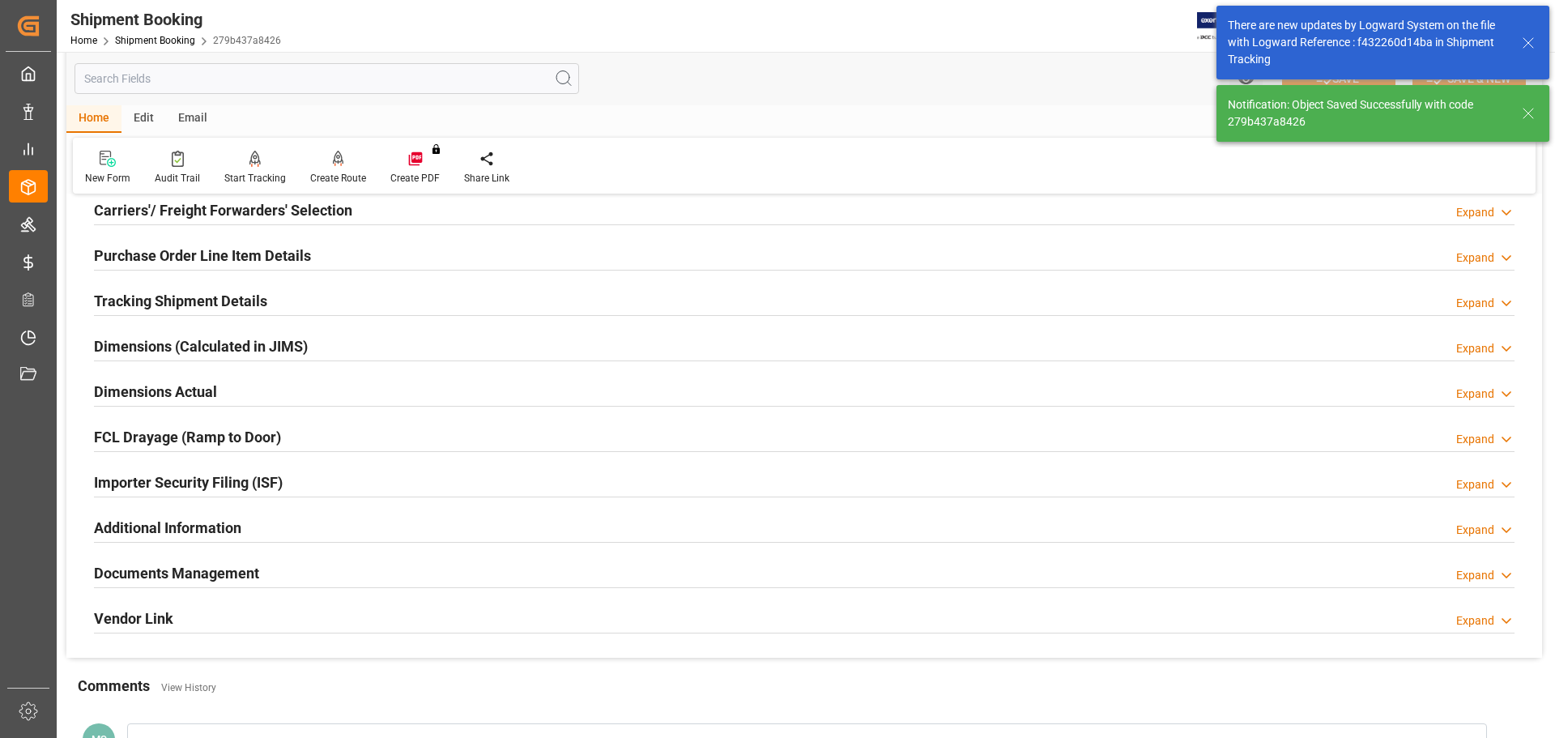
scroll to position [411, 0]
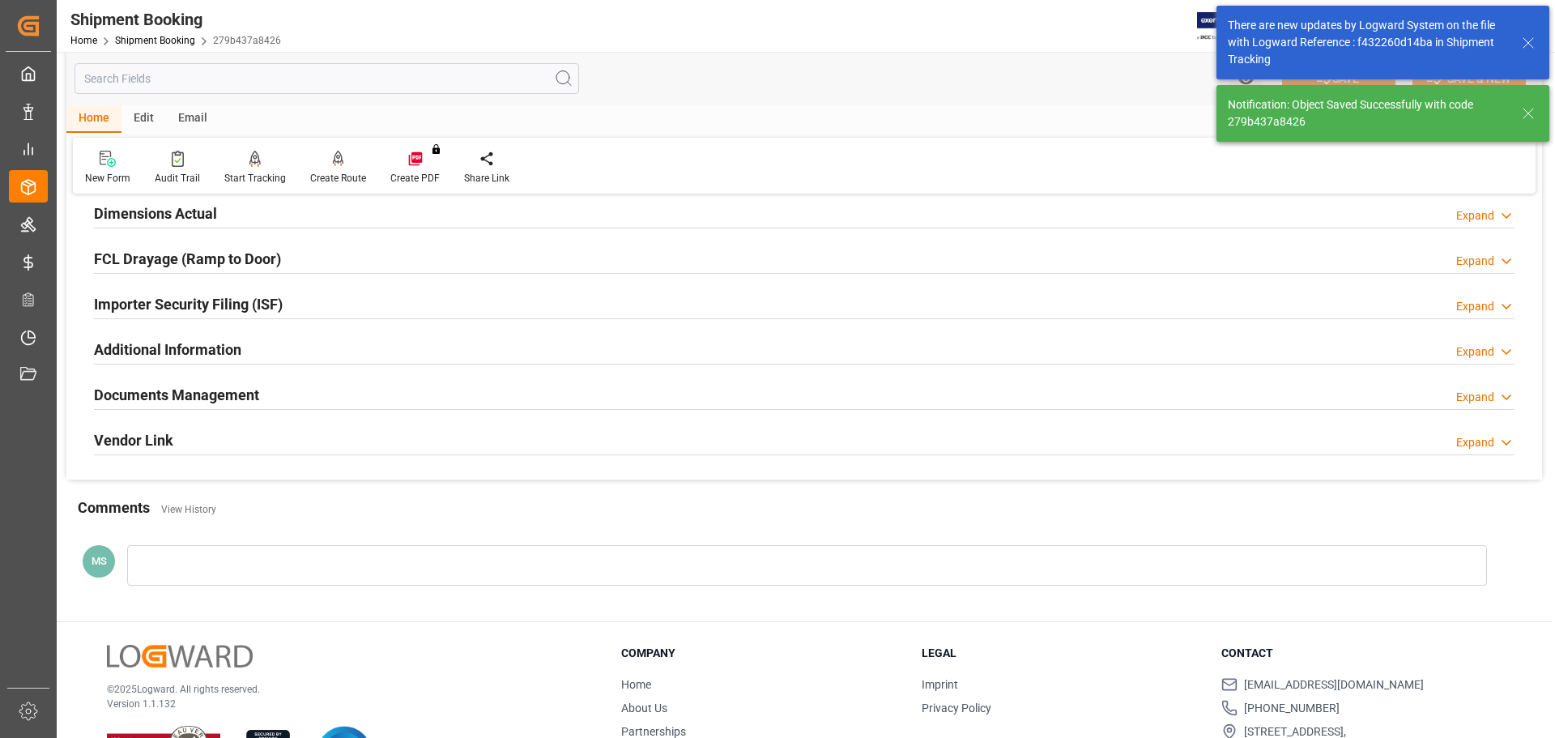
click at [198, 399] on h2 "Documents Management" at bounding box center [176, 395] width 165 height 22
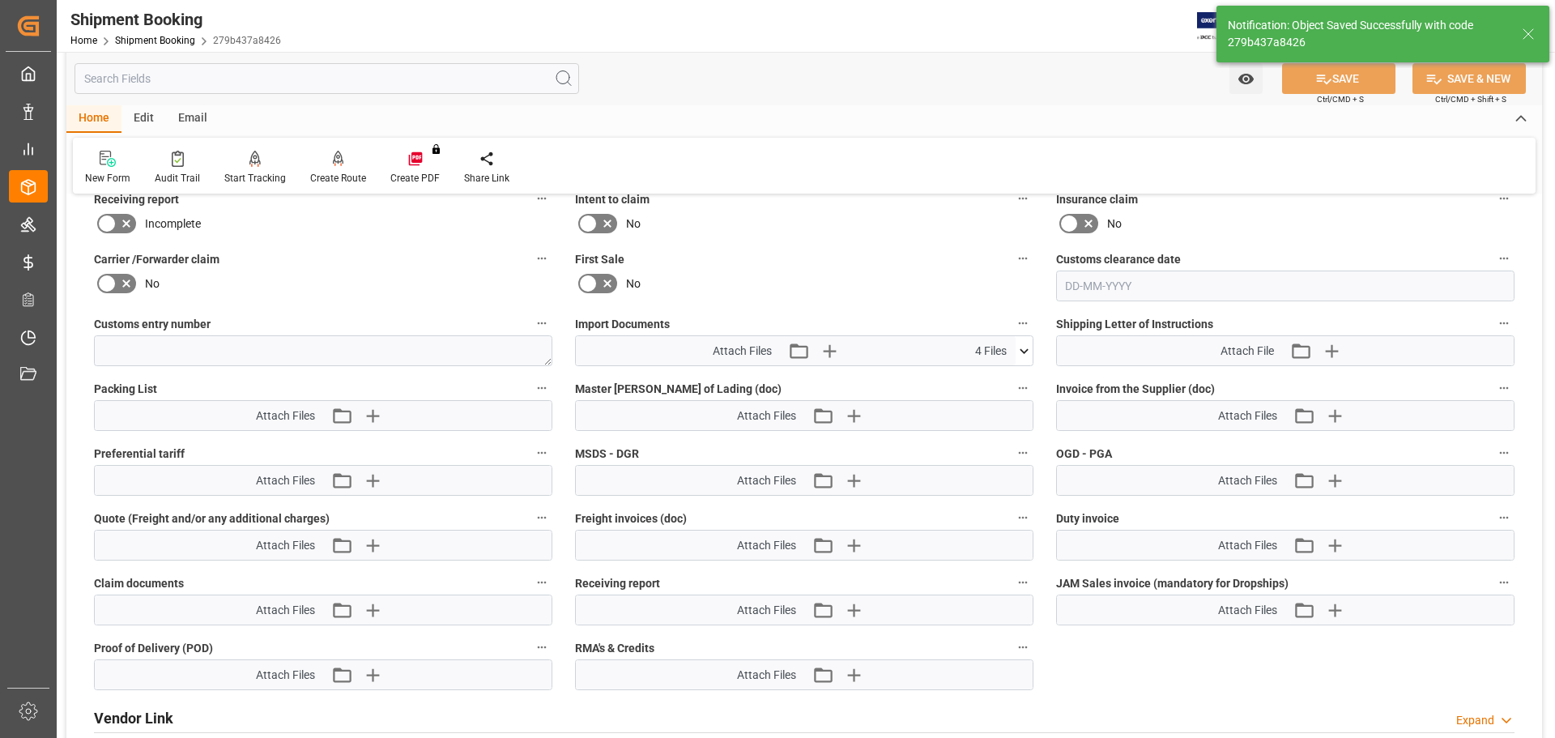
scroll to position [816, 0]
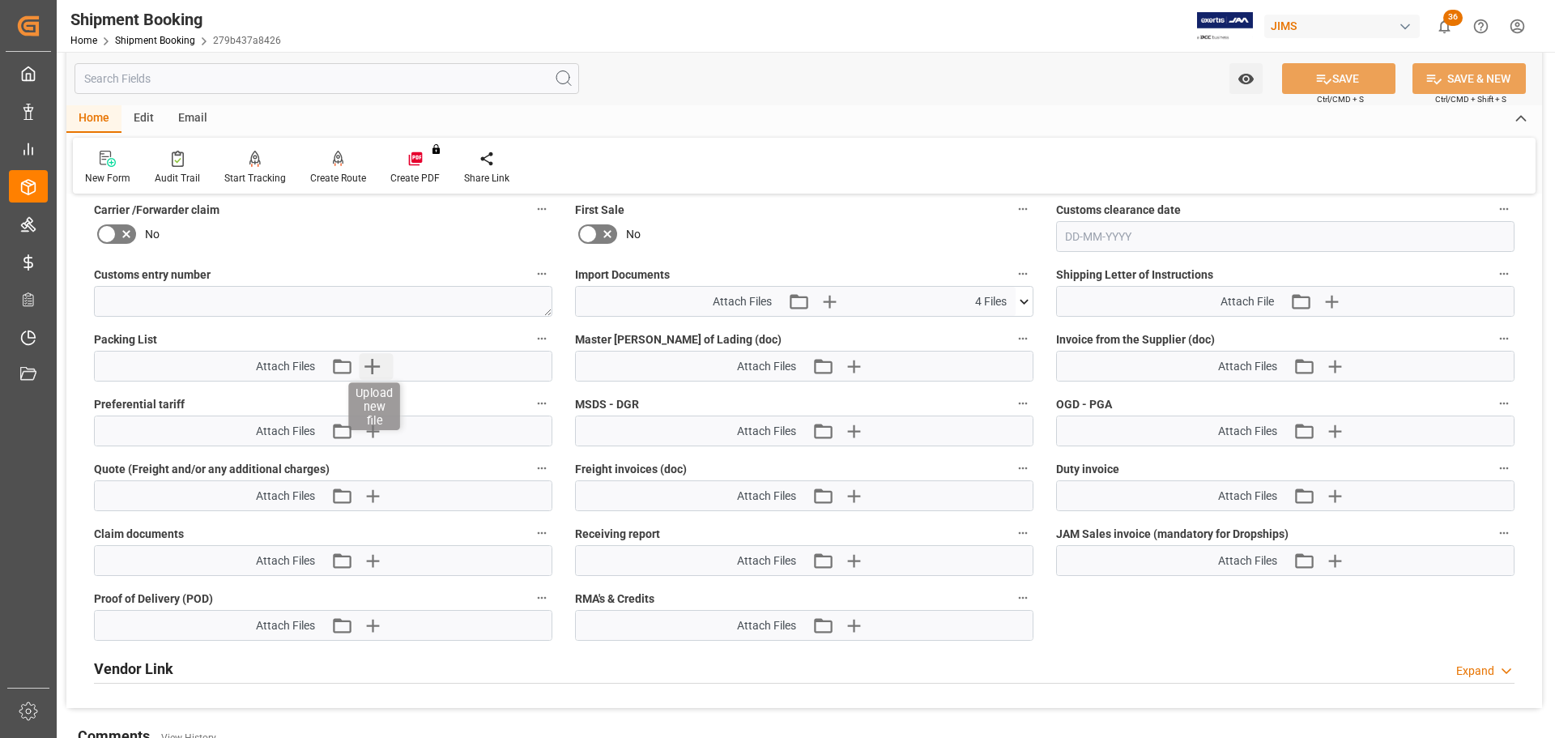
click at [368, 361] on icon "button" at bounding box center [372, 366] width 26 height 26
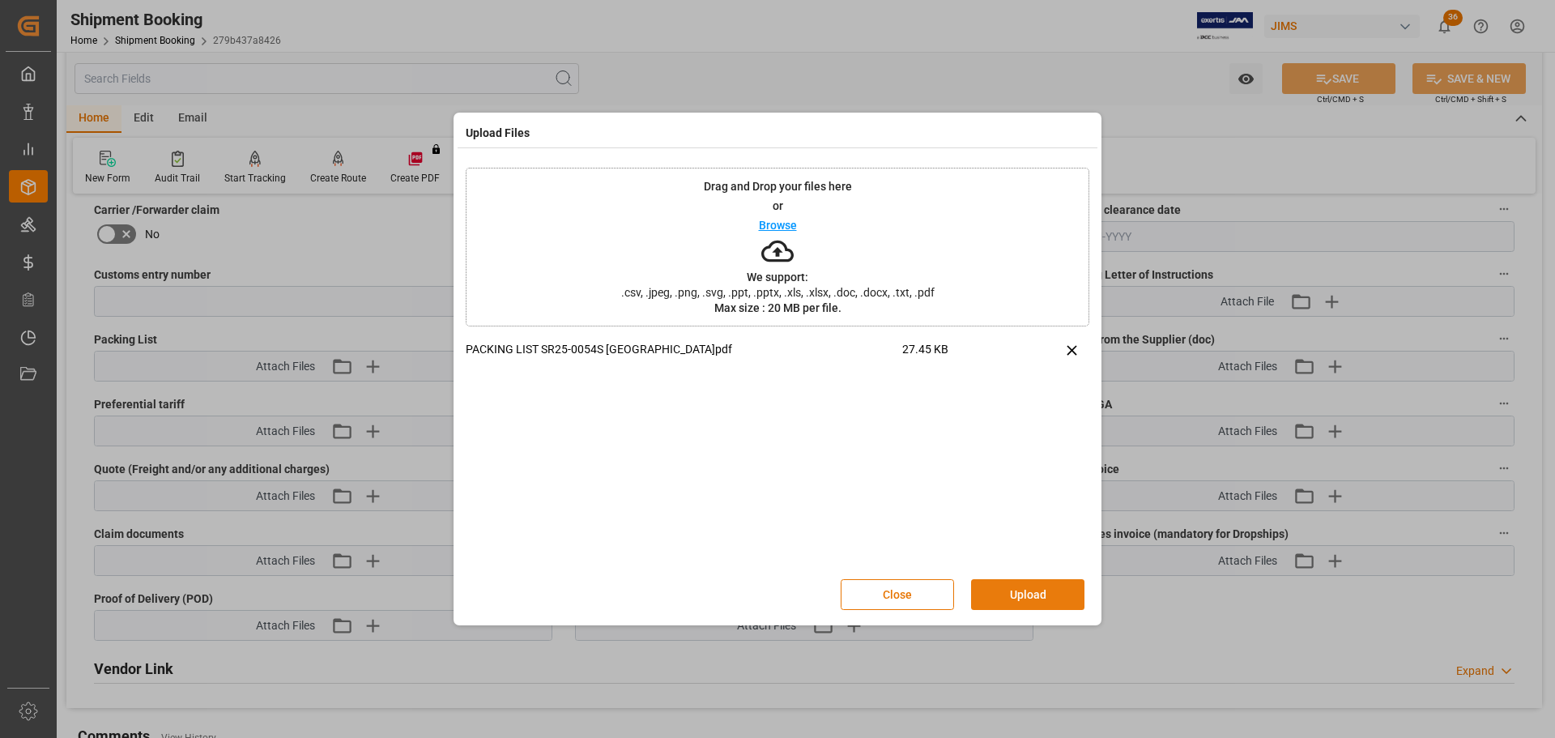
click at [1016, 596] on button "Upload" at bounding box center [1027, 594] width 113 height 31
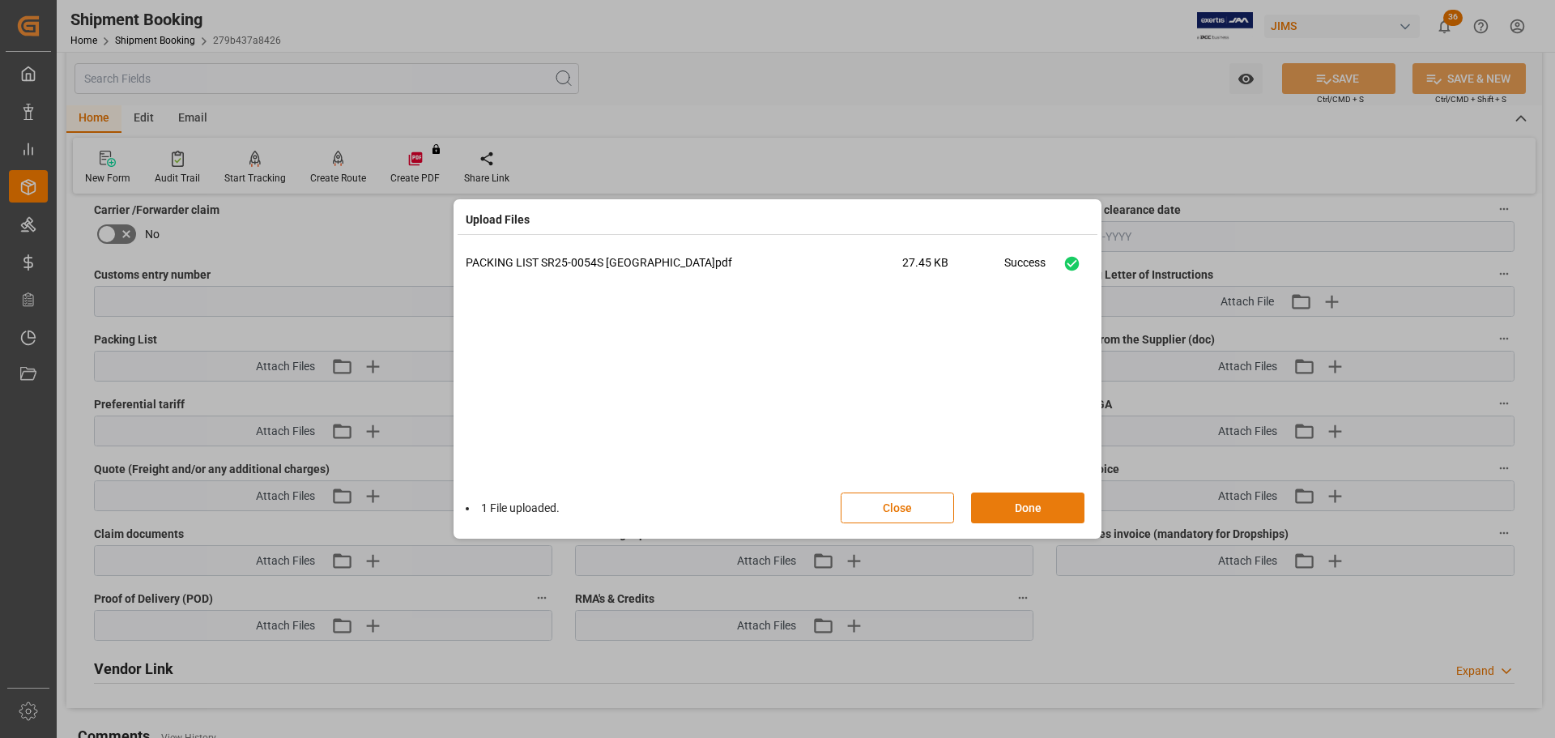
click at [1028, 514] on button "Done" at bounding box center [1027, 507] width 113 height 31
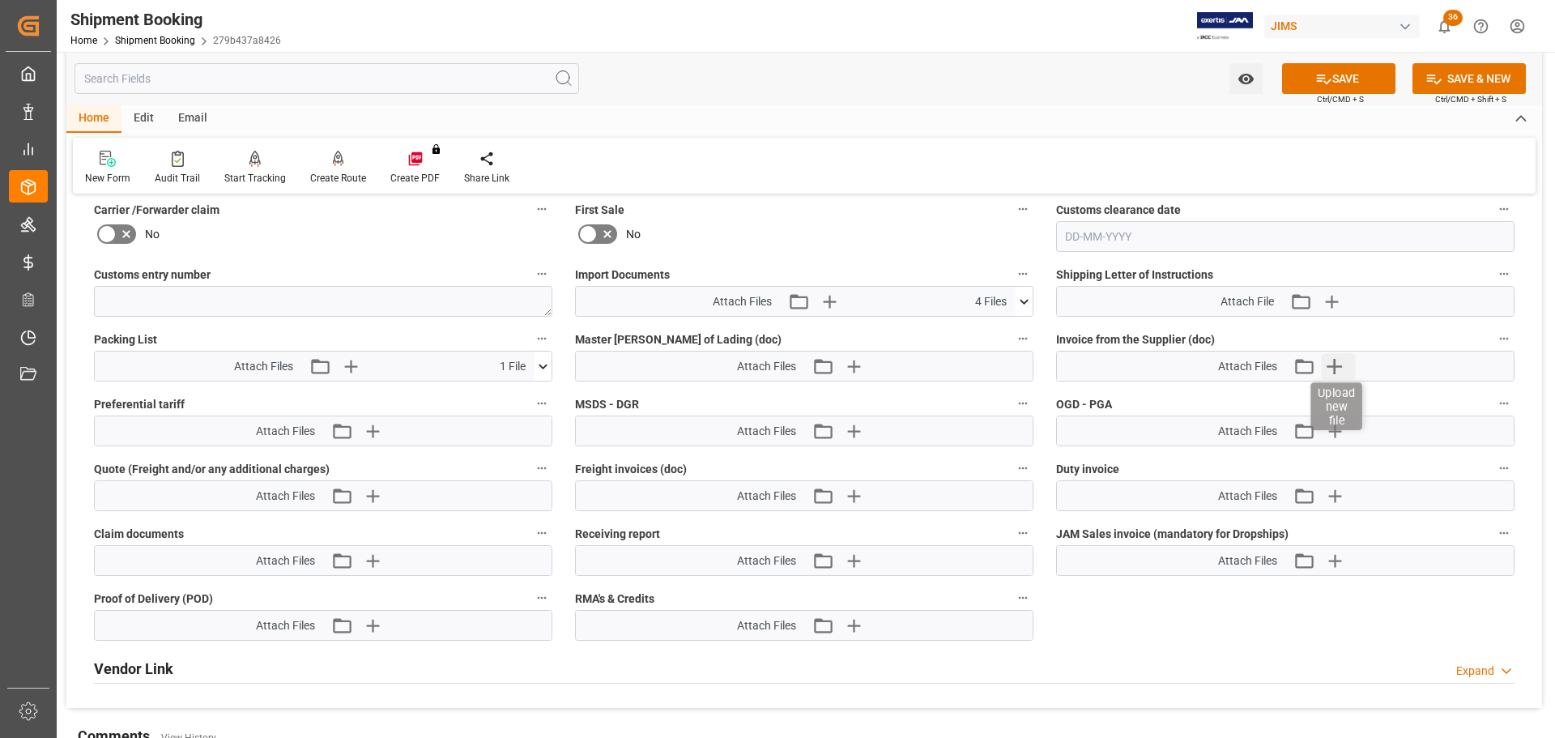
click at [1341, 365] on icon "button" at bounding box center [1334, 366] width 15 height 15
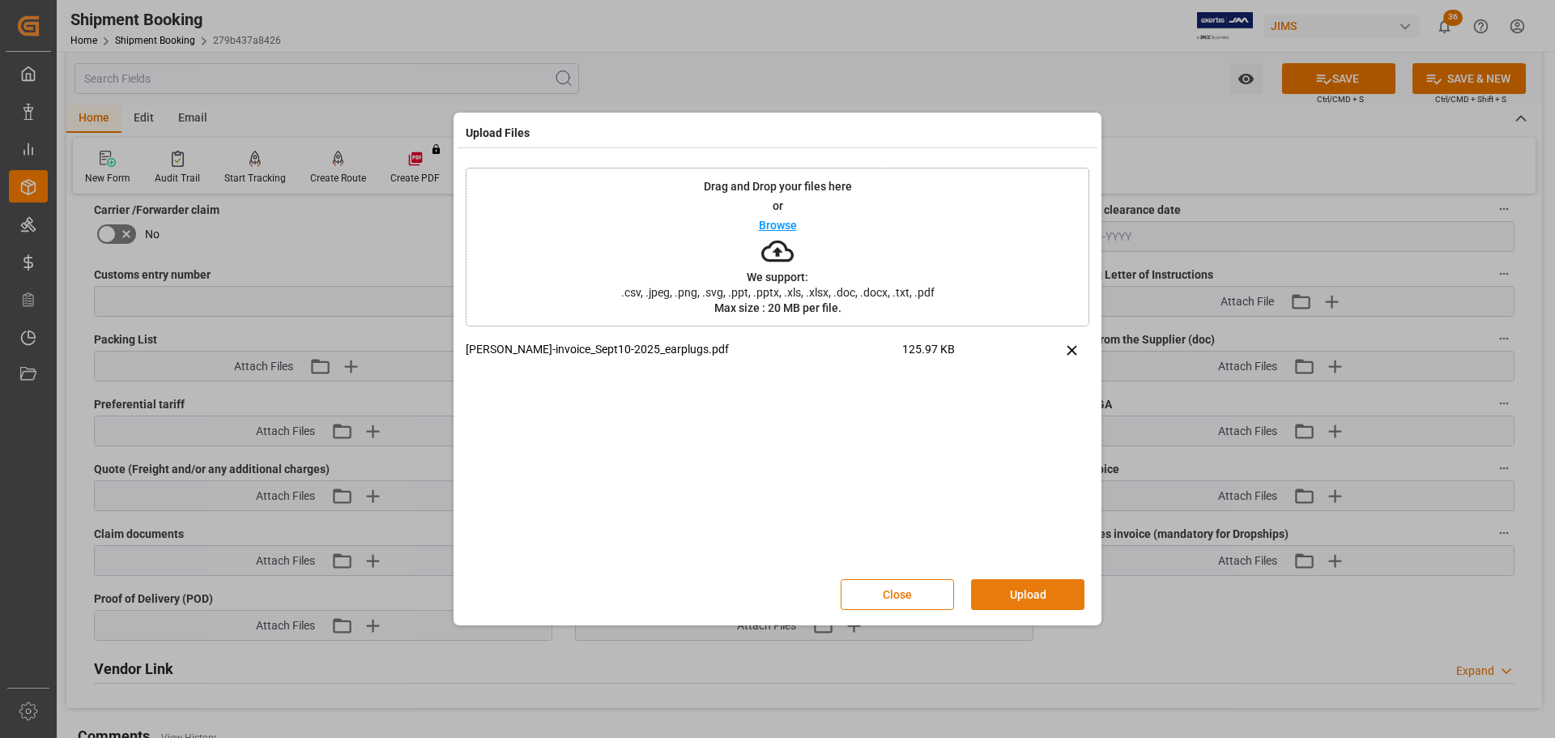
click at [994, 605] on button "Upload" at bounding box center [1027, 594] width 113 height 31
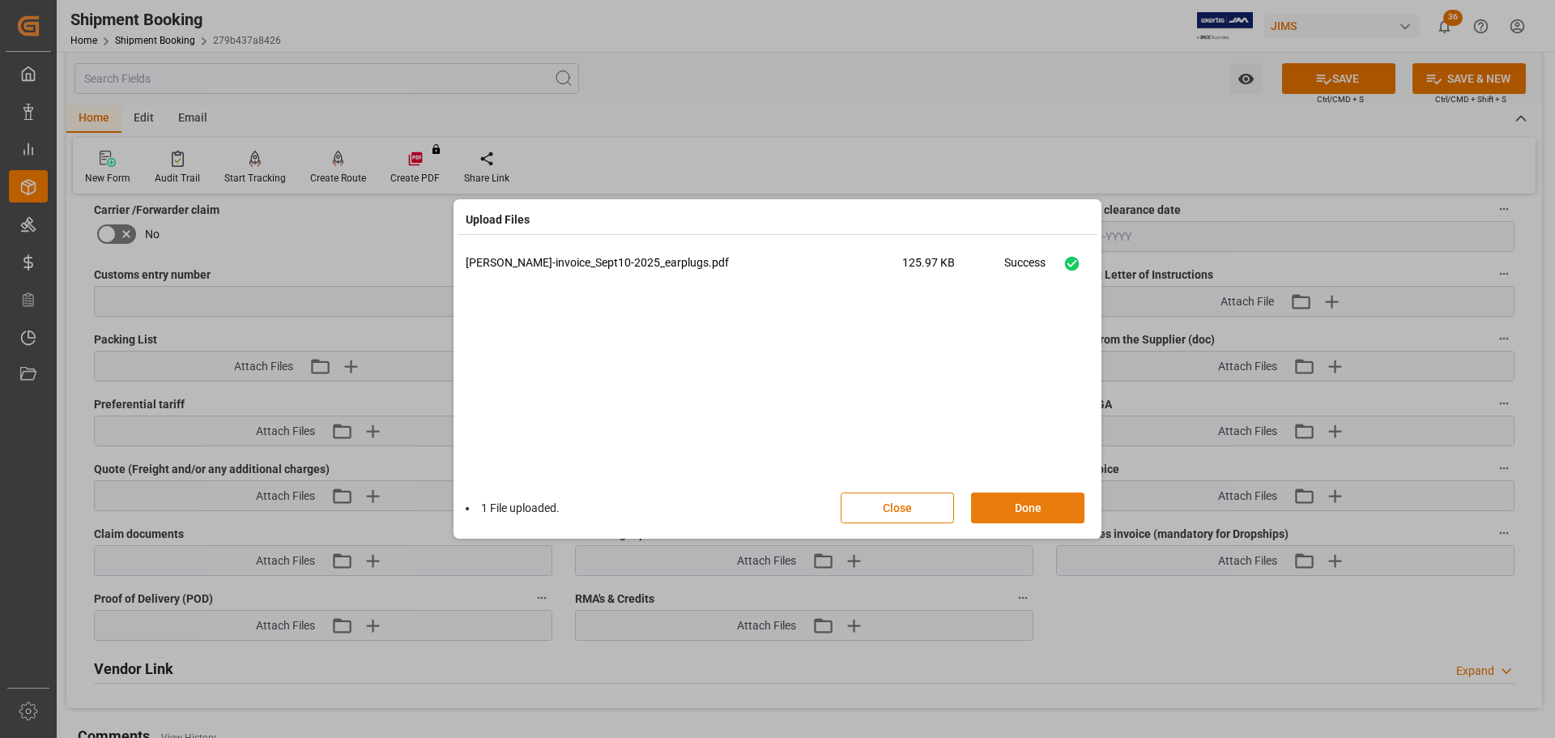
click at [1012, 508] on button "Done" at bounding box center [1027, 507] width 113 height 31
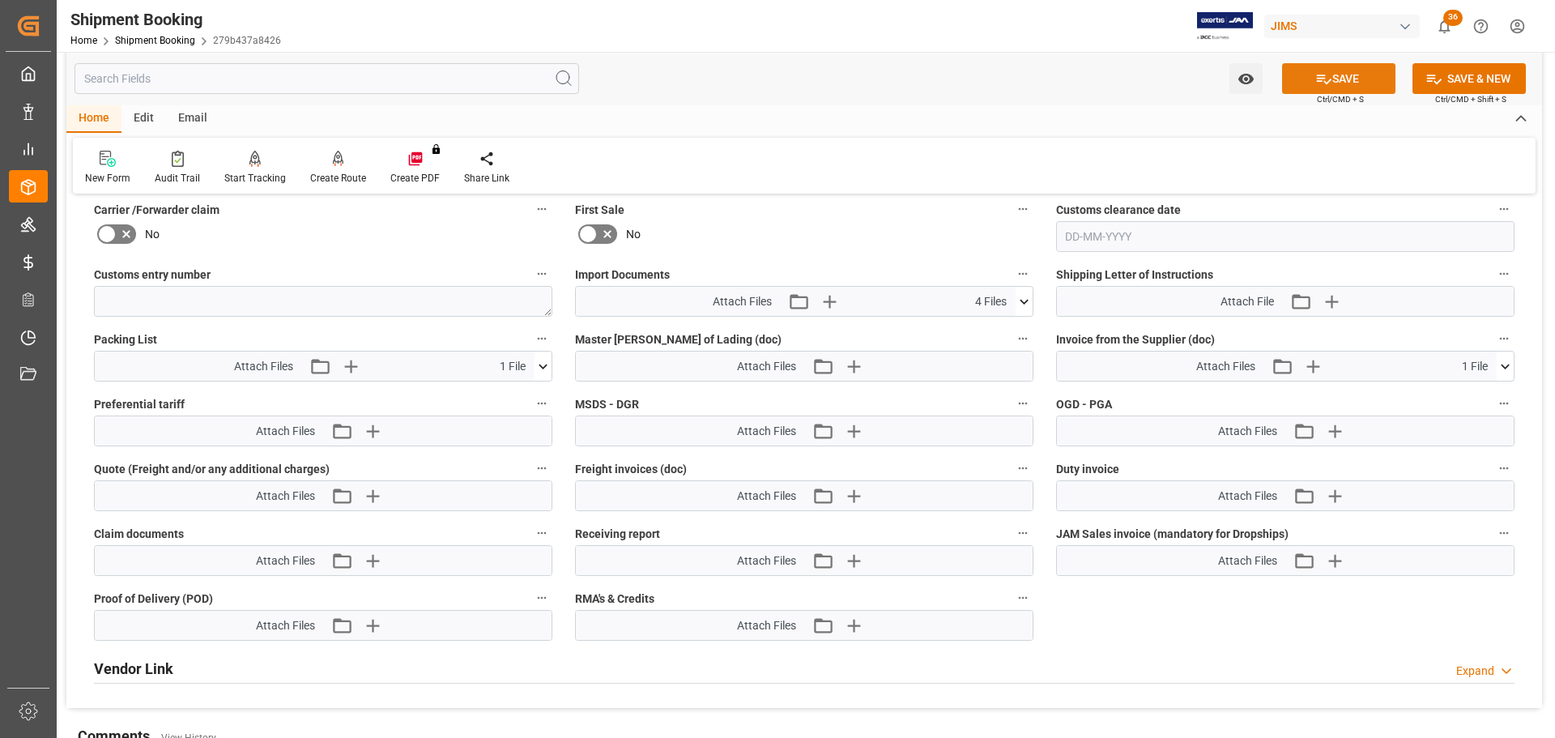
click at [1320, 86] on icon at bounding box center [1323, 78] width 17 height 17
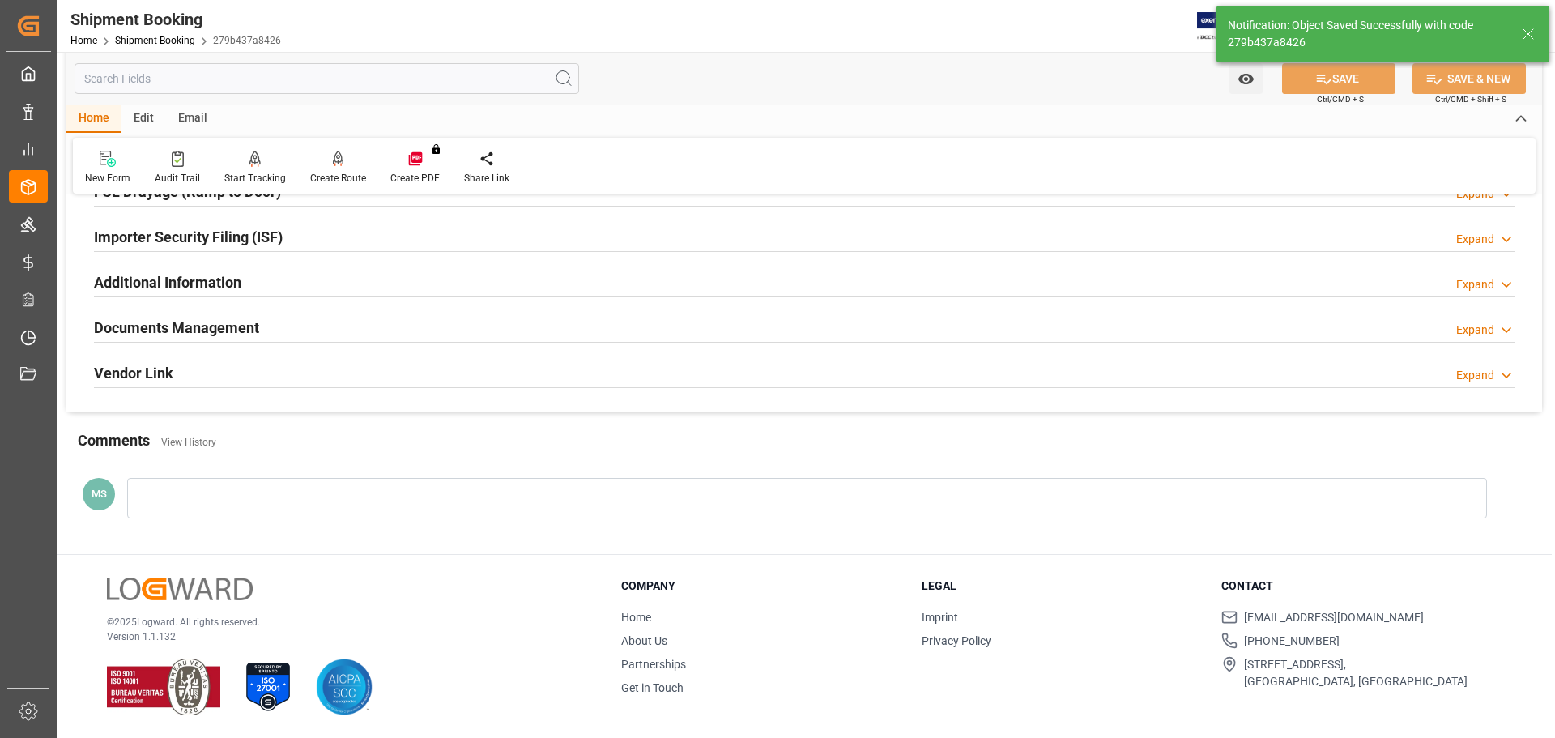
scroll to position [299, 0]
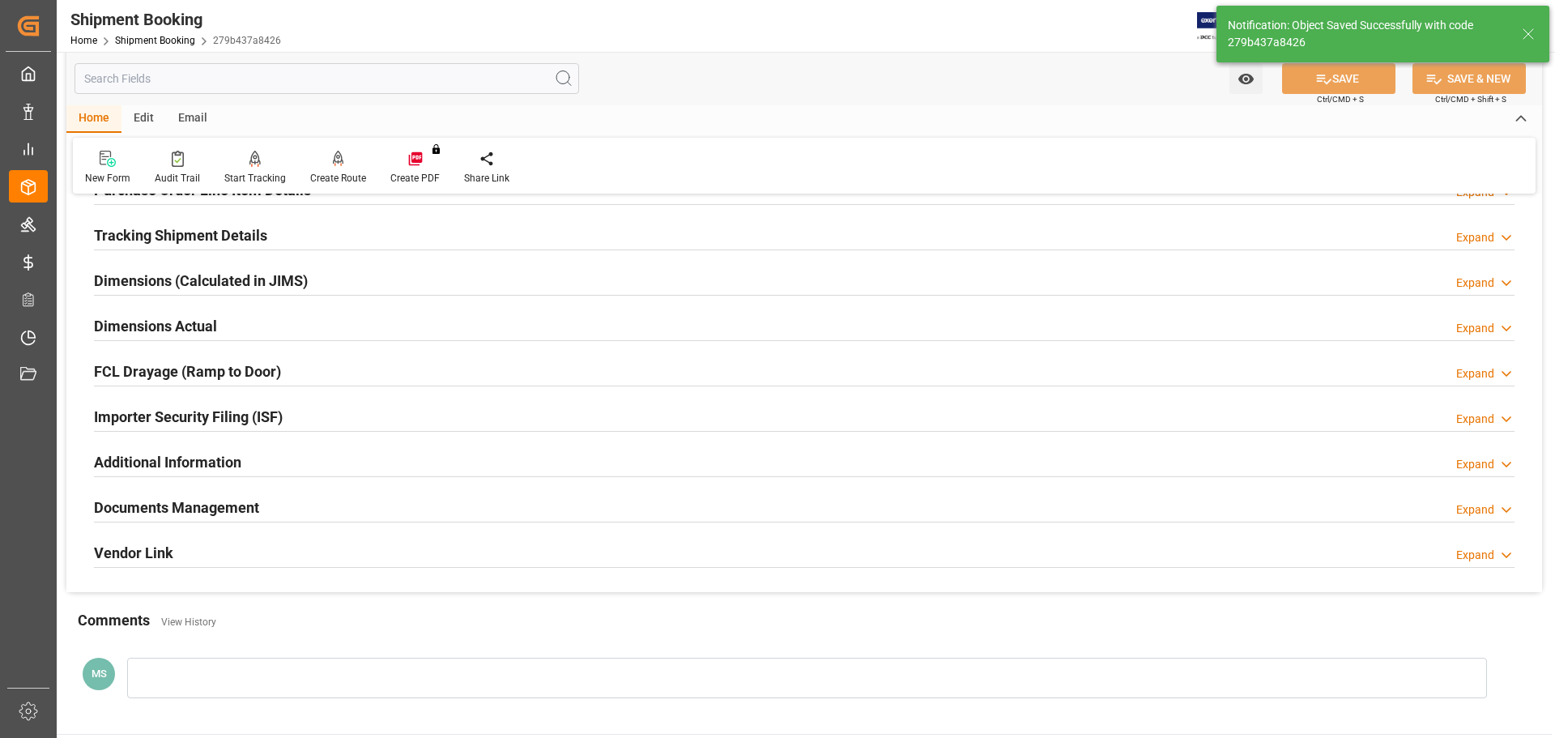
click at [232, 497] on h2 "Documents Management" at bounding box center [176, 508] width 165 height 22
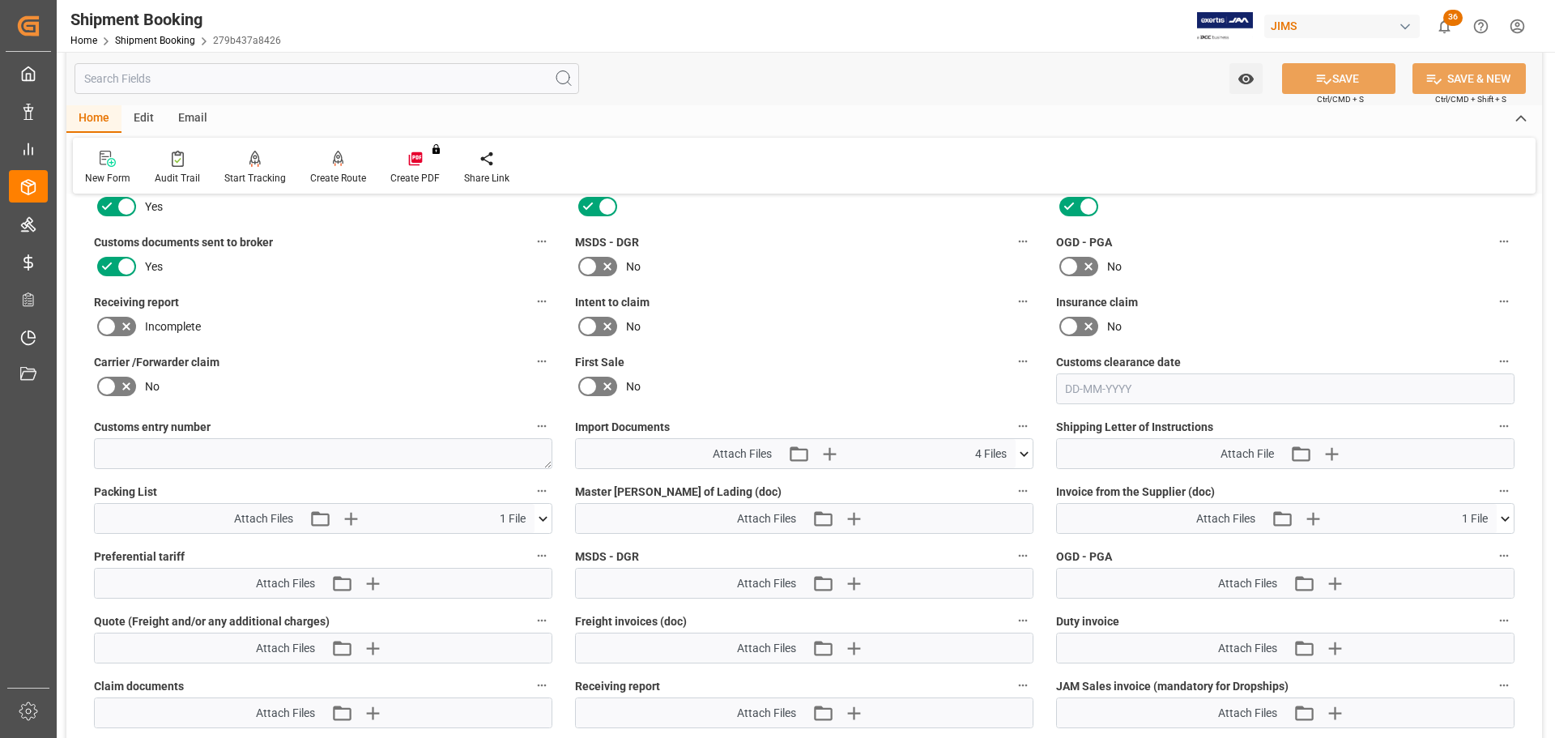
scroll to position [704, 0]
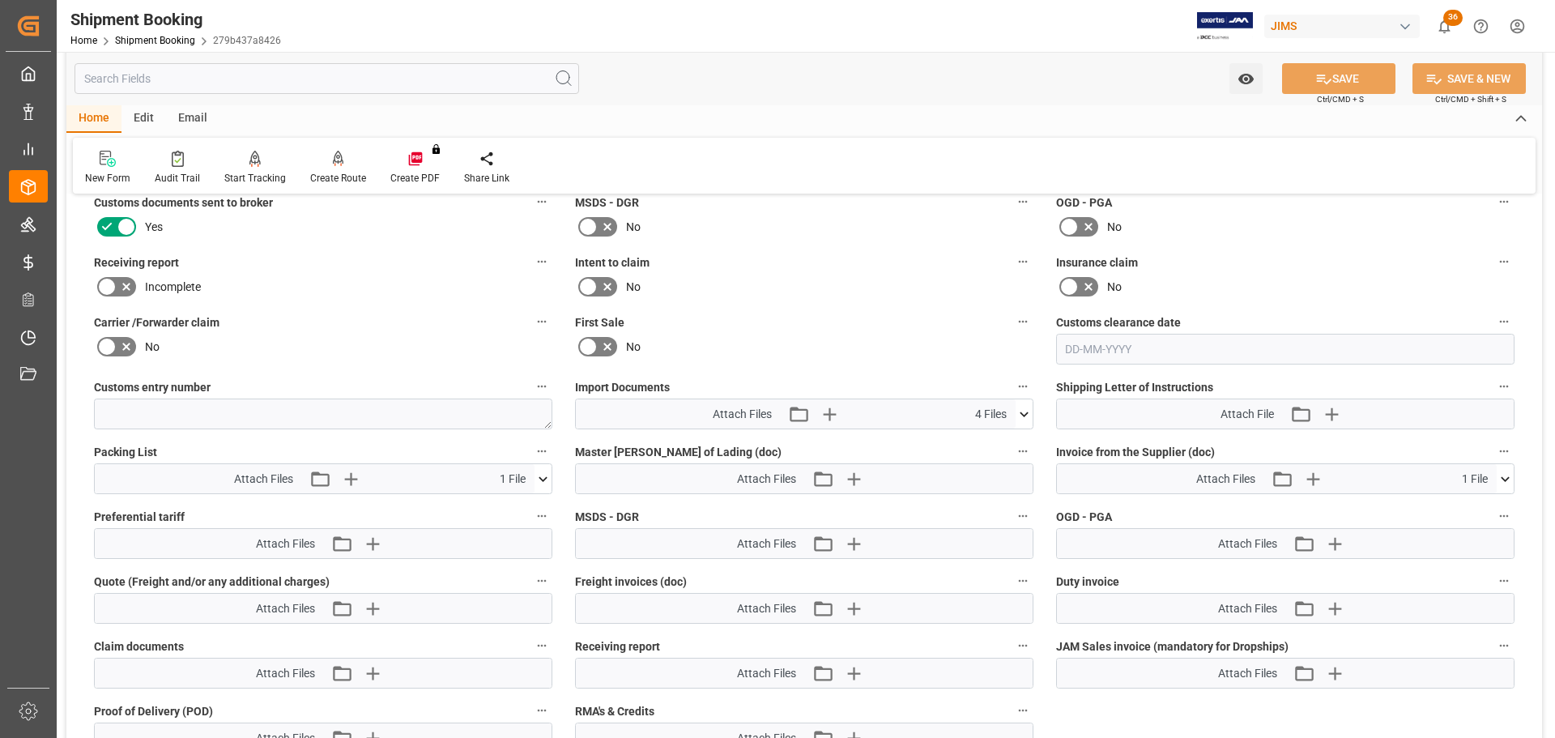
click at [1033, 413] on div "Attach Files Attach existing file Upload new file 4 Files [PERSON_NAME]-invoic.…" at bounding box center [804, 414] width 458 height 31
click at [1026, 414] on icon at bounding box center [1024, 413] width 9 height 5
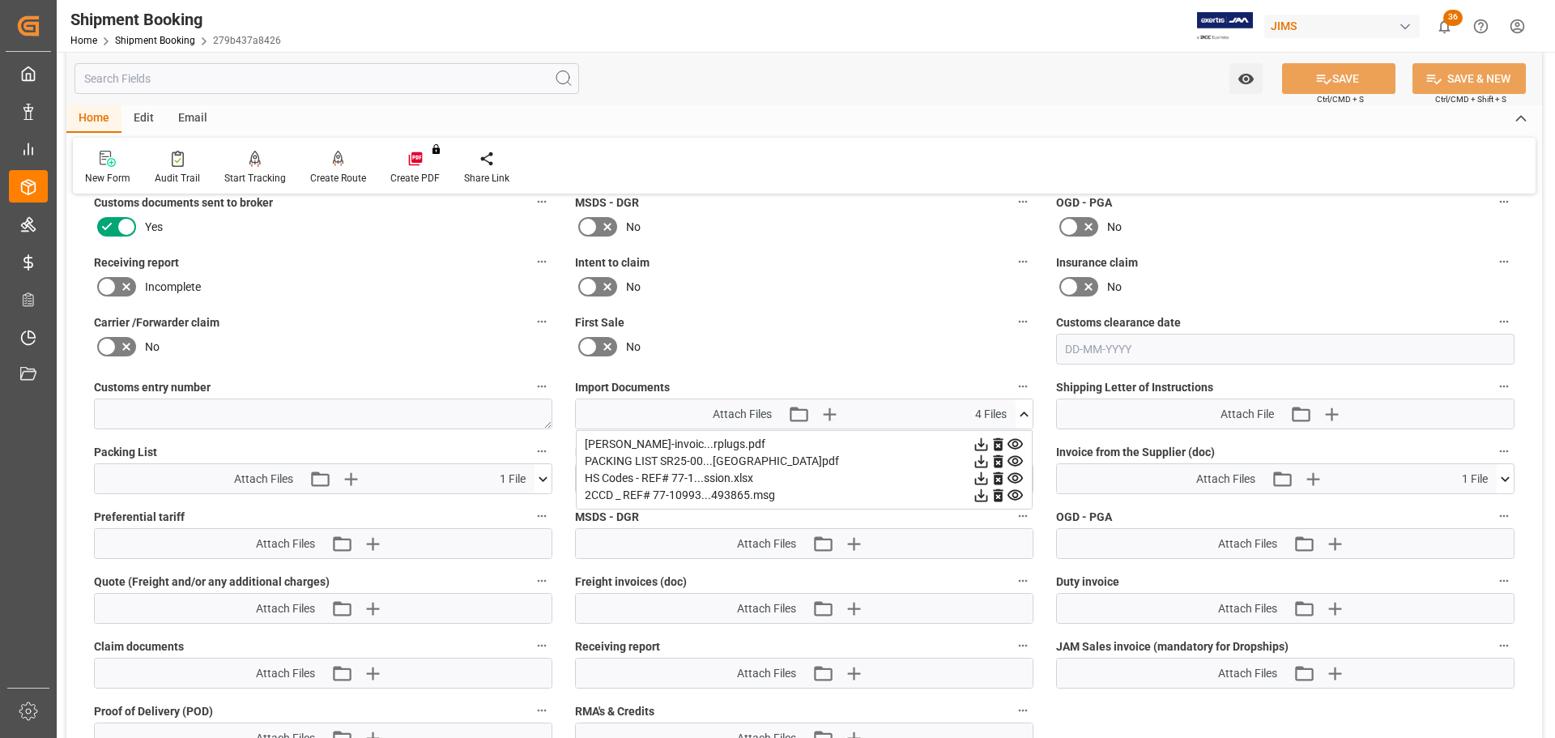
click at [1023, 412] on icon at bounding box center [1024, 413] width 9 height 5
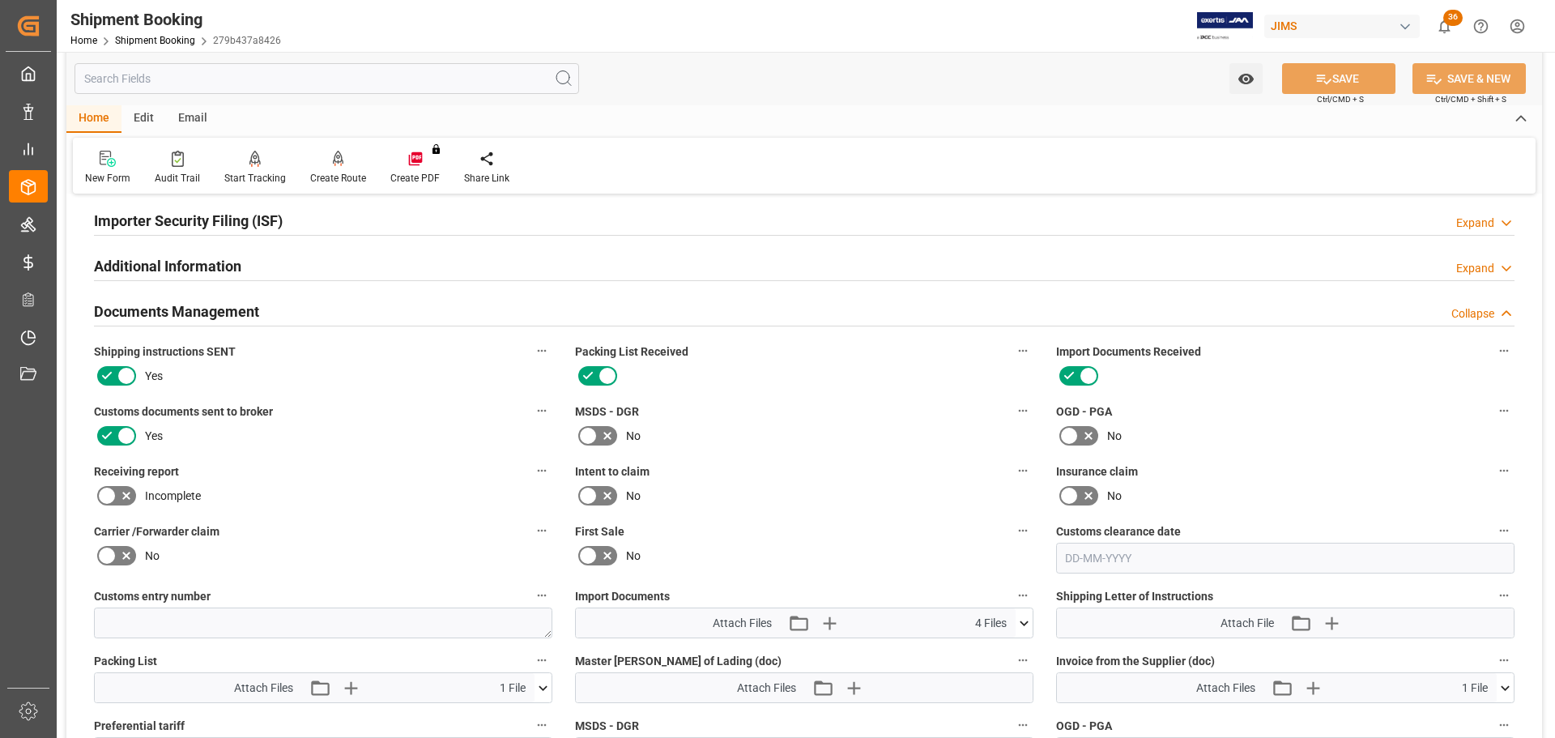
scroll to position [461, 0]
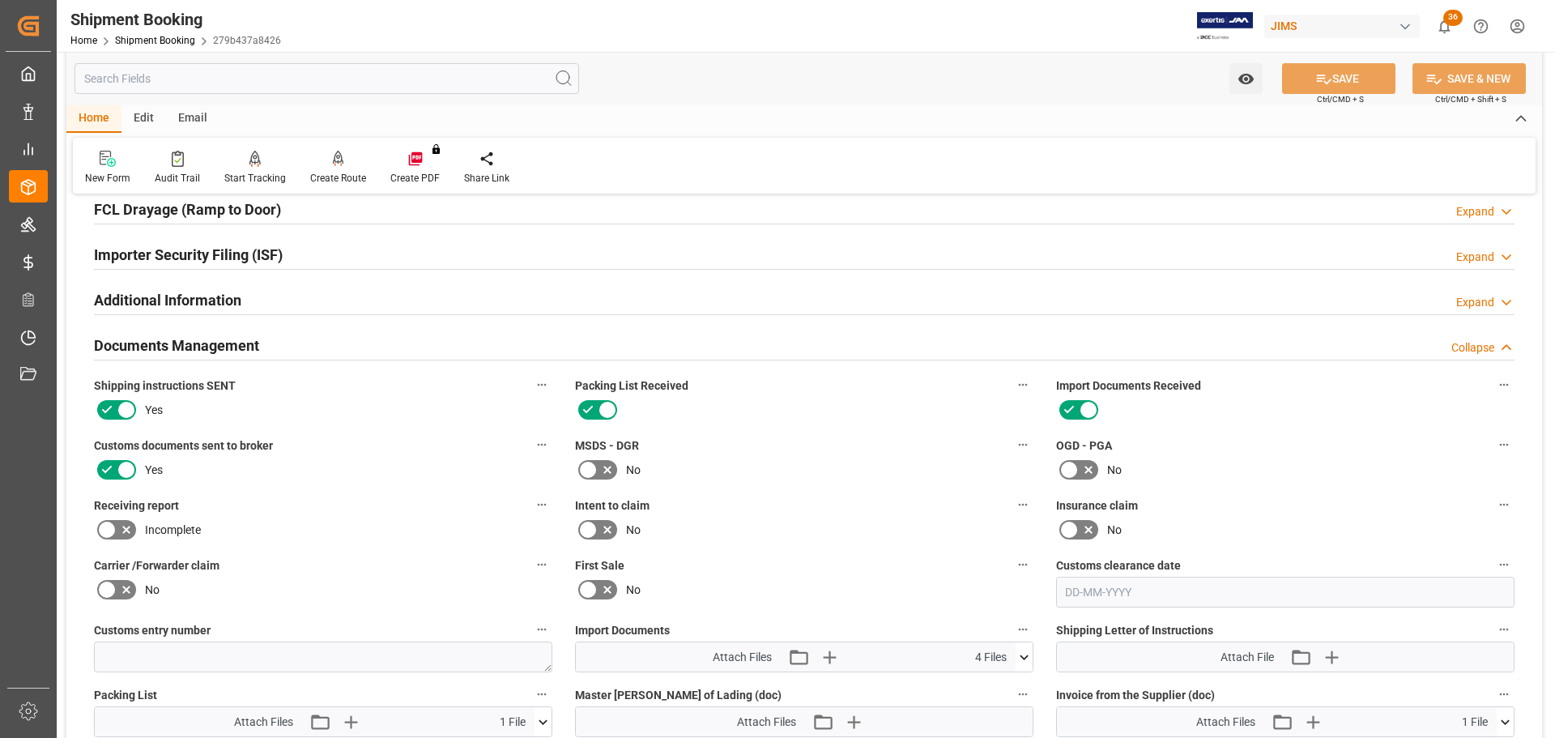
click at [423, 342] on div "Documents Management Collapse" at bounding box center [804, 344] width 1421 height 31
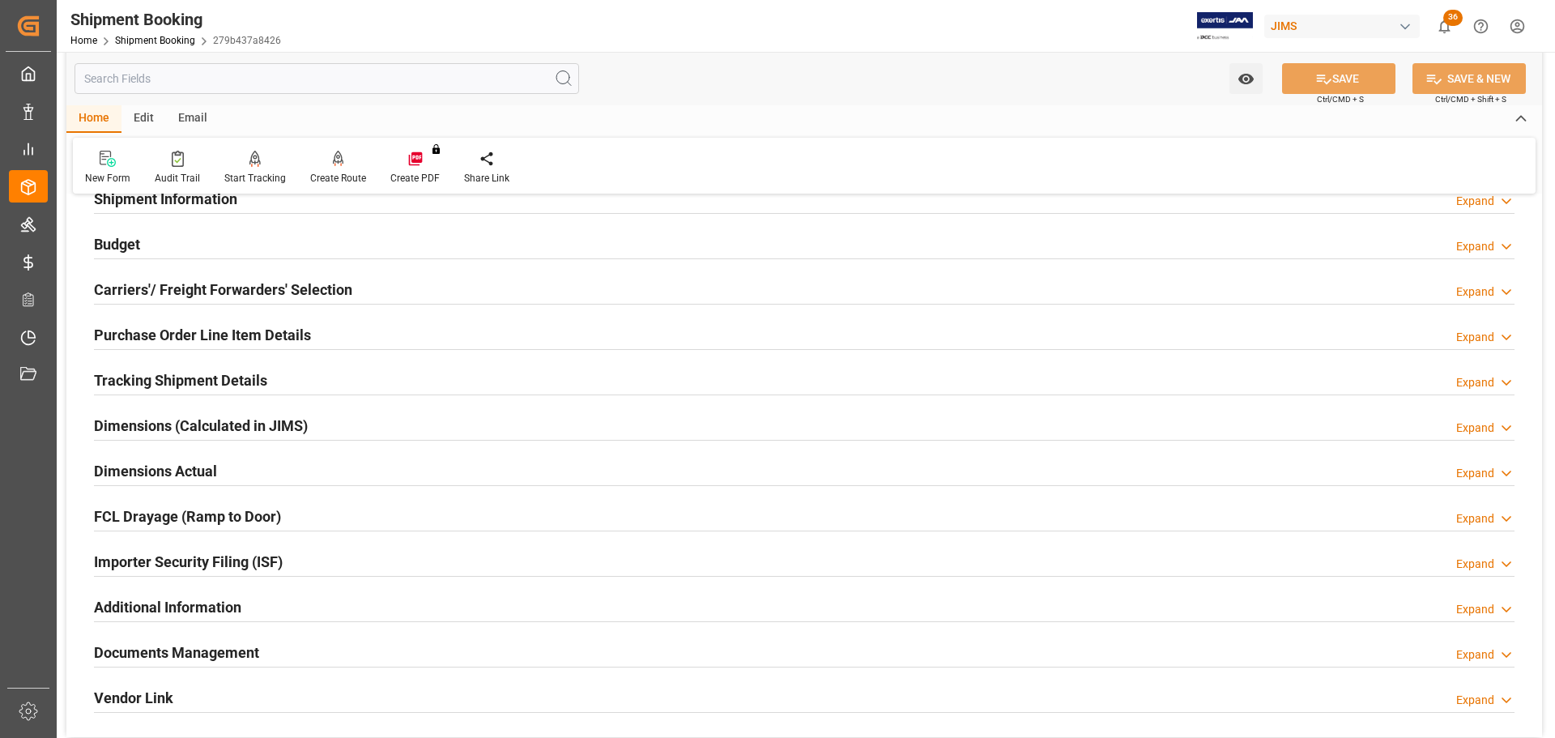
scroll to position [0, 0]
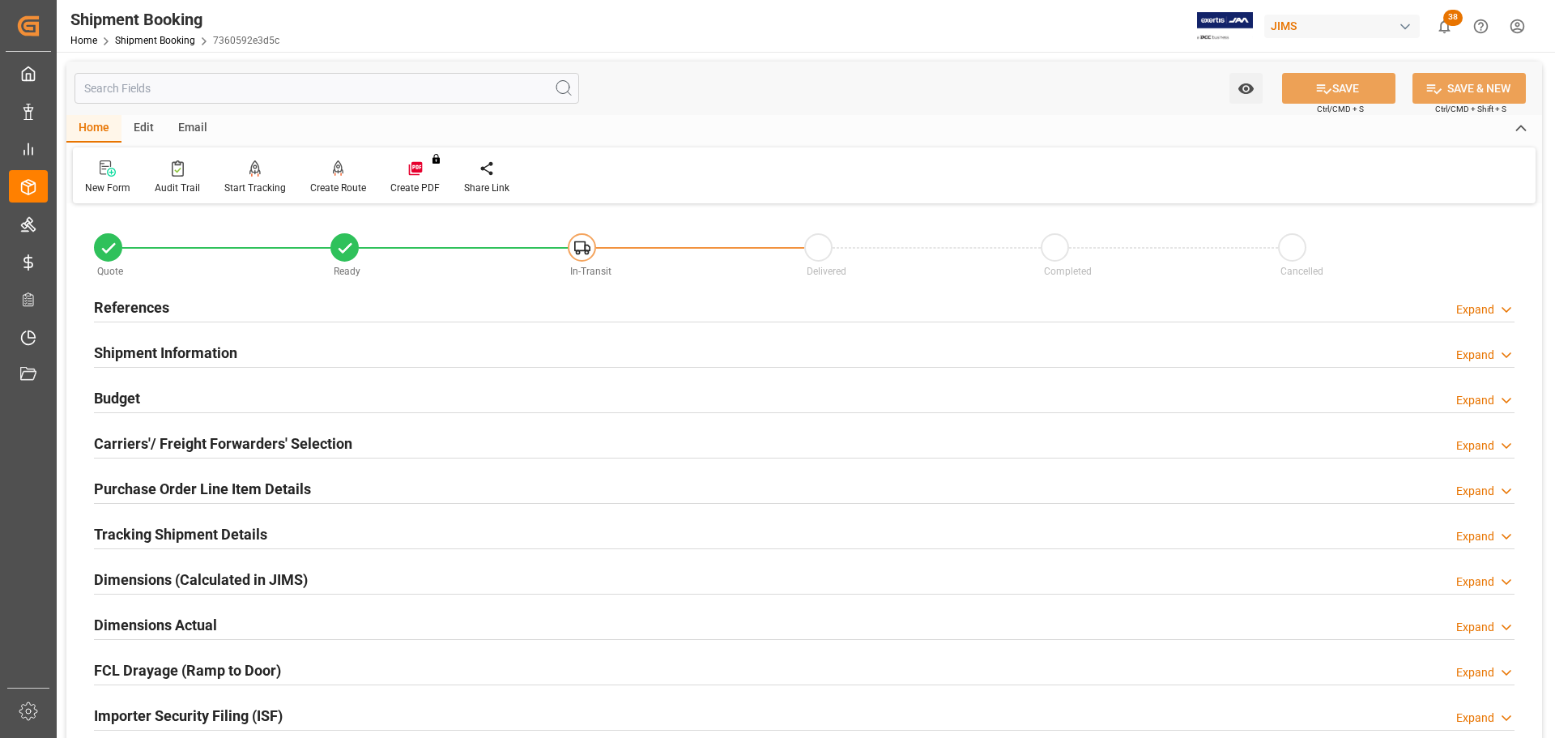
scroll to position [81, 0]
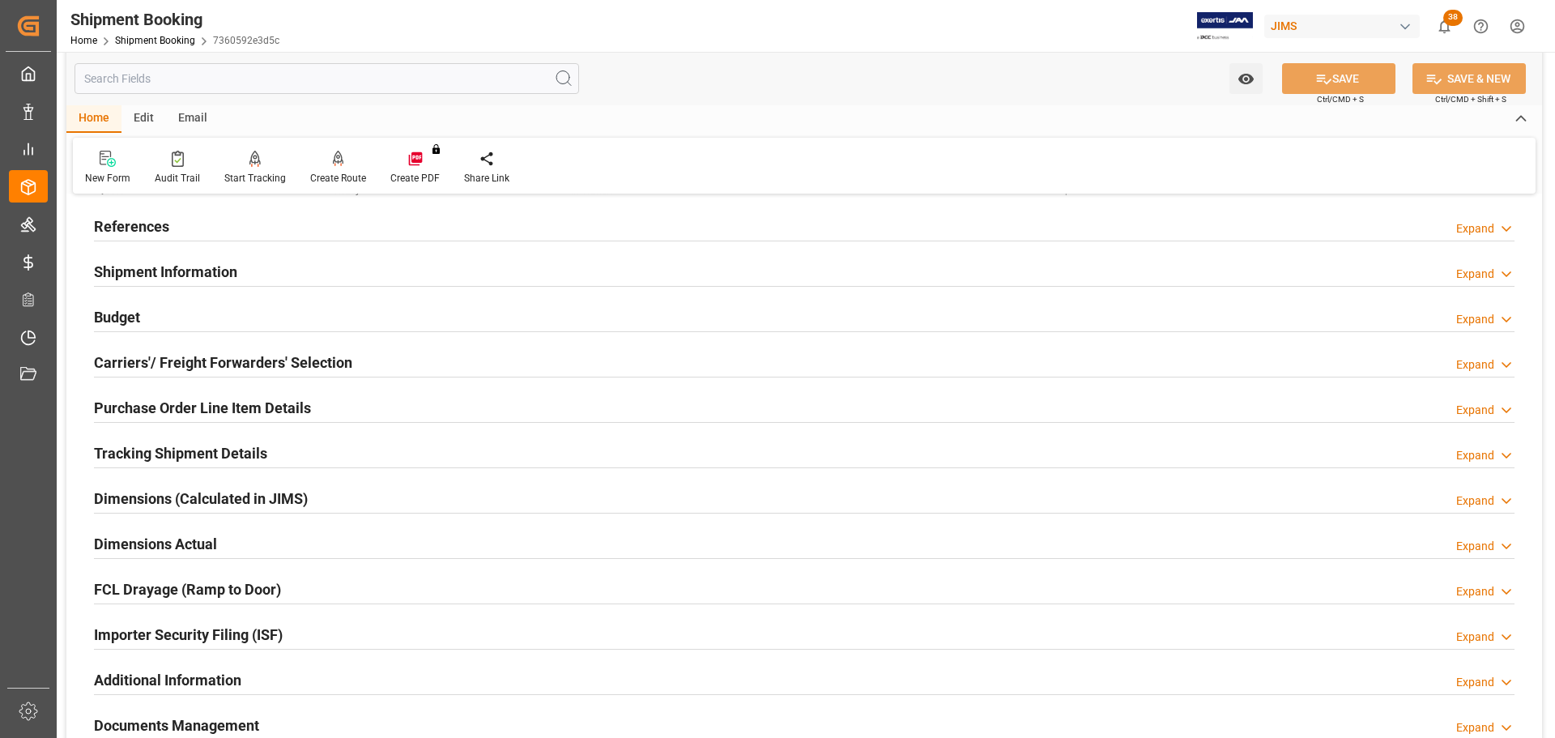
click at [303, 313] on div "Budget Expand" at bounding box center [804, 316] width 1421 height 31
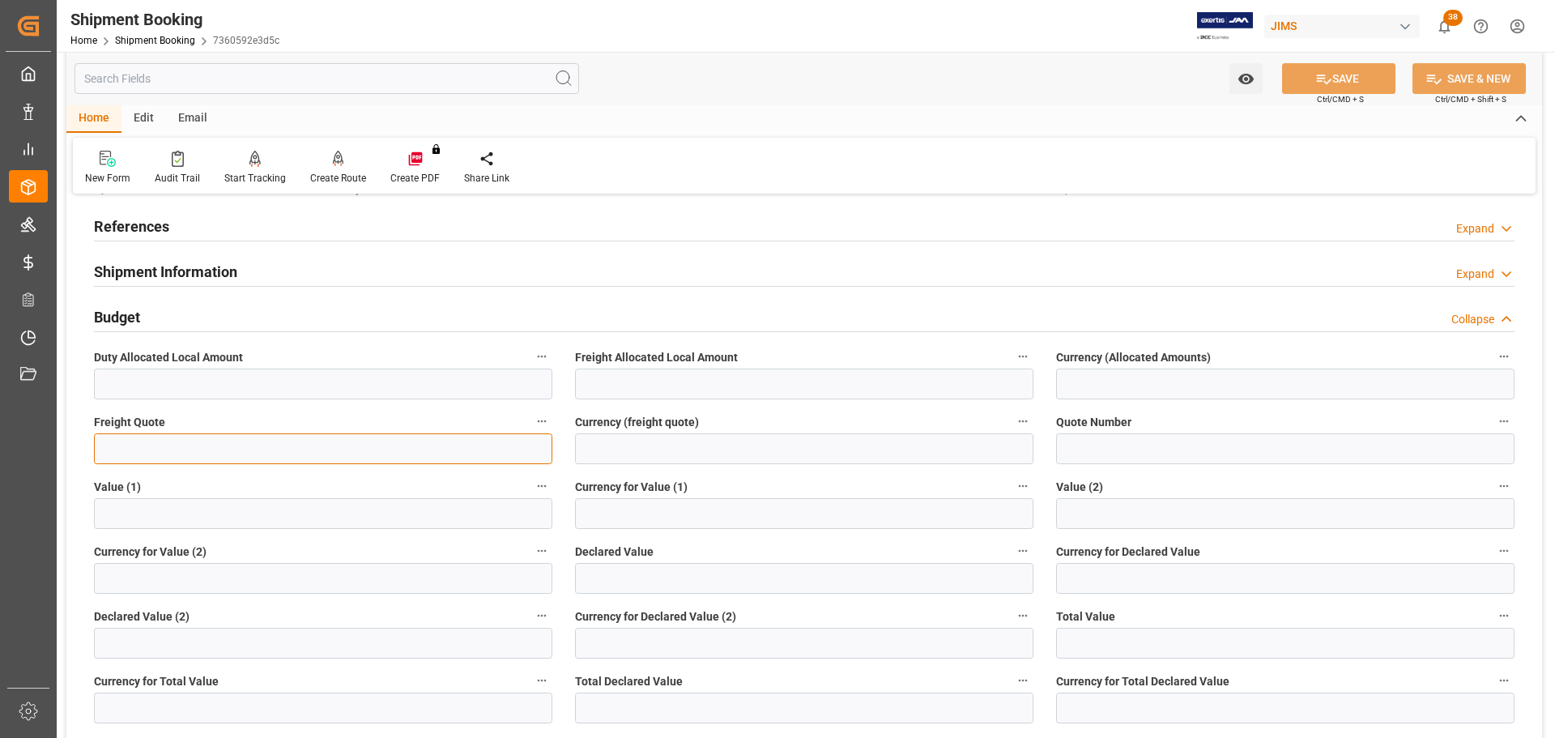
click at [249, 437] on input "text" at bounding box center [323, 448] width 458 height 31
type input "150"
click at [703, 452] on input at bounding box center [804, 448] width 458 height 31
type input "CAD"
click at [1362, 80] on button "SAVE" at bounding box center [1338, 78] width 113 height 31
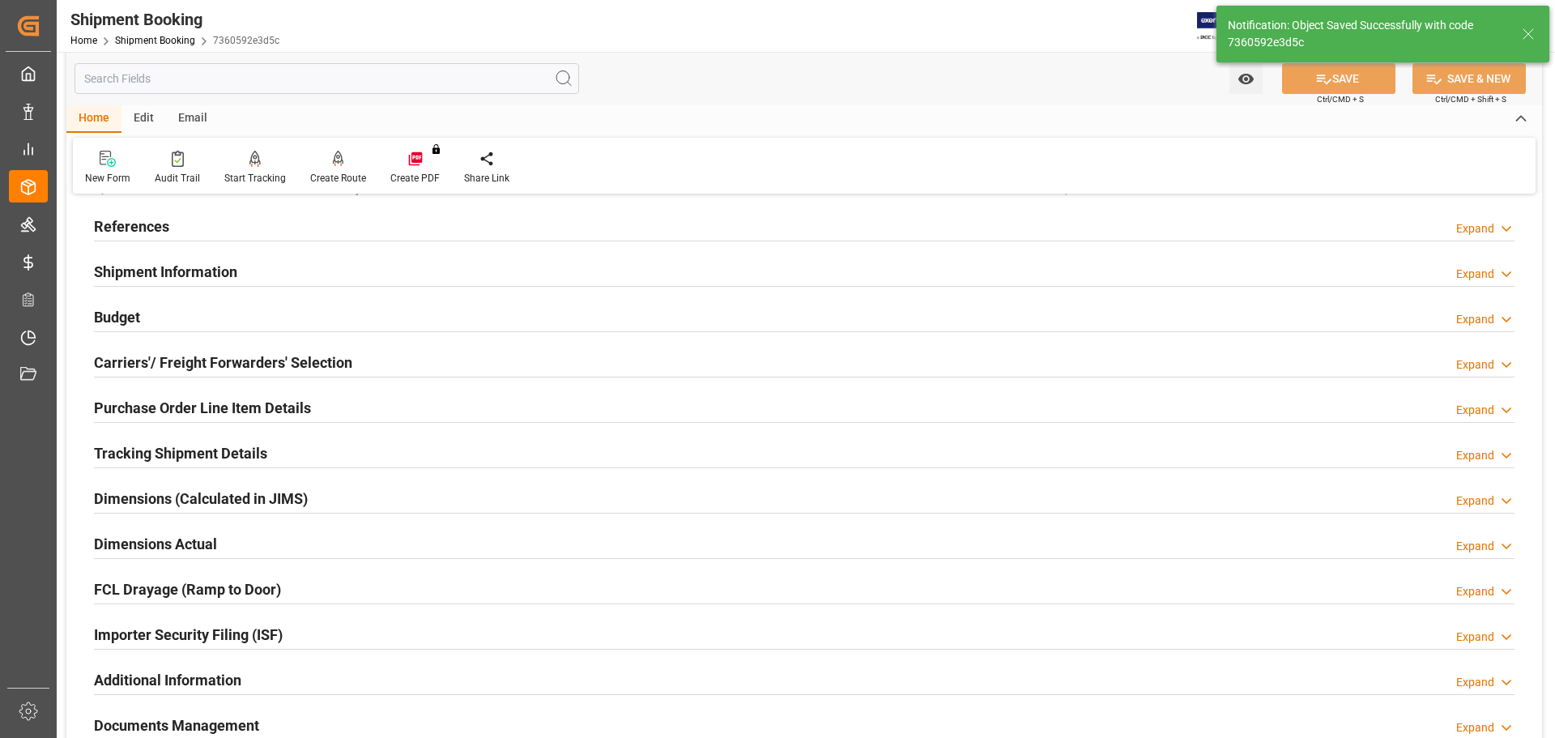
click at [258, 265] on div "Shipment Information Expand" at bounding box center [804, 270] width 1421 height 31
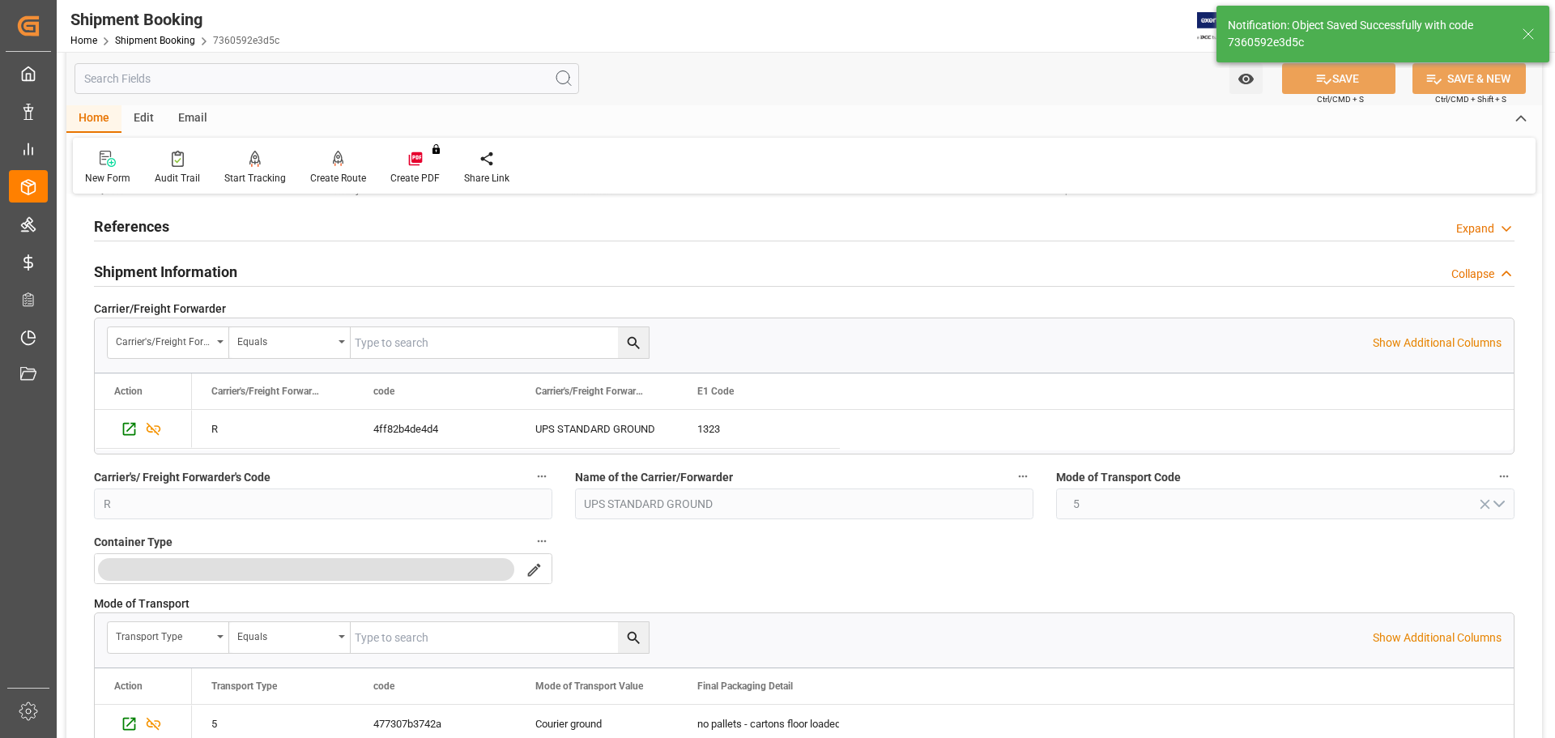
click at [245, 264] on div "Shipment Information Collapse" at bounding box center [804, 270] width 1421 height 31
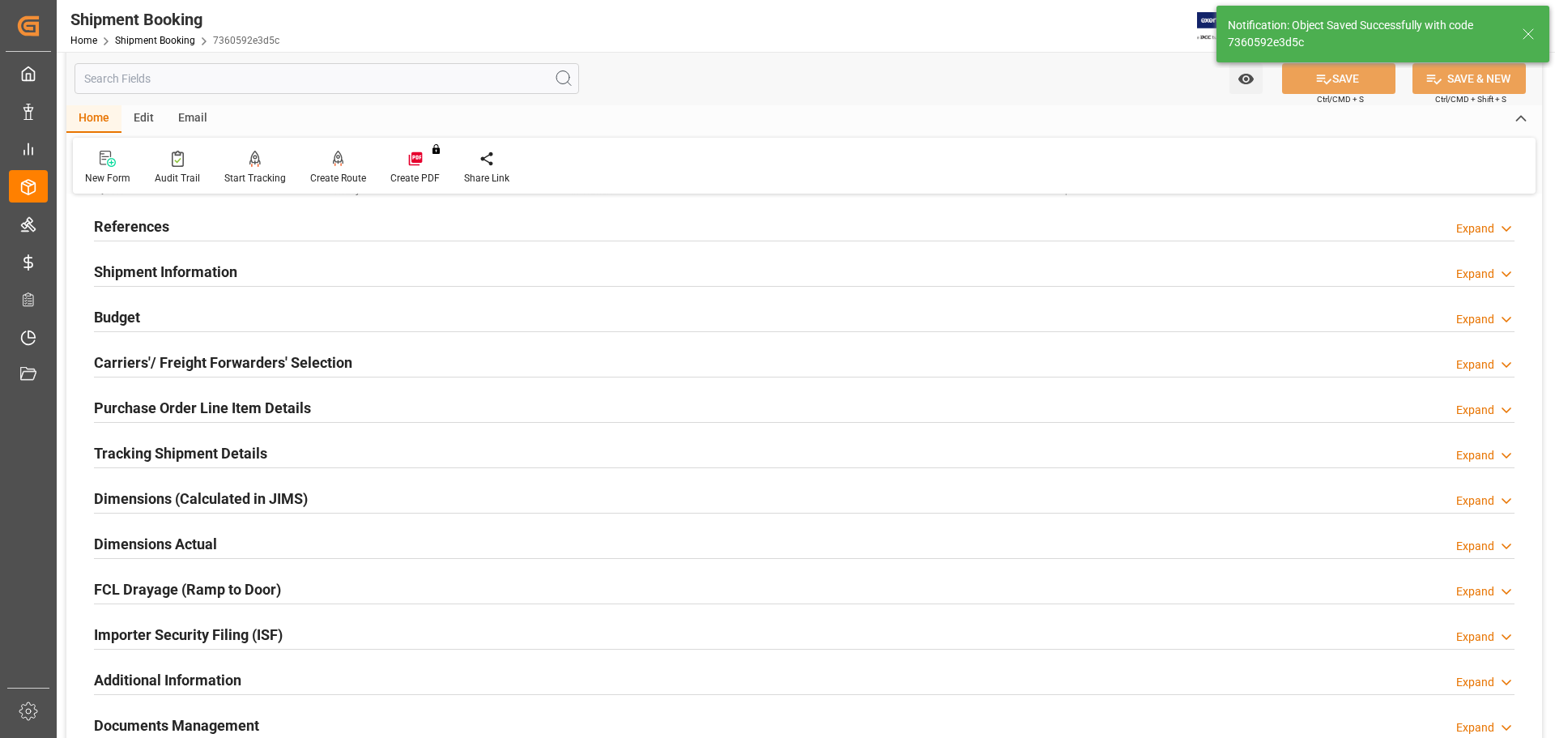
click at [244, 313] on div "Budget Expand" at bounding box center [804, 316] width 1421 height 31
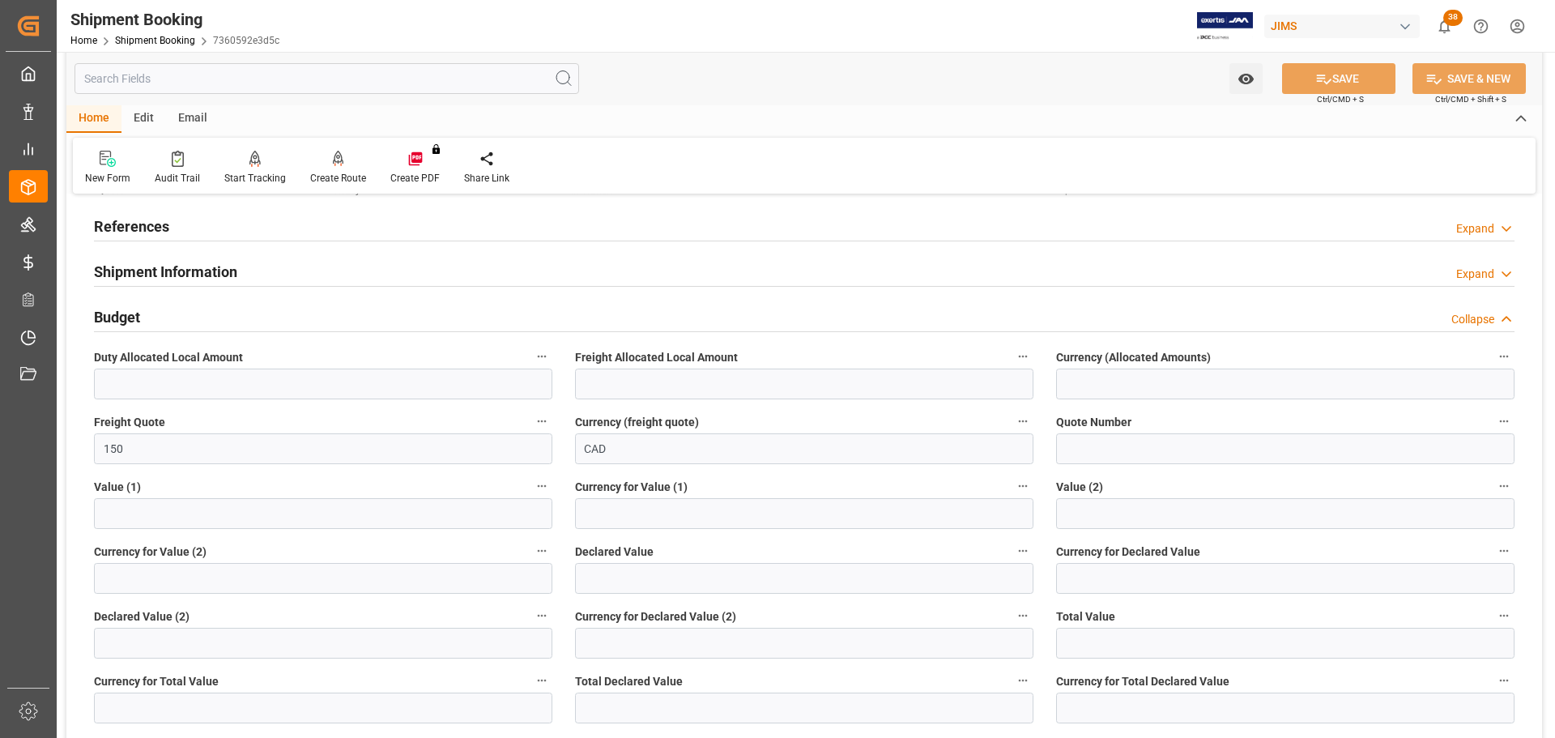
click at [244, 313] on div "Budget Collapse" at bounding box center [804, 316] width 1421 height 31
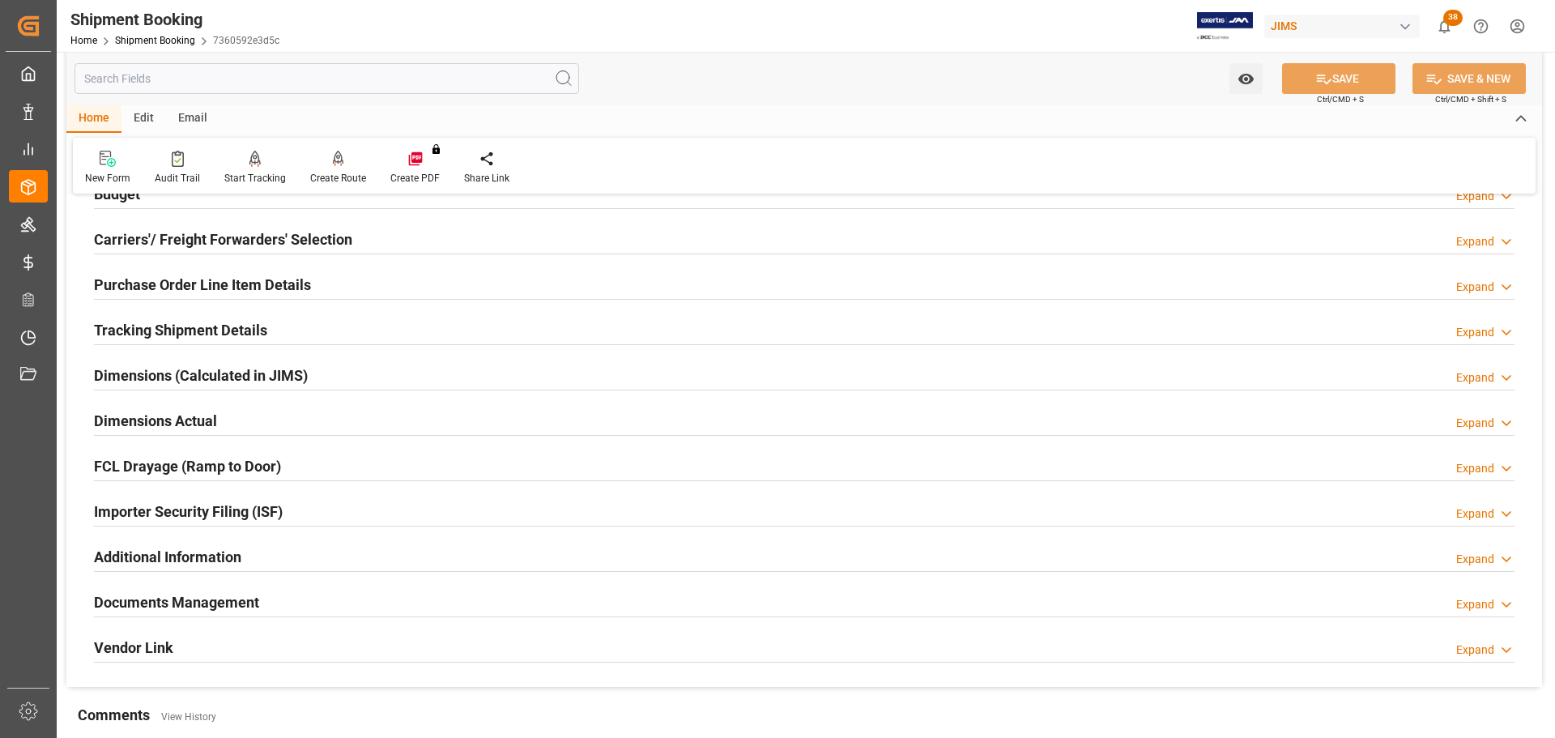
scroll to position [243, 0]
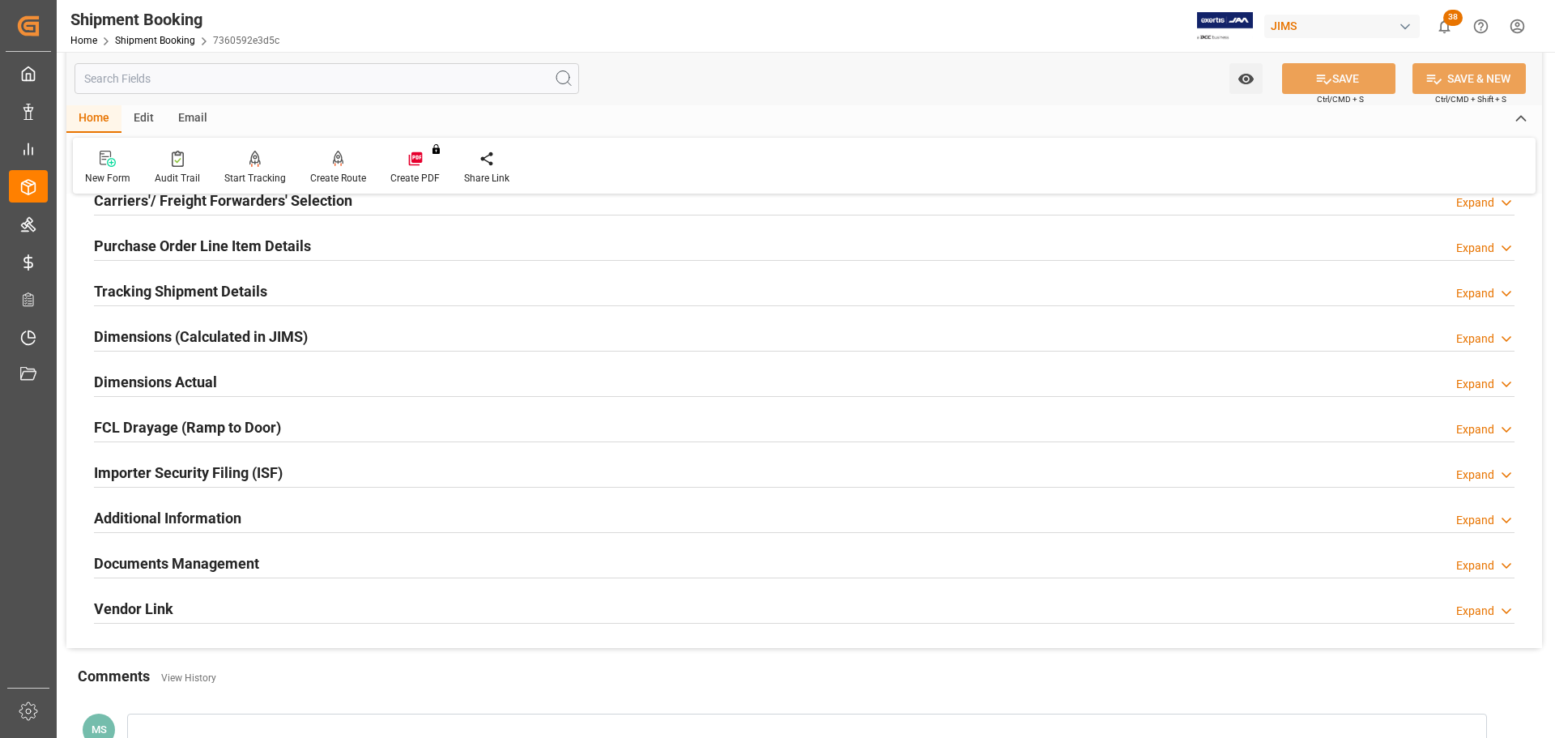
click at [242, 246] on h2 "Purchase Order Line Item Details" at bounding box center [202, 246] width 217 height 22
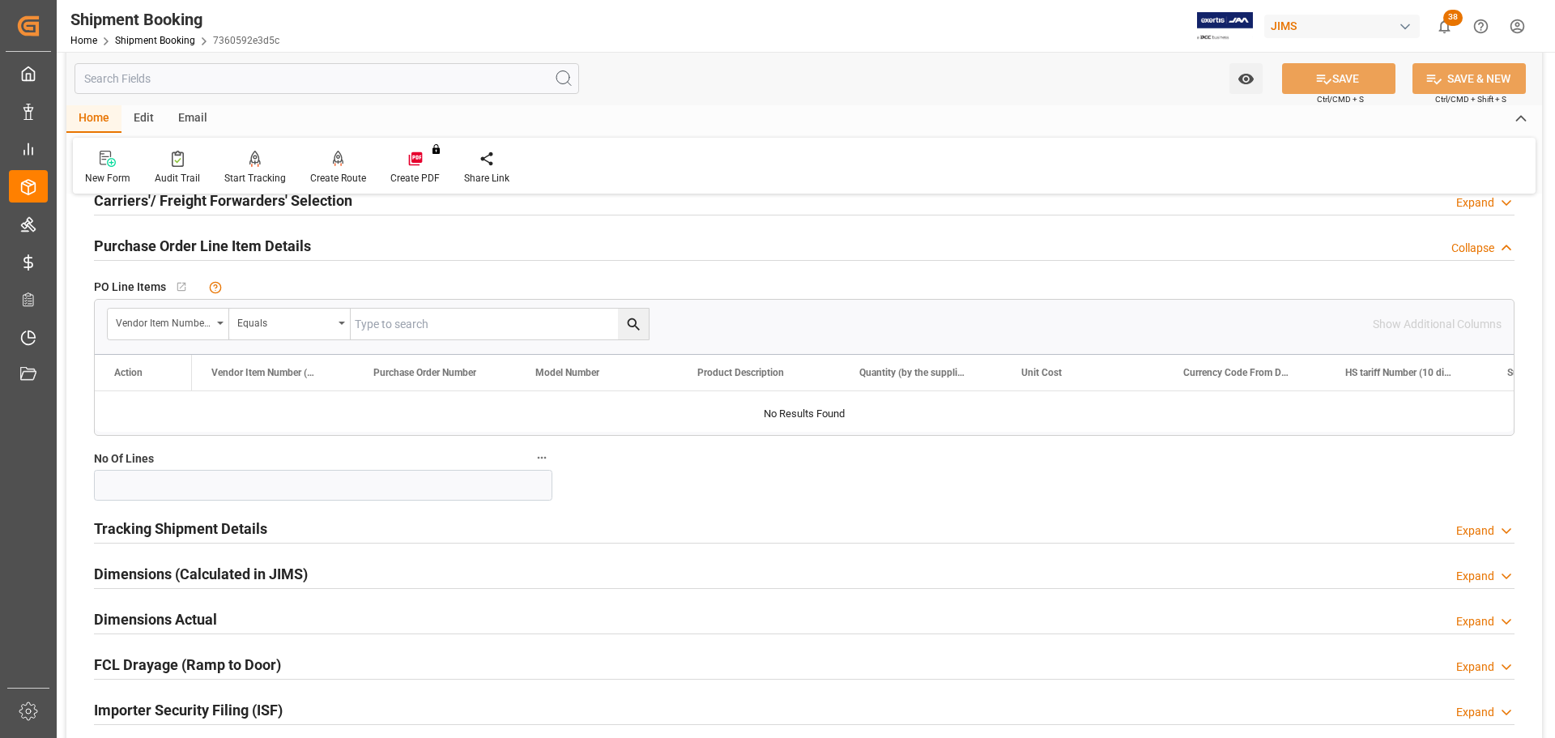
click at [242, 246] on h2 "Purchase Order Line Item Details" at bounding box center [202, 246] width 217 height 22
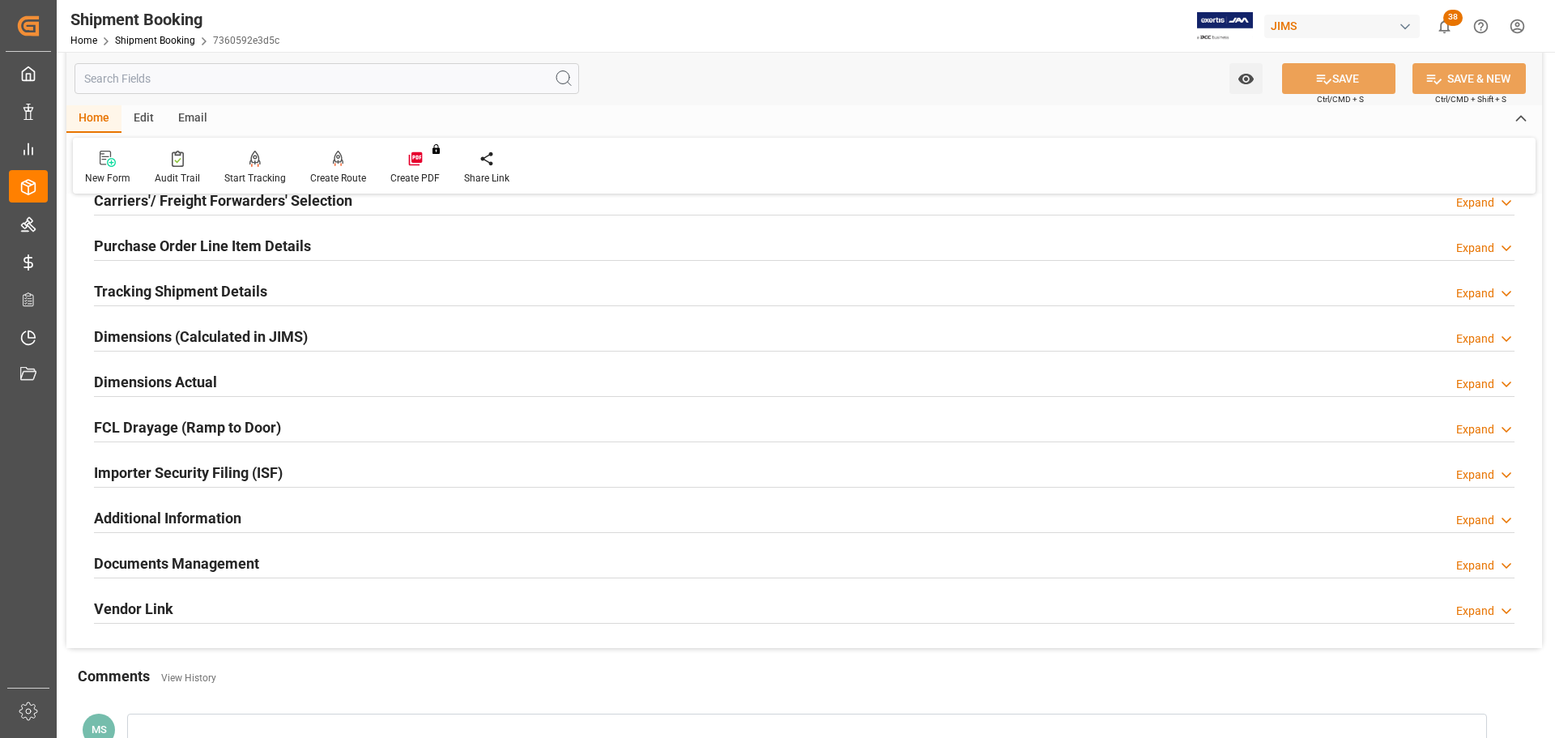
click at [242, 283] on h2 "Tracking Shipment Details" at bounding box center [180, 291] width 173 height 22
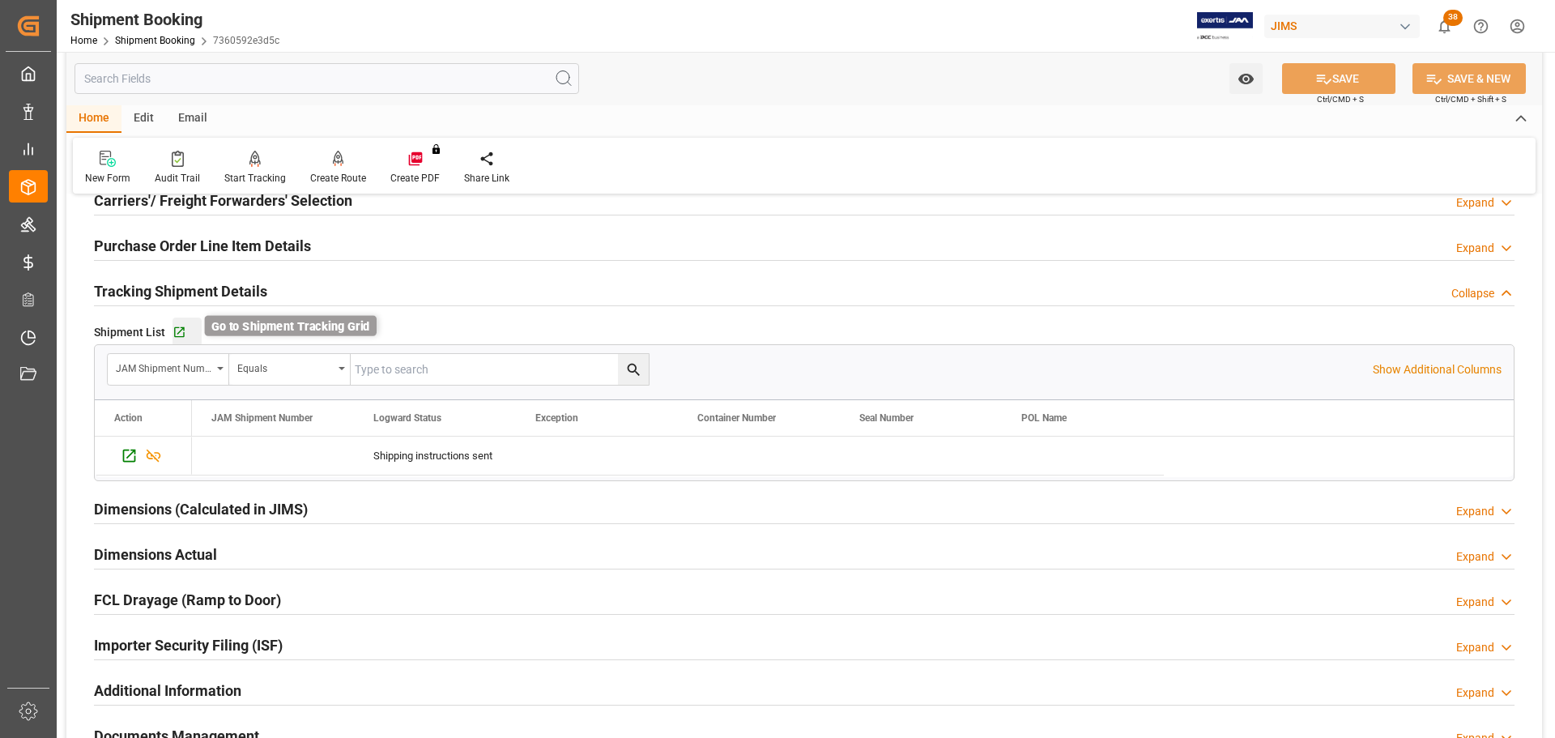
click at [180, 330] on icon "button" at bounding box center [179, 332] width 11 height 11
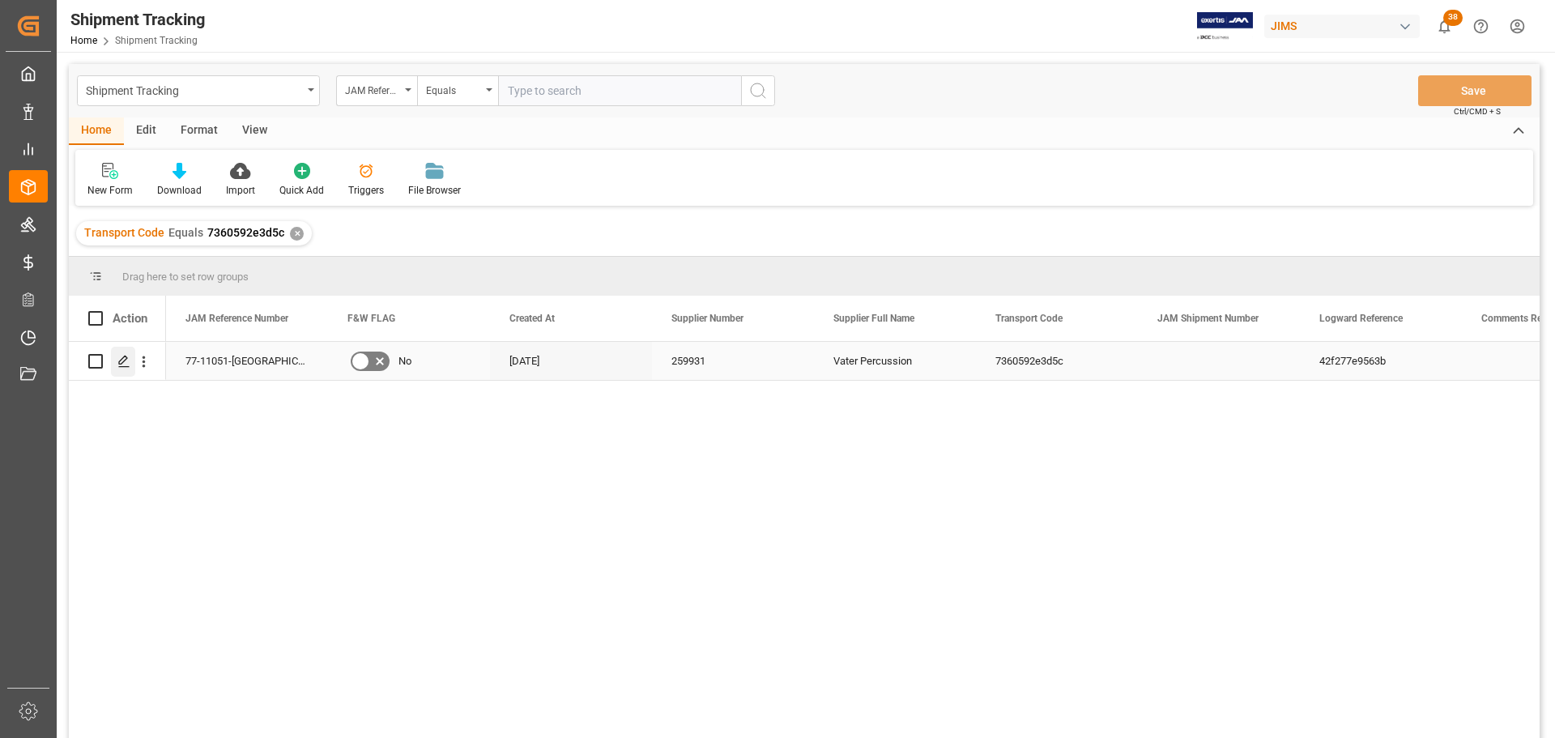
click at [124, 360] on icon "Press SPACE to select this row." at bounding box center [123, 361] width 13 height 13
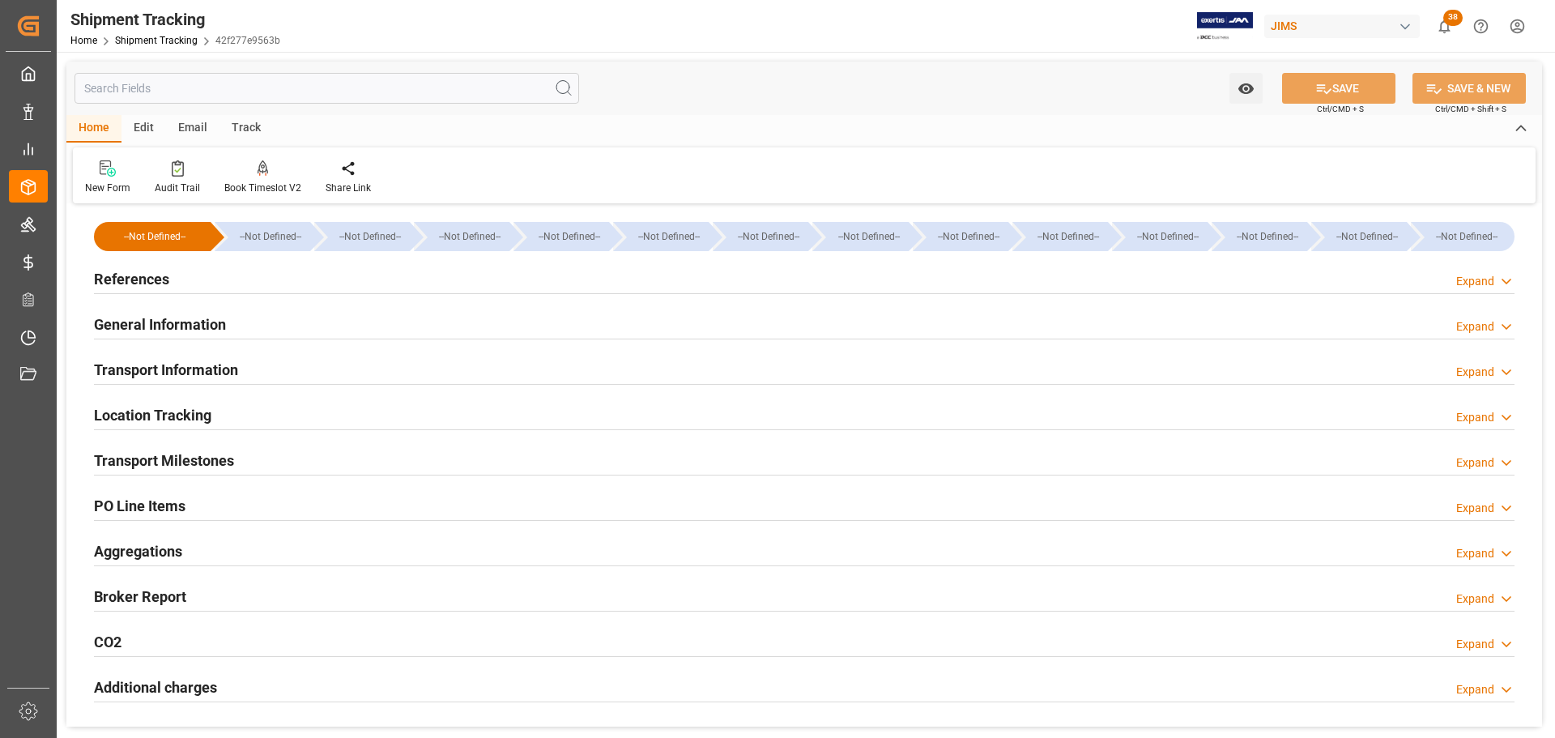
type input "[DATE]"
click at [167, 283] on h2 "References" at bounding box center [131, 279] width 75 height 22
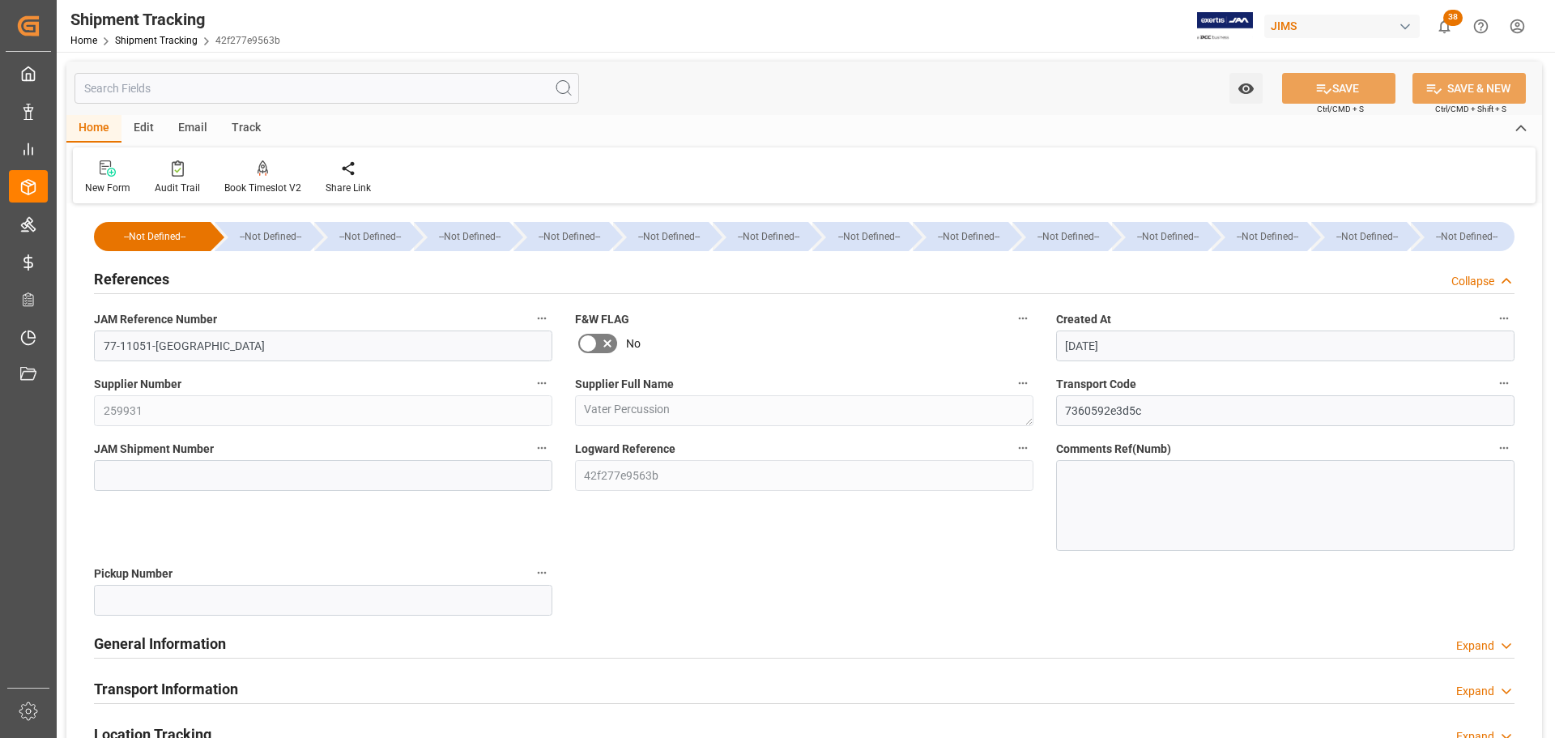
click at [207, 459] on label "JAM Shipment Number" at bounding box center [323, 448] width 458 height 23
click at [531, 458] on button "JAM Shipment Number" at bounding box center [541, 447] width 21 height 21
click at [199, 472] on div at bounding box center [777, 369] width 1555 height 738
click at [133, 475] on input at bounding box center [323, 475] width 458 height 31
paste input "73166"
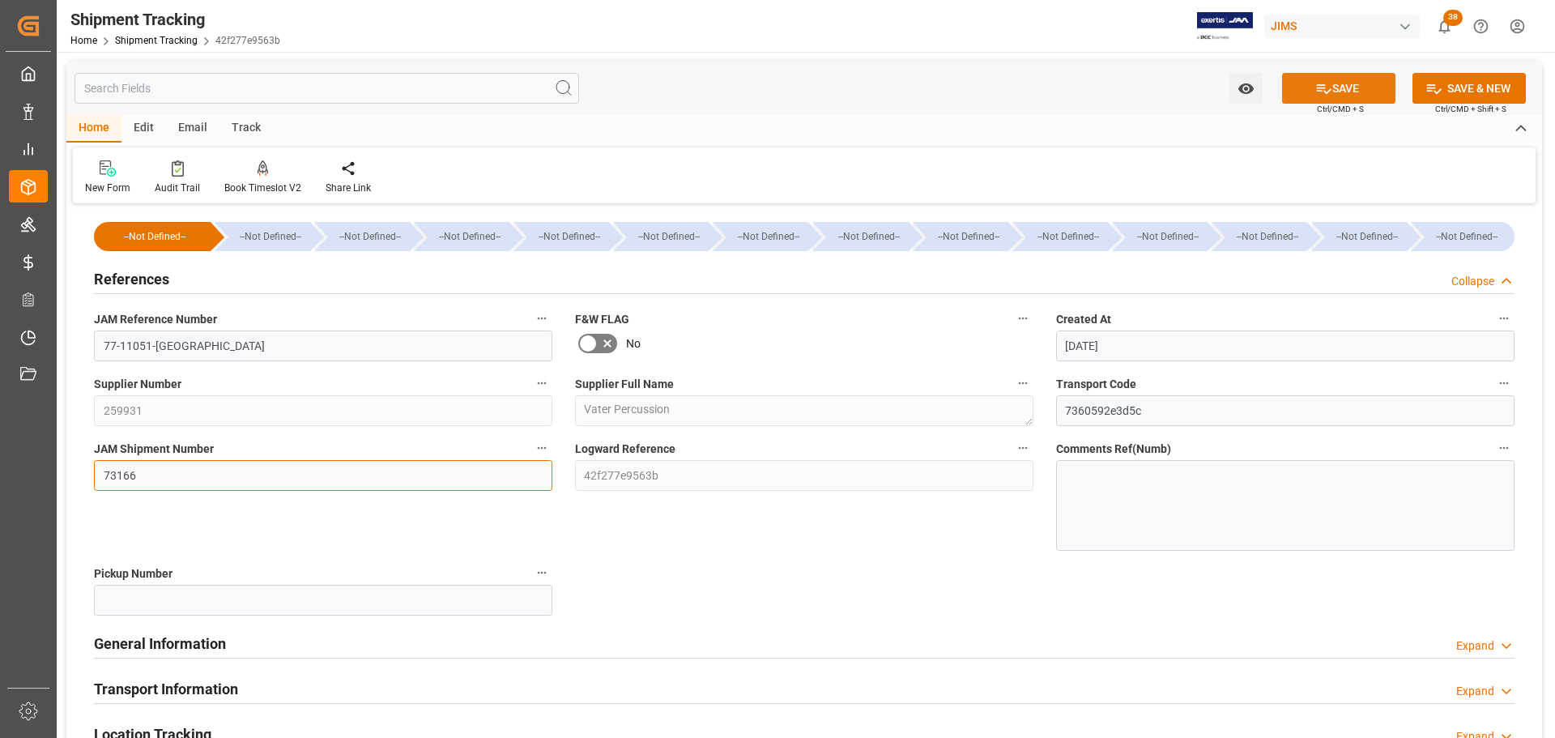
type input "73166"
click at [1348, 83] on button "SAVE" at bounding box center [1338, 88] width 113 height 31
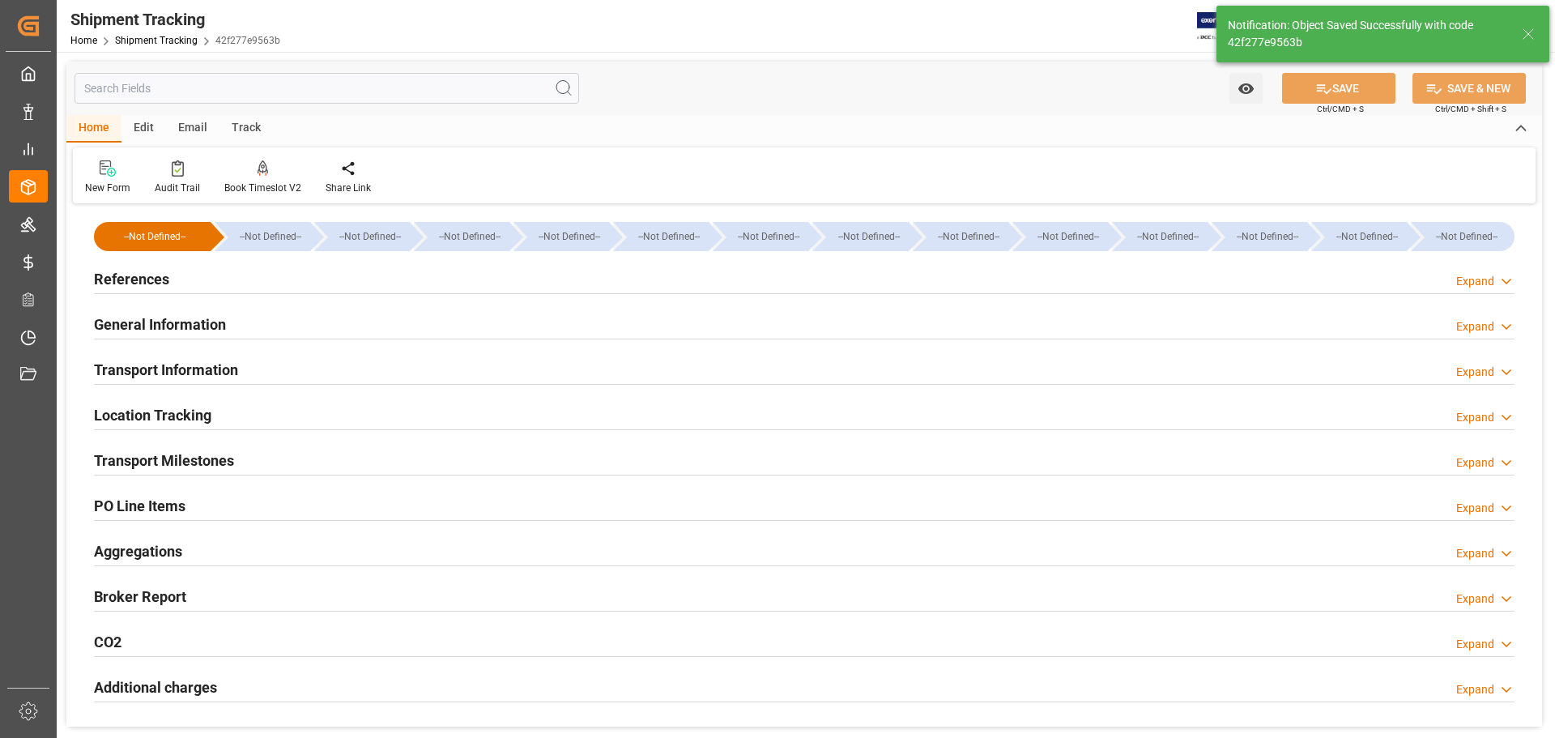
click at [196, 320] on h2 "General Information" at bounding box center [160, 324] width 132 height 22
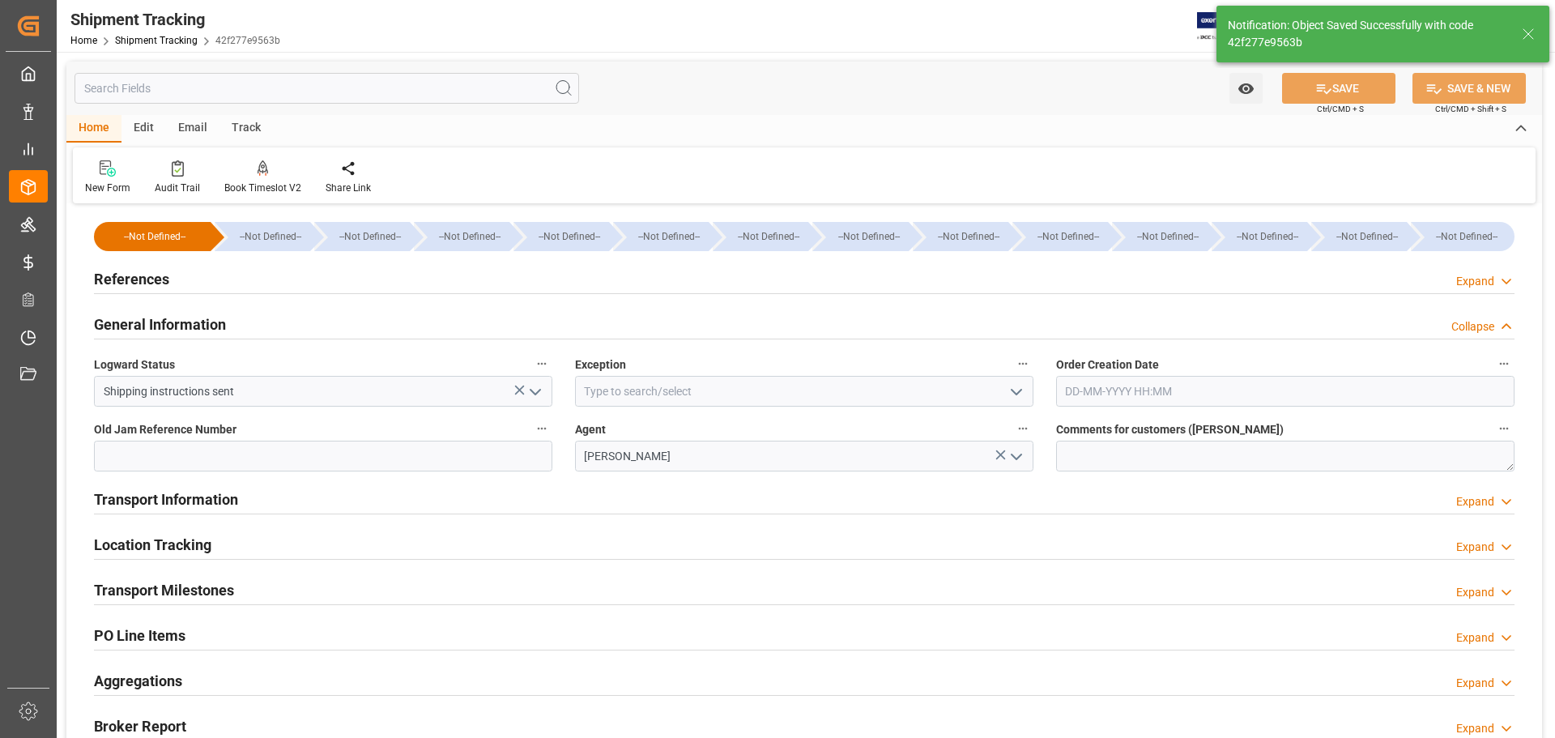
click at [196, 320] on h2 "General Information" at bounding box center [160, 324] width 132 height 22
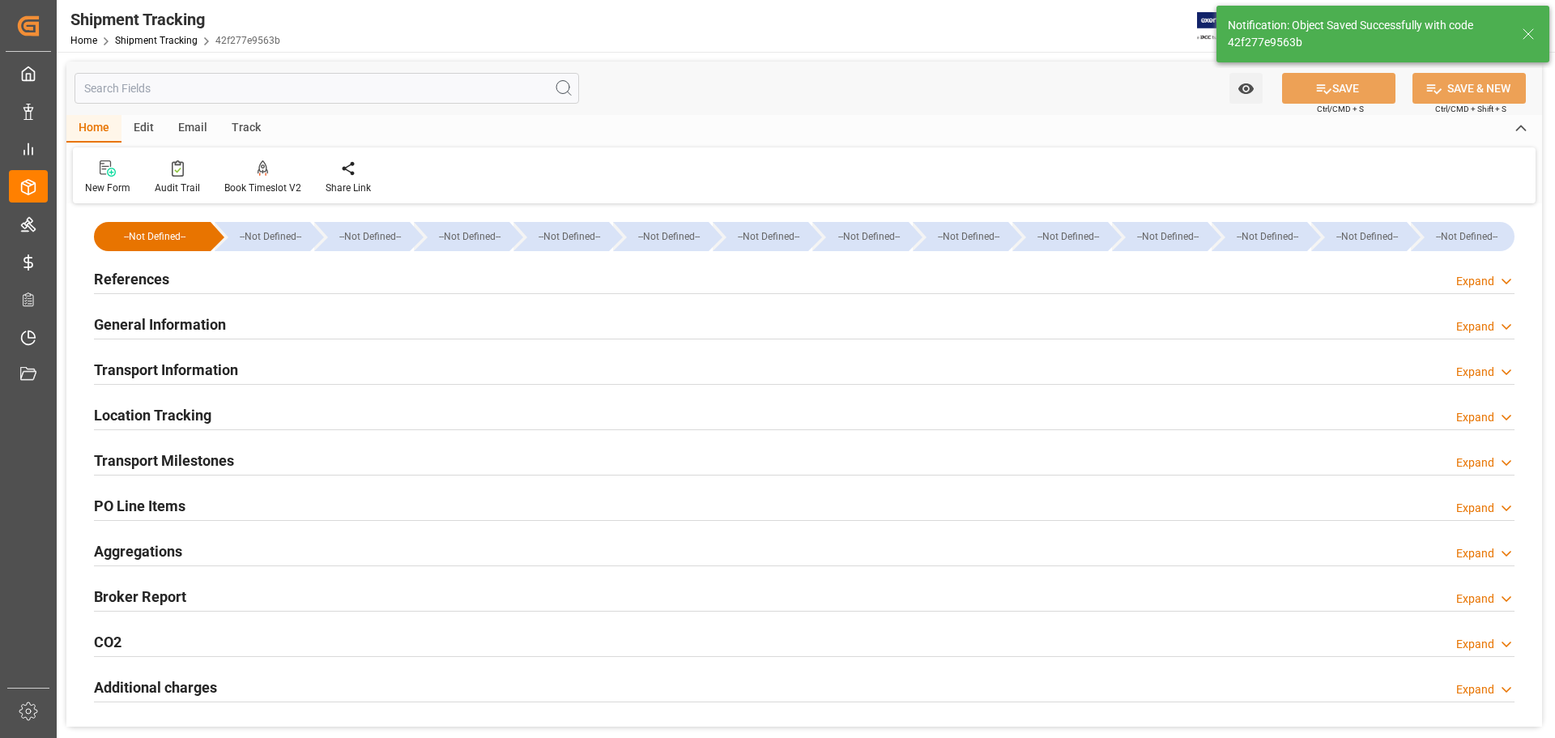
click at [201, 368] on h2 "Transport Information" at bounding box center [166, 370] width 144 height 22
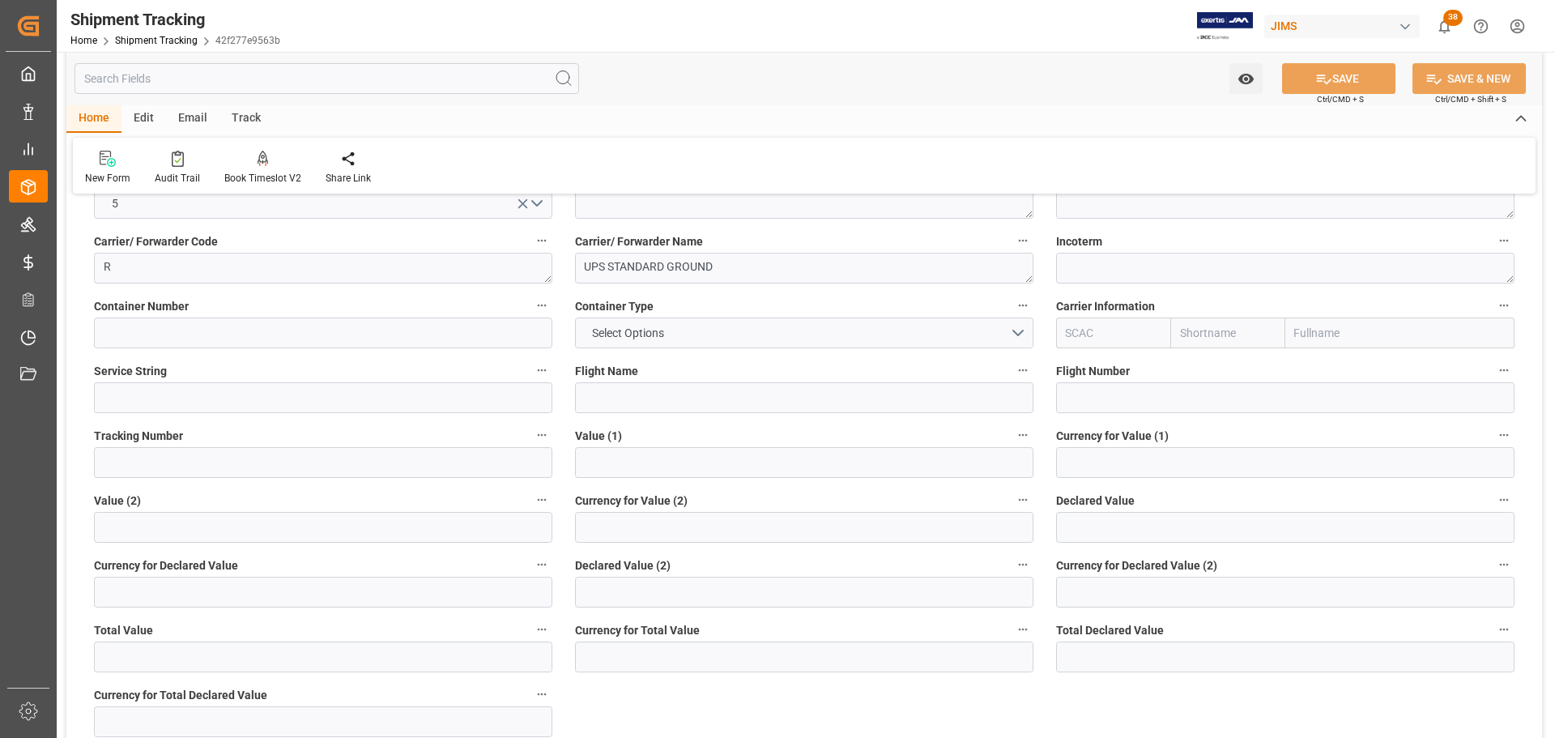
scroll to position [243, 0]
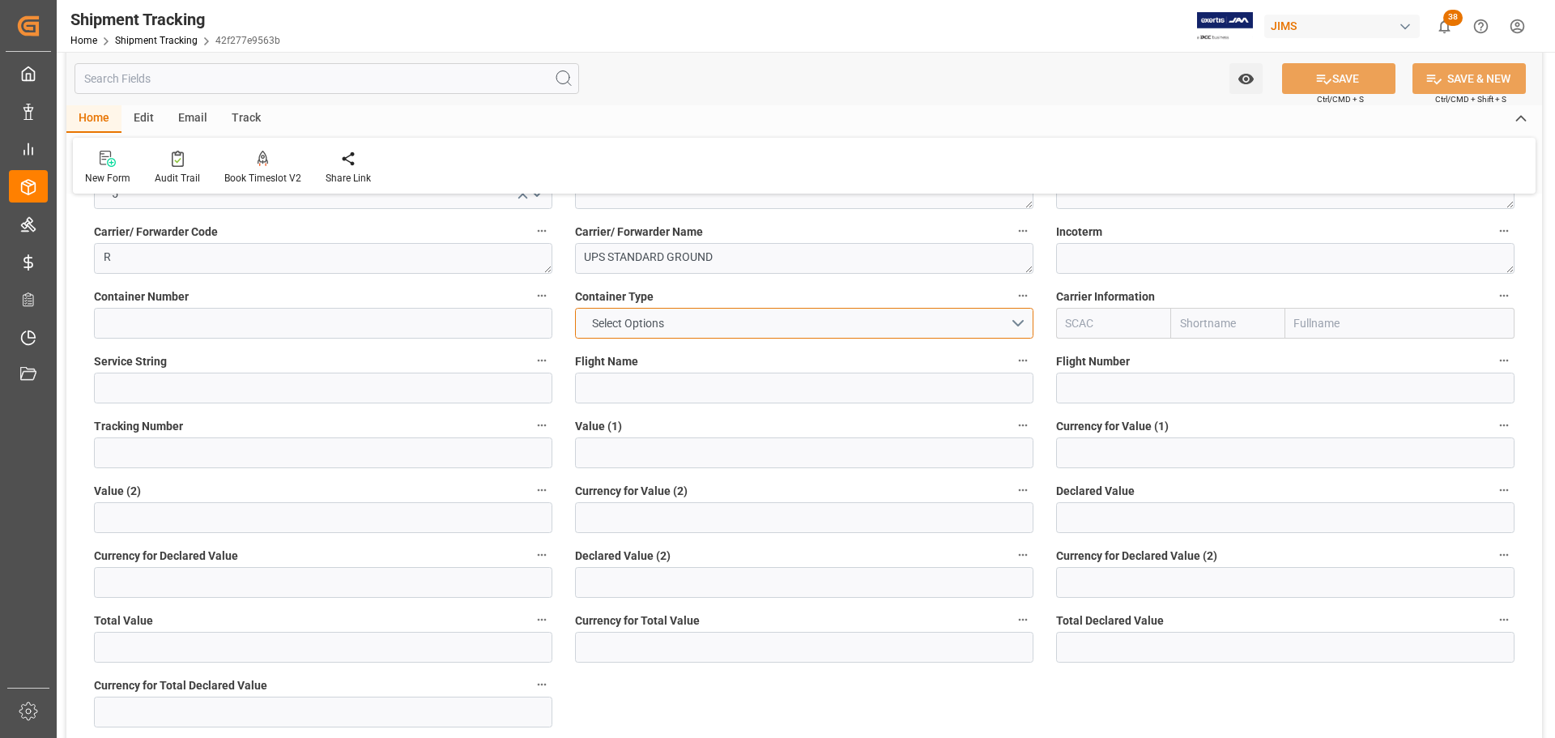
click at [997, 322] on button "Select Options" at bounding box center [804, 323] width 458 height 31
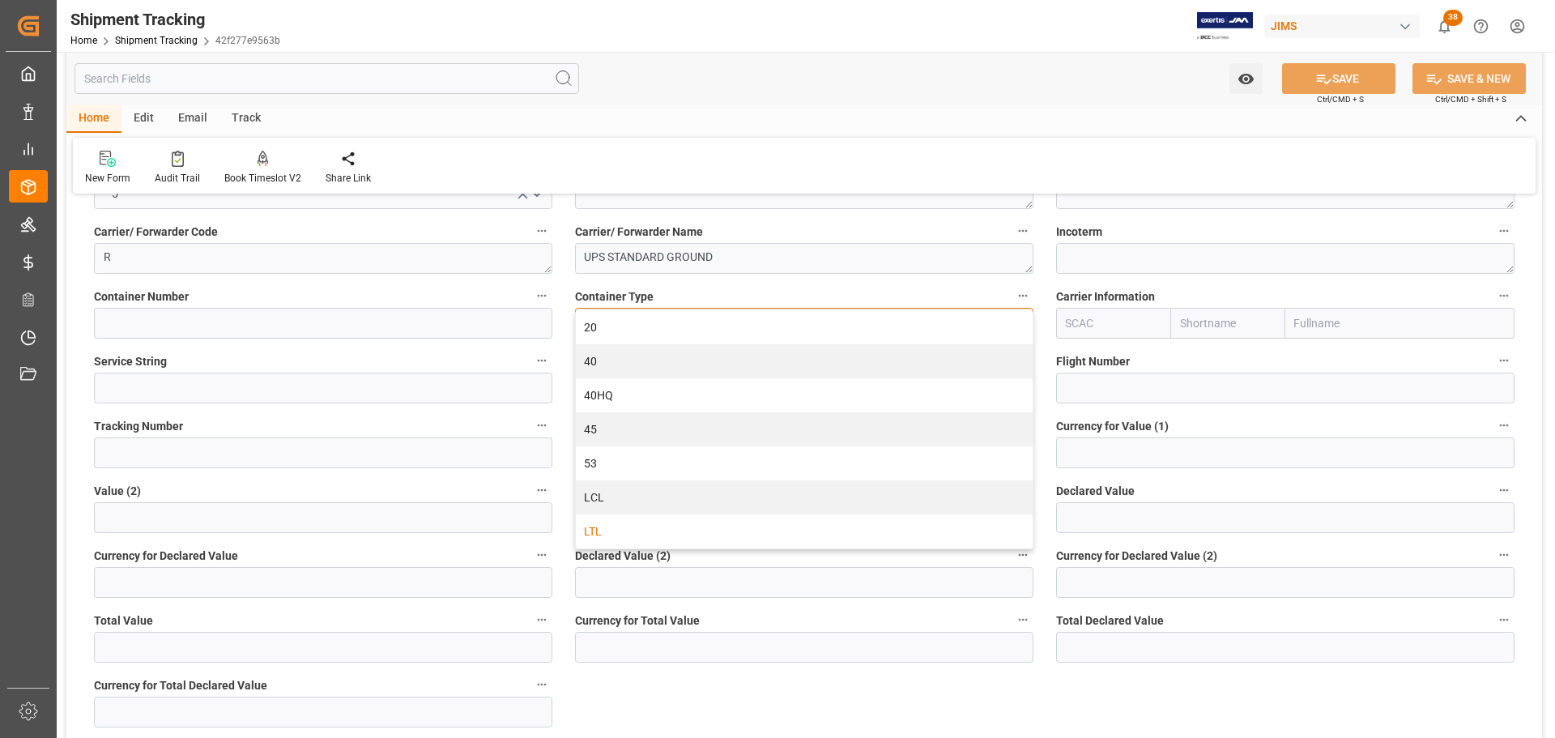
click at [629, 525] on div "LTL" at bounding box center [804, 531] width 457 height 34
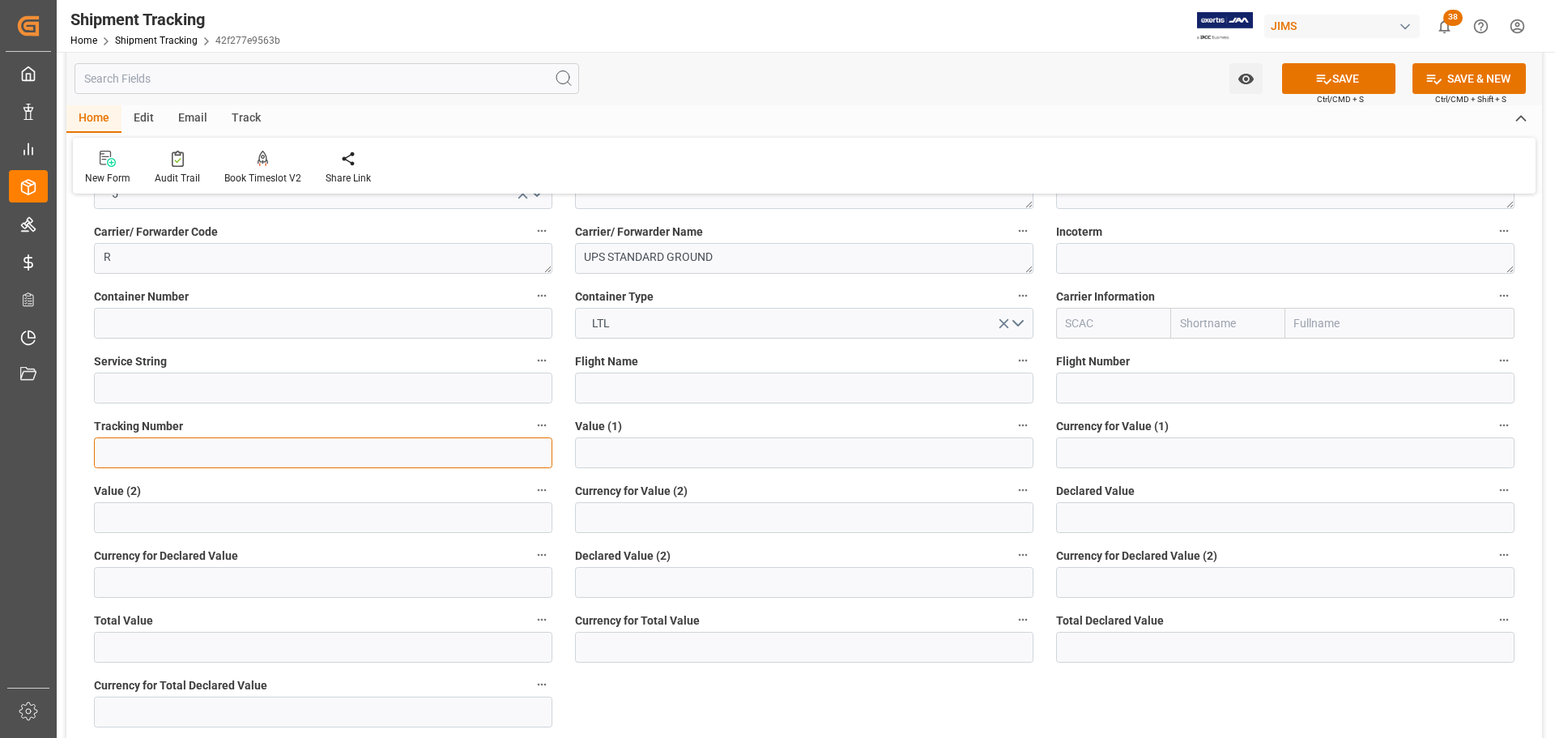
click at [204, 445] on input at bounding box center [323, 452] width 458 height 31
paste input "1Z0218626872641387"
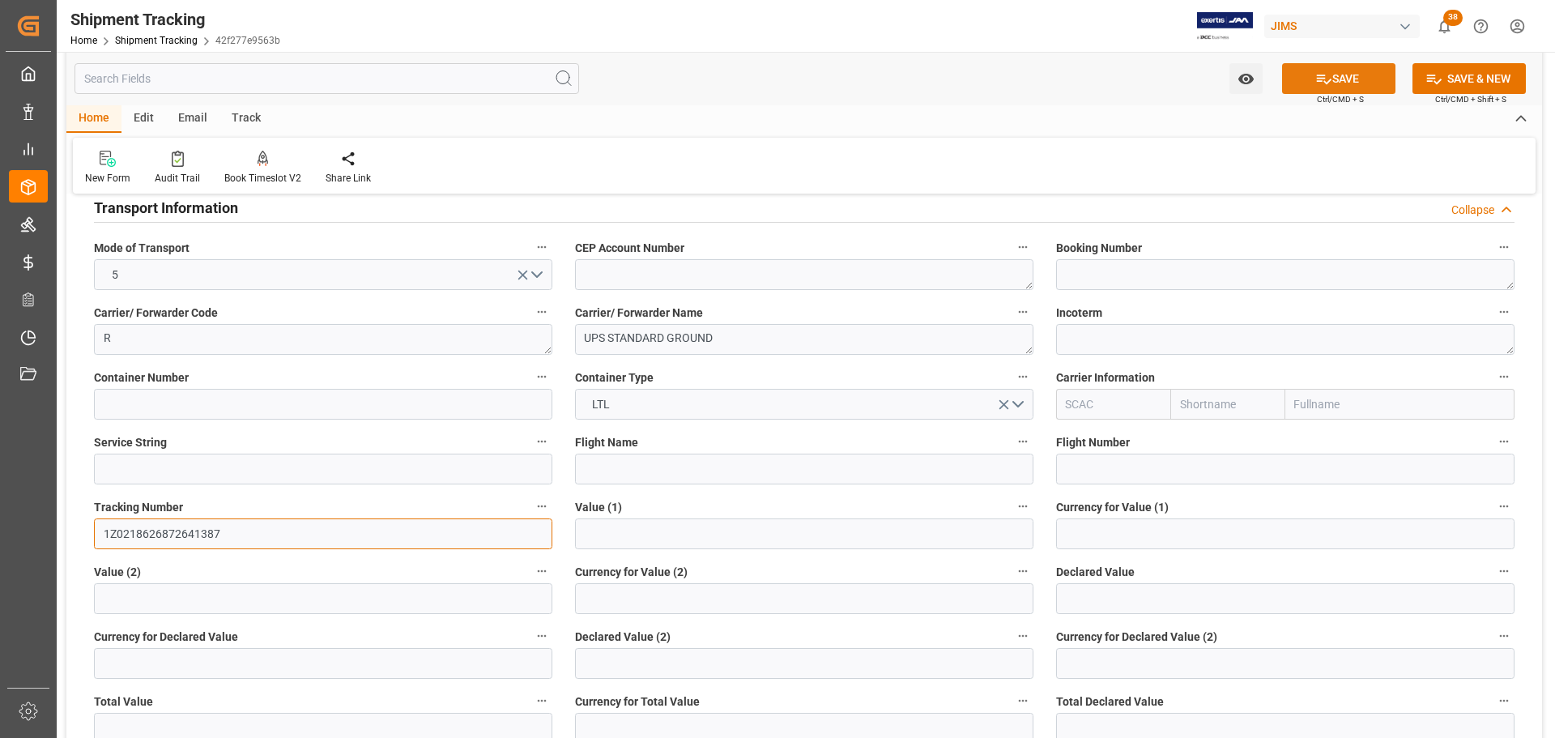
type input "1Z0218626872641387"
click at [1327, 73] on icon at bounding box center [1323, 78] width 17 height 17
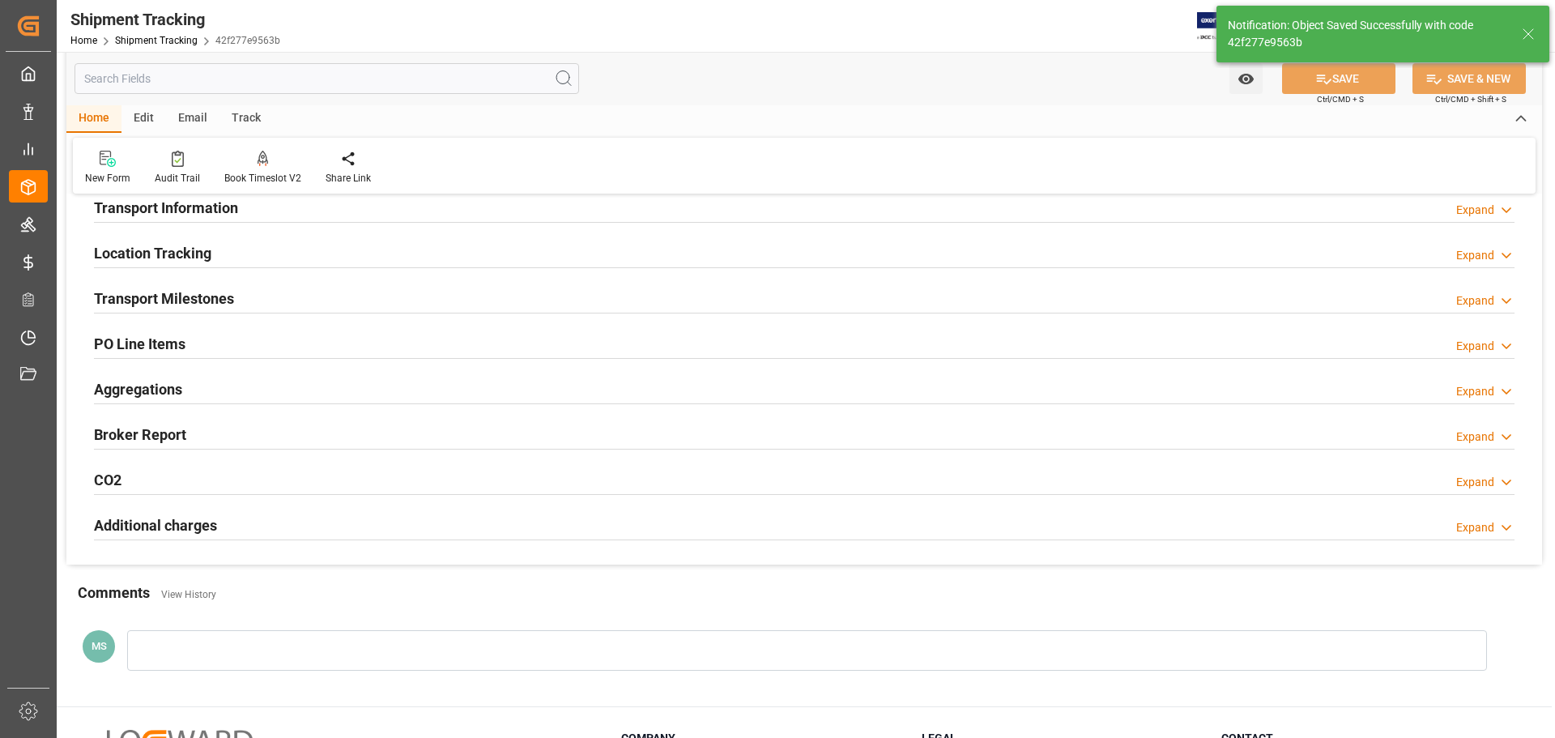
click at [271, 305] on div "Transport Milestones Expand" at bounding box center [804, 297] width 1421 height 31
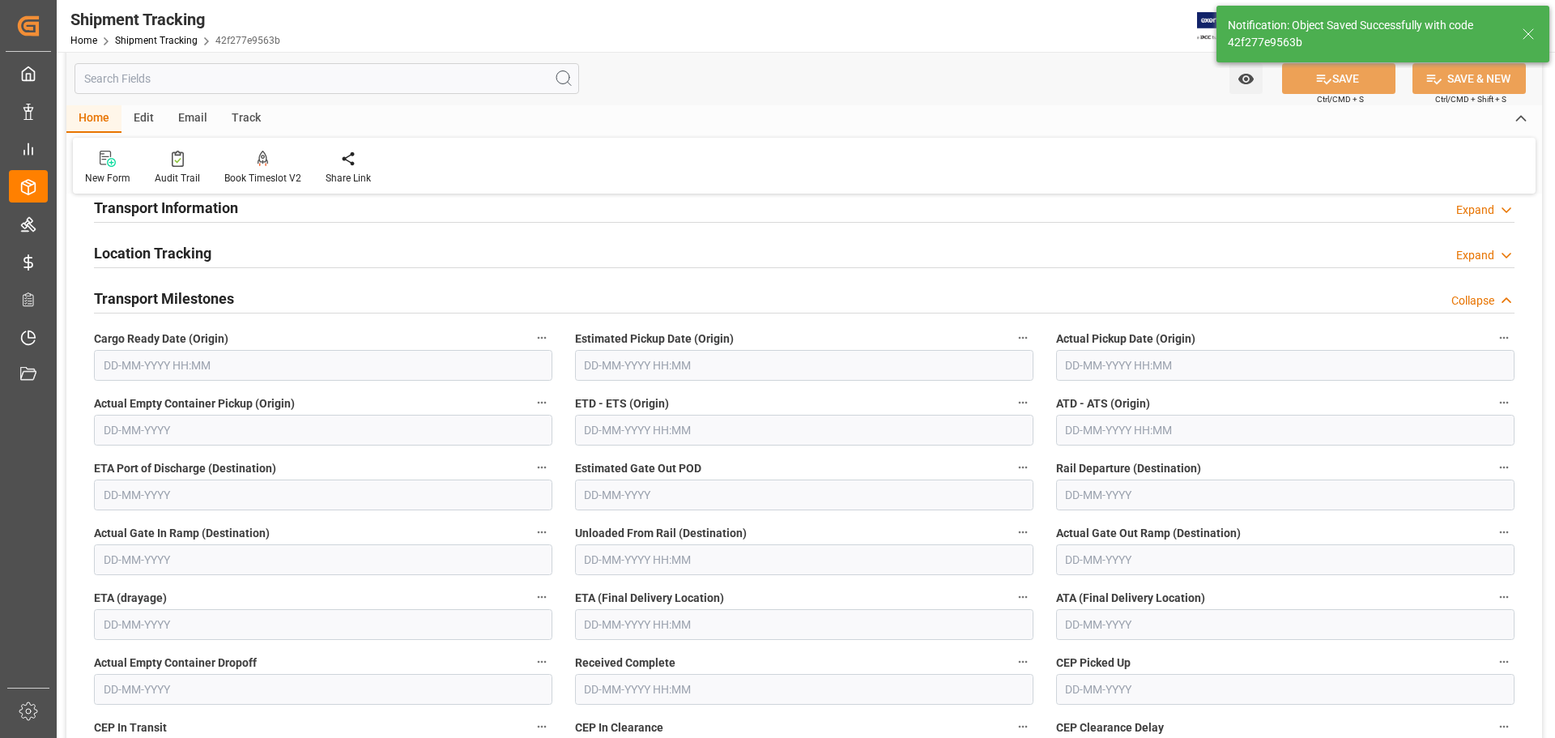
click at [241, 362] on input "text" at bounding box center [323, 365] width 458 height 31
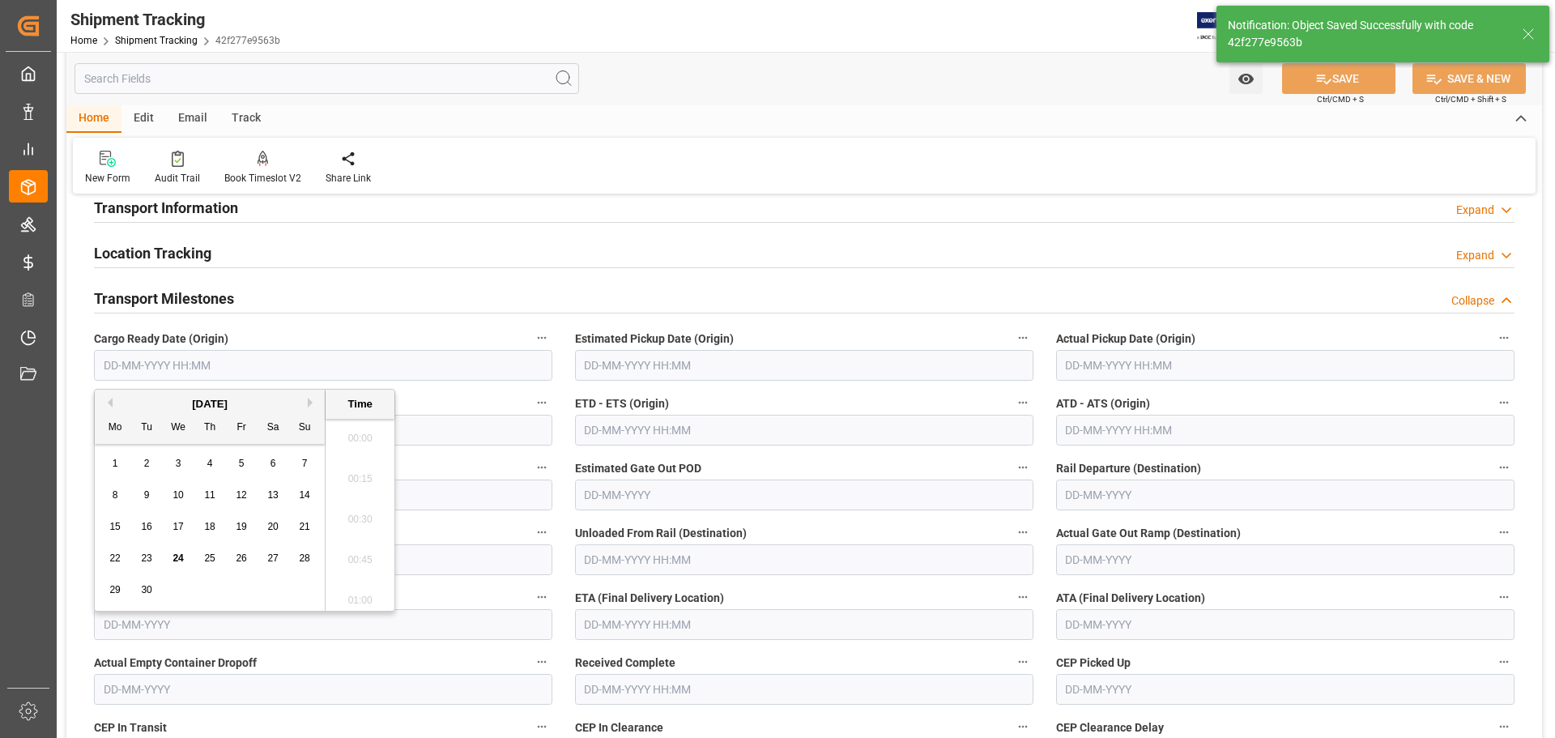
scroll to position [1869, 0]
click at [248, 492] on div "12" at bounding box center [242, 495] width 20 height 19
type input "12-09-2025 00:00"
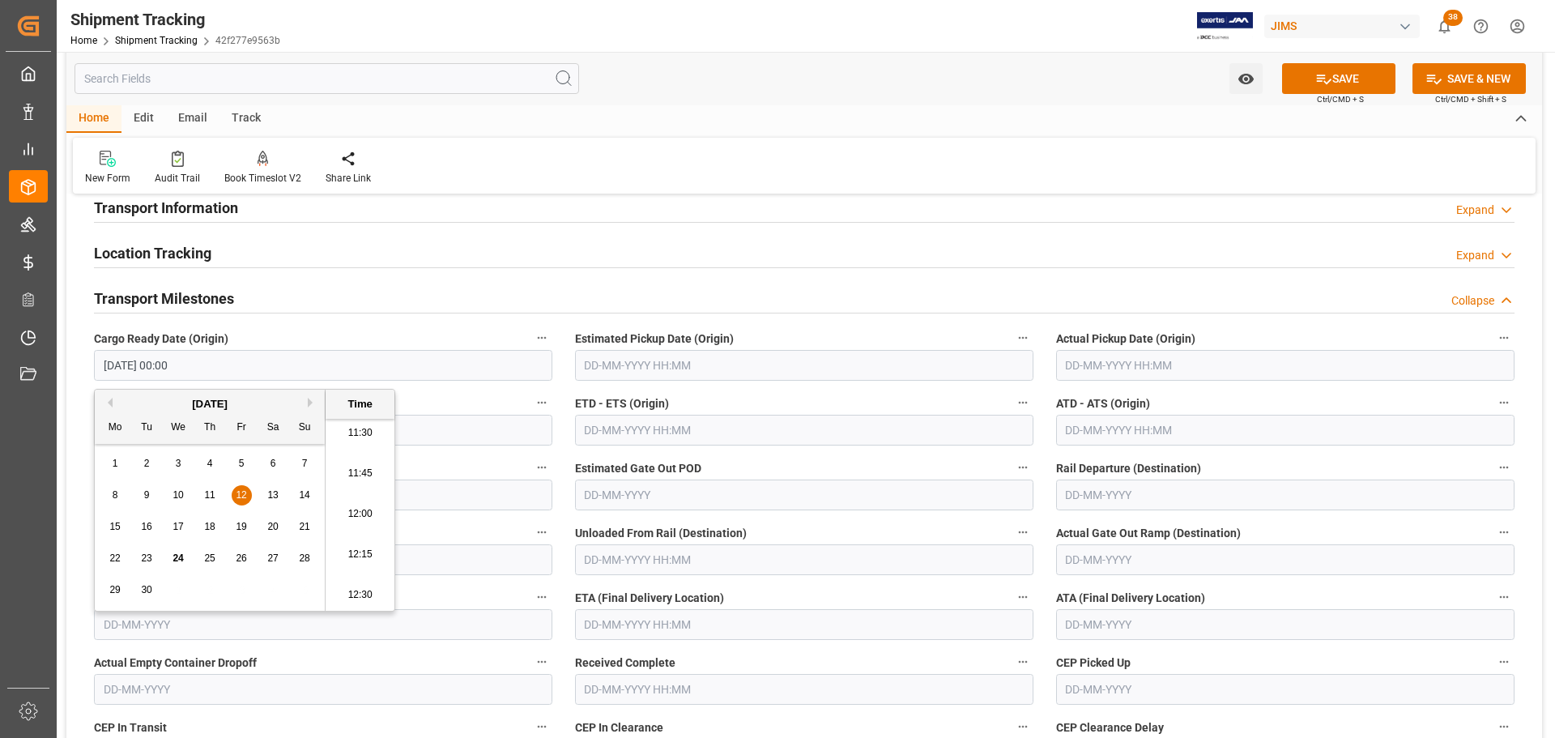
click at [716, 358] on input "text" at bounding box center [804, 365] width 458 height 31
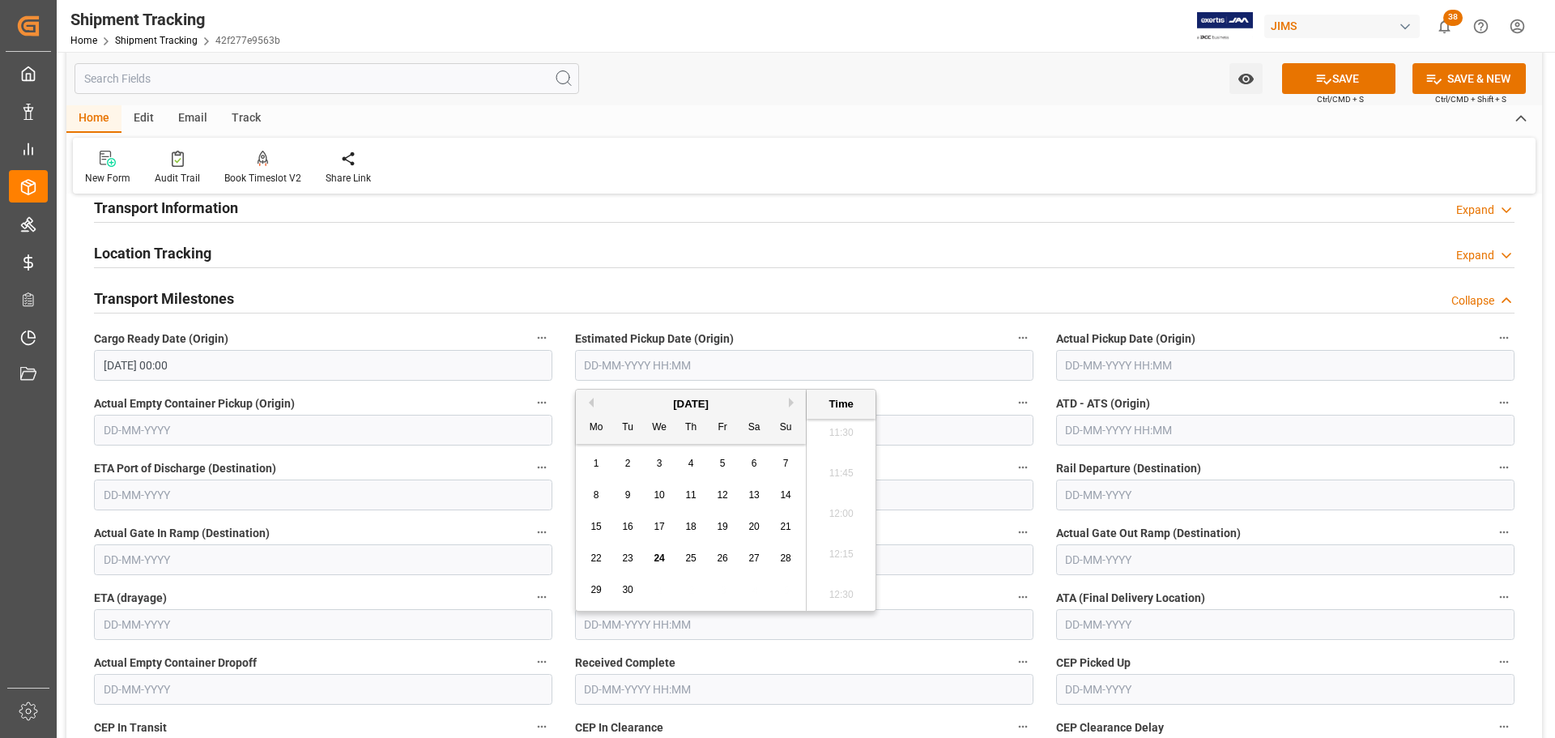
click at [727, 499] on span "12" at bounding box center [722, 494] width 11 height 11
type input "12-09-2025 00:00"
click at [1090, 372] on input "text" at bounding box center [1285, 365] width 458 height 31
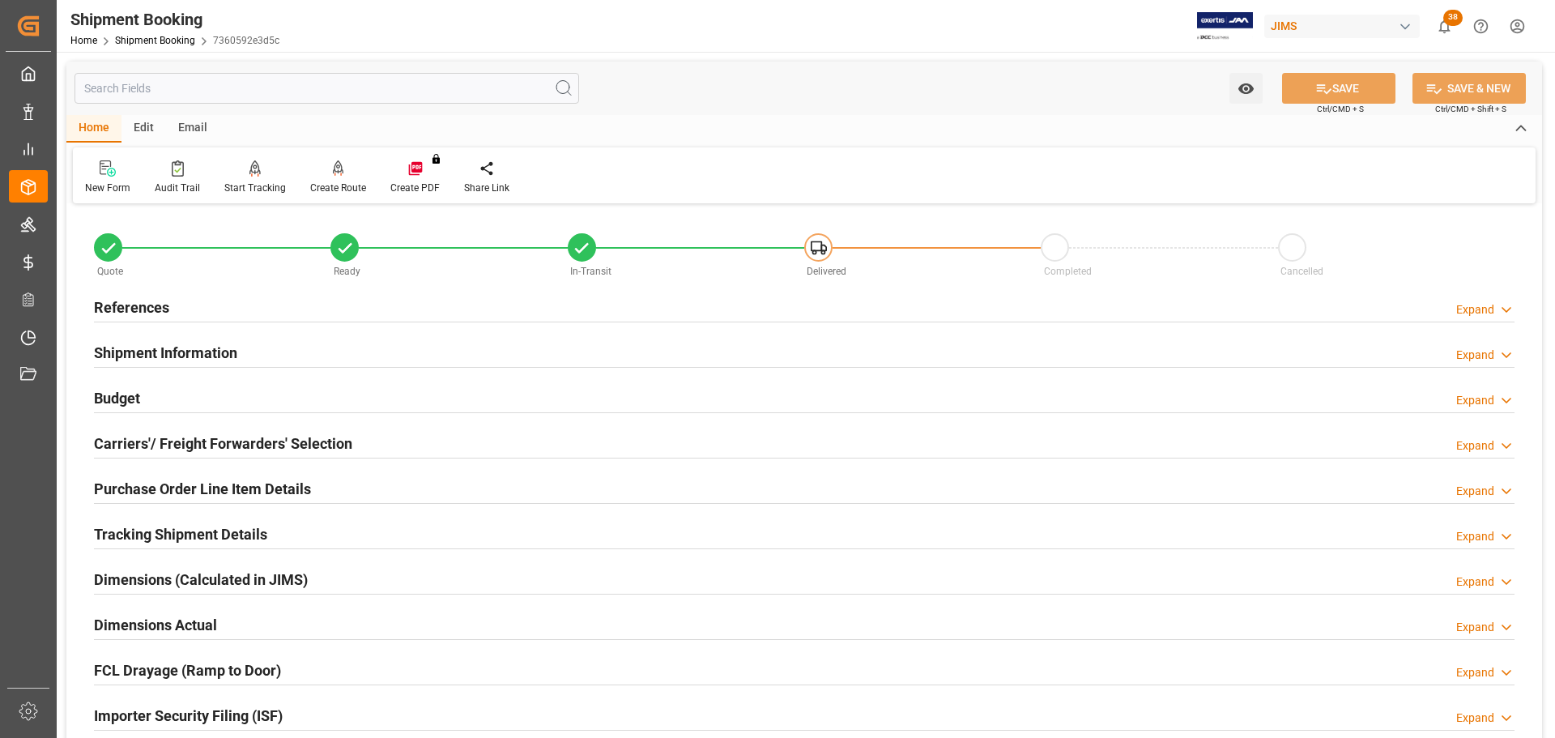
click at [278, 318] on div "References Expand" at bounding box center [804, 306] width 1421 height 31
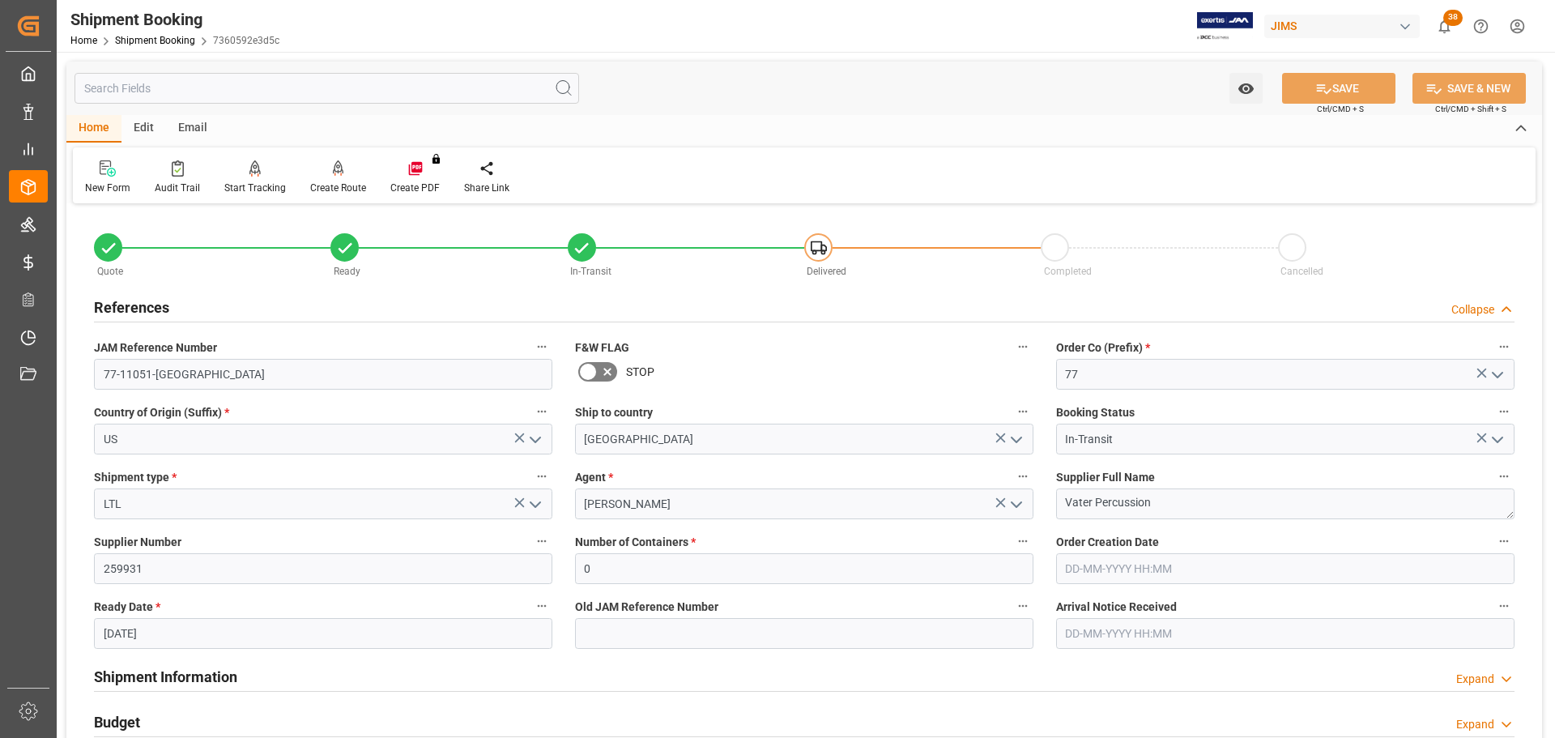
click at [278, 317] on div "References Collapse" at bounding box center [804, 306] width 1421 height 31
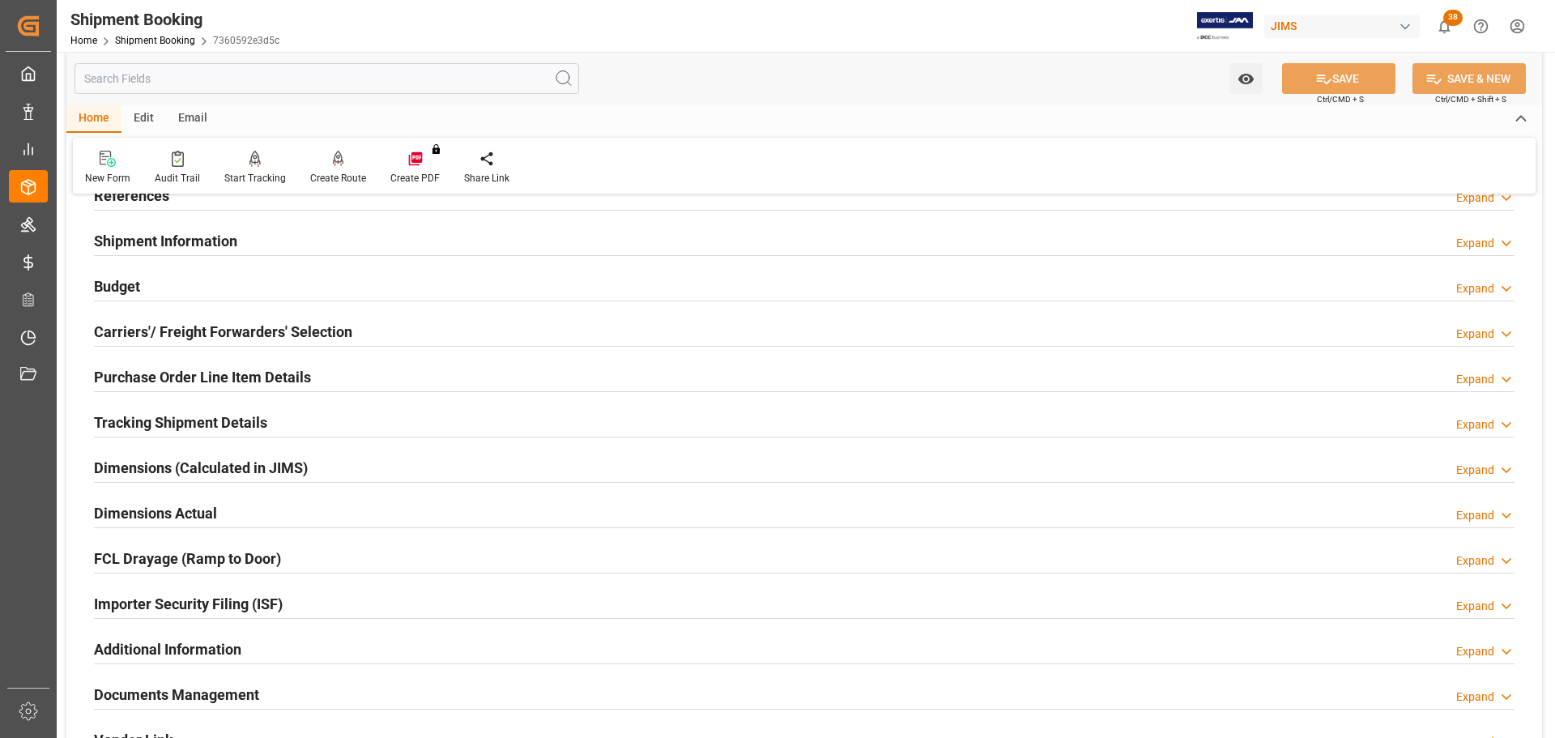
scroll to position [162, 0]
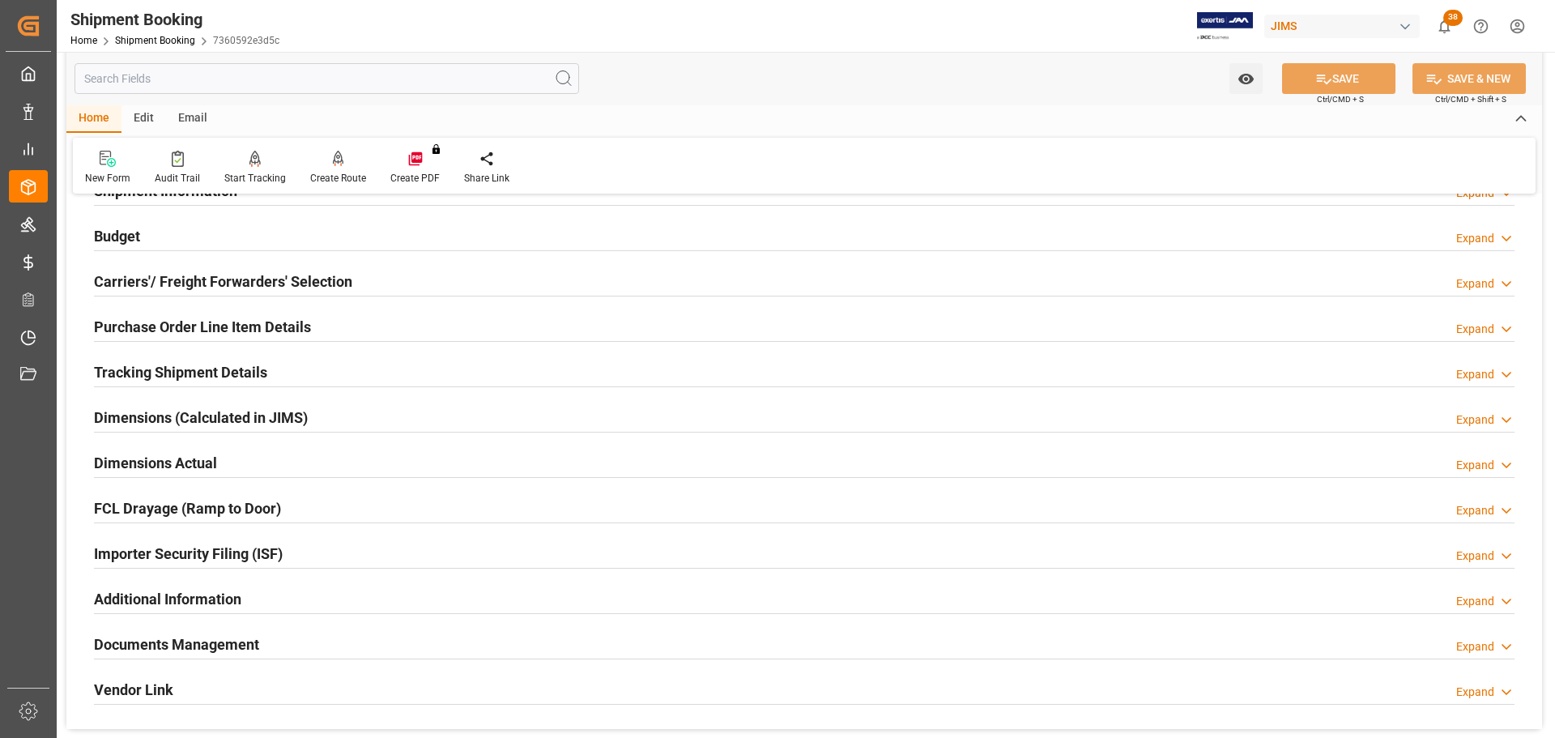
click at [228, 358] on div "Tracking Shipment Details" at bounding box center [180, 371] width 173 height 31
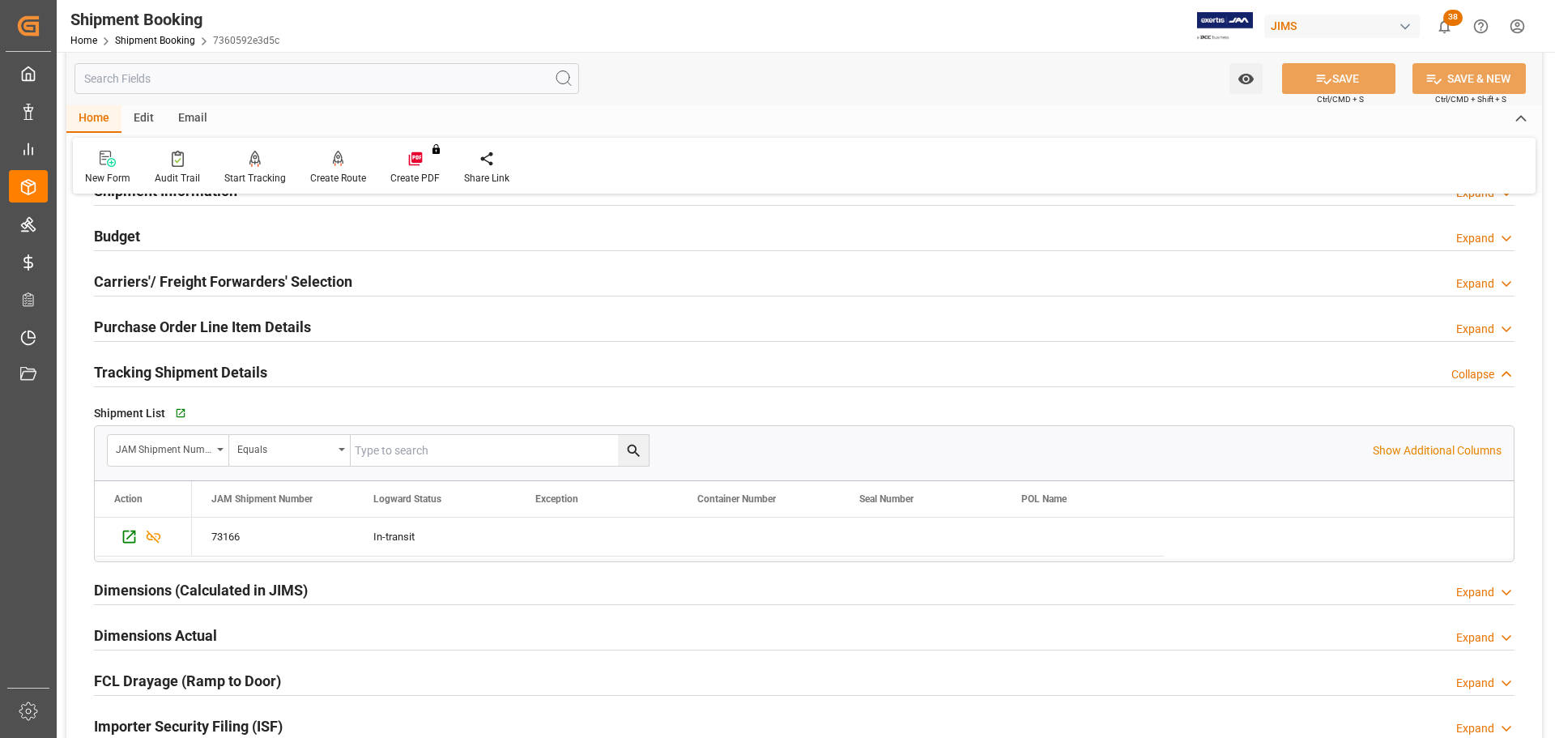
click at [228, 358] on div "Tracking Shipment Details" at bounding box center [180, 371] width 173 height 31
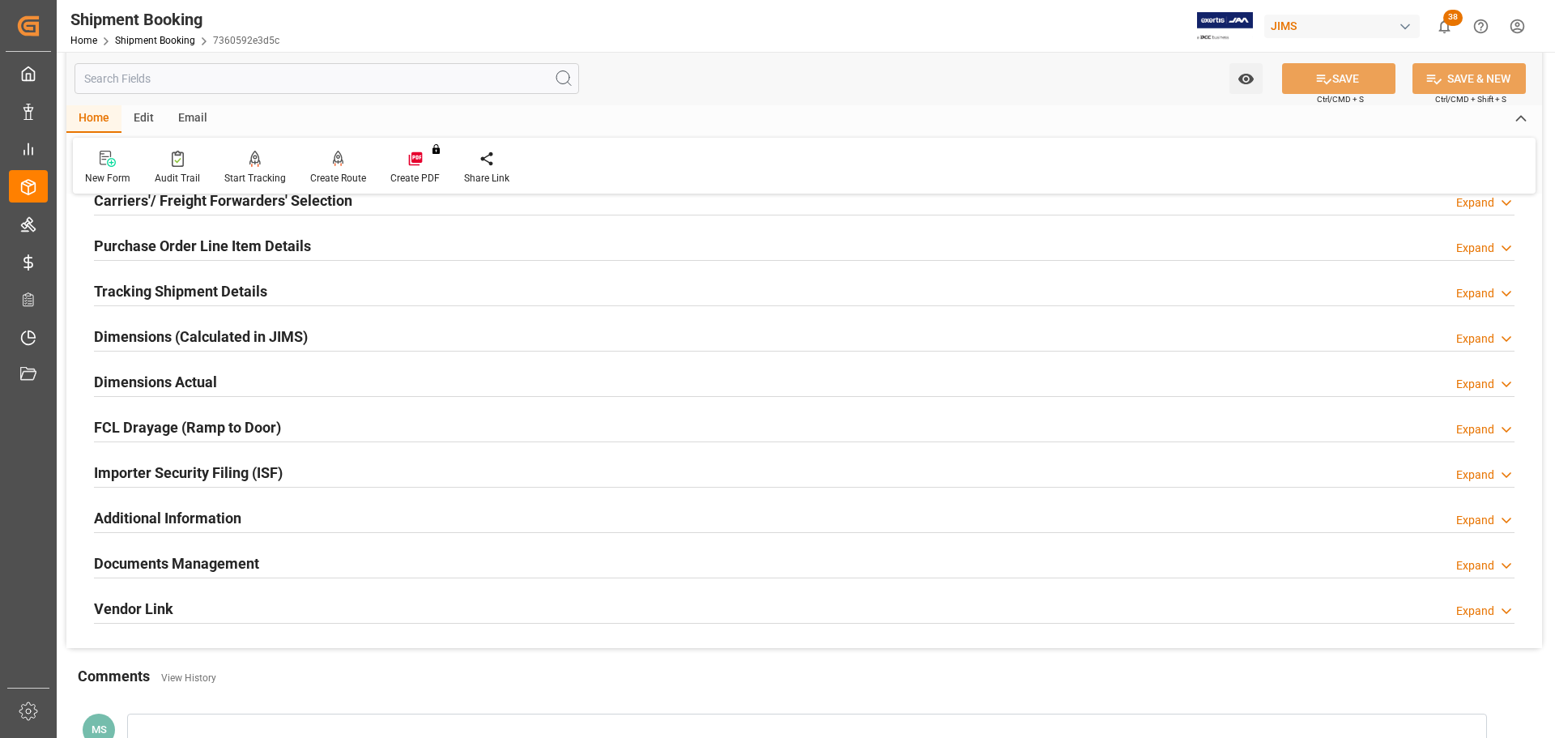
click at [222, 372] on div "Dimensions Actual Expand" at bounding box center [804, 380] width 1421 height 31
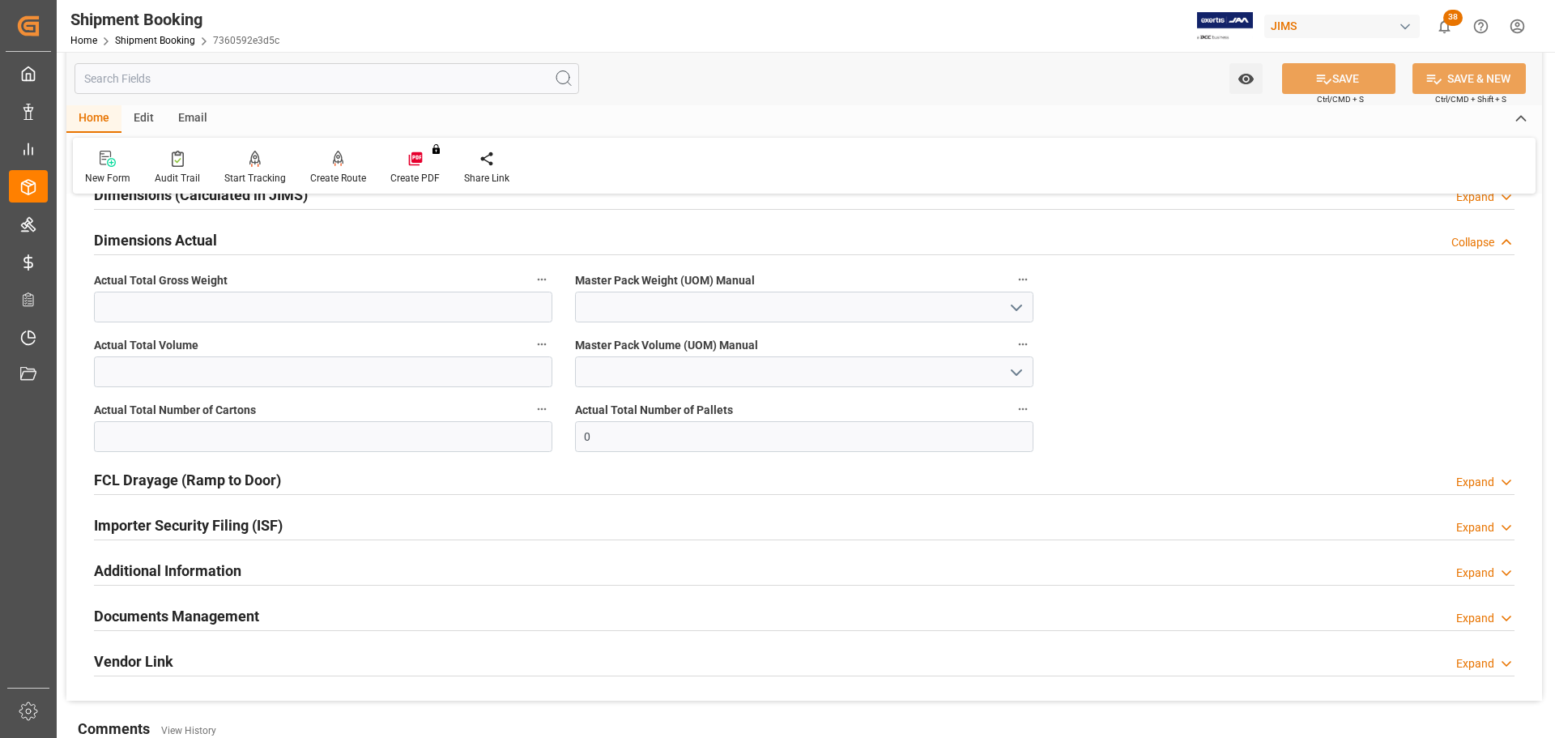
scroll to position [405, 0]
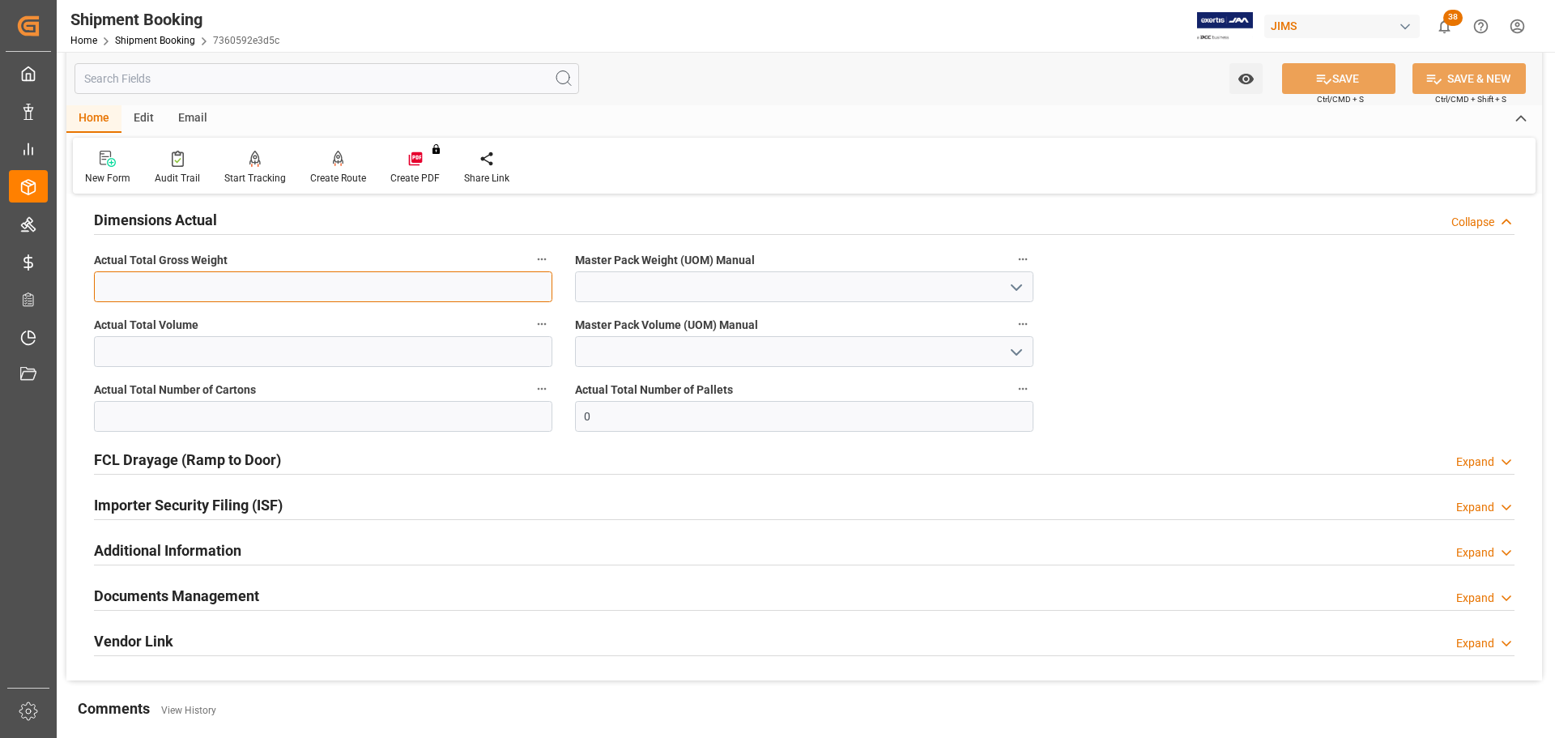
click at [216, 286] on input "text" at bounding box center [323, 286] width 458 height 31
type input "196"
click at [1024, 279] on icon "open menu" at bounding box center [1016, 287] width 19 height 19
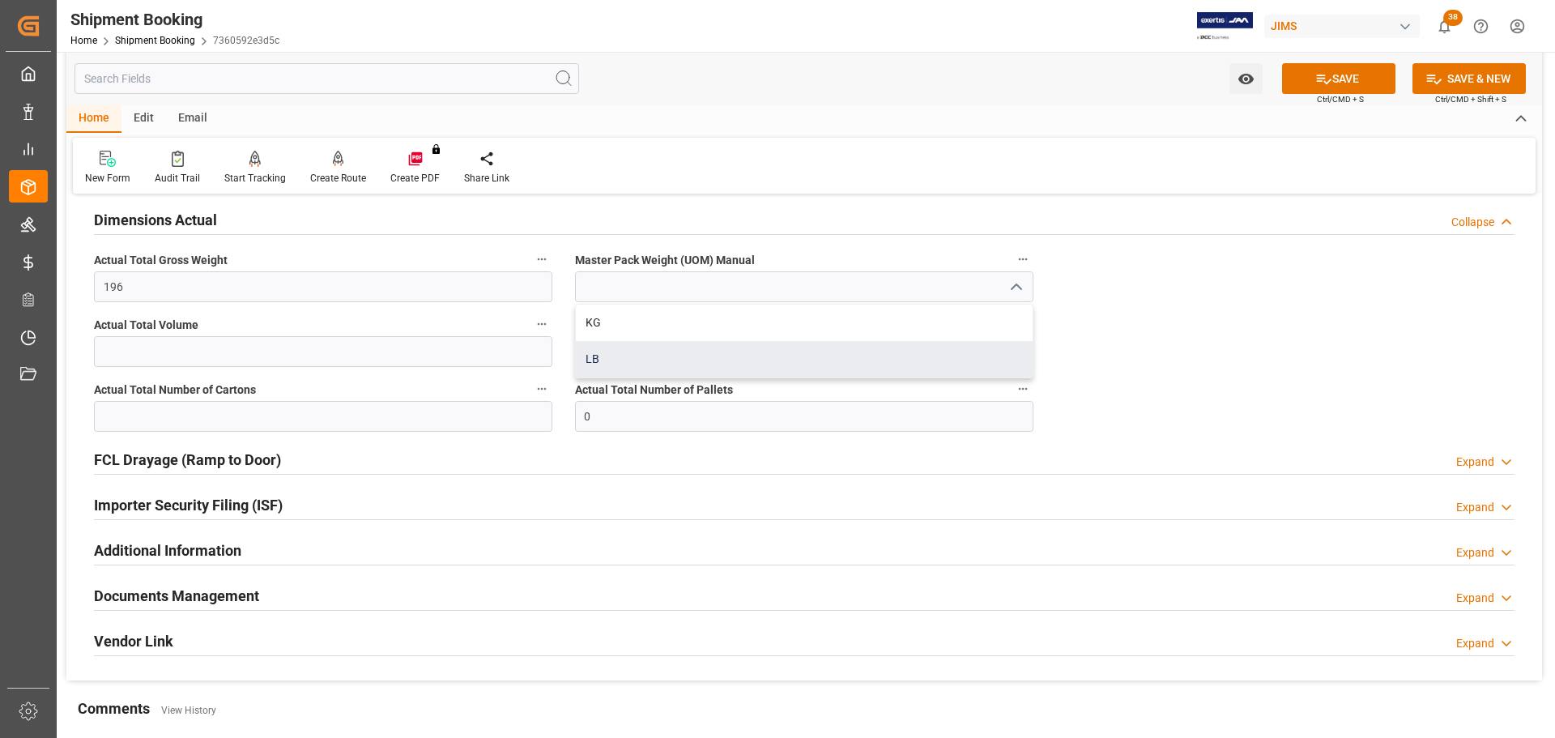
click at [640, 352] on div "LB" at bounding box center [804, 359] width 457 height 36
type input "LB"
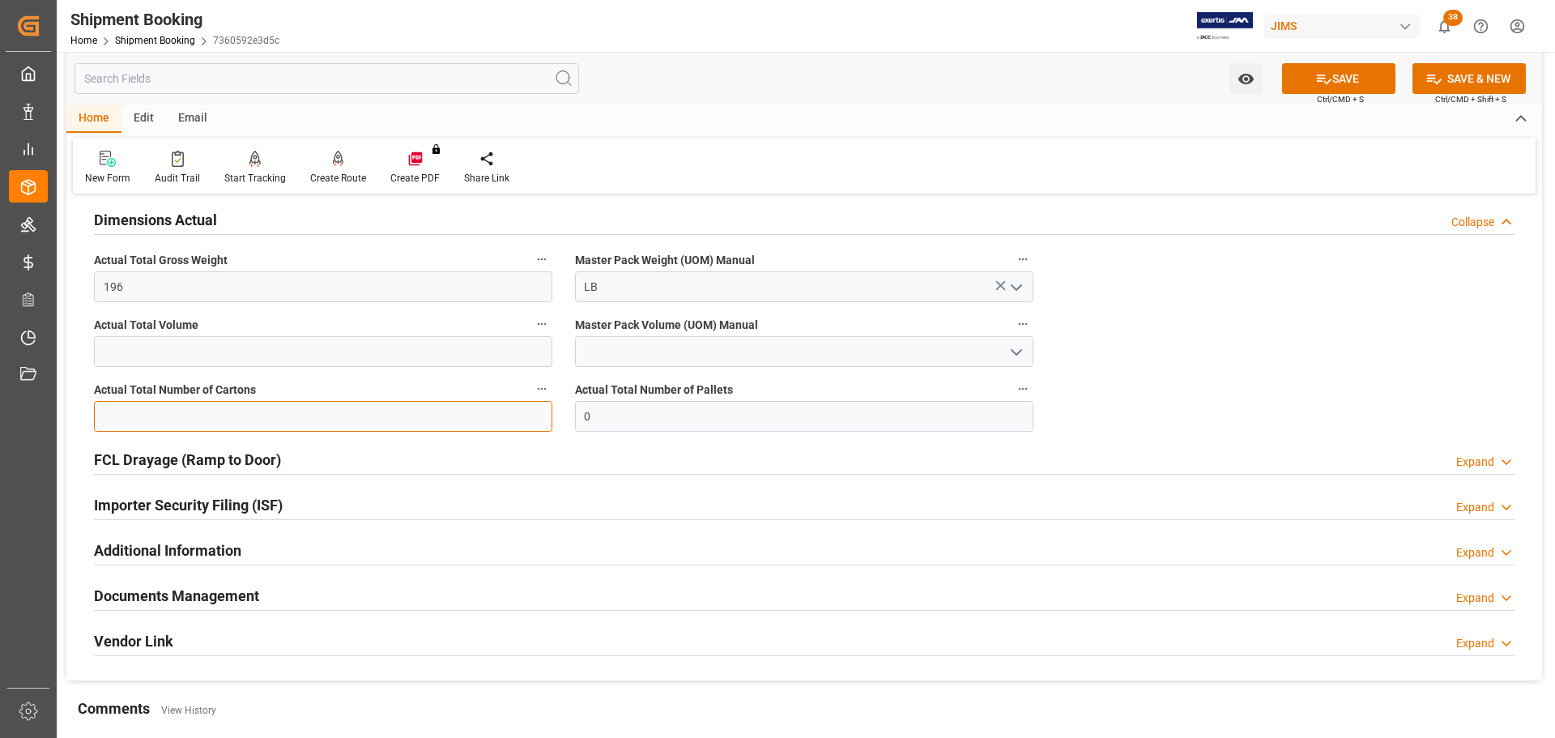
click at [313, 428] on input "text" at bounding box center [323, 416] width 458 height 31
type input "5"
click at [1336, 84] on button "SAVE" at bounding box center [1338, 78] width 113 height 31
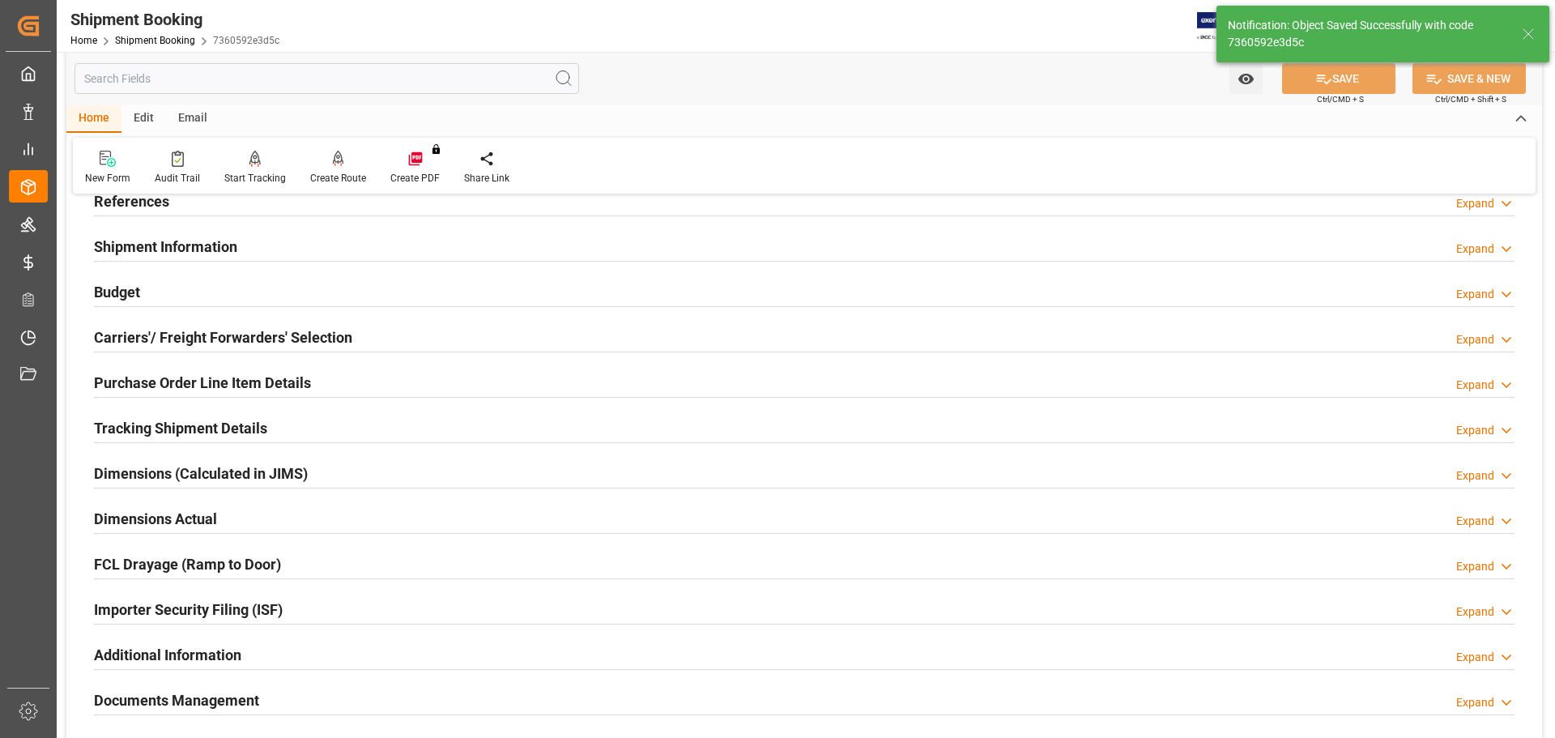
scroll to position [81, 0]
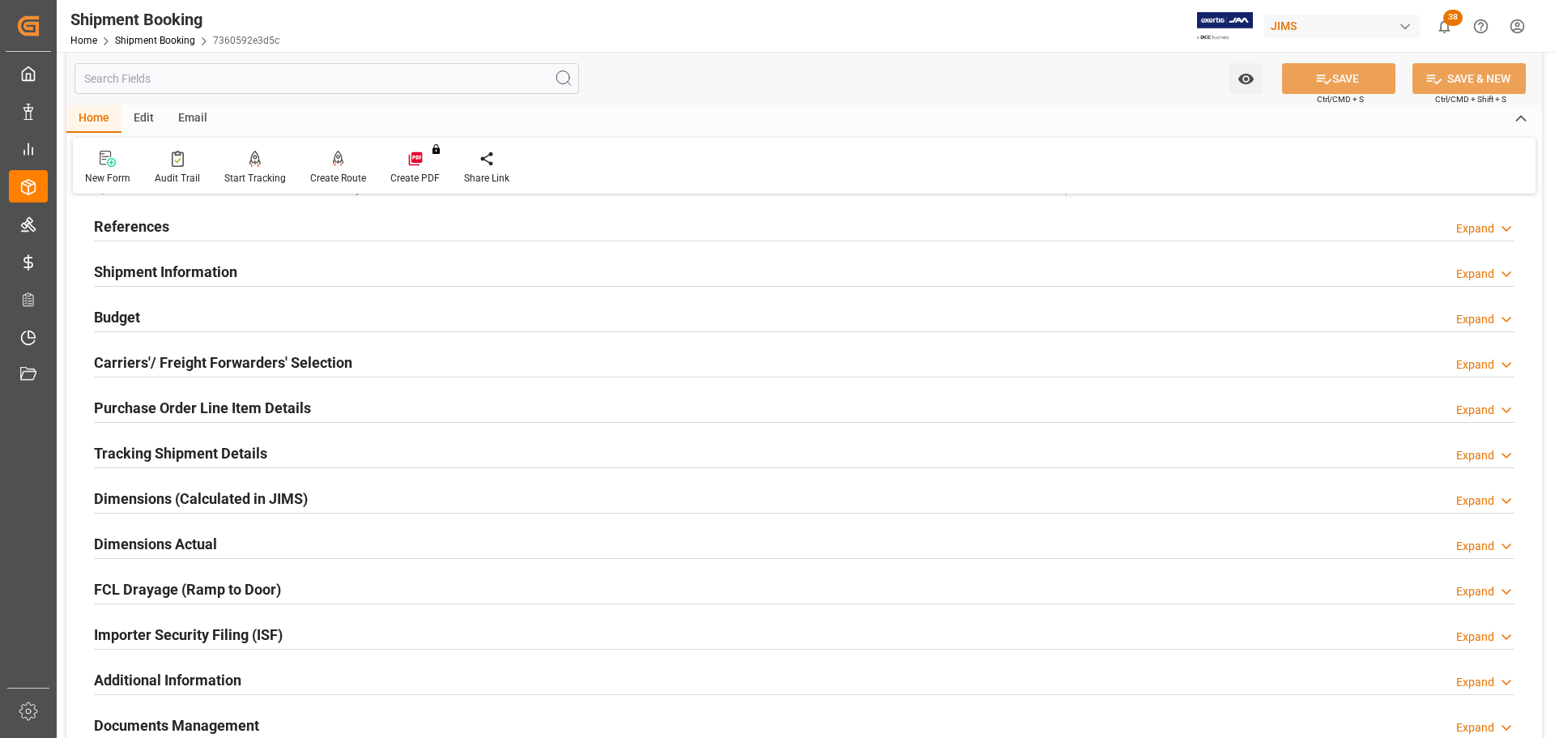
click at [304, 539] on div "Dimensions Actual Expand" at bounding box center [804, 542] width 1421 height 31
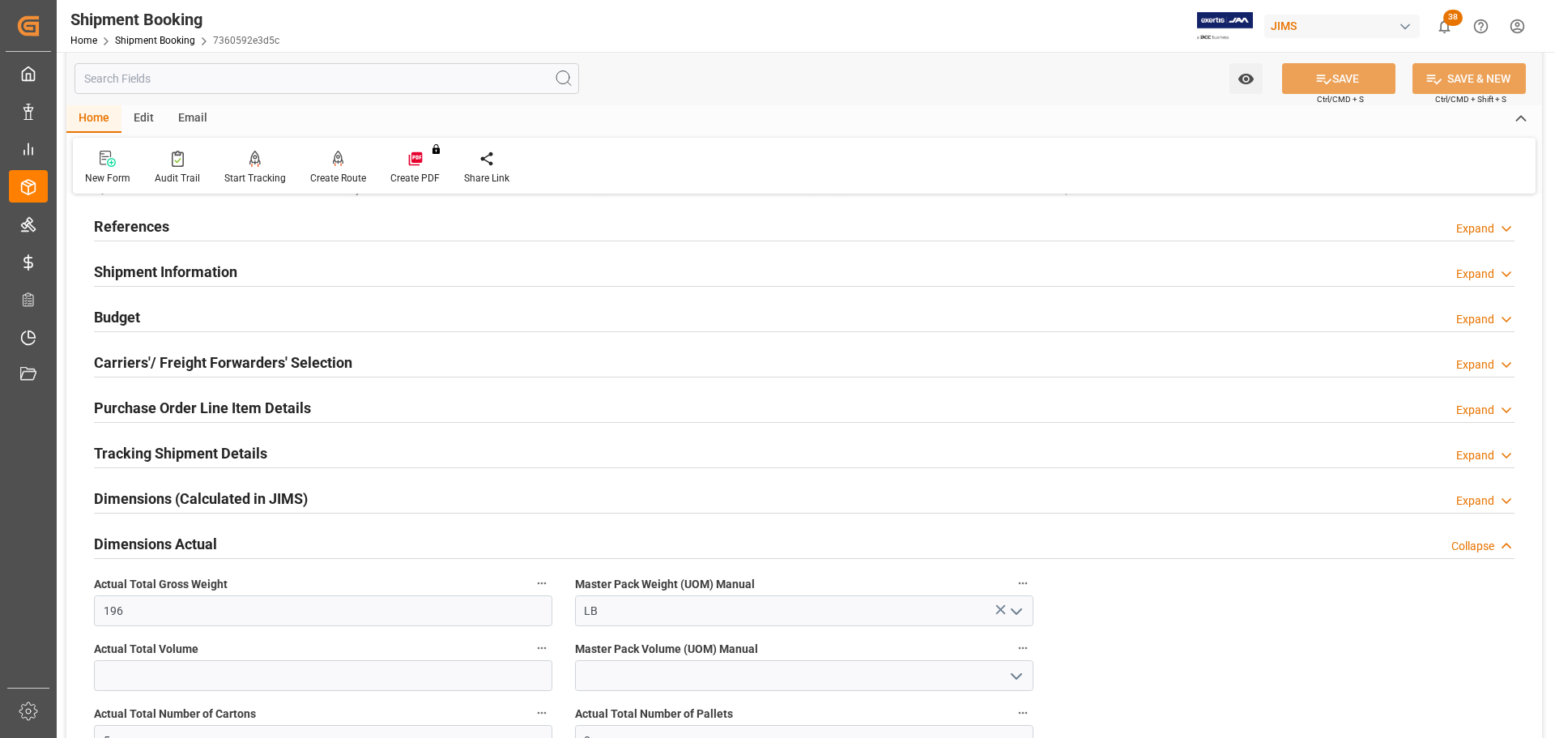
click at [299, 544] on div "Dimensions Actual Collapse" at bounding box center [804, 542] width 1421 height 31
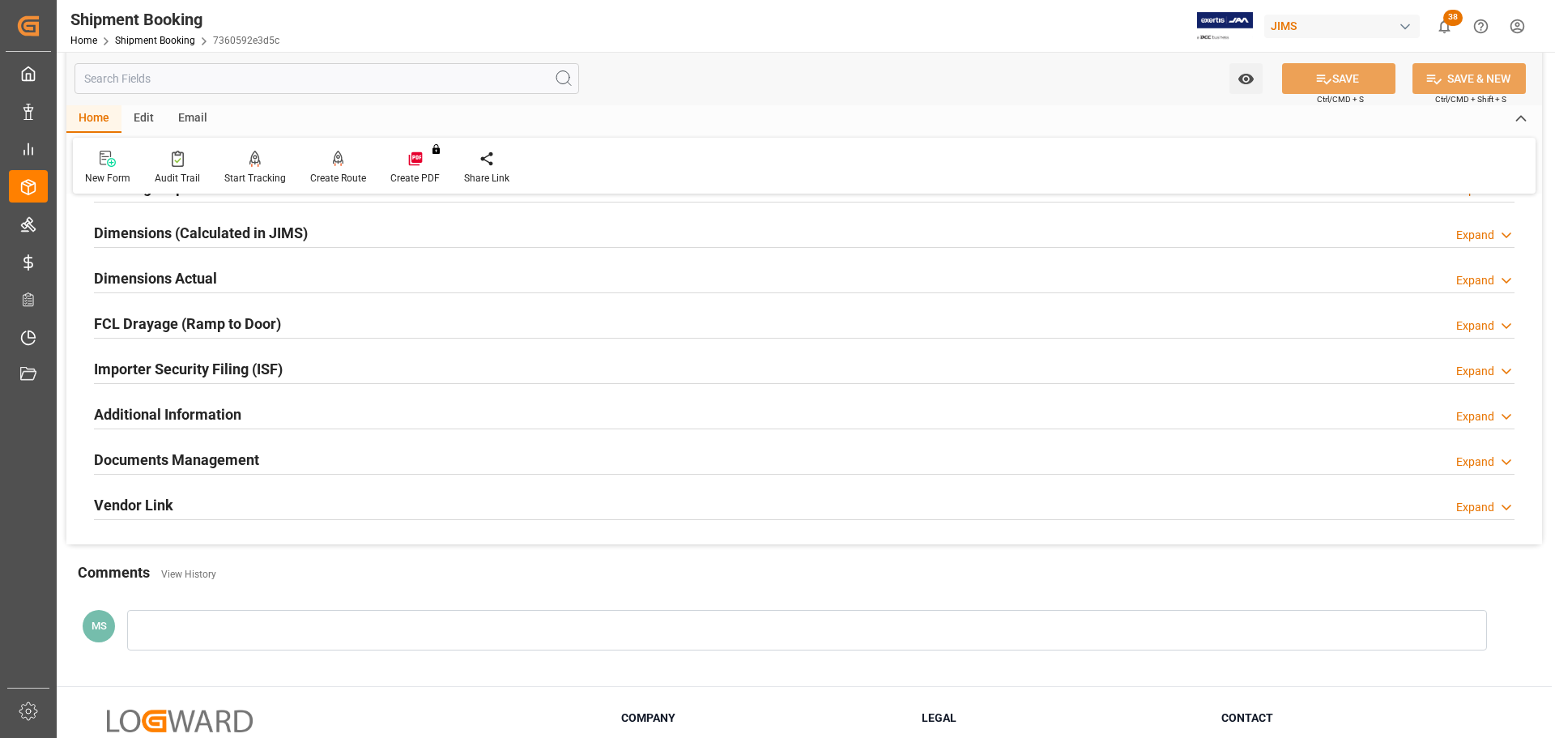
scroll to position [405, 0]
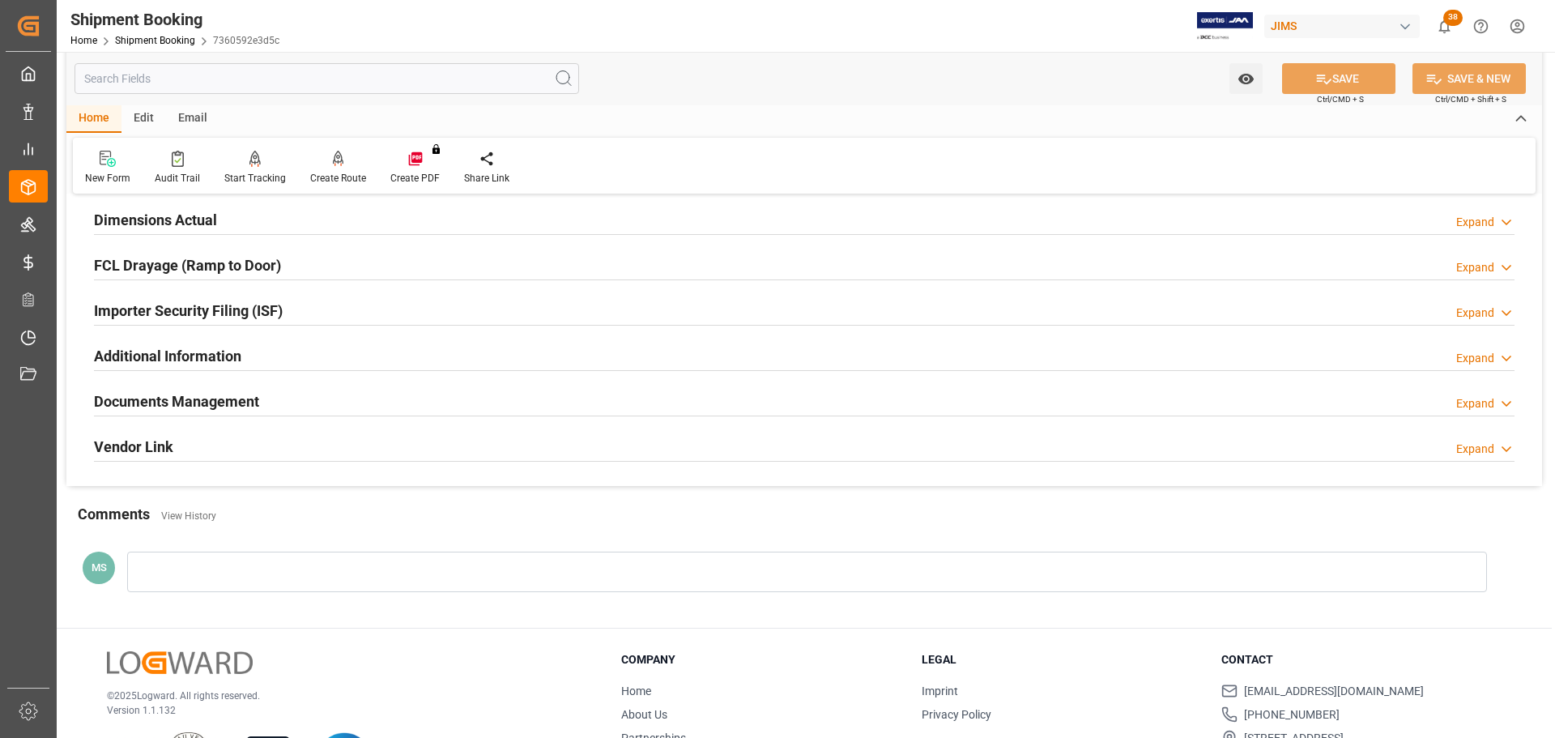
click at [277, 408] on div "Documents Management Expand" at bounding box center [804, 400] width 1421 height 31
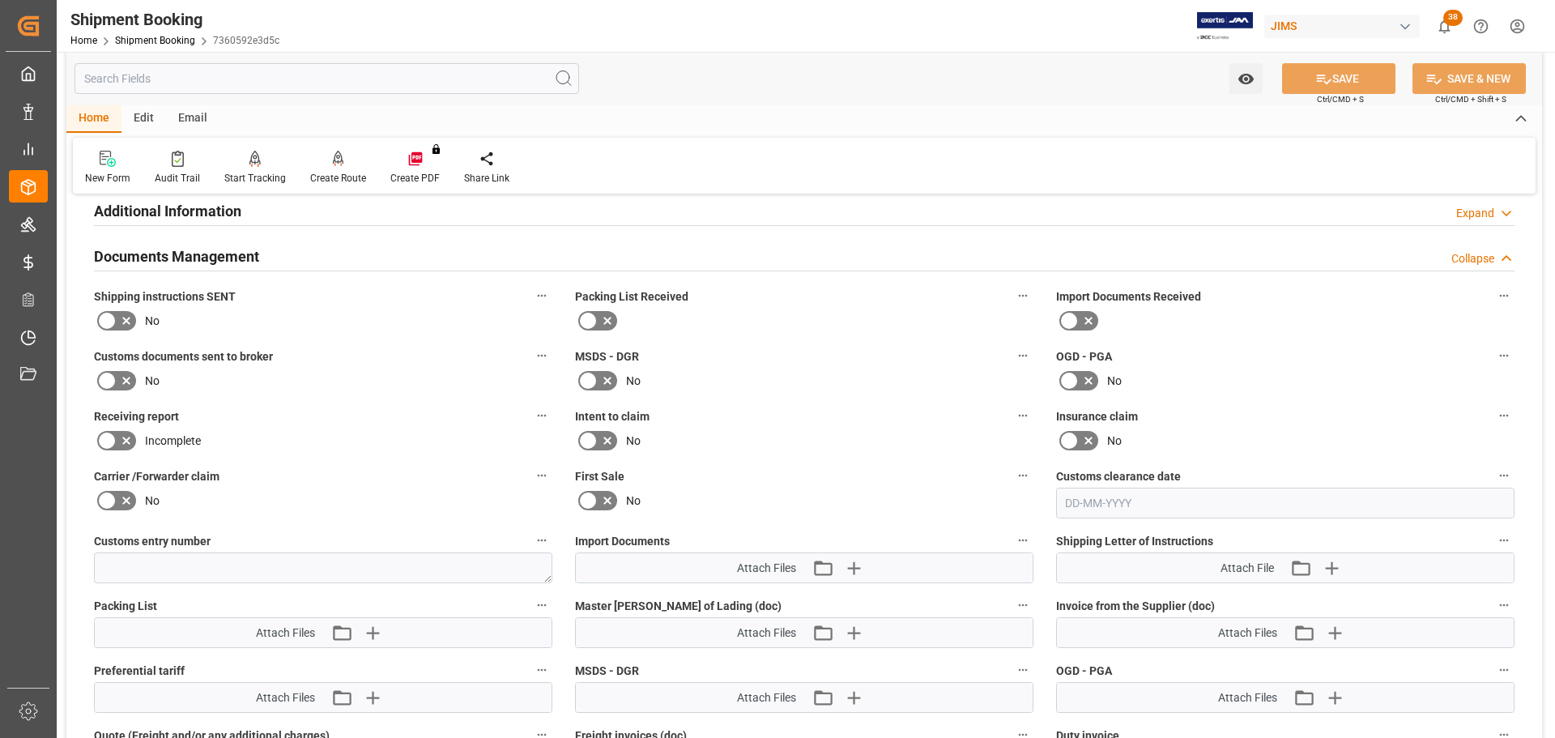
scroll to position [567, 0]
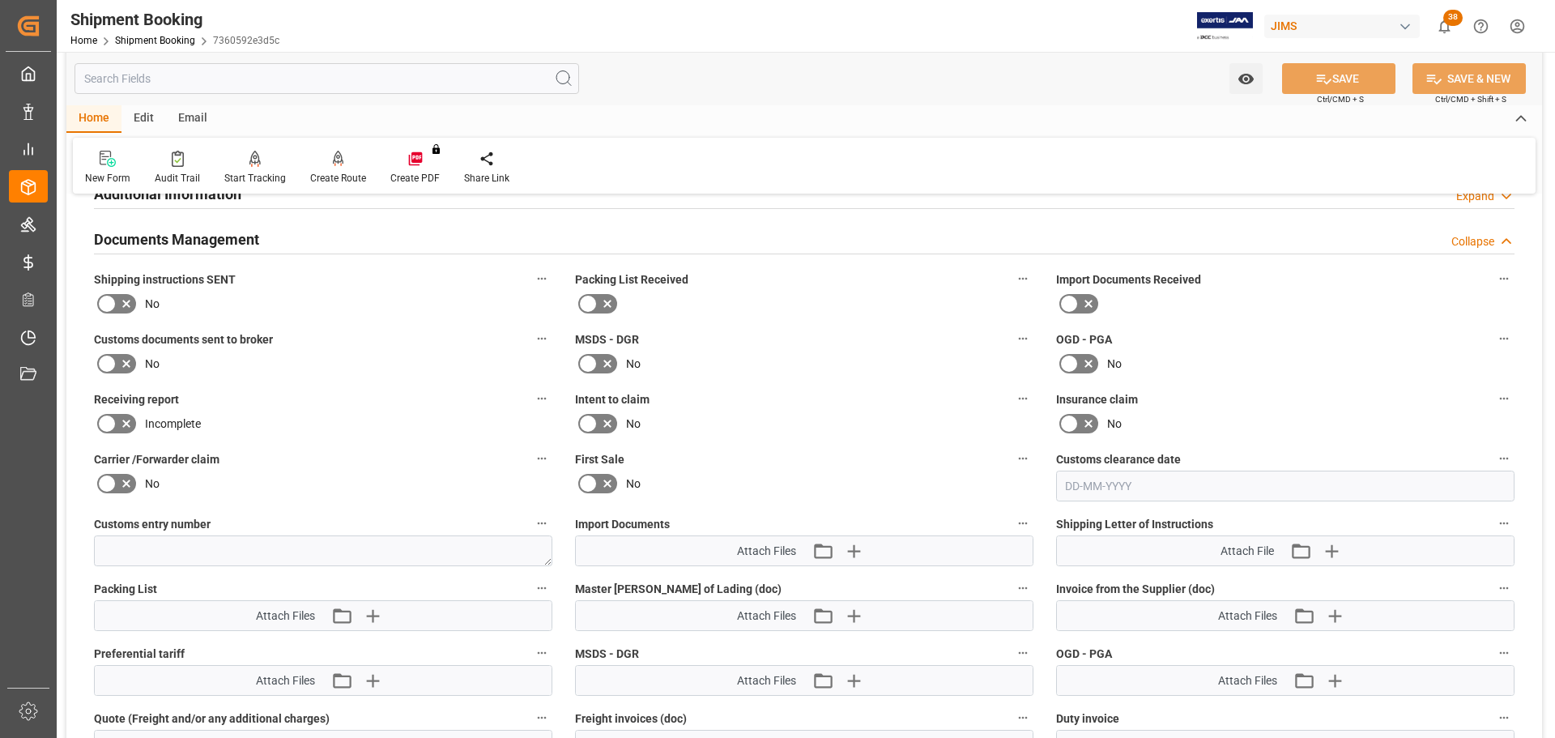
click at [127, 291] on label at bounding box center [116, 304] width 45 height 26
click at [0, 0] on input "checkbox" at bounding box center [0, 0] width 0 height 0
click at [1353, 85] on button "SAVE" at bounding box center [1338, 78] width 113 height 31
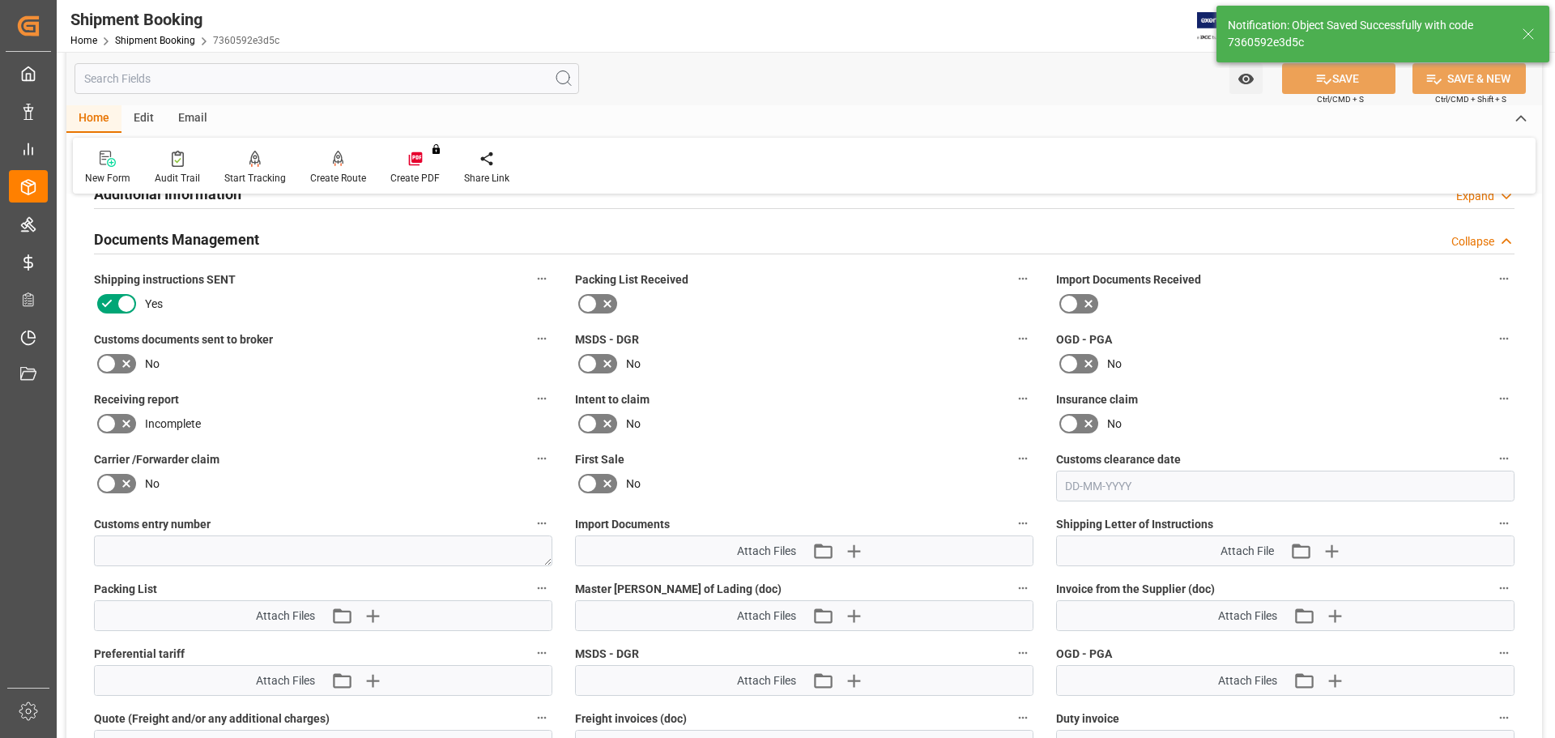
scroll to position [478, 0]
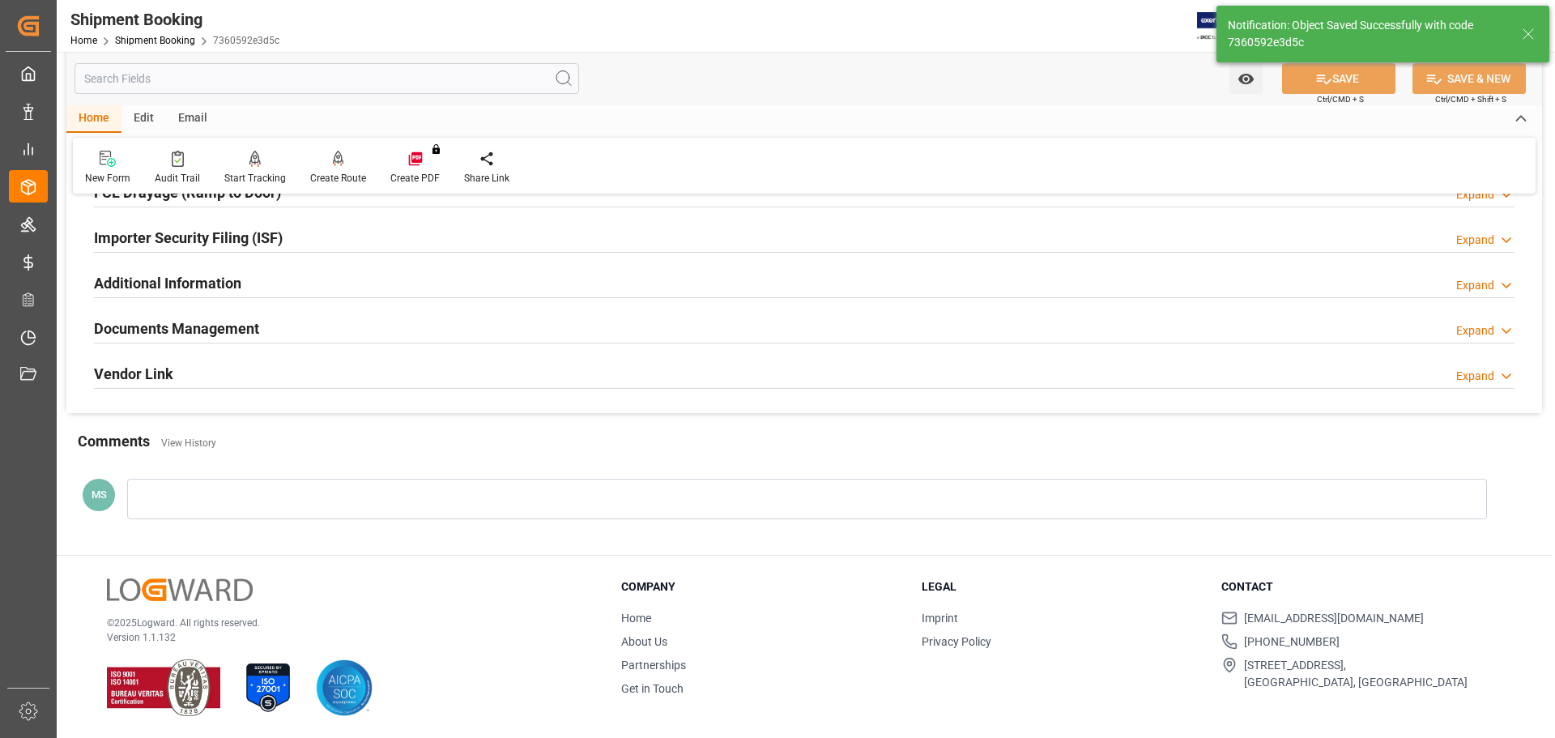
click at [411, 320] on div "Documents Management Expand" at bounding box center [804, 327] width 1421 height 31
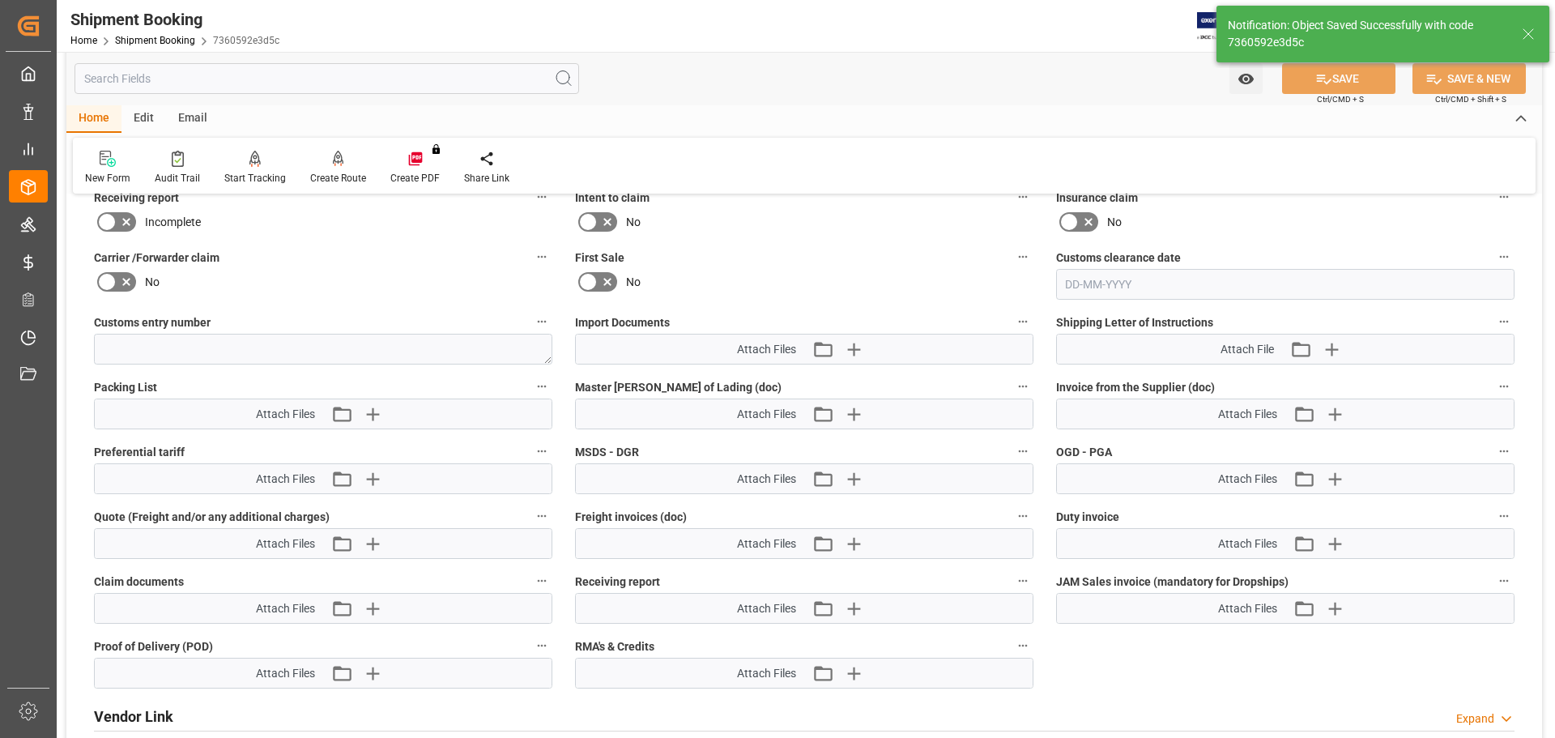
scroll to position [729, 0]
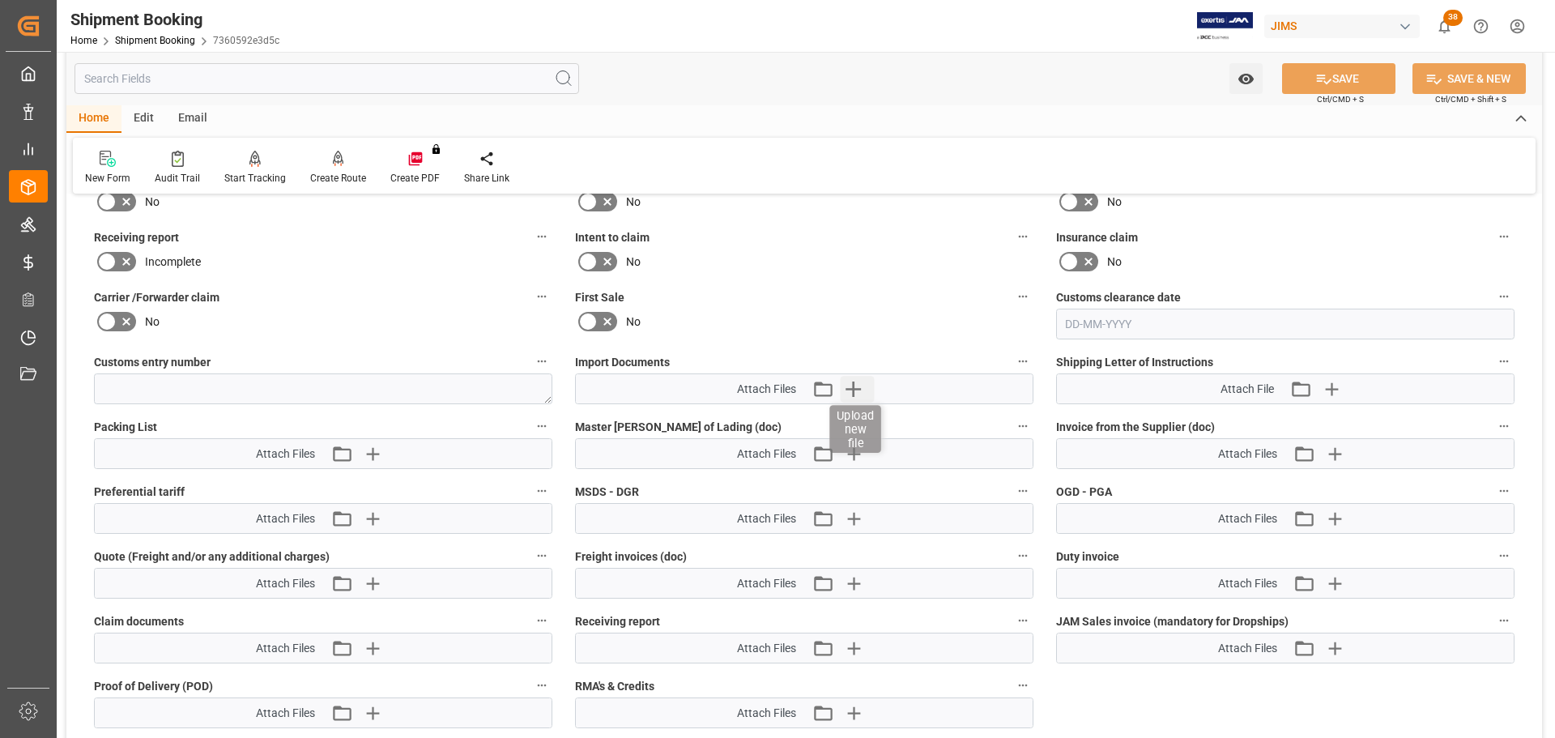
click at [865, 394] on icon "button" at bounding box center [853, 389] width 26 height 26
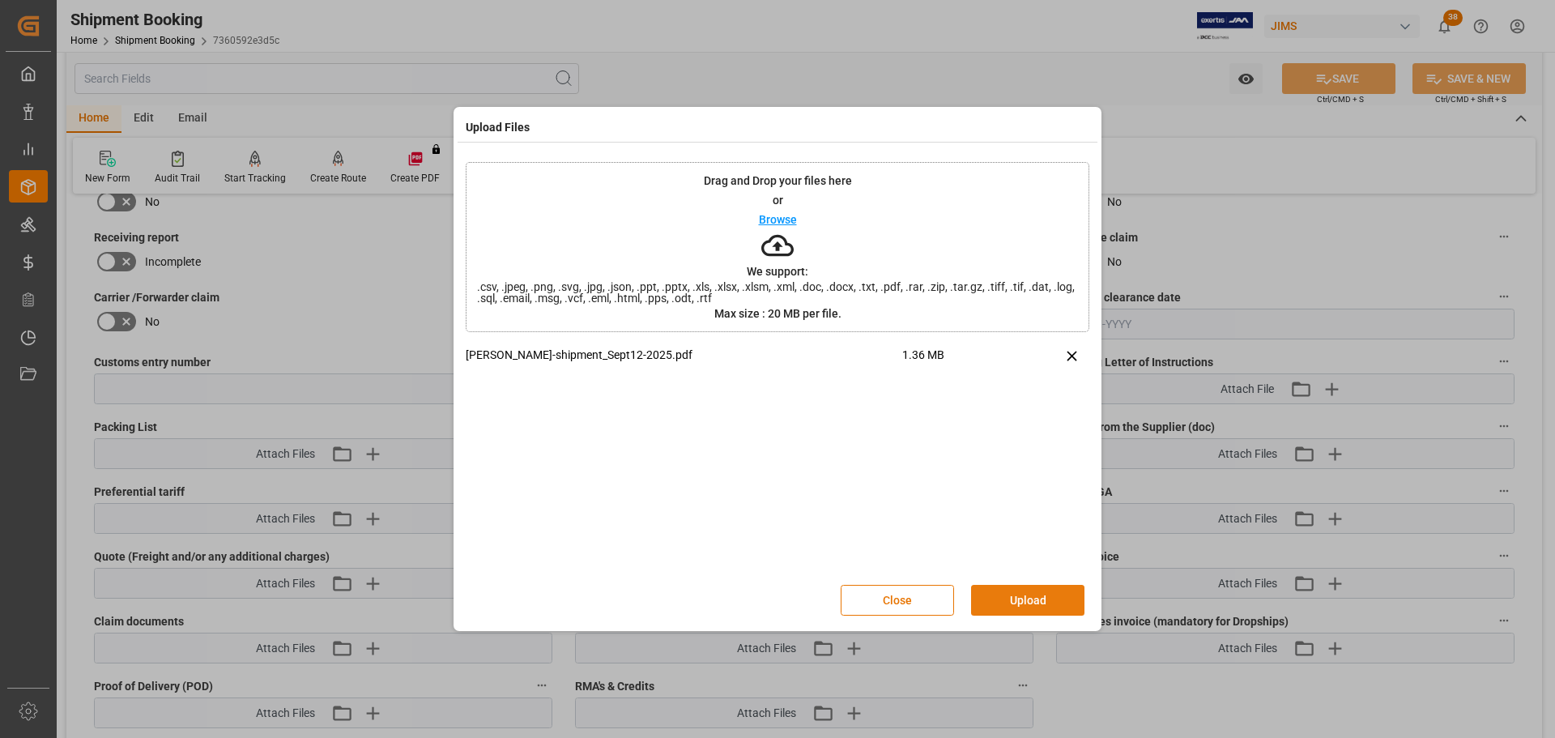
click at [1072, 597] on button "Upload" at bounding box center [1027, 600] width 113 height 31
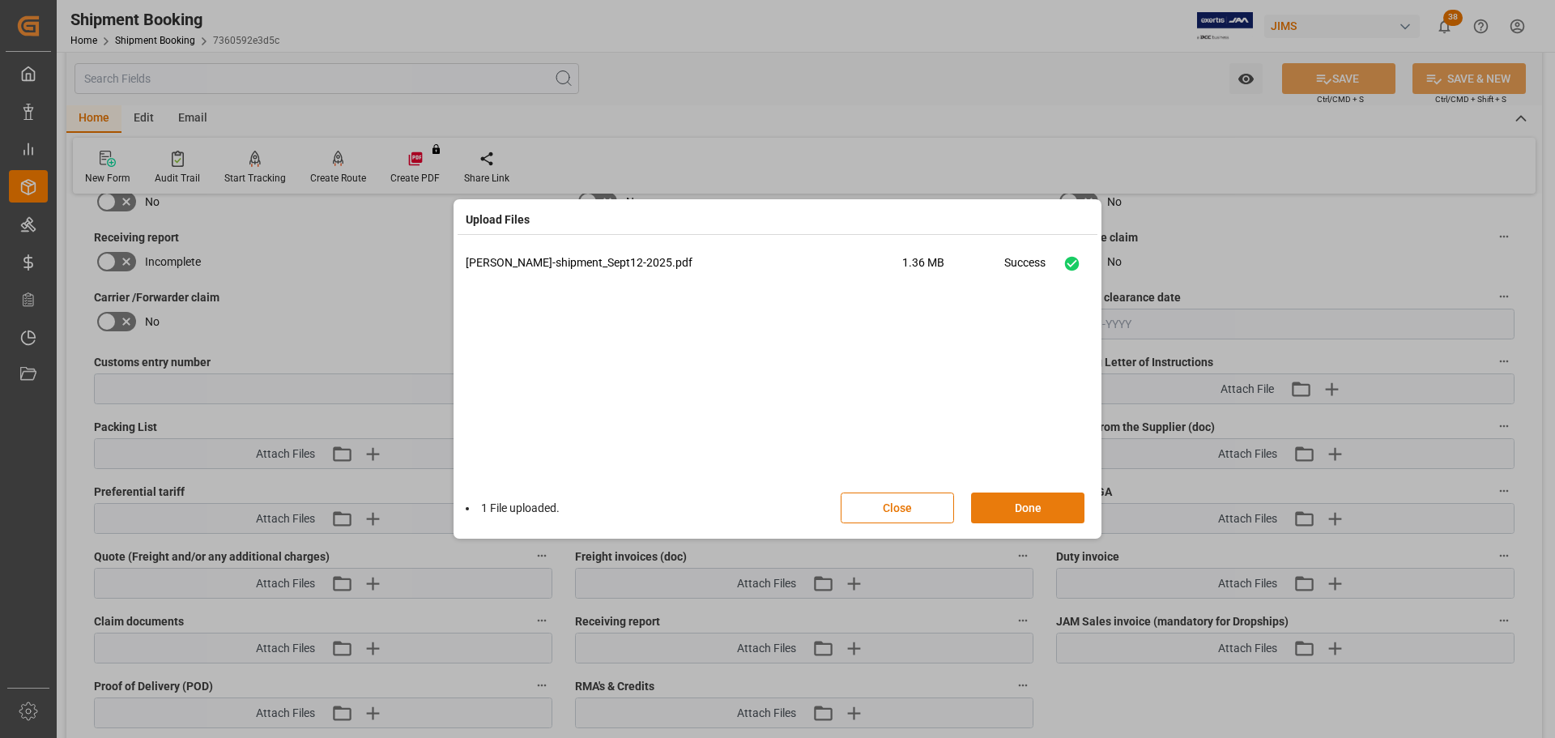
click at [1045, 507] on button "Done" at bounding box center [1027, 507] width 113 height 31
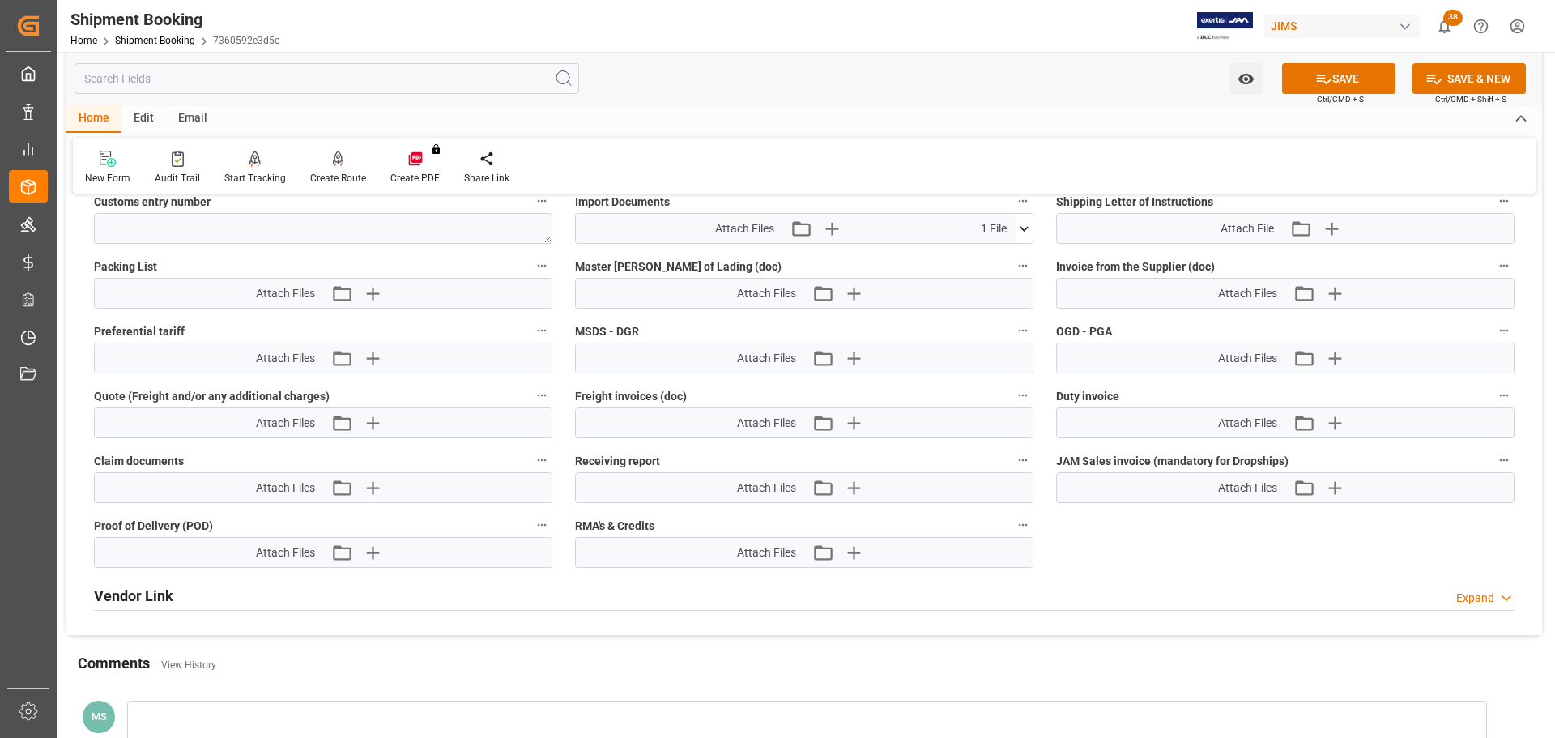
scroll to position [891, 0]
click at [373, 291] on icon "button" at bounding box center [371, 291] width 15 height 15
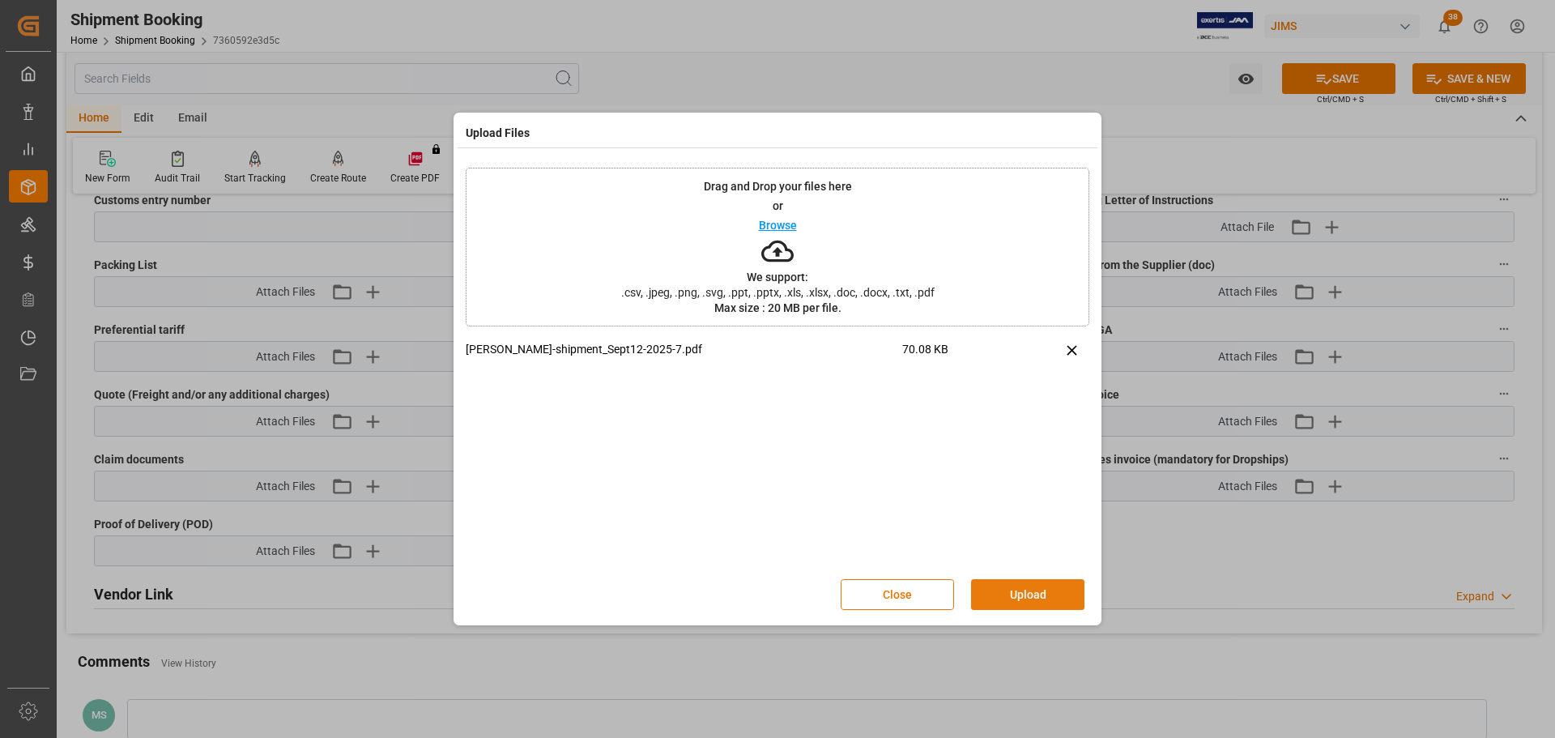
click at [1000, 602] on button "Upload" at bounding box center [1027, 594] width 113 height 31
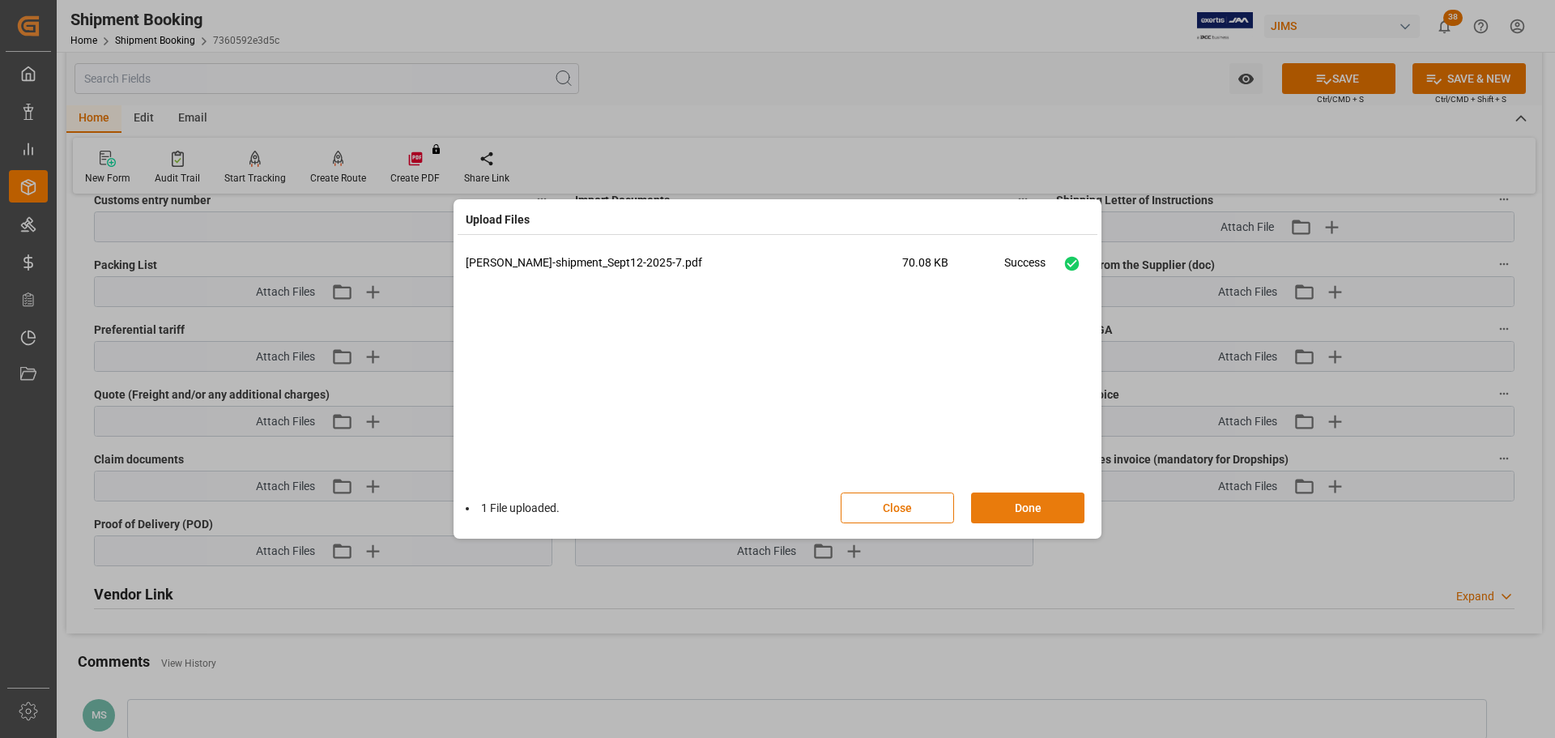
click at [1033, 508] on button "Done" at bounding box center [1027, 507] width 113 height 31
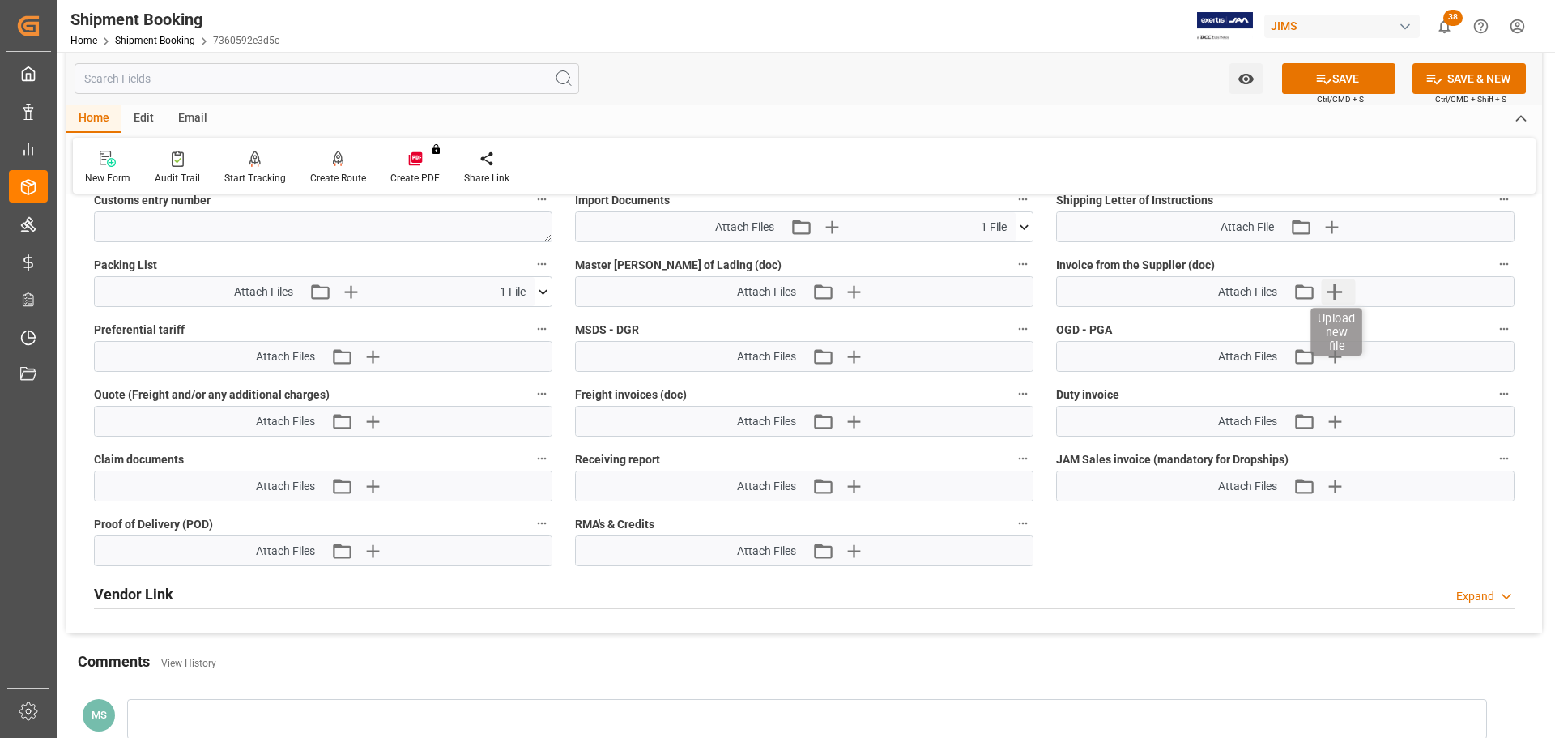
click at [1345, 282] on icon "button" at bounding box center [1334, 292] width 26 height 26
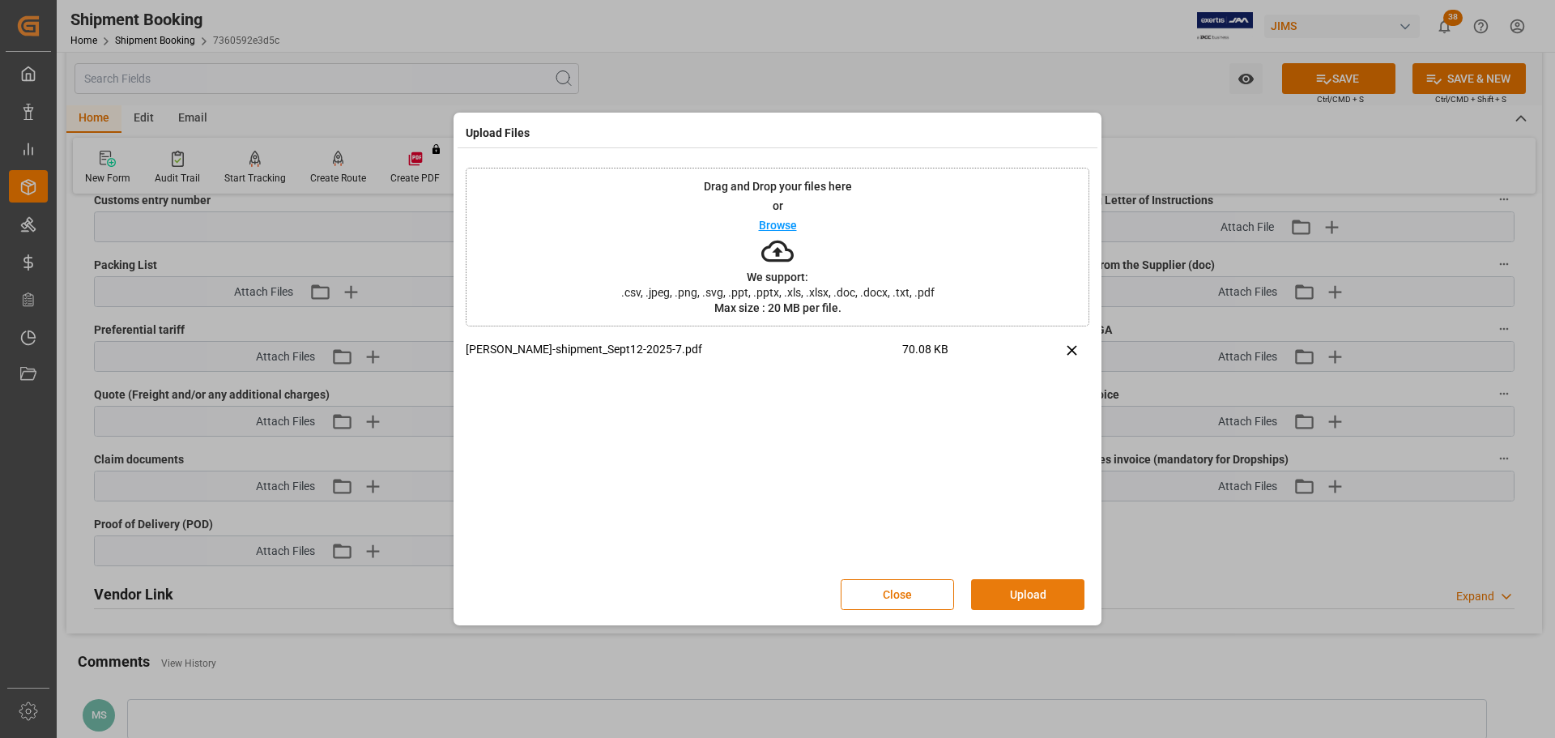
click at [1055, 588] on button "Upload" at bounding box center [1027, 594] width 113 height 31
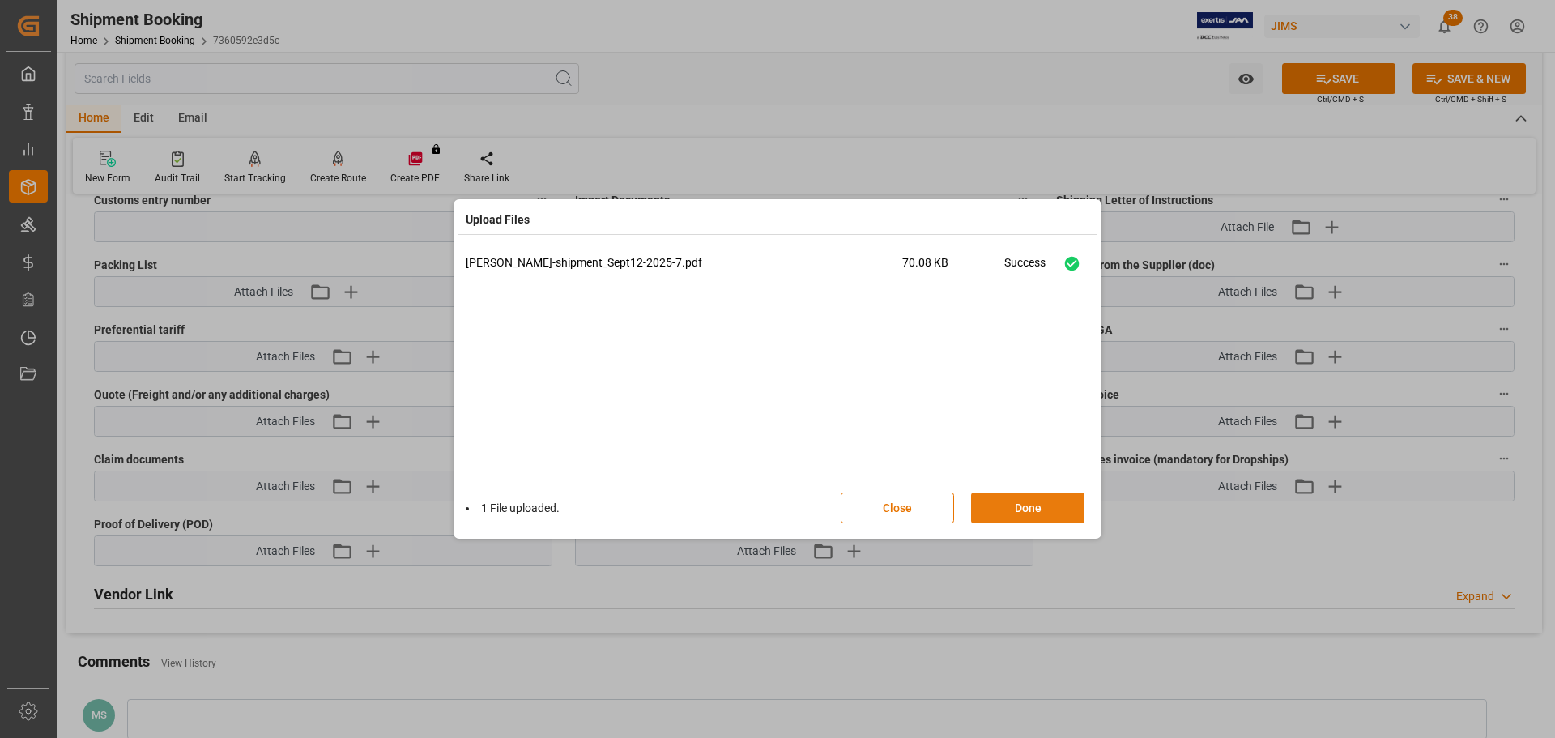
click at [1027, 505] on button "Done" at bounding box center [1027, 507] width 113 height 31
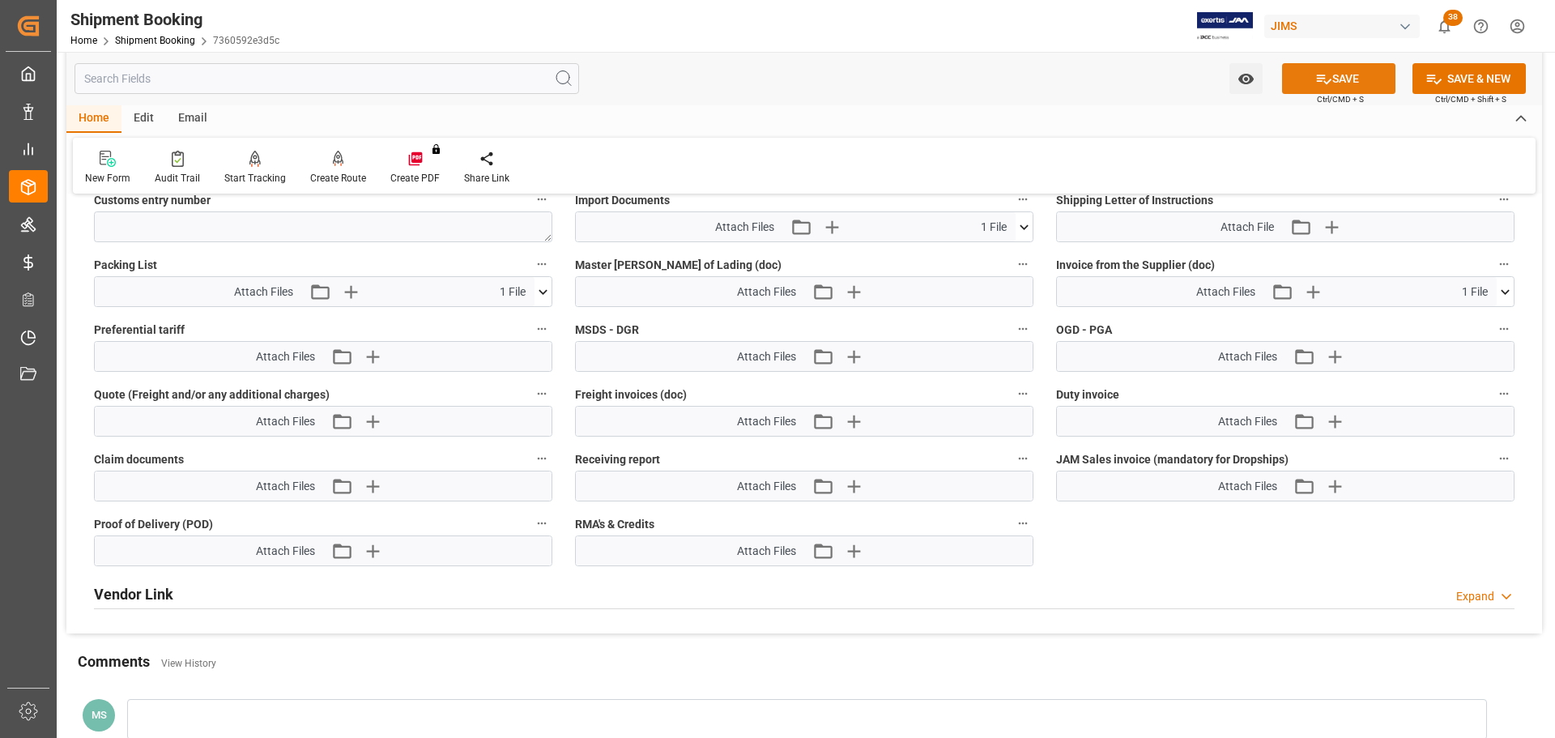
click at [1311, 88] on button "SAVE" at bounding box center [1338, 78] width 113 height 31
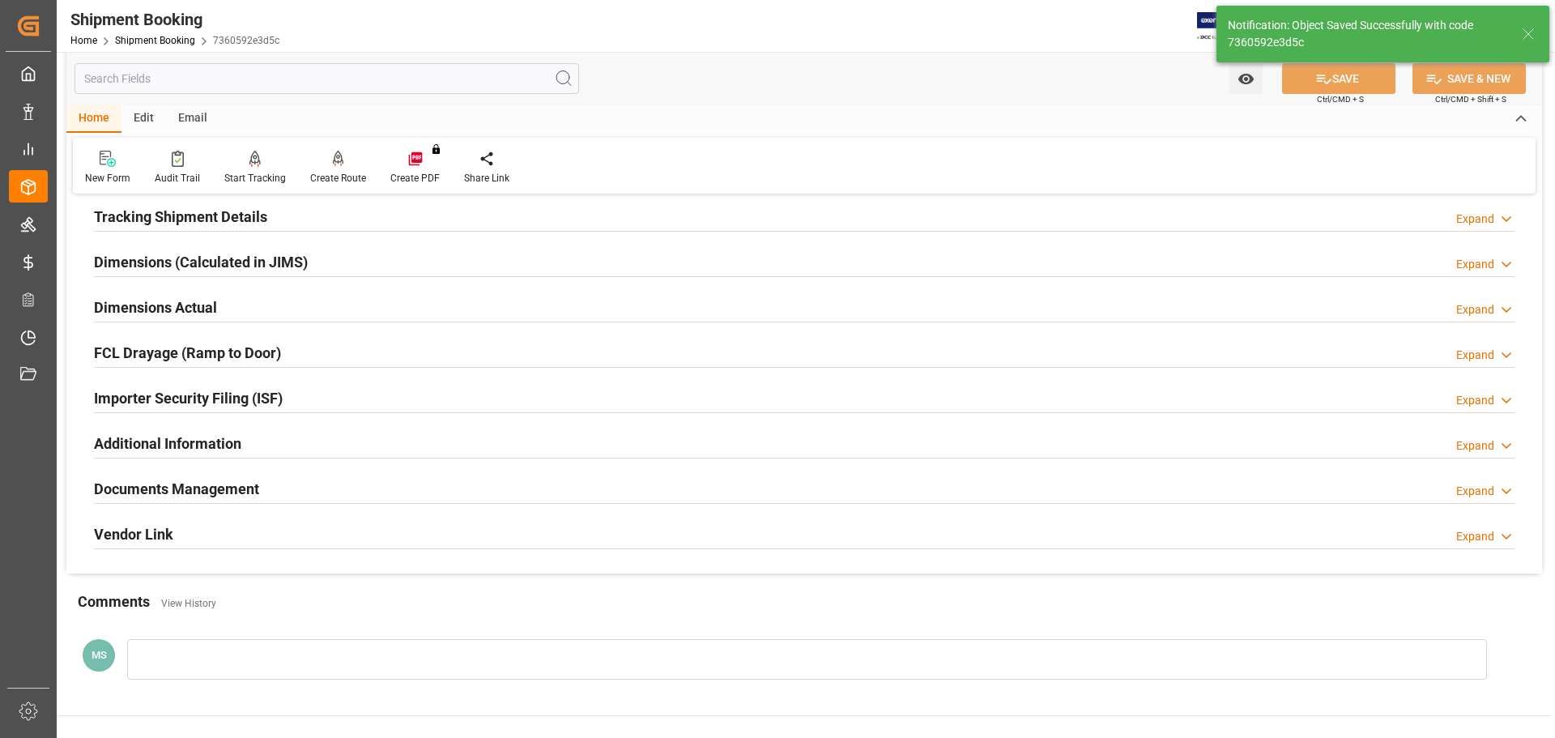
scroll to position [316, 0]
click at [202, 501] on div "Documents Management" at bounding box center [176, 489] width 165 height 31
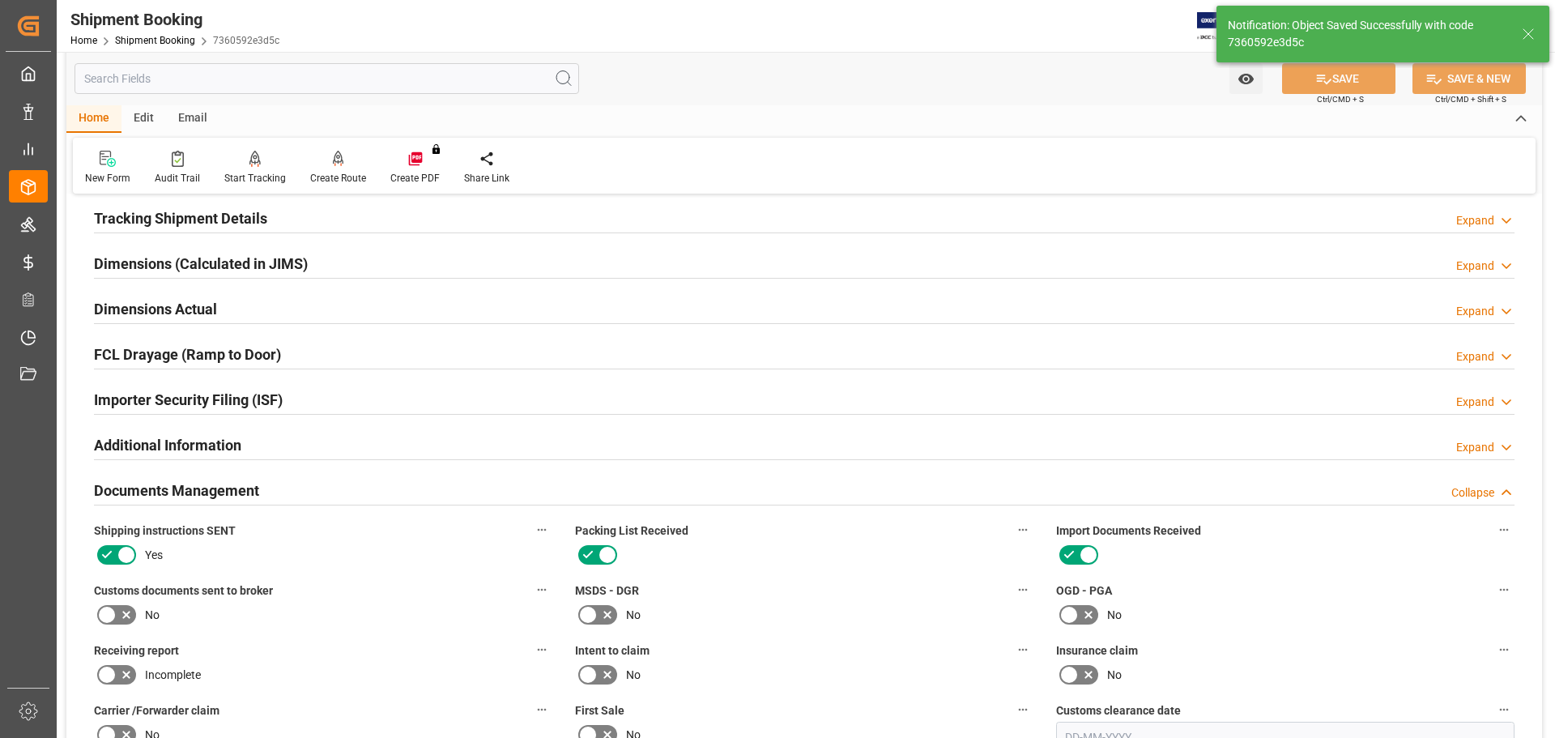
click at [211, 496] on h2 "Documents Management" at bounding box center [176, 491] width 165 height 22
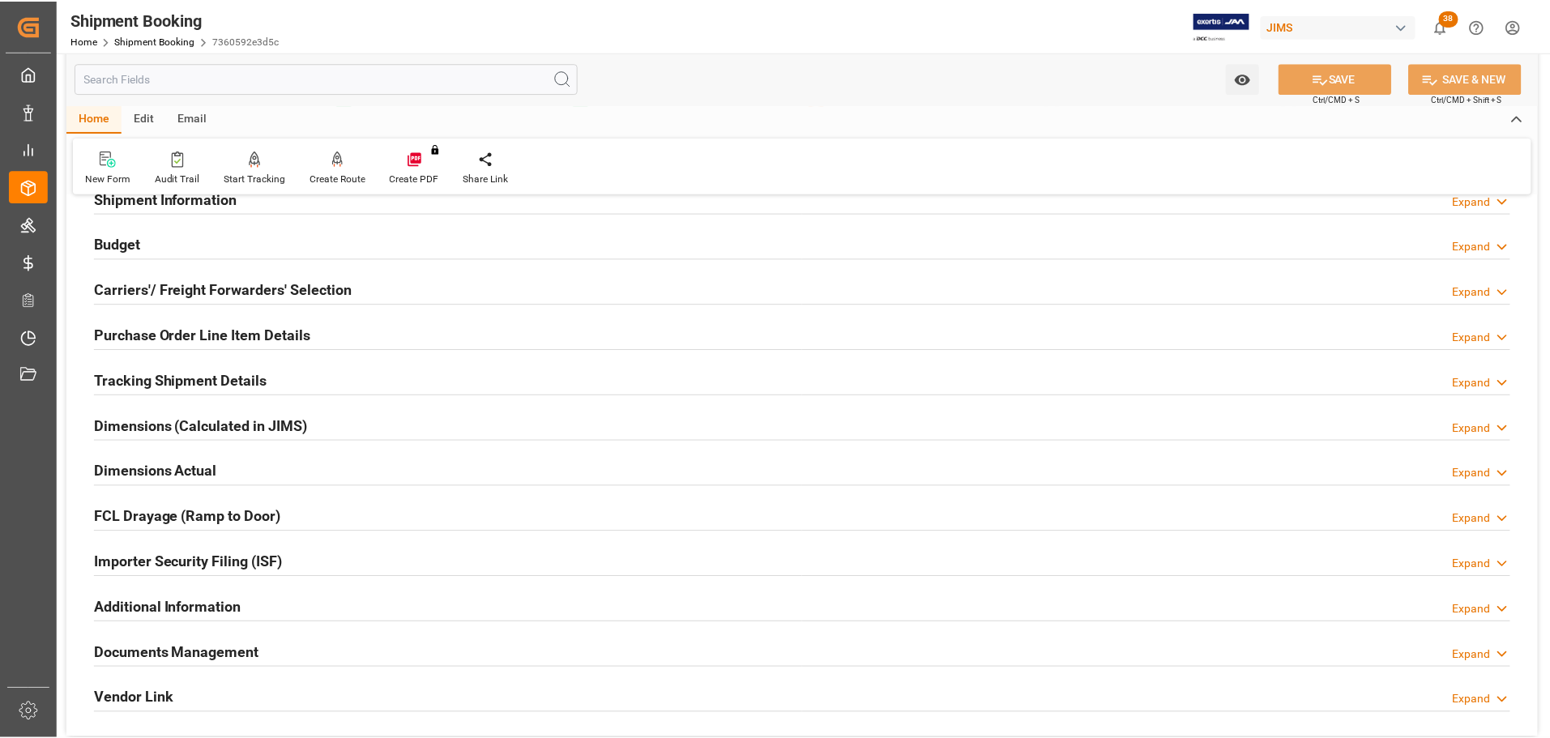
scroll to position [0, 0]
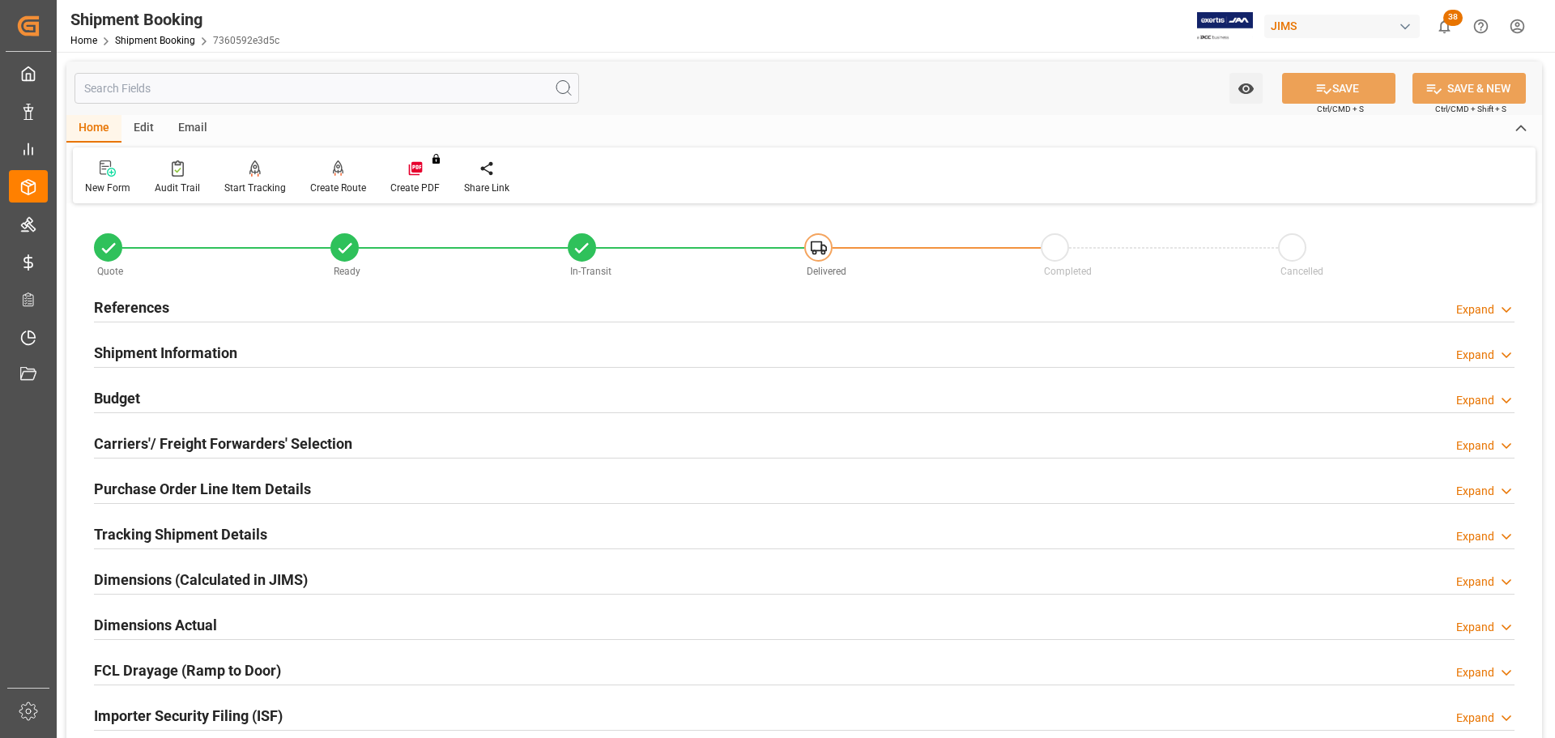
click at [350, 296] on div "References Expand" at bounding box center [804, 306] width 1421 height 31
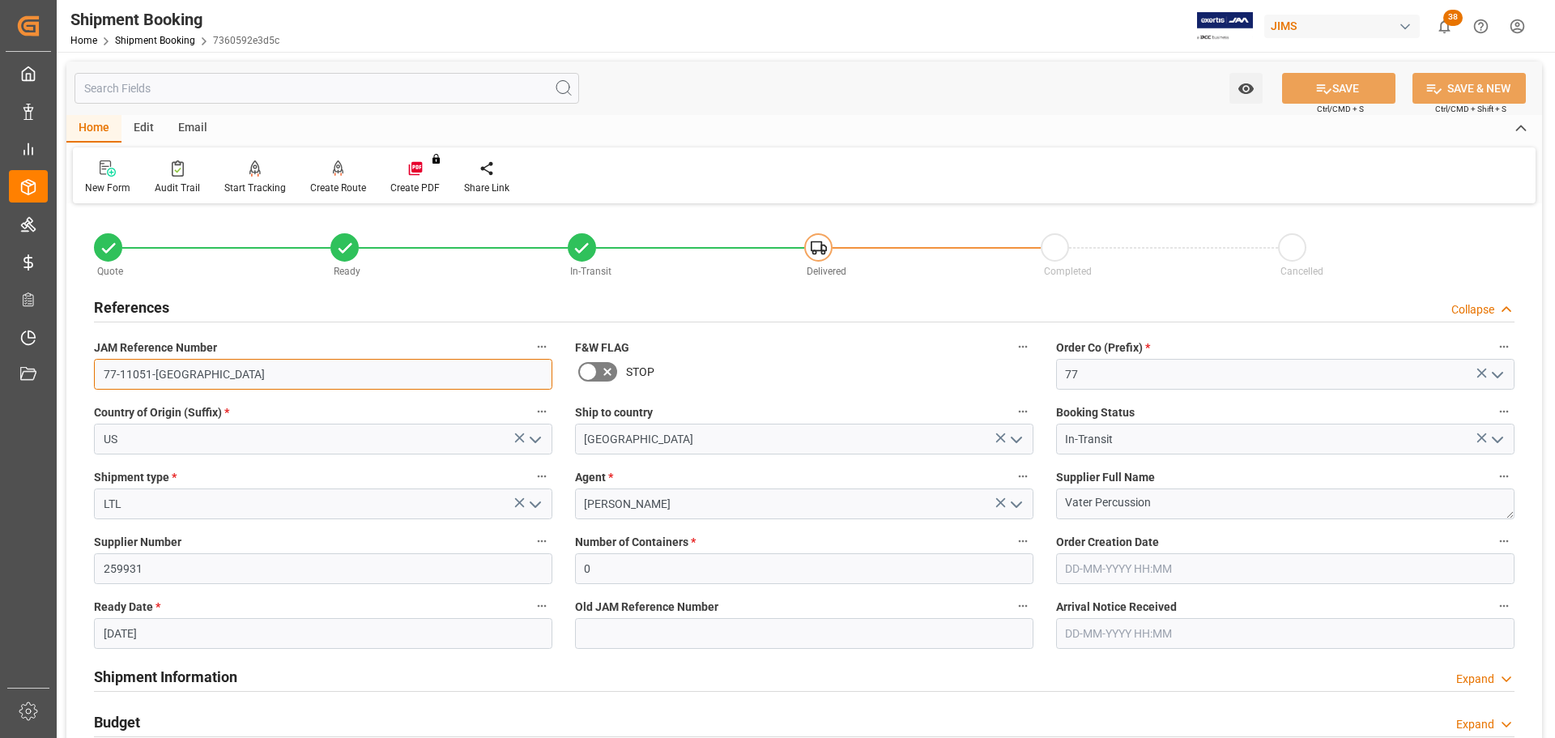
drag, startPoint x: 210, startPoint y: 377, endPoint x: 69, endPoint y: 383, distance: 141.1
click at [69, 383] on div "Quote Ready In-Transit Delivered Completed Cancelled References Collapse JAM Re…" at bounding box center [804, 711] width 1476 height 1007
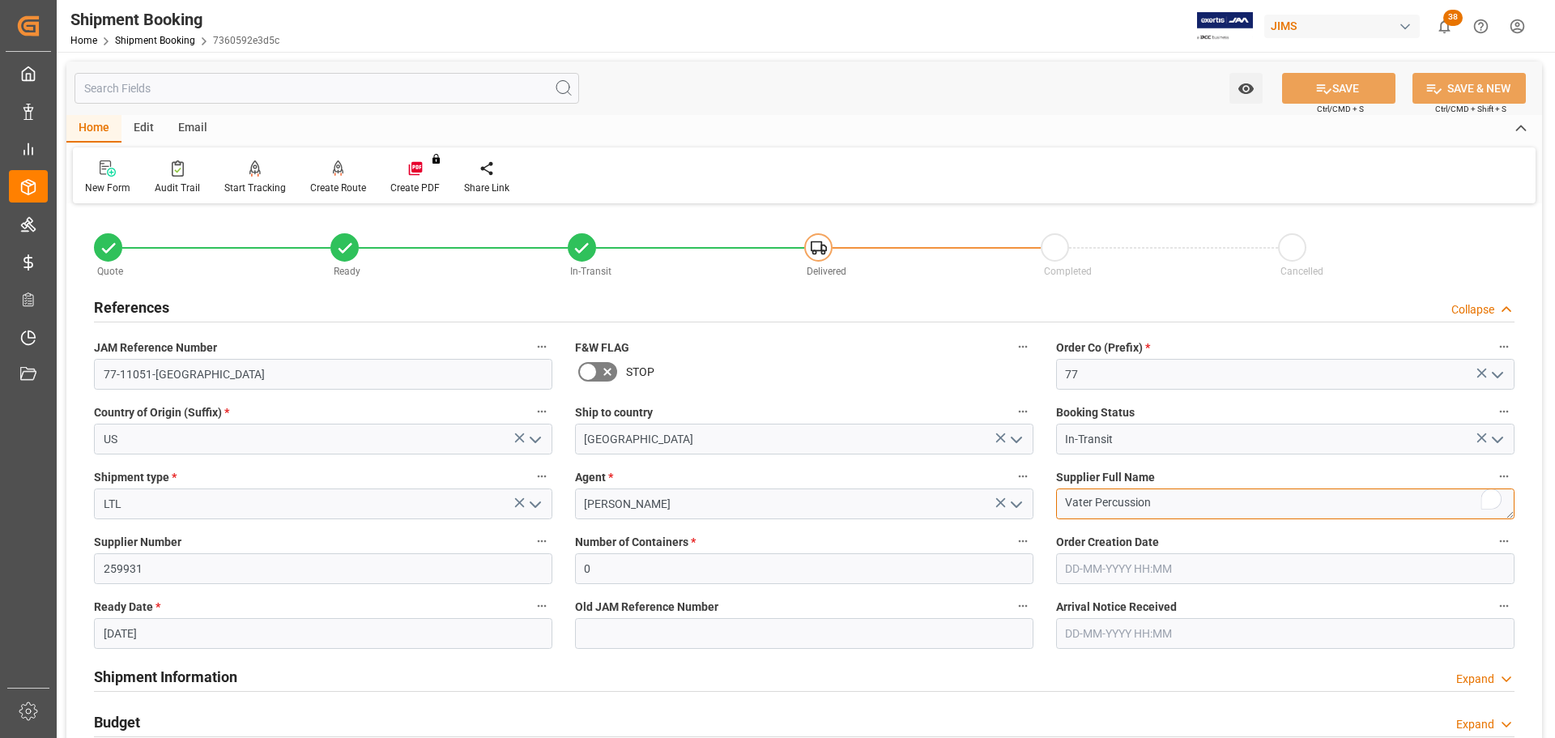
drag, startPoint x: 1185, startPoint y: 504, endPoint x: 1042, endPoint y: 517, distance: 143.1
click at [1042, 517] on div "Quote Ready In-Transit Delivered Completed Cancelled References Collapse JAM Re…" at bounding box center [804, 711] width 1476 height 1007
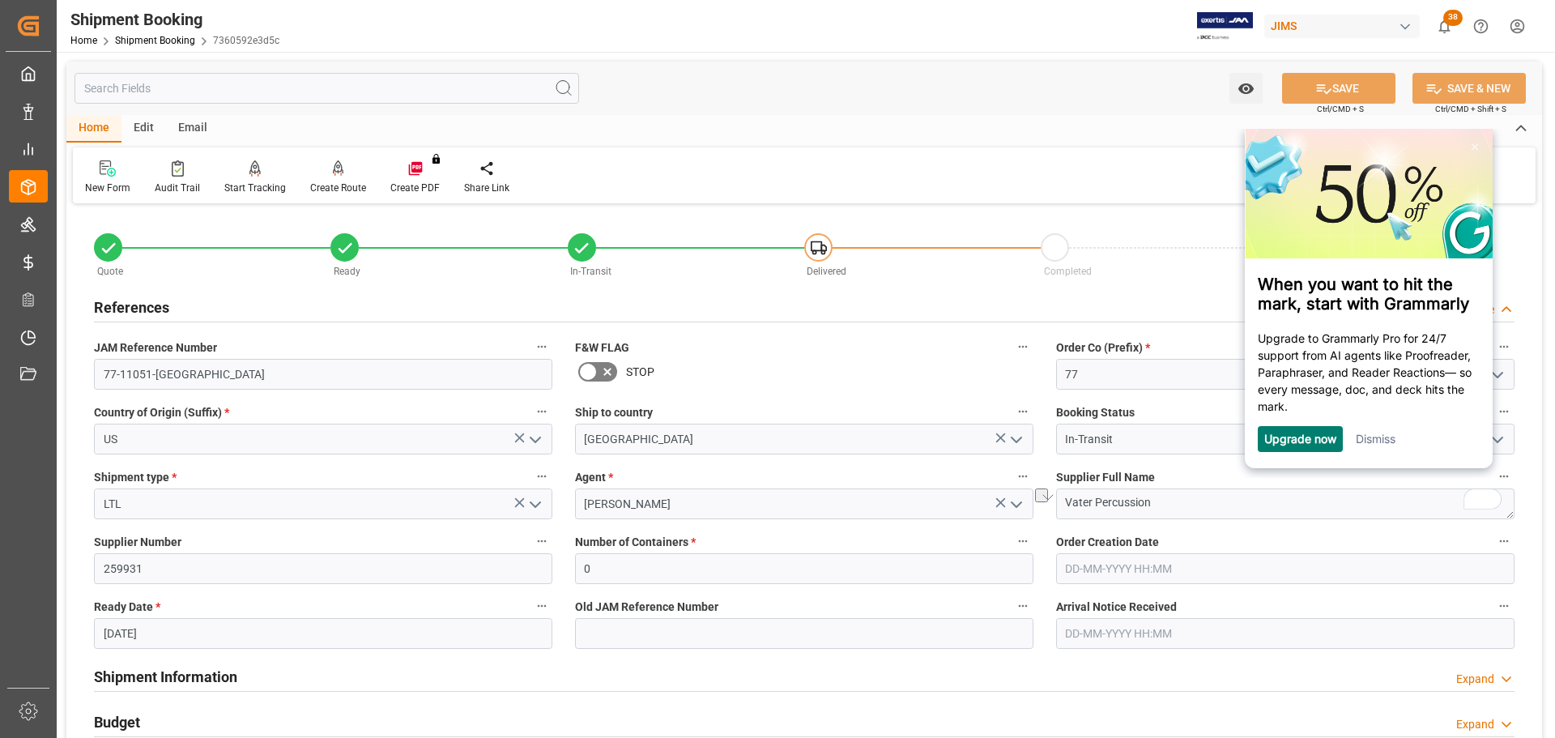
click at [382, 300] on div "References Collapse" at bounding box center [804, 306] width 1421 height 31
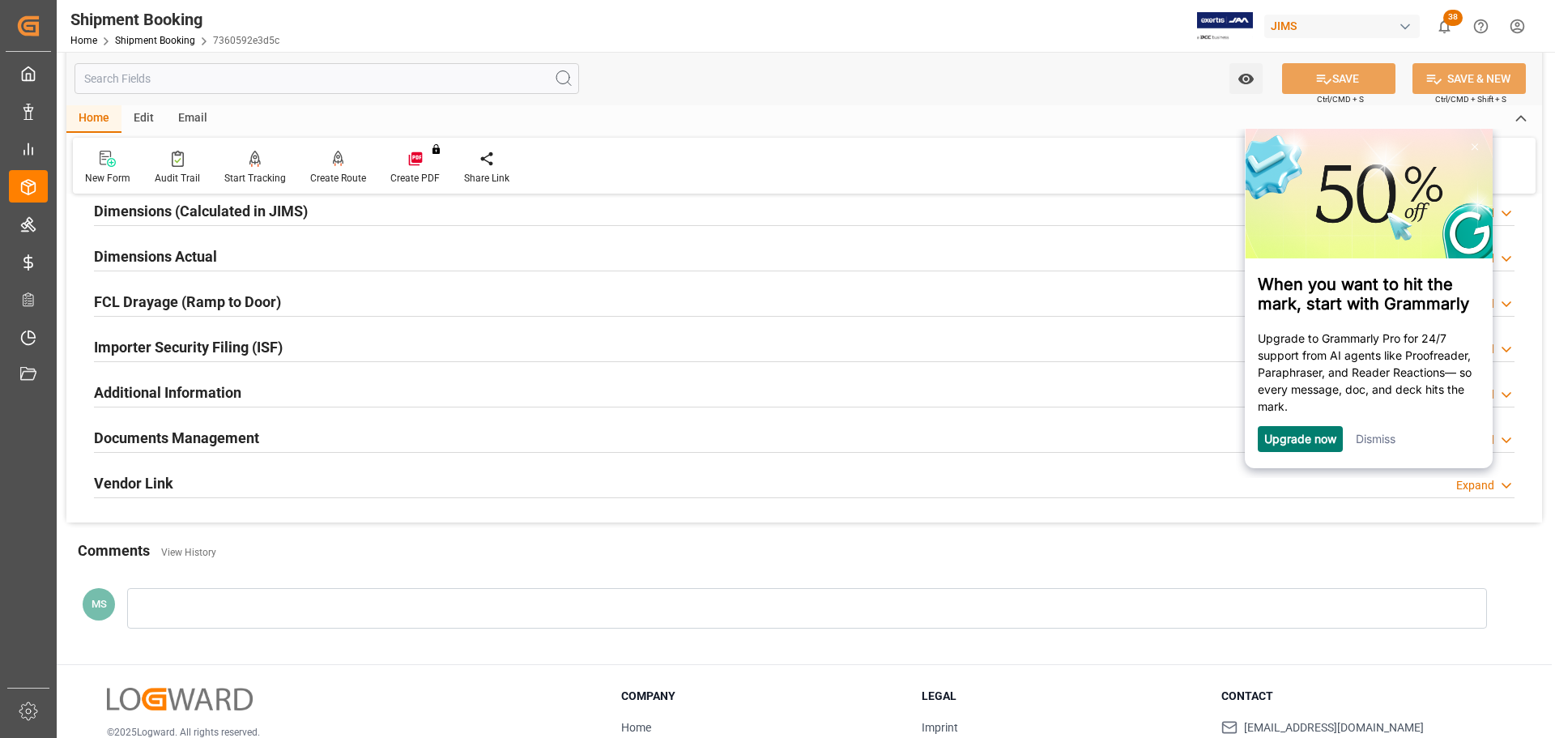
scroll to position [478, 0]
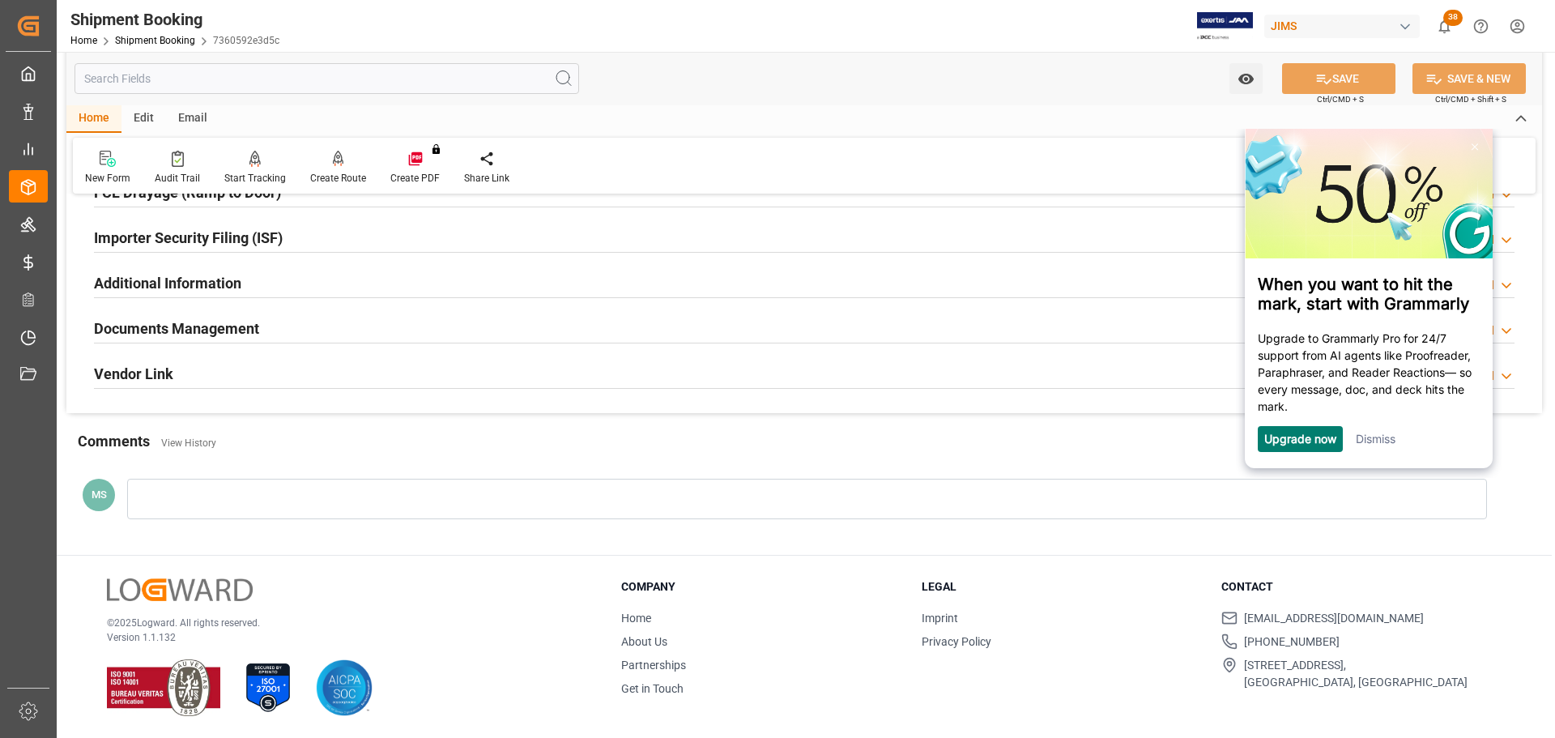
click at [368, 329] on div "Documents Management Expand" at bounding box center [804, 327] width 1421 height 31
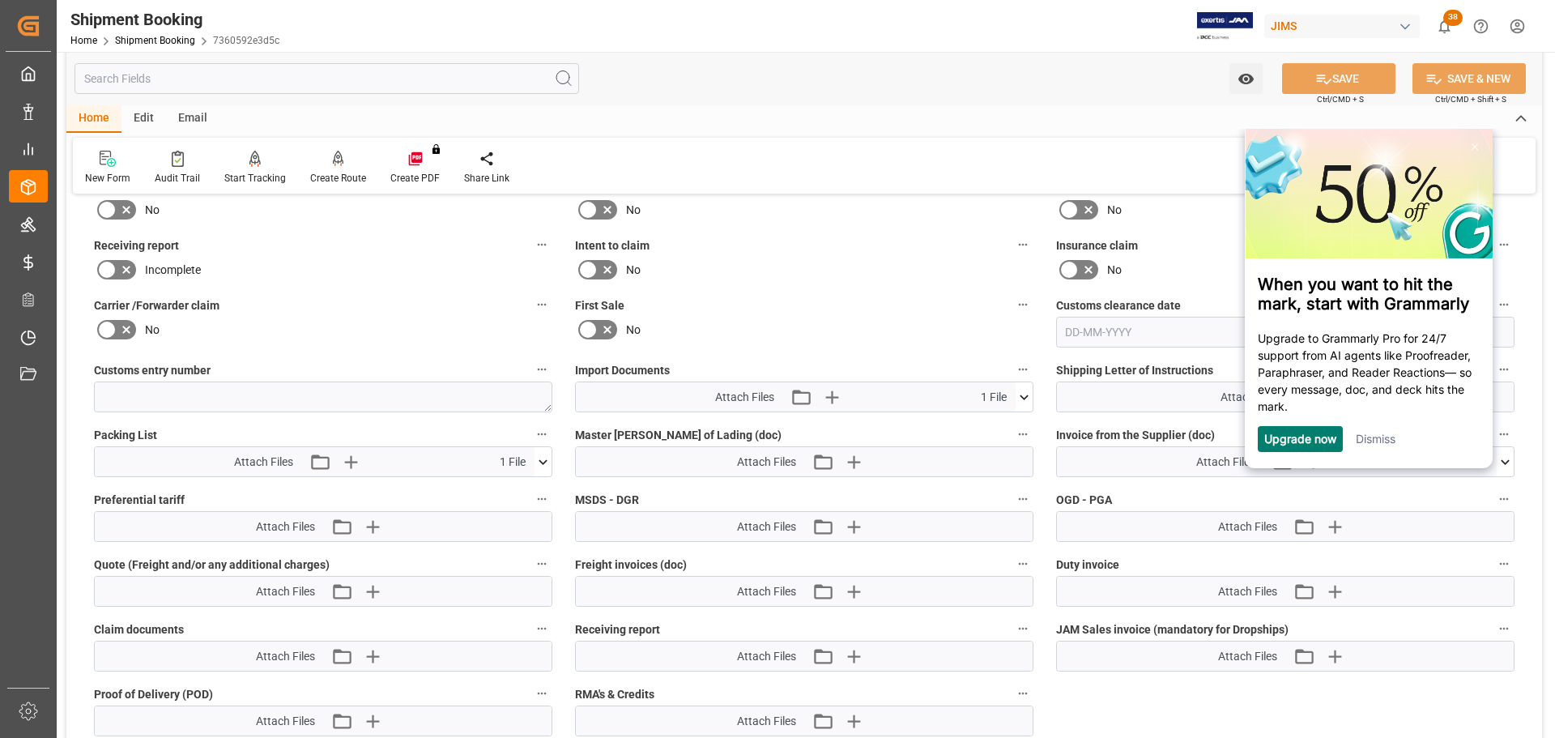
scroll to position [640, 0]
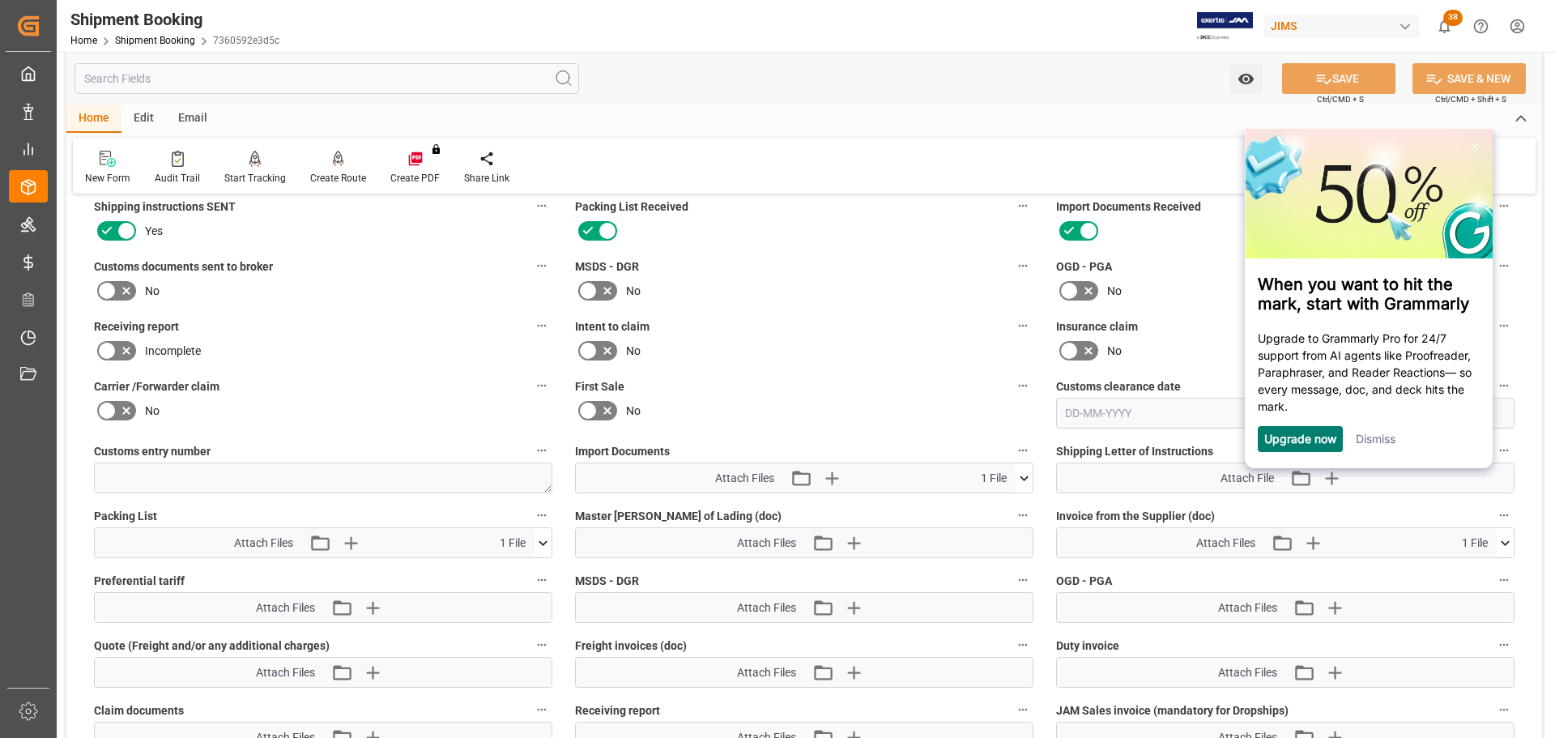
click at [127, 285] on icon at bounding box center [126, 290] width 19 height 19
click at [0, 0] on input "checkbox" at bounding box center [0, 0] width 0 height 0
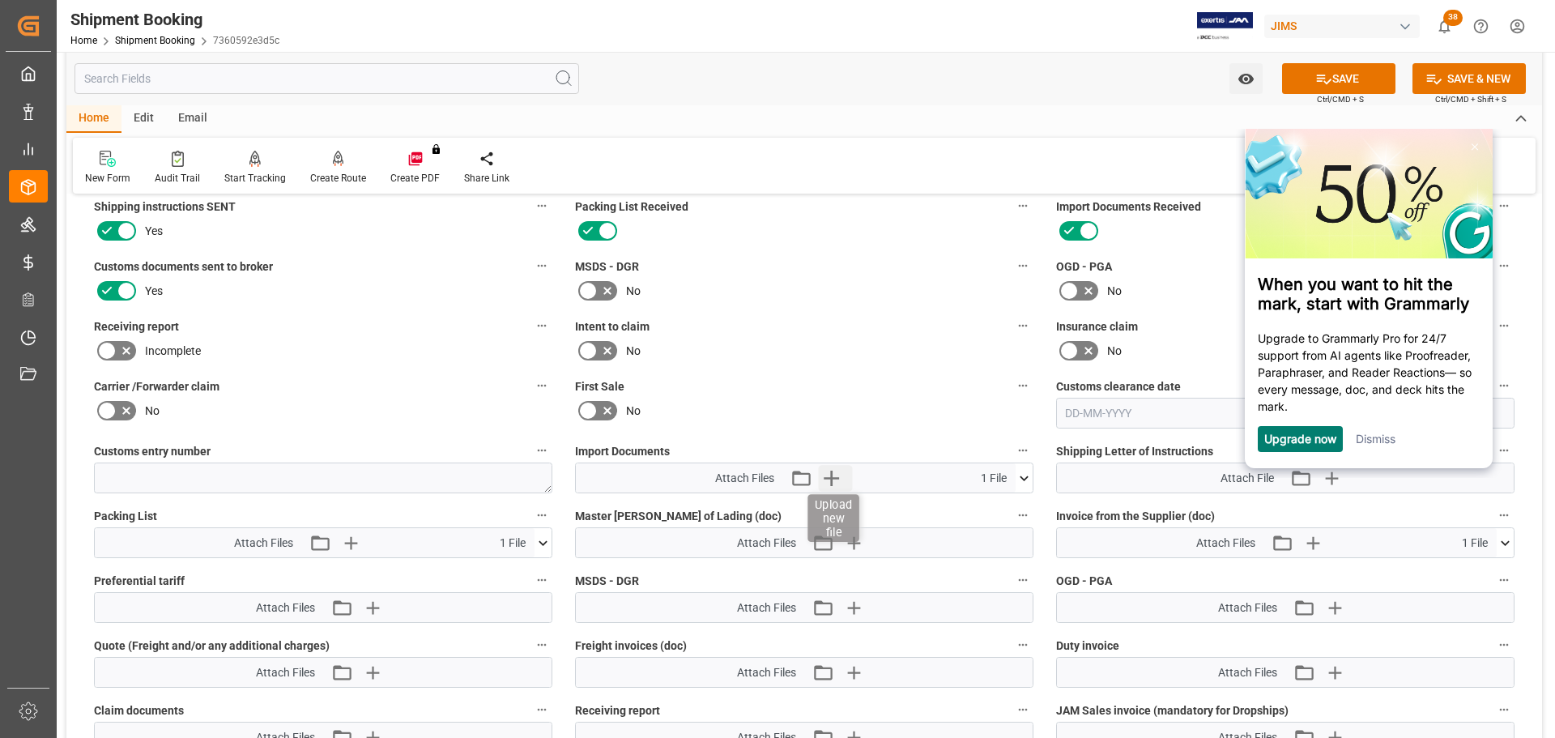
click at [838, 478] on icon "button" at bounding box center [832, 478] width 15 height 15
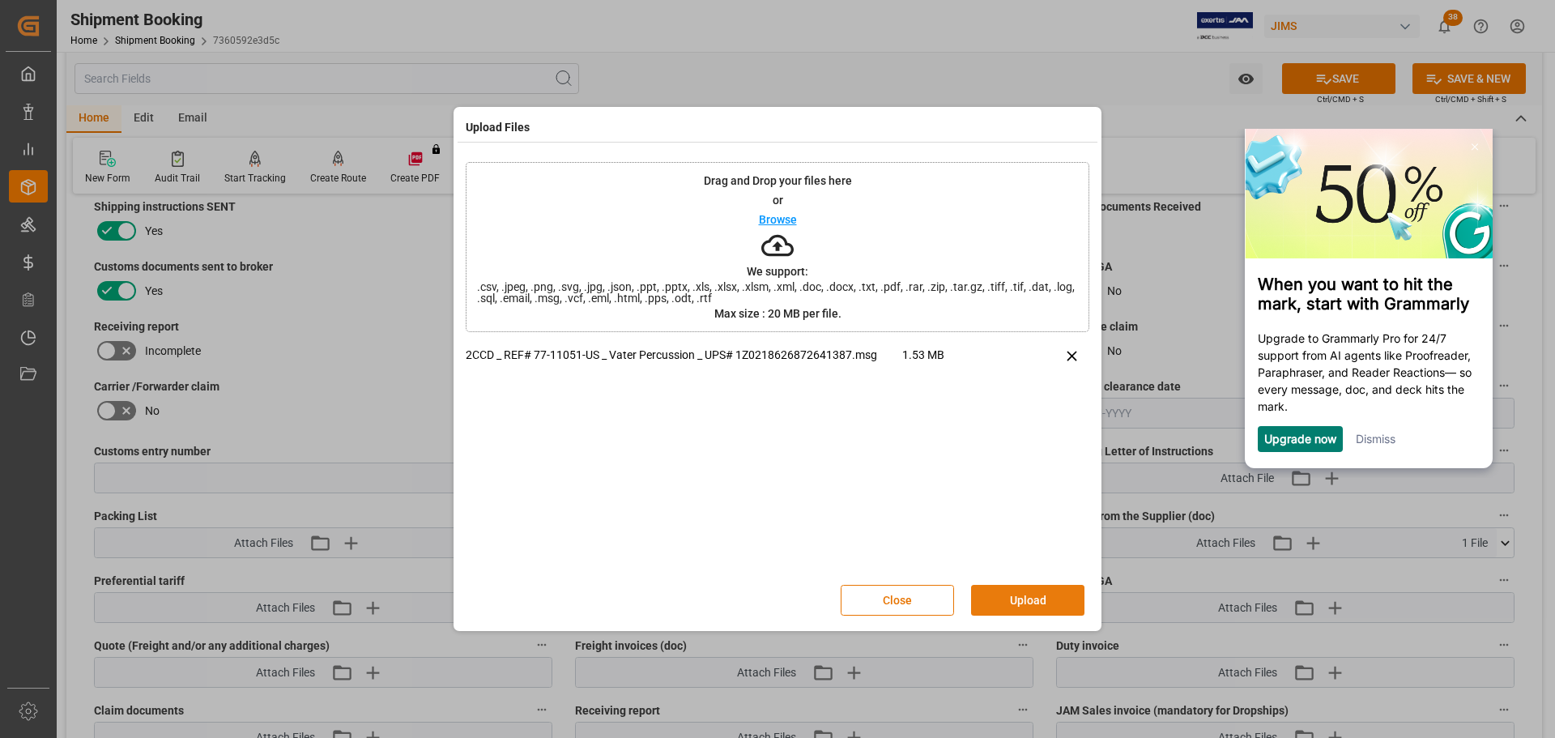
click at [1031, 597] on button "Upload" at bounding box center [1027, 600] width 113 height 31
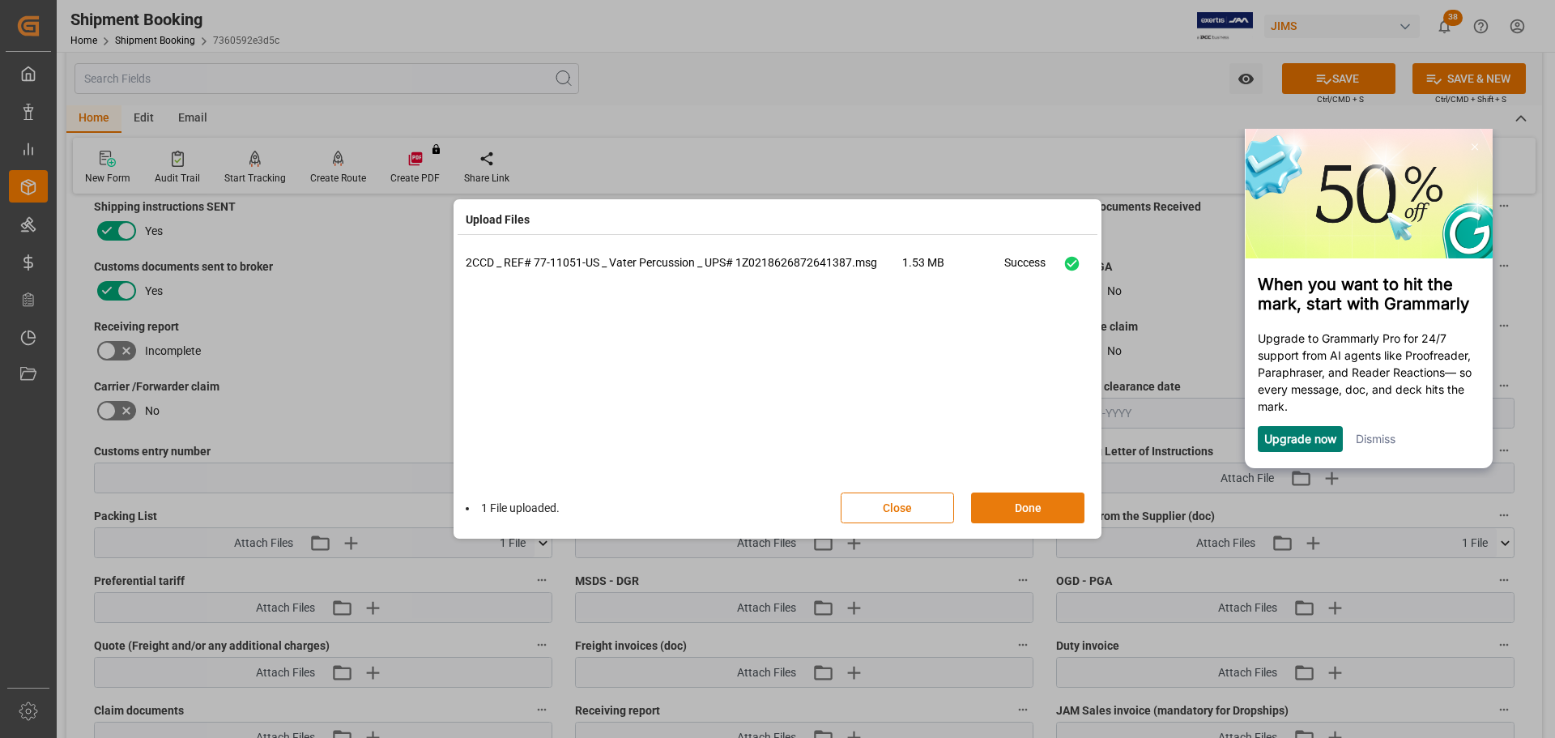
click at [1051, 500] on button "Done" at bounding box center [1027, 507] width 113 height 31
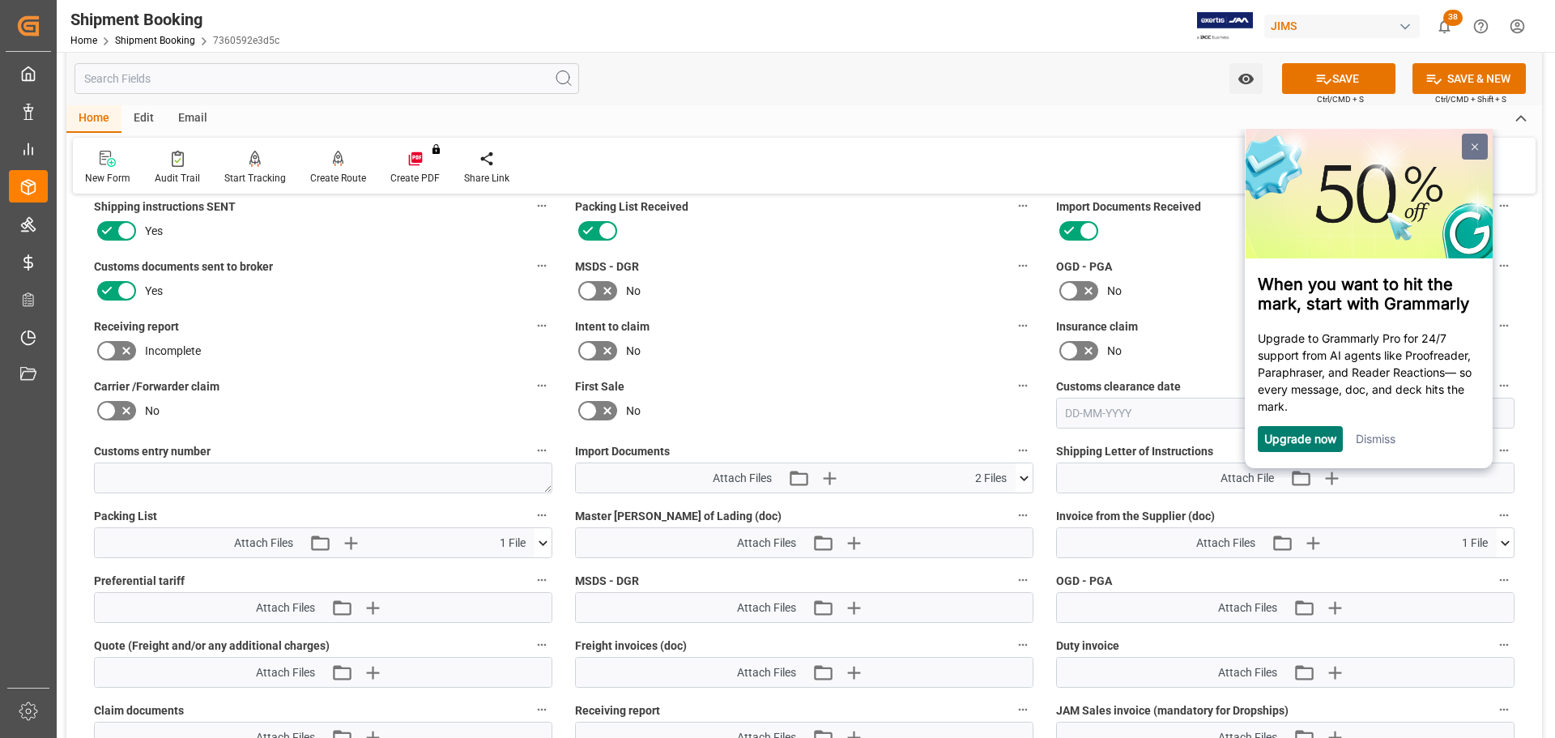
click at [1477, 138] on link at bounding box center [1475, 146] width 26 height 26
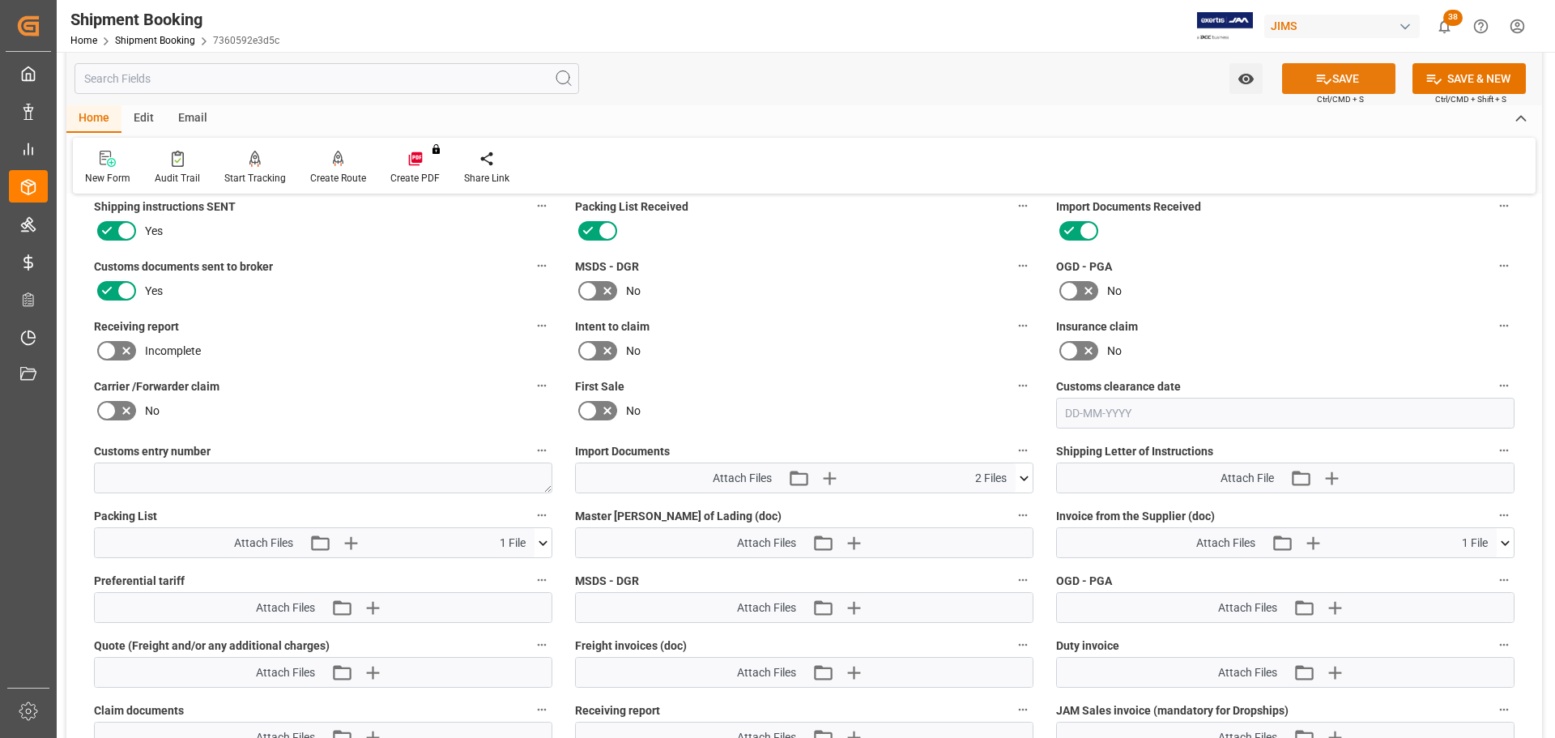
click at [1374, 79] on button "SAVE" at bounding box center [1338, 78] width 113 height 31
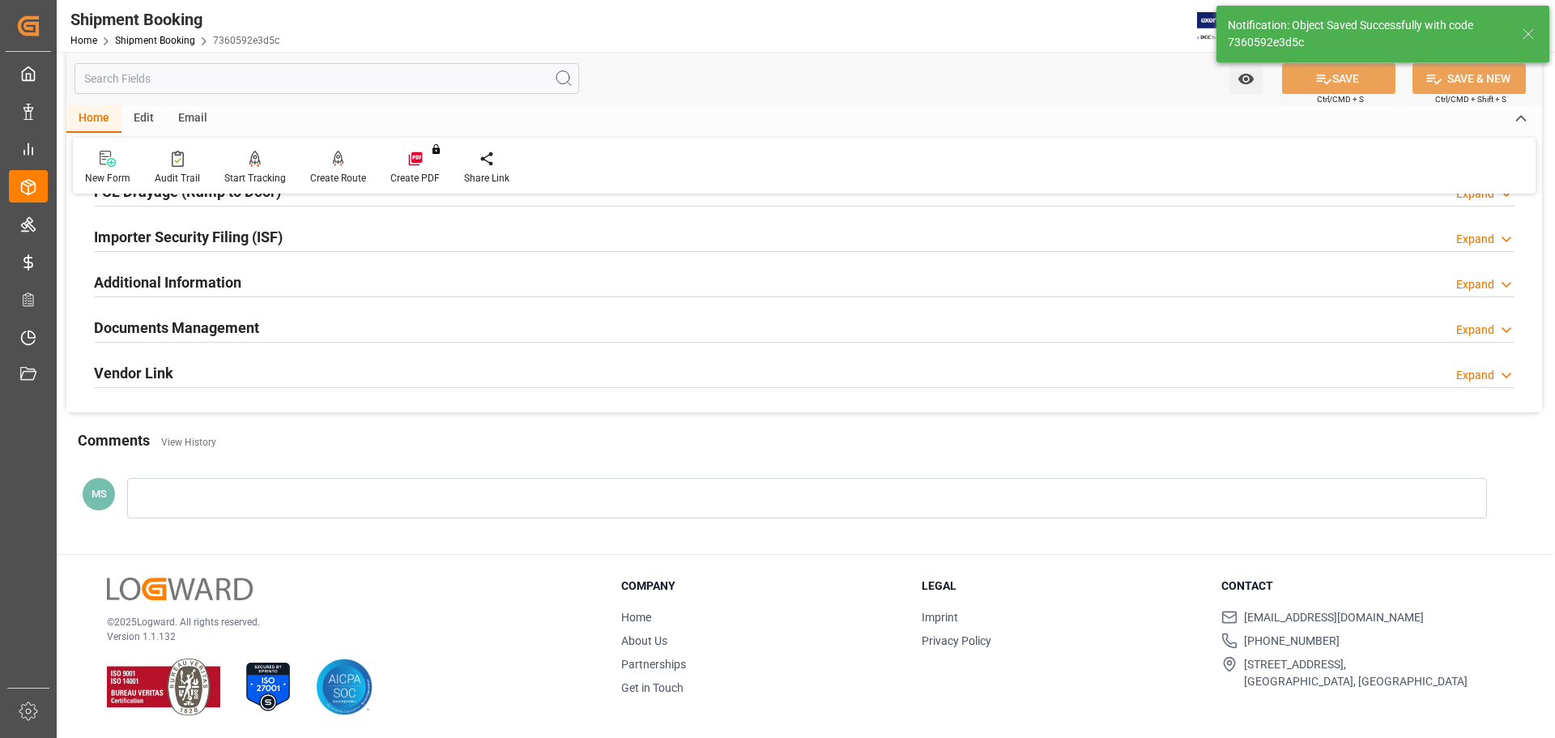
scroll to position [478, 0]
click at [356, 343] on div at bounding box center [804, 343] width 1421 height 1
click at [356, 327] on div "Documents Management Expand" at bounding box center [804, 327] width 1421 height 31
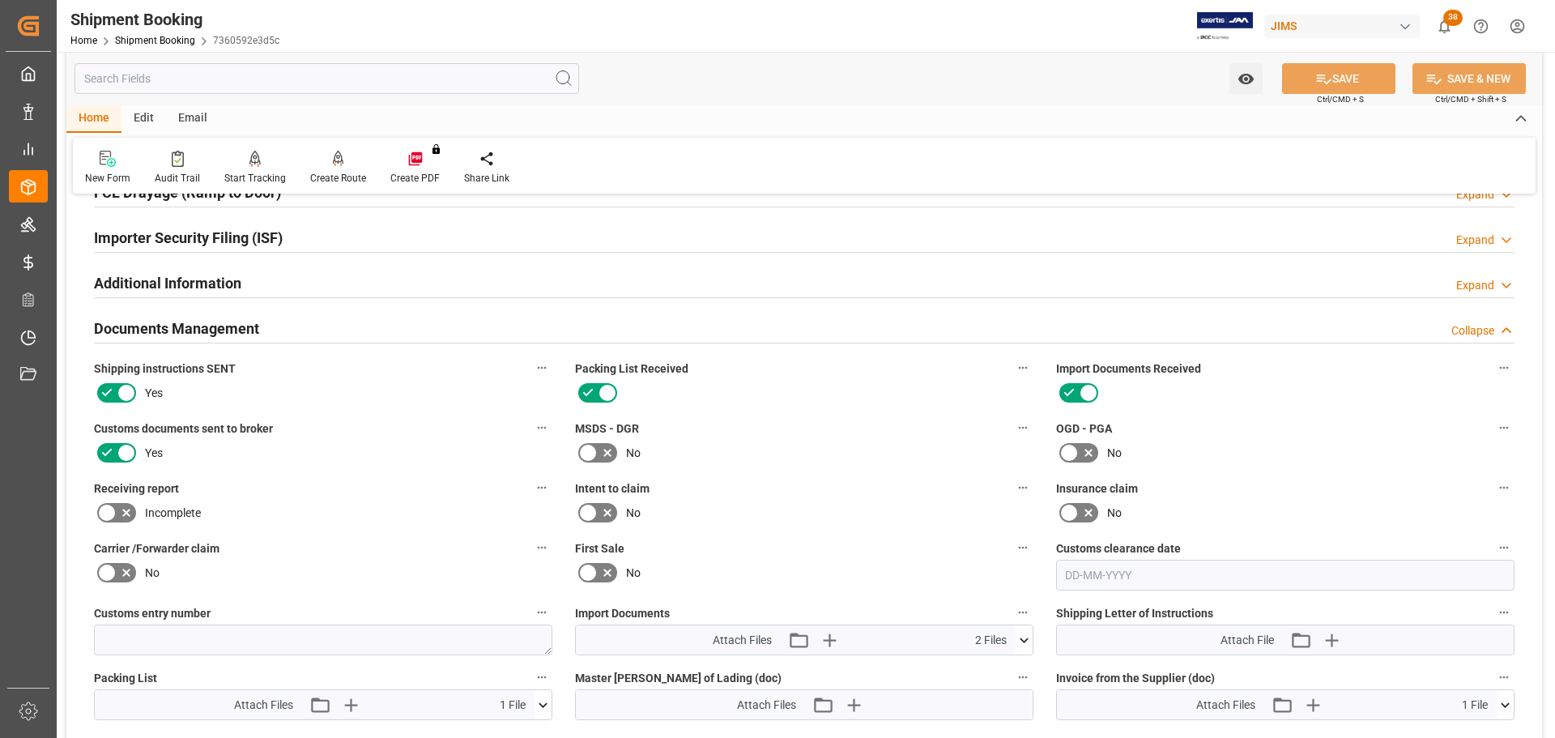
click at [241, 335] on h2 "Documents Management" at bounding box center [176, 329] width 165 height 22
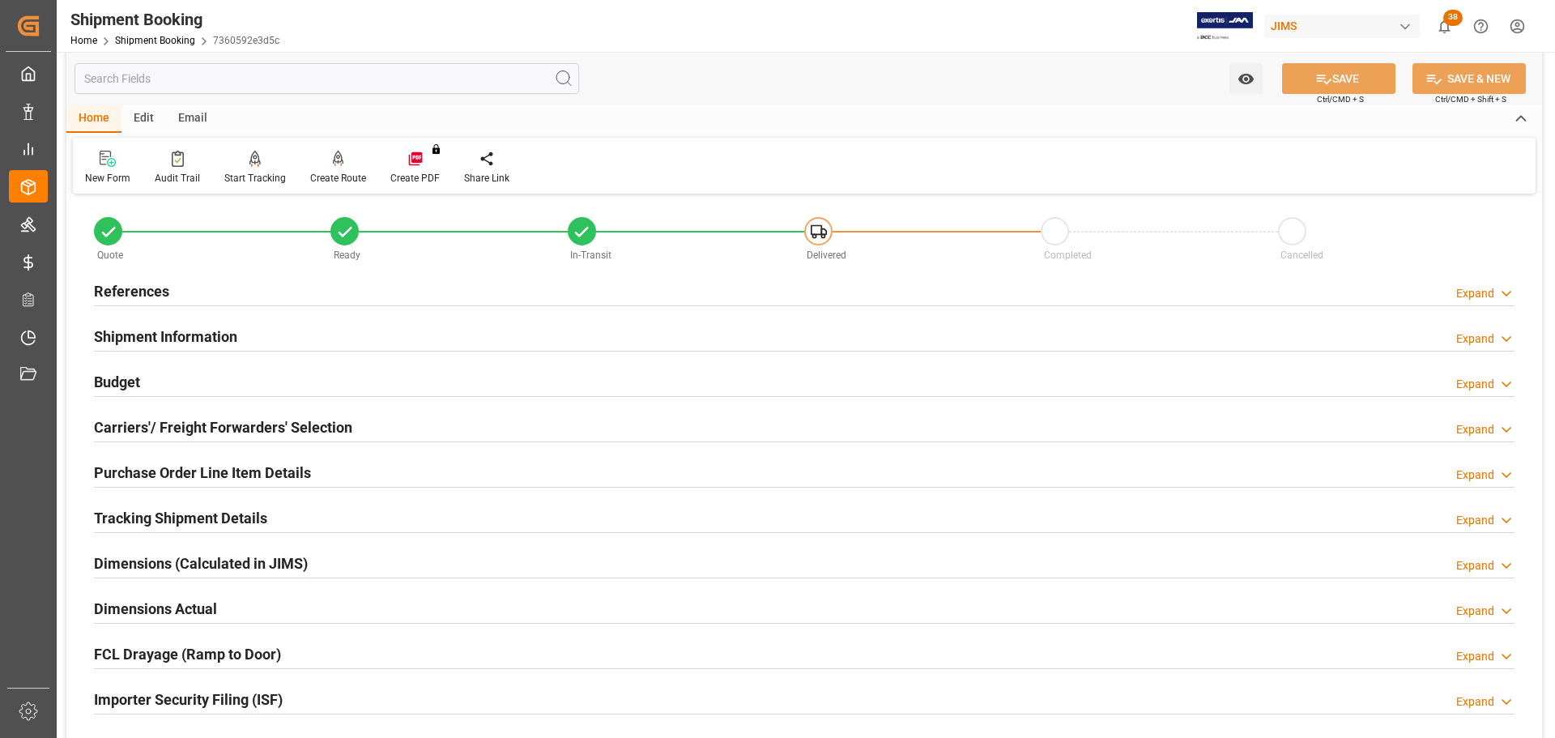
scroll to position [0, 0]
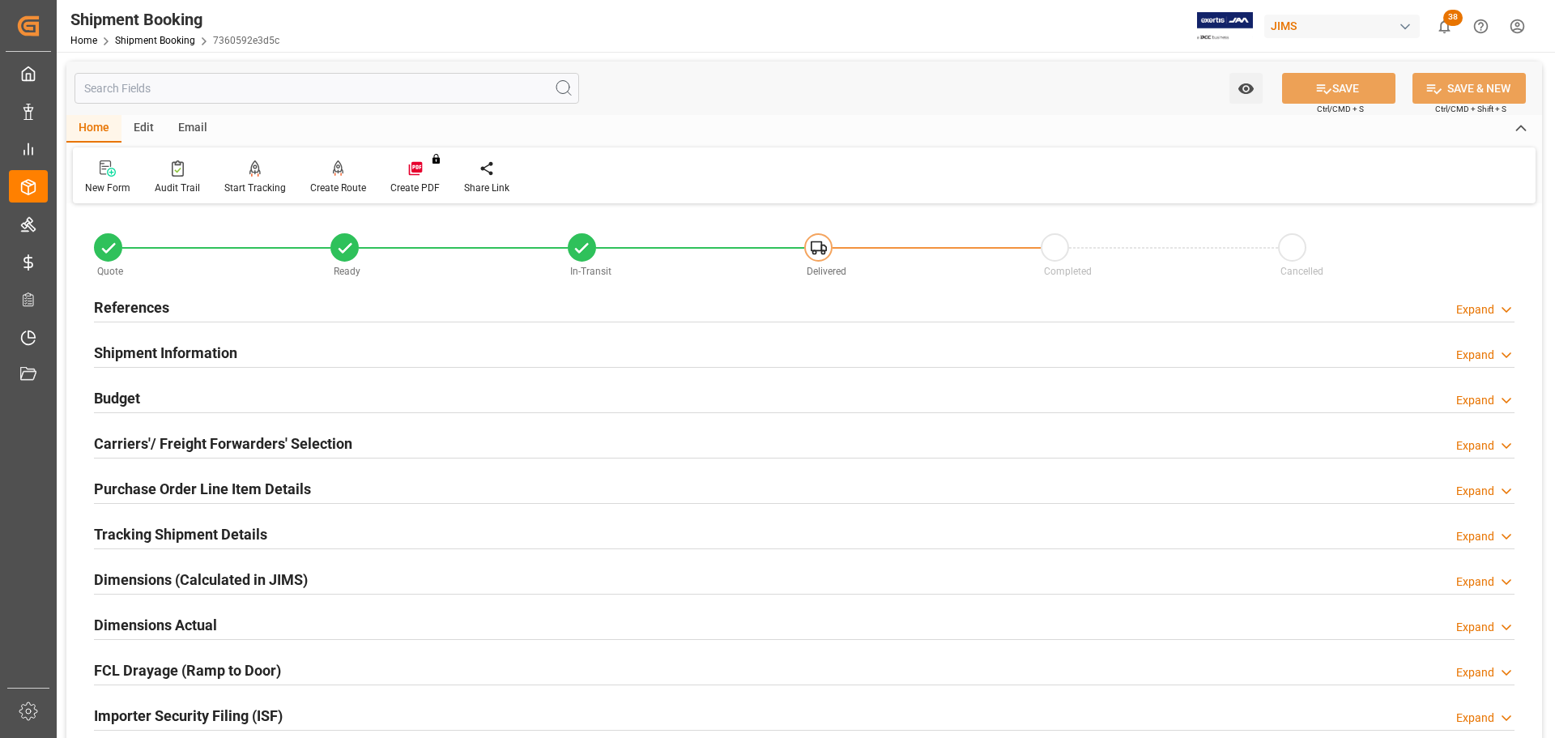
click at [254, 393] on div "Budget Expand" at bounding box center [804, 397] width 1421 height 31
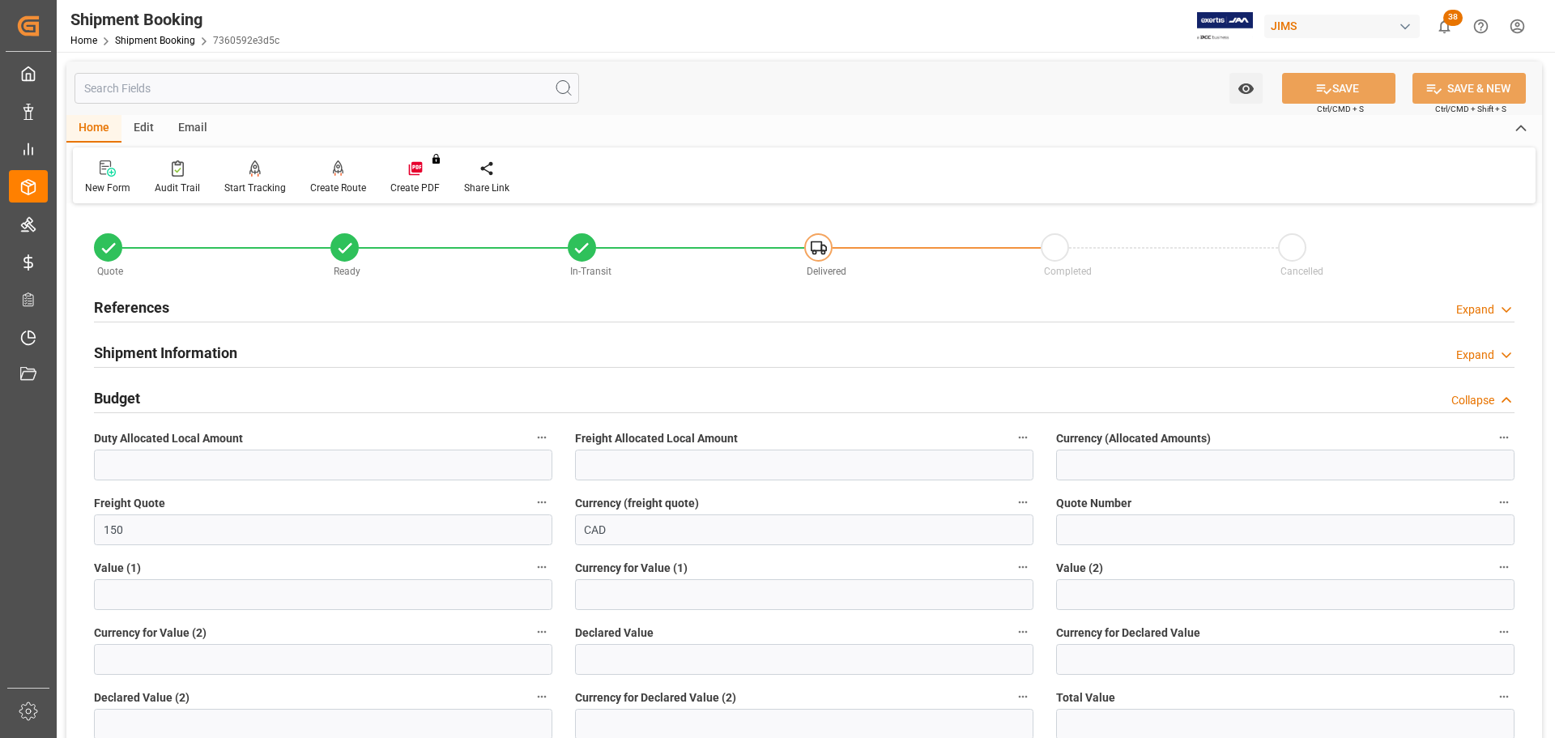
click at [254, 393] on div "Budget Collapse" at bounding box center [804, 397] width 1421 height 31
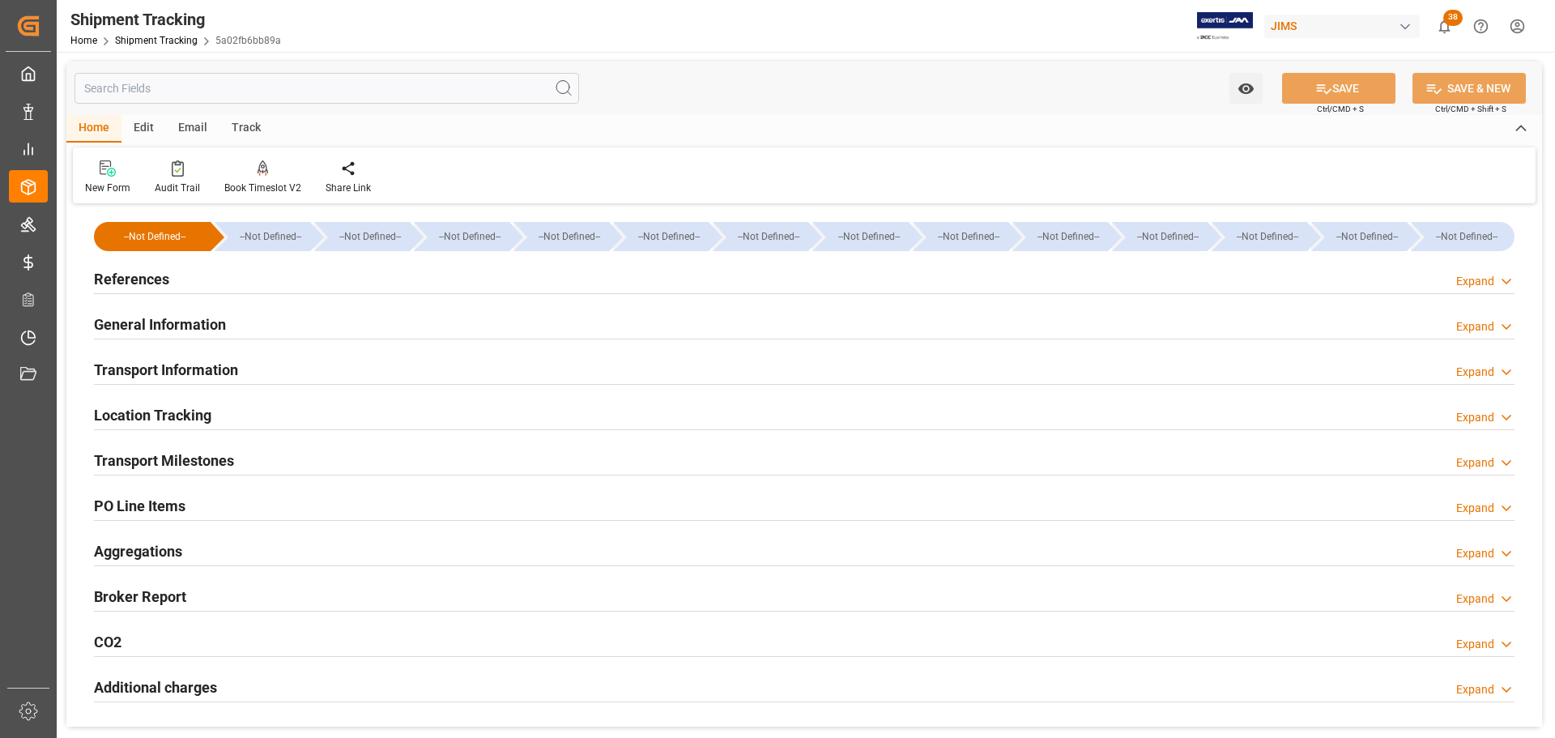
click at [220, 280] on div "References Expand" at bounding box center [804, 277] width 1421 height 31
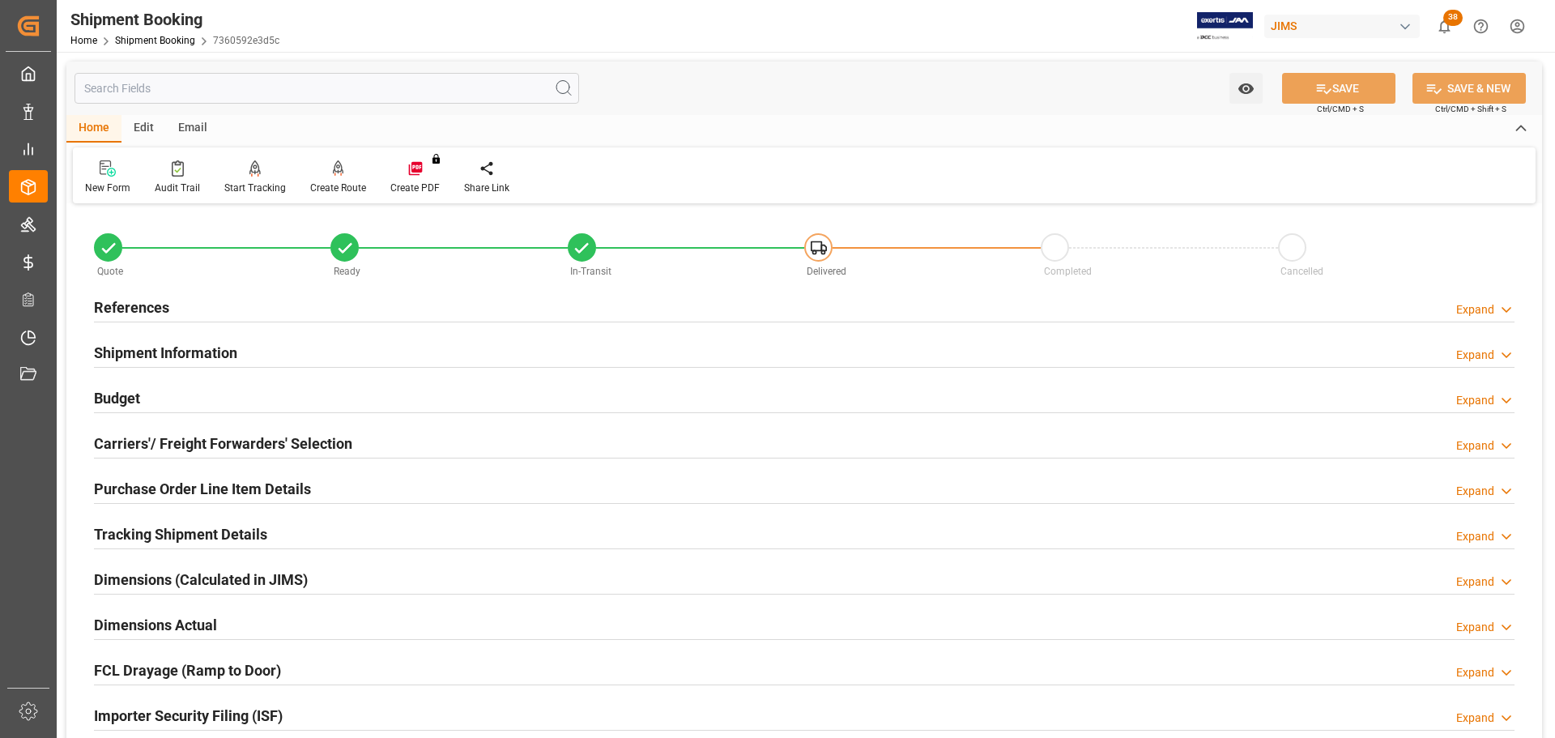
click at [330, 403] on div "Budget Expand" at bounding box center [804, 397] width 1421 height 31
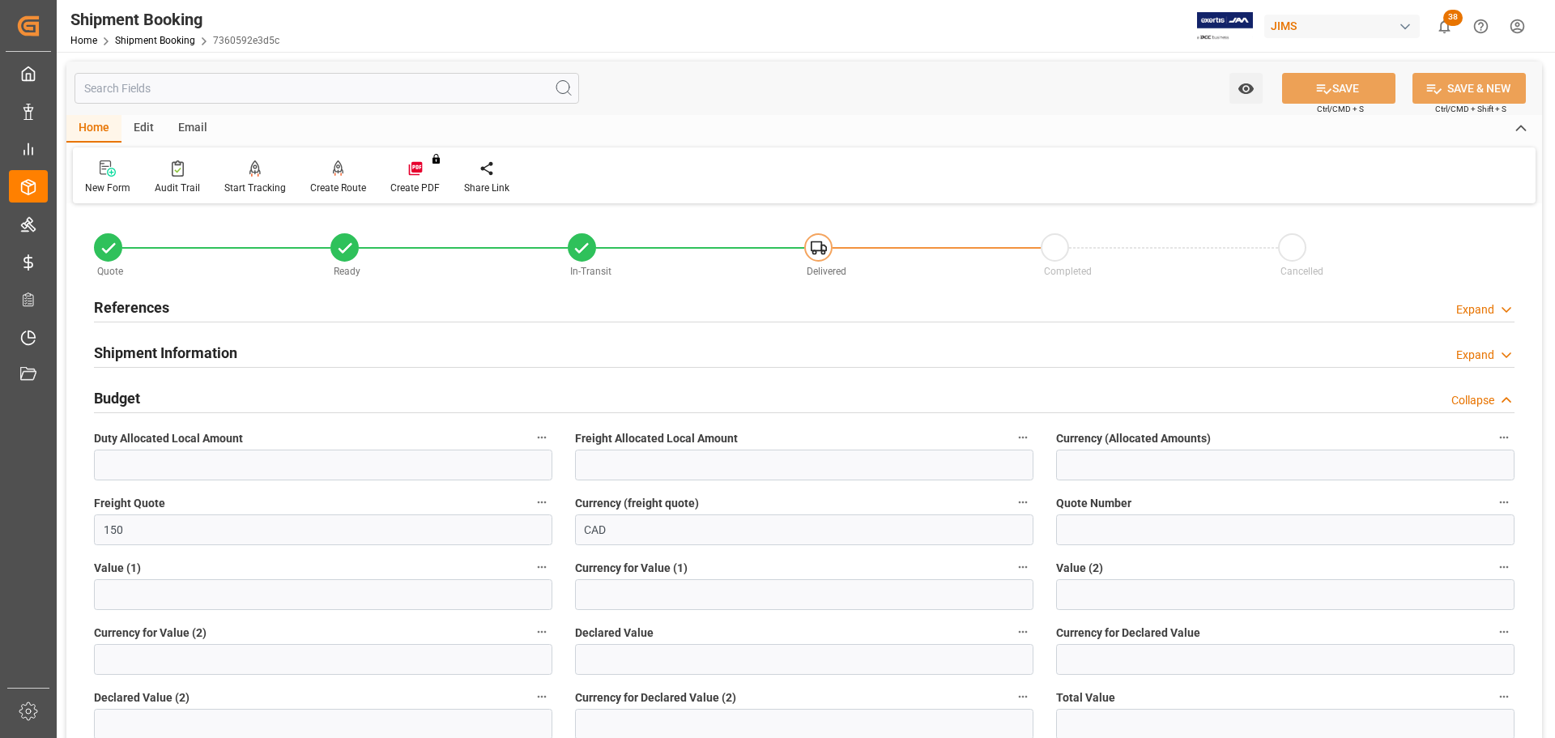
click at [330, 402] on div "Budget Collapse" at bounding box center [804, 397] width 1421 height 31
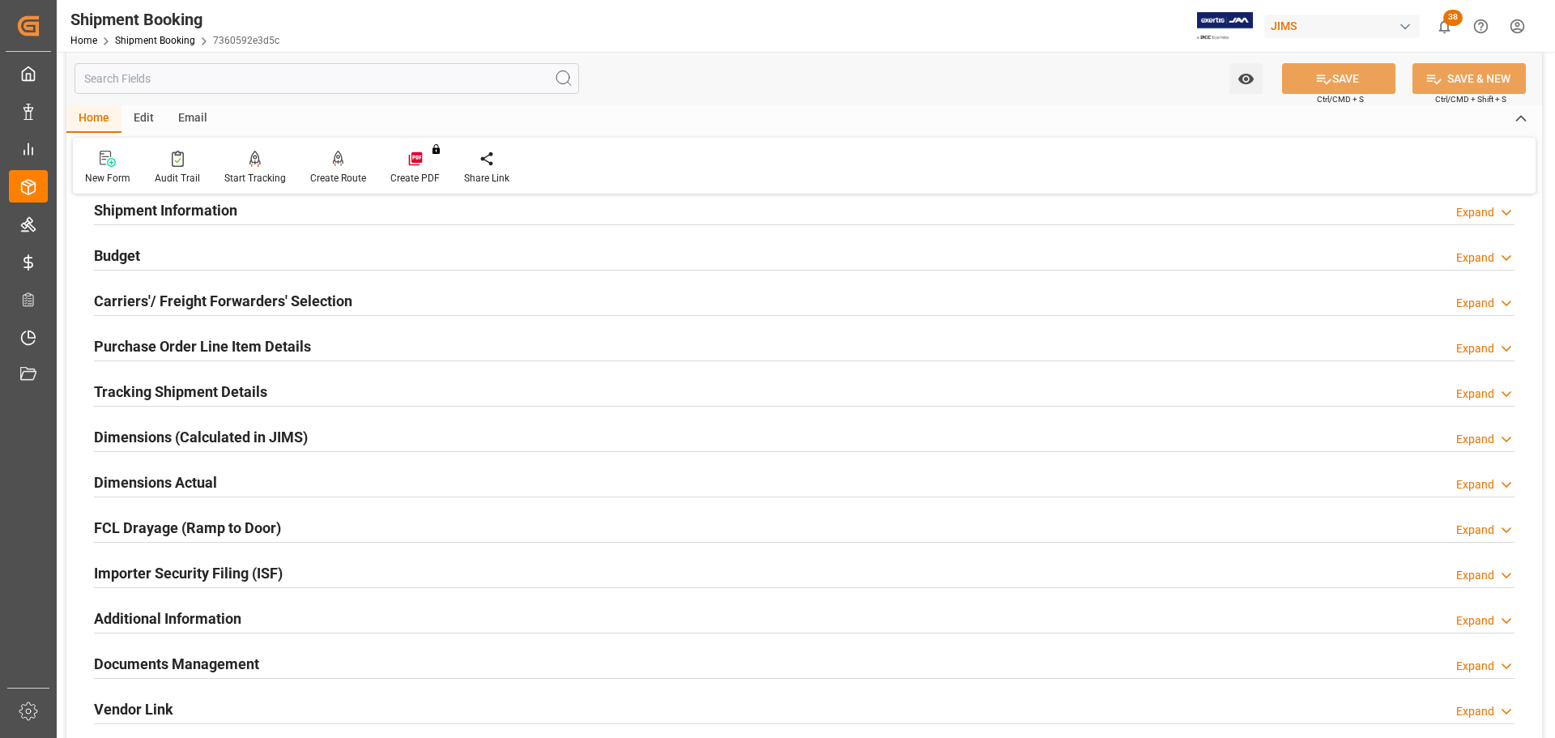
scroll to position [243, 0]
